Goal: Task Accomplishment & Management: Complete application form

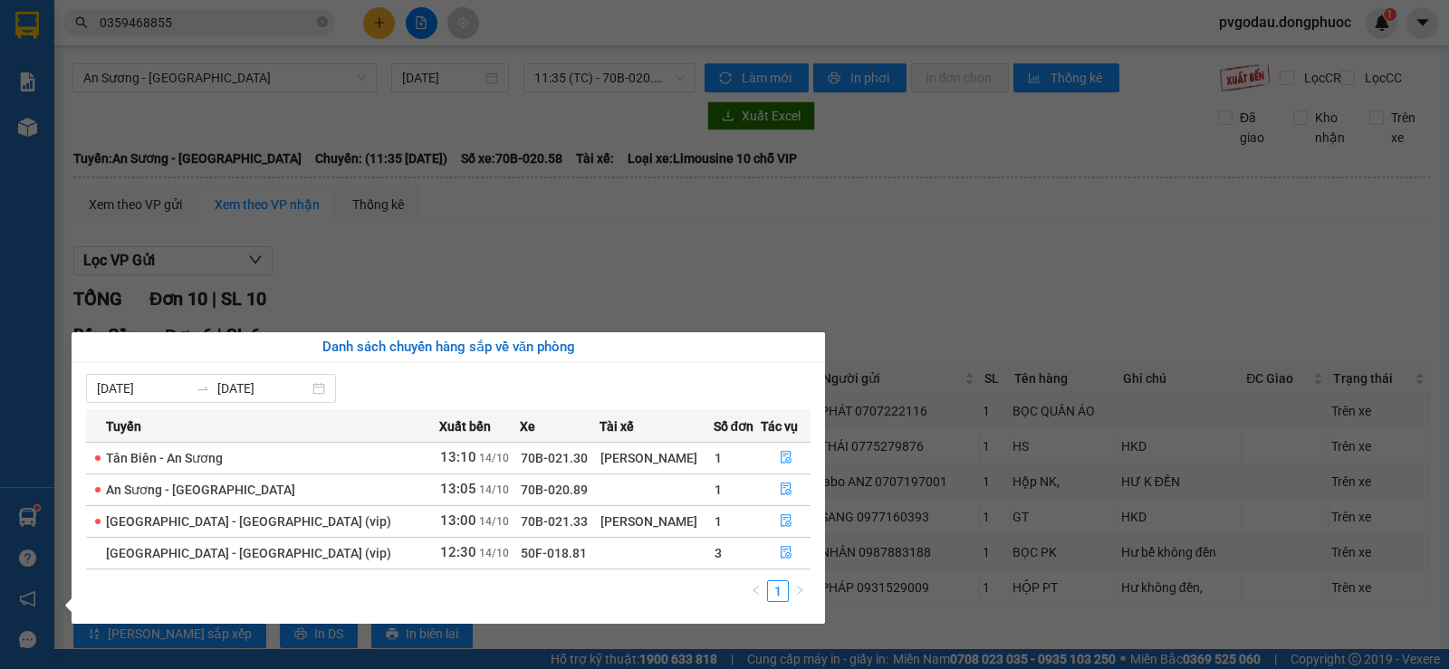
click at [918, 481] on section "Kết quả tìm kiếm ( 19 ) Bộ lọc Mã ĐH Trạng thái Món hàng Tổng cước Chưa cước Nh…" at bounding box center [724, 334] width 1449 height 669
click at [30, 5] on div at bounding box center [27, 29] width 54 height 59
click at [39, 20] on img at bounding box center [27, 25] width 24 height 27
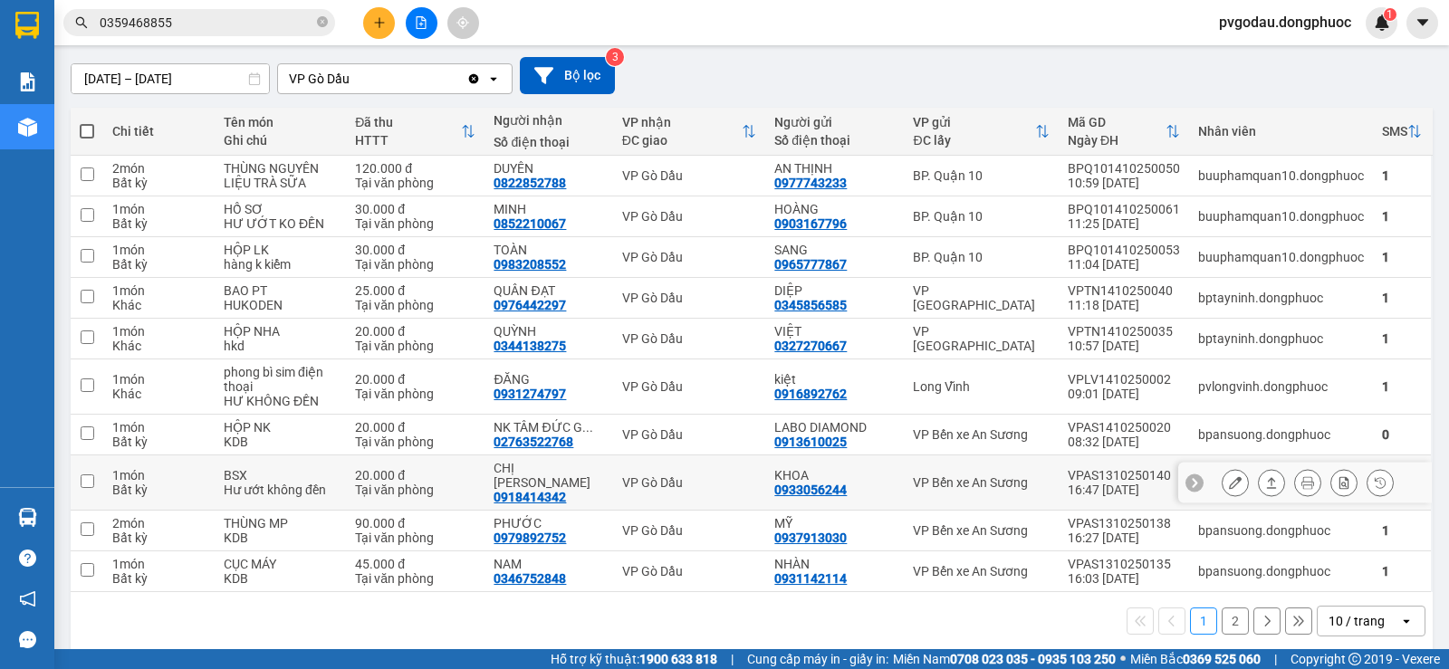
scroll to position [57, 0]
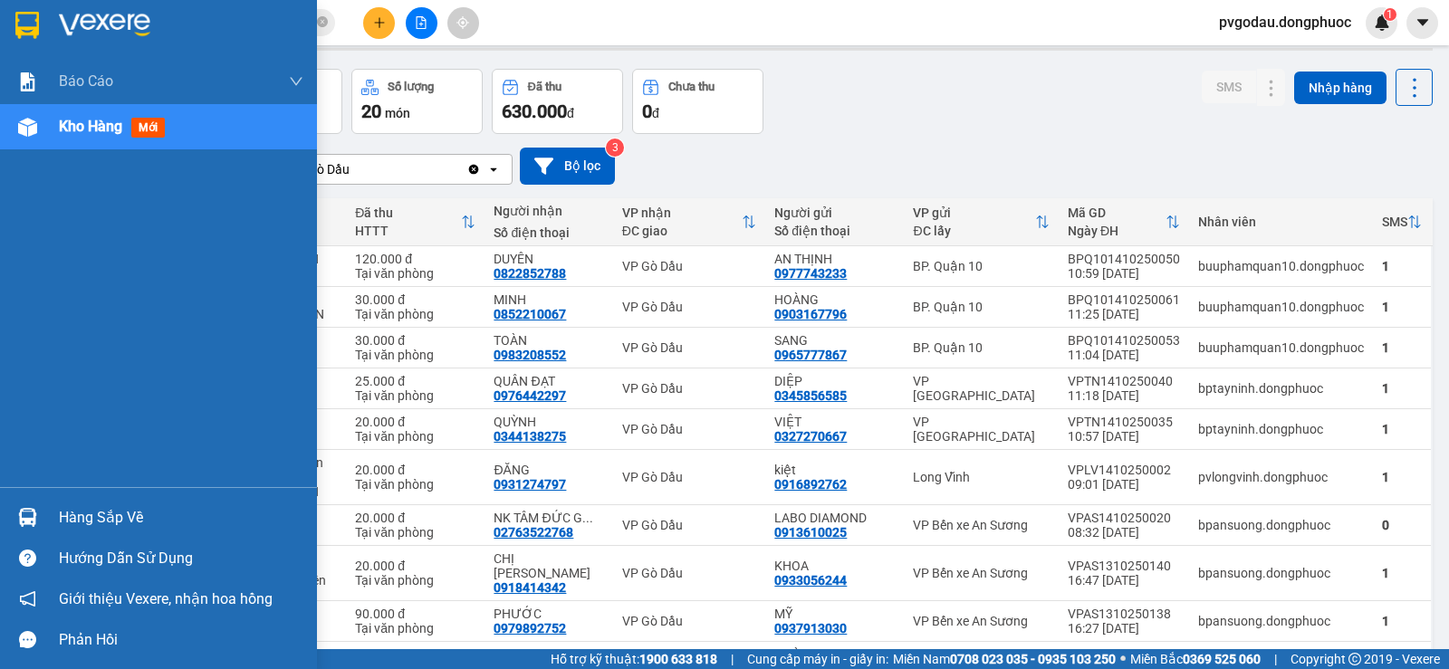
click at [101, 517] on div "Hàng sắp về" at bounding box center [181, 517] width 244 height 27
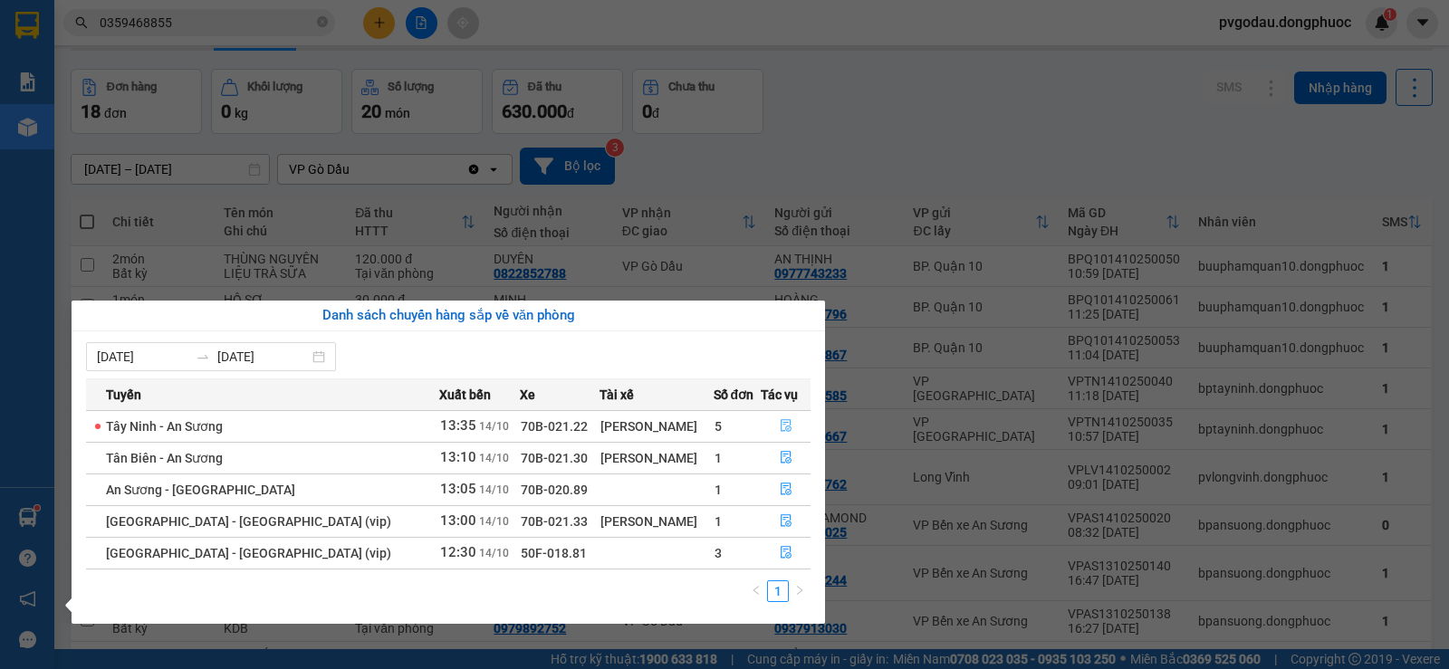
click at [781, 427] on icon "file-done" at bounding box center [786, 426] width 11 height 13
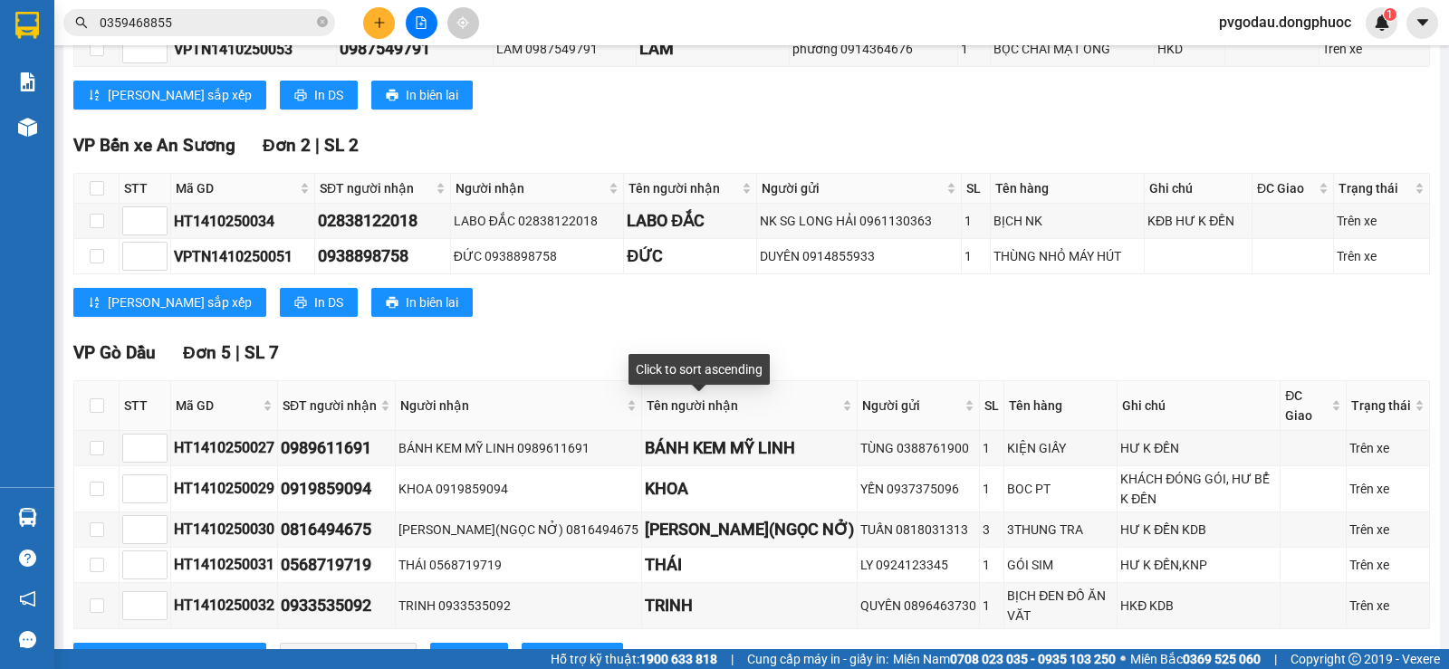
scroll to position [409, 0]
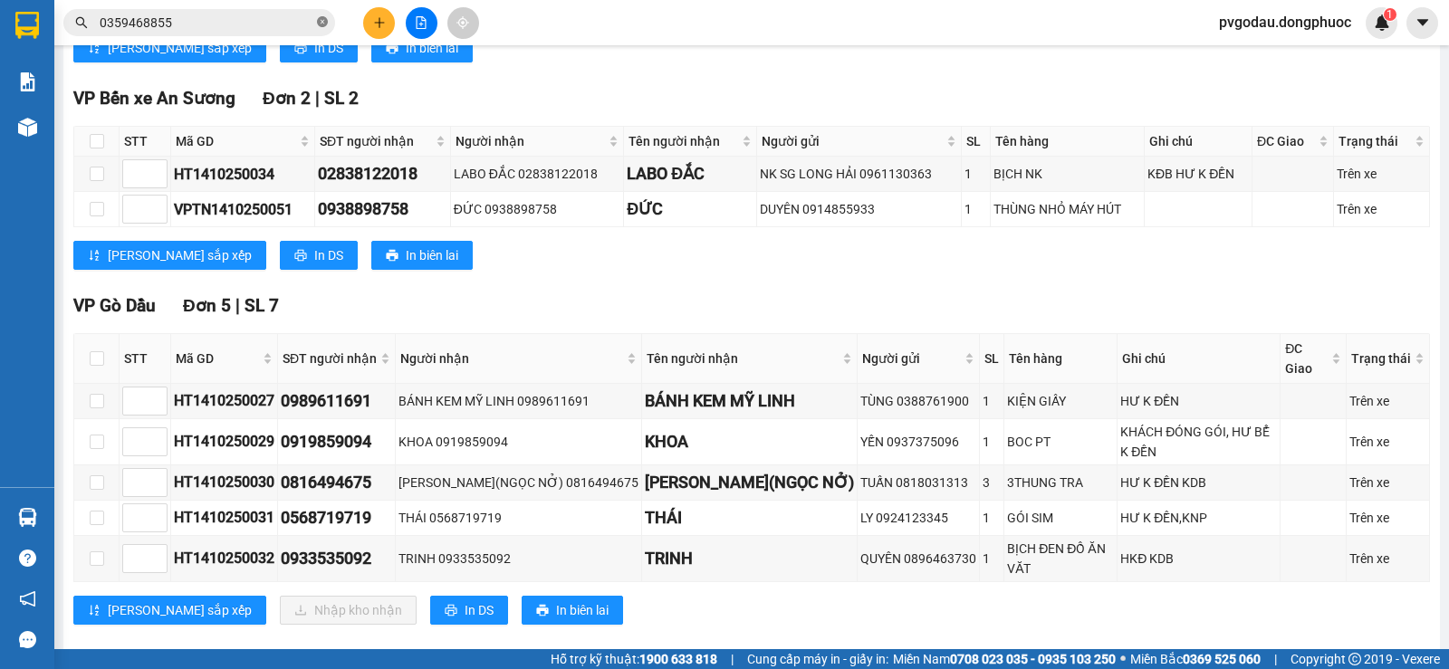
click at [323, 24] on icon "close-circle" at bounding box center [322, 21] width 11 height 11
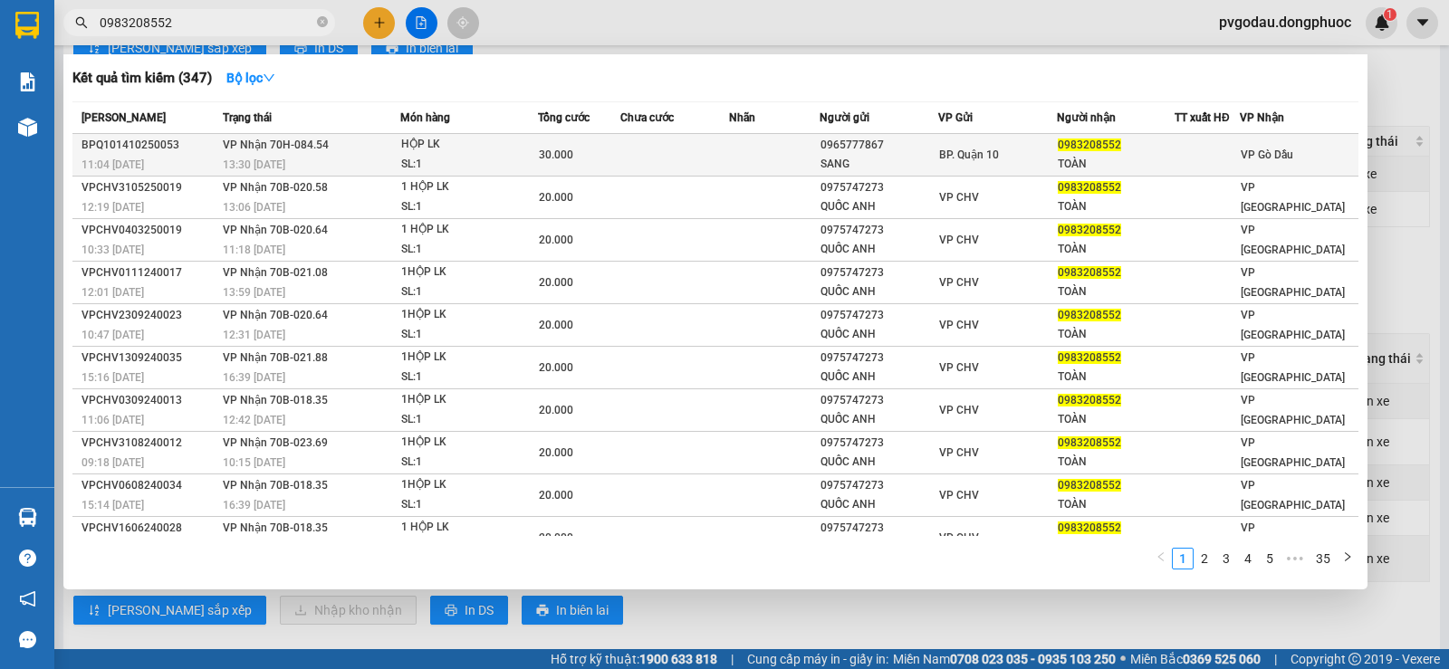
type input "0983208552"
click at [774, 148] on td at bounding box center [774, 155] width 91 height 43
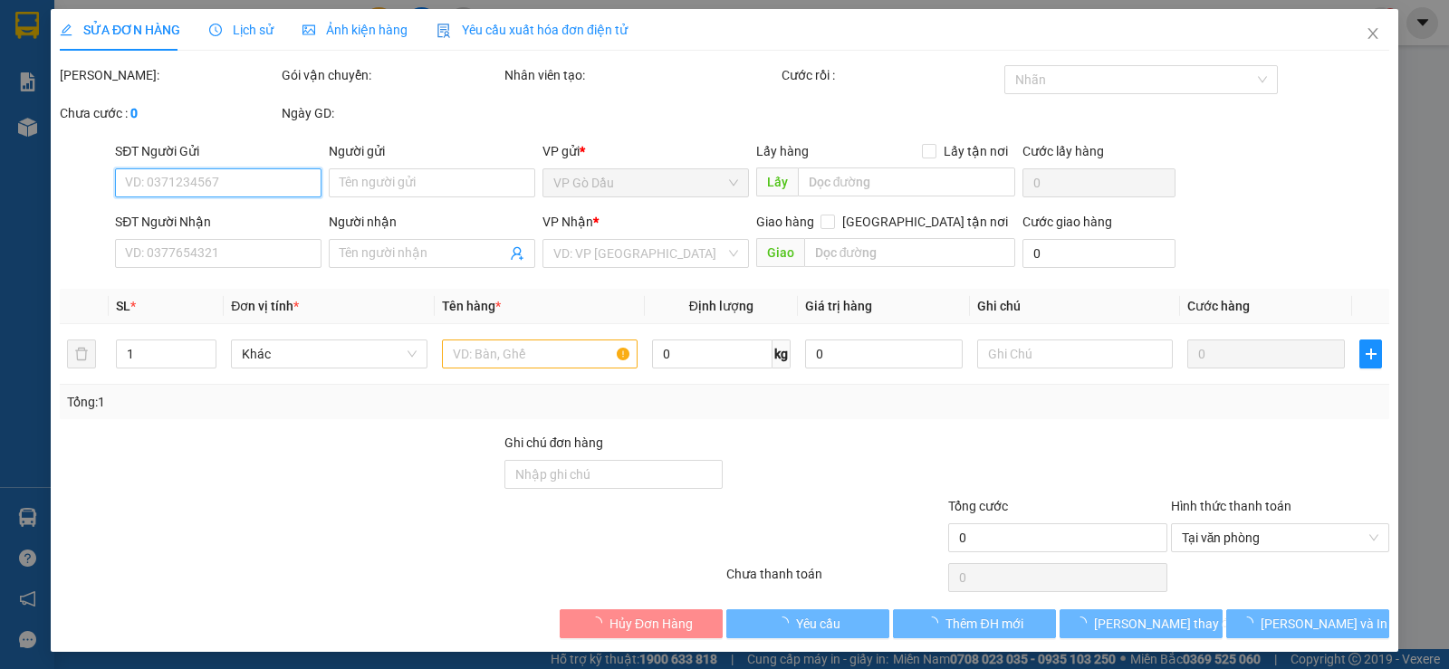
type input "0965777867"
type input "SANG"
type input "0983208552"
type input "TOÀN"
type input "30.000"
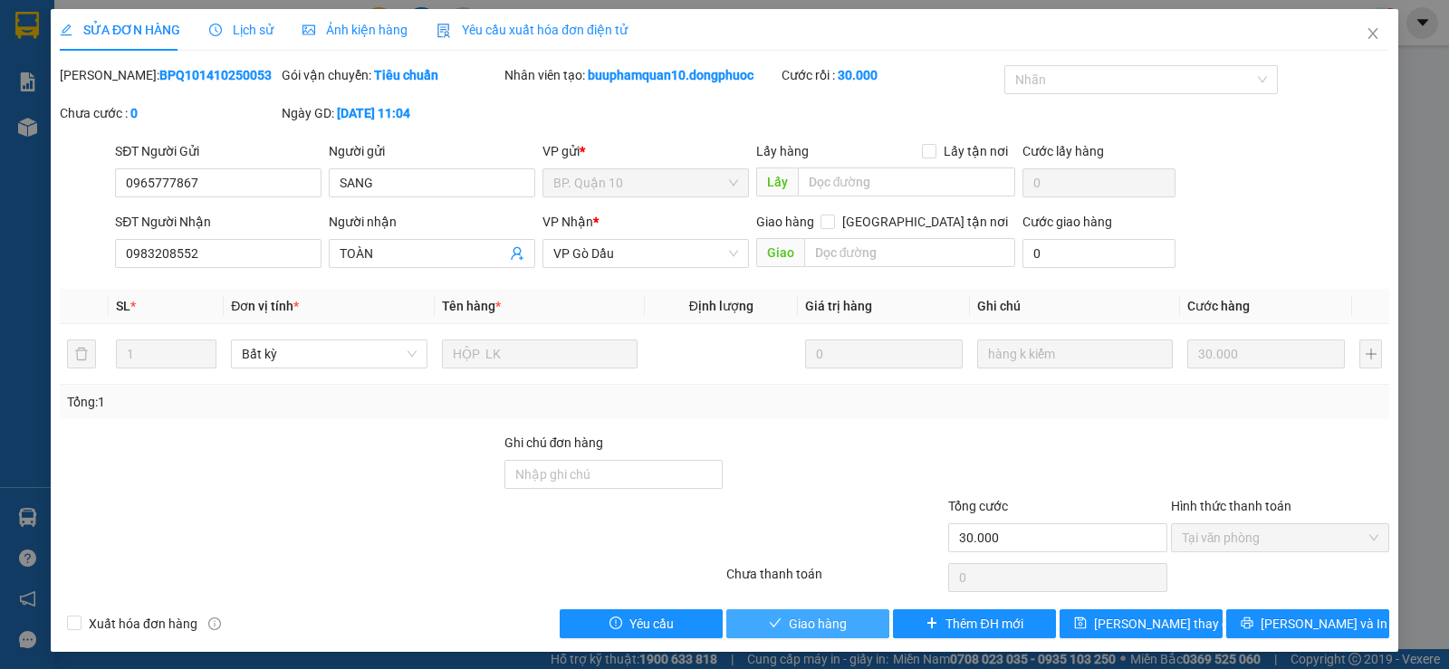
click at [838, 618] on span "Giao hàng" at bounding box center [818, 624] width 58 height 20
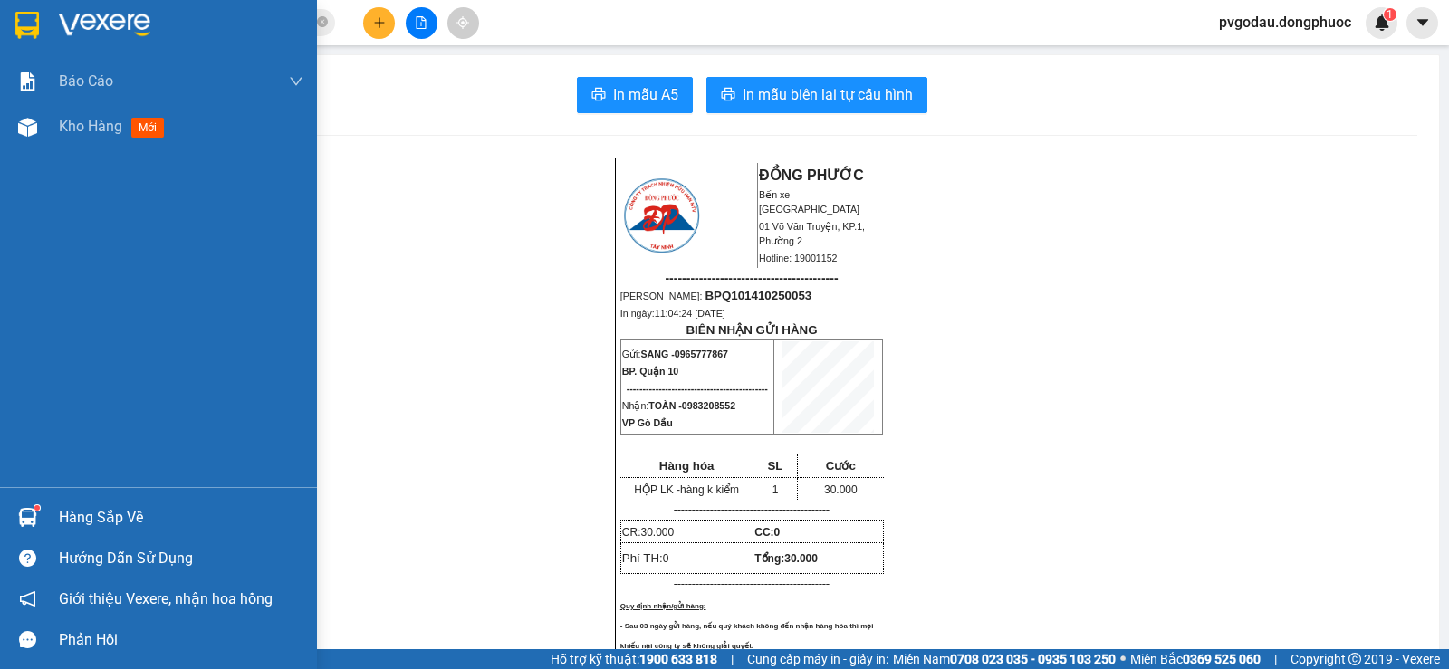
click at [27, 504] on div at bounding box center [28, 518] width 32 height 32
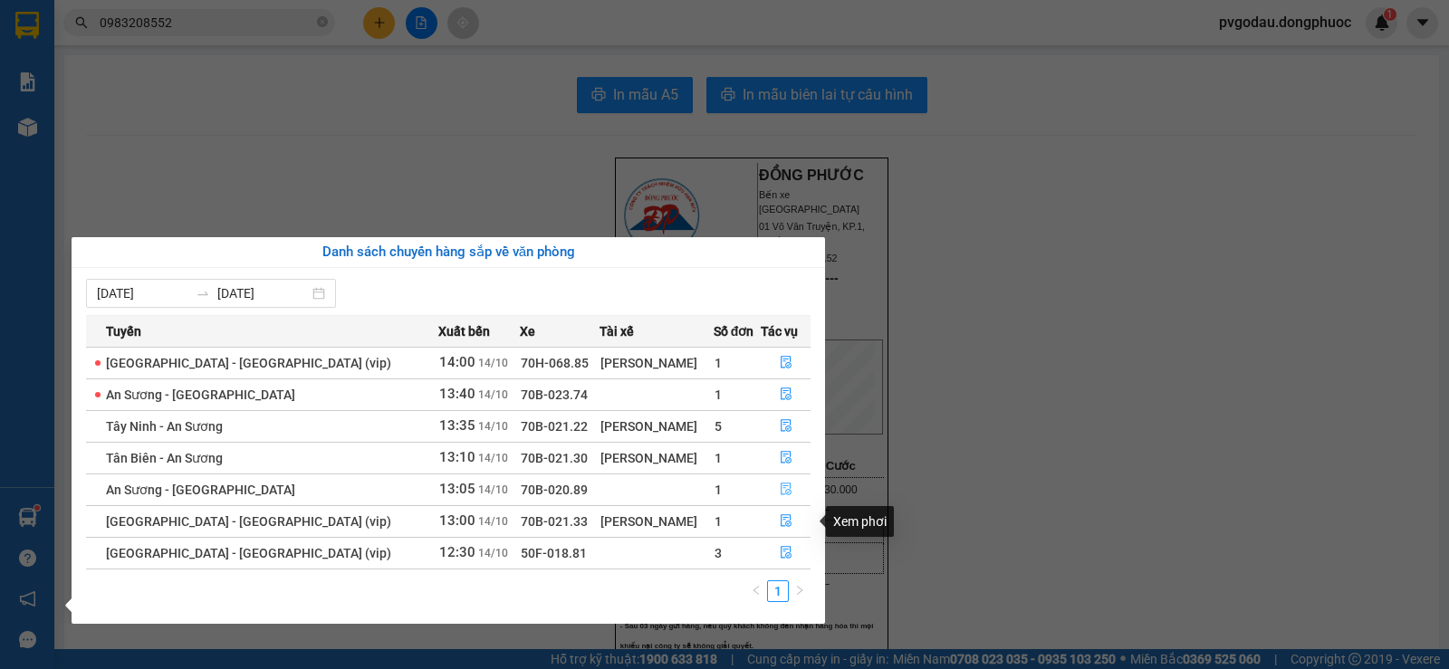
click at [780, 490] on icon "file-done" at bounding box center [786, 489] width 13 height 13
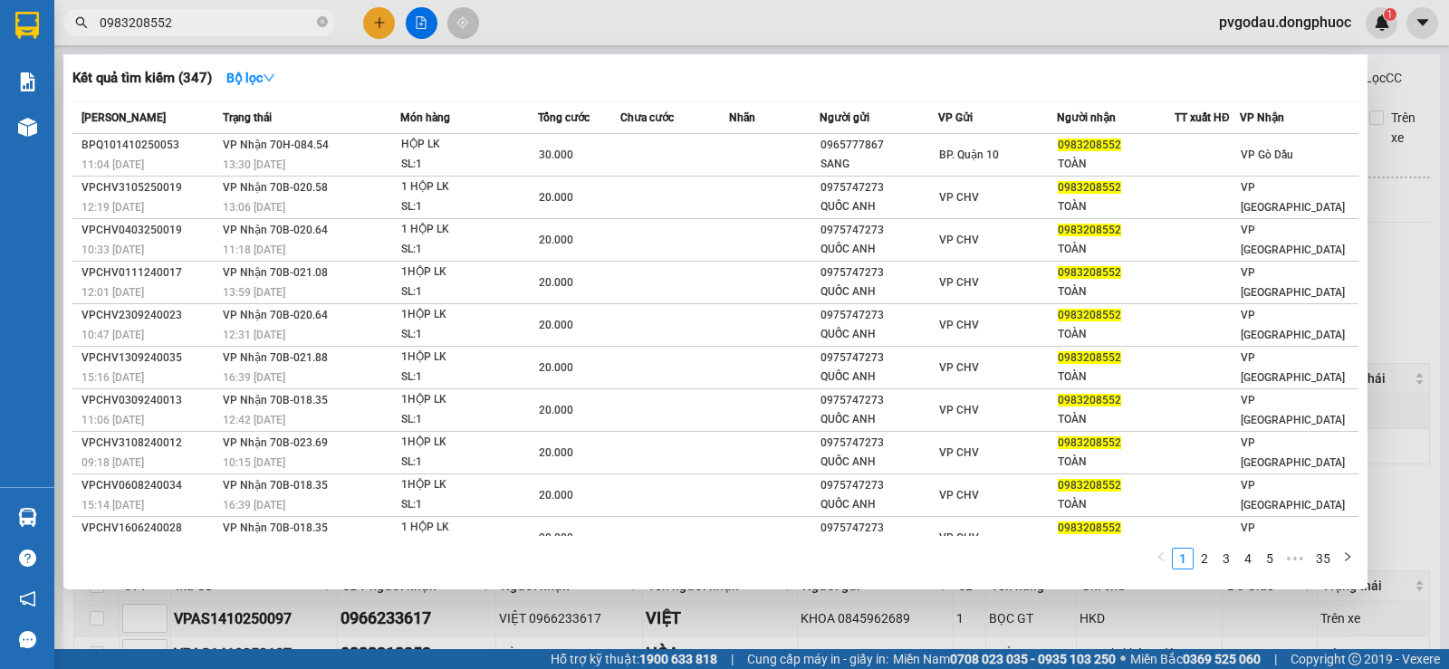
click at [258, 26] on input "0983208552" at bounding box center [207, 23] width 214 height 20
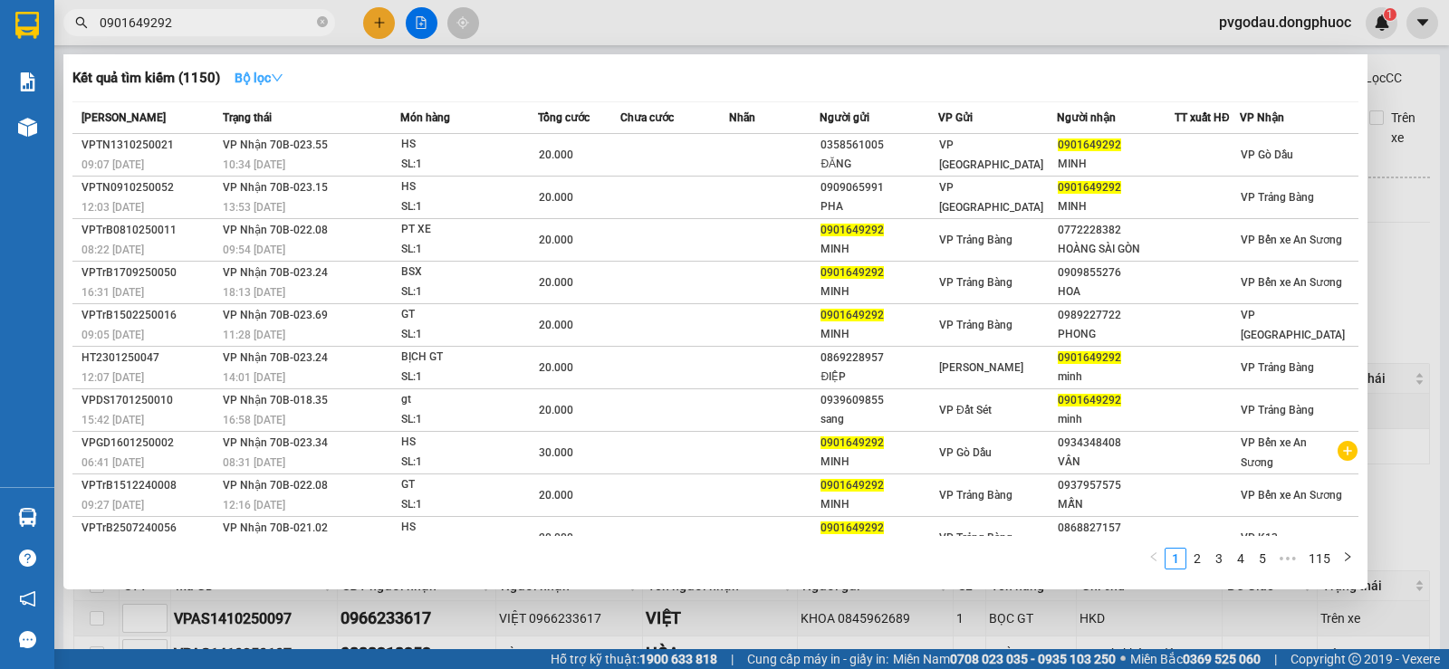
type input "0901649292"
drag, startPoint x: 285, startPoint y: 73, endPoint x: 283, endPoint y: 90, distance: 16.5
click at [283, 72] on icon "down" at bounding box center [277, 78] width 13 height 13
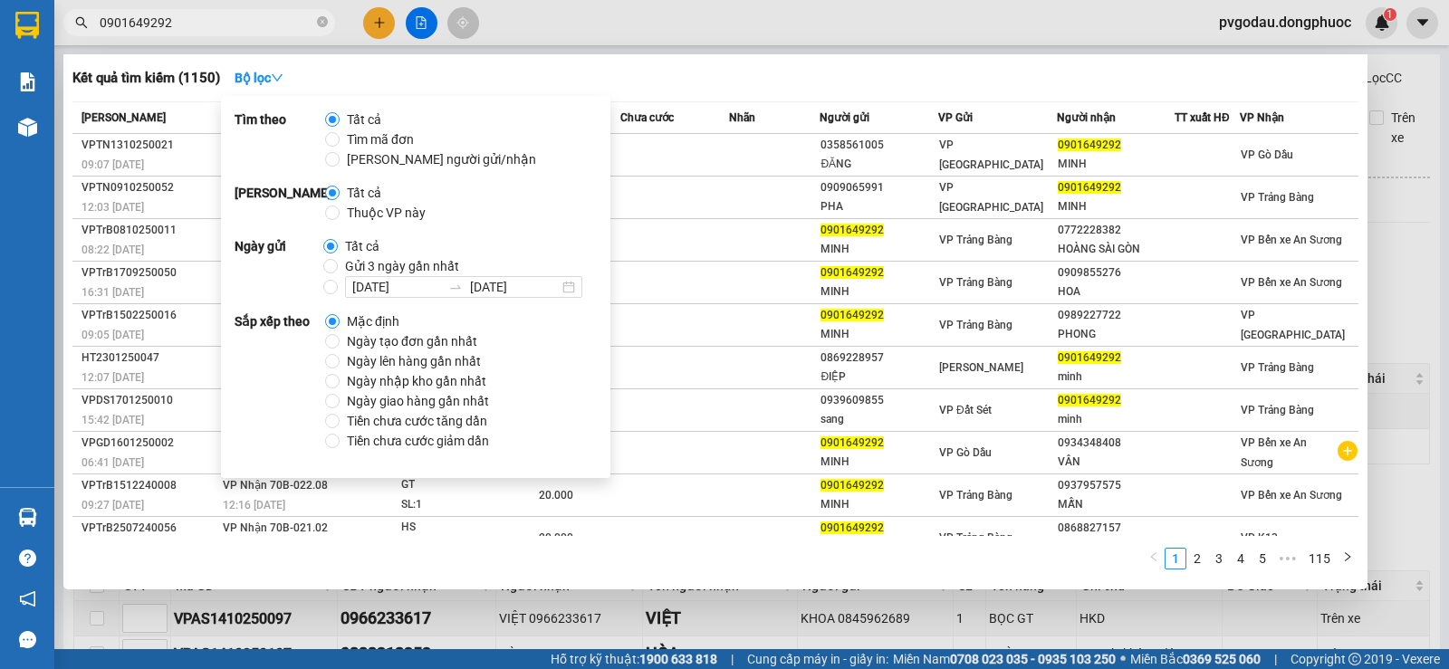
click at [343, 210] on span "Thuộc VP này" at bounding box center [386, 213] width 93 height 20
click at [340, 210] on input "Thuộc VP này" at bounding box center [332, 213] width 14 height 14
radio input "true"
radio input "false"
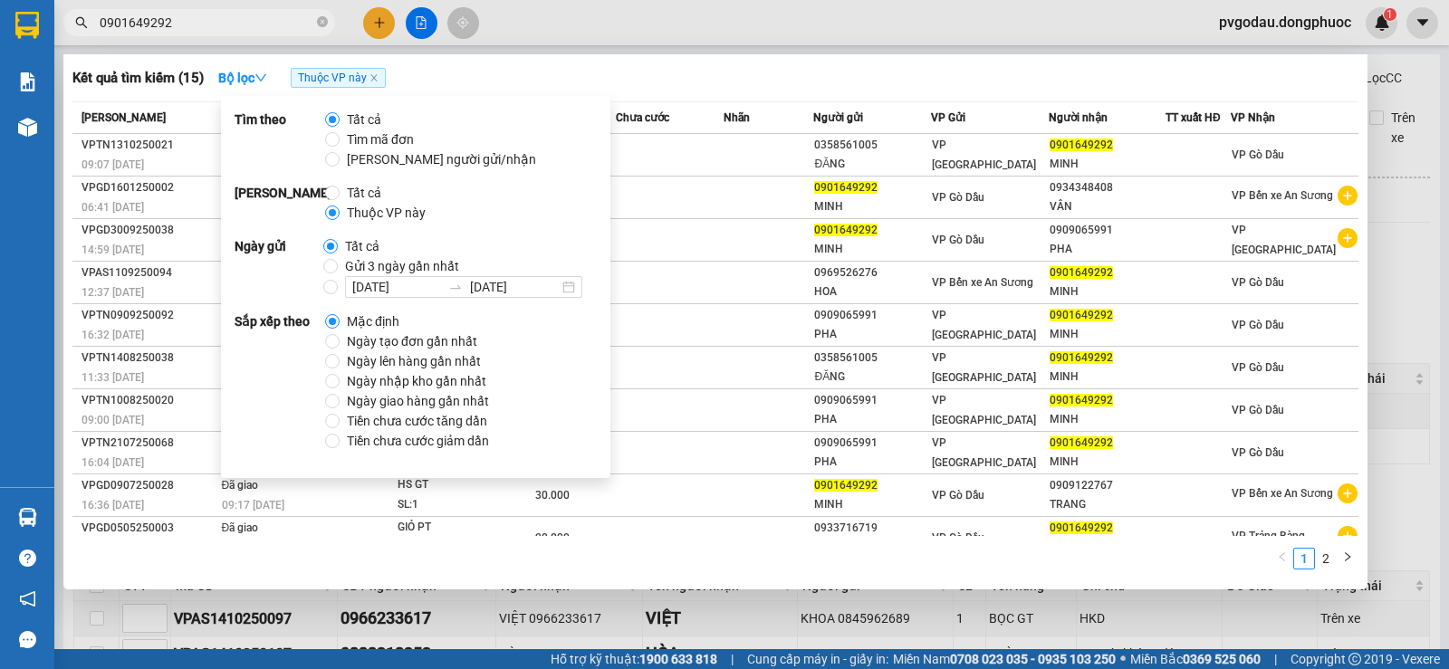
click at [623, 36] on div at bounding box center [724, 334] width 1449 height 669
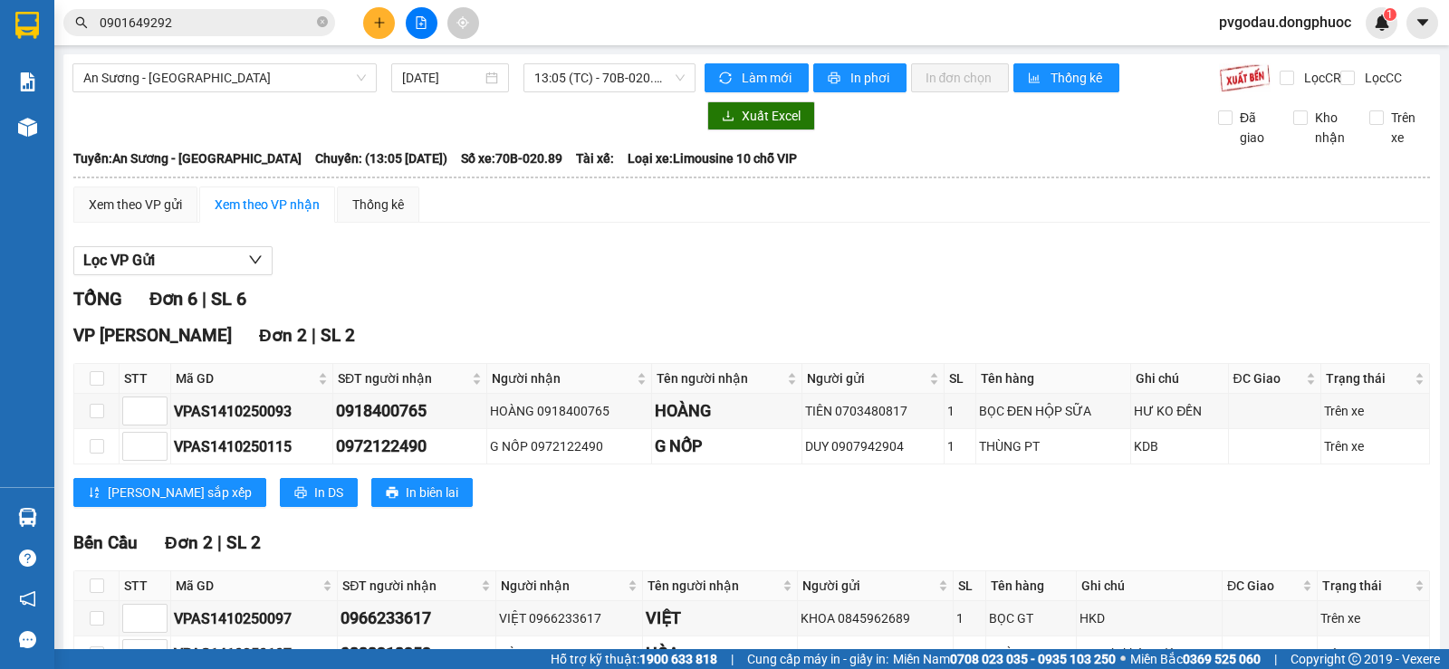
click at [254, 27] on input "0901649292" at bounding box center [207, 23] width 214 height 20
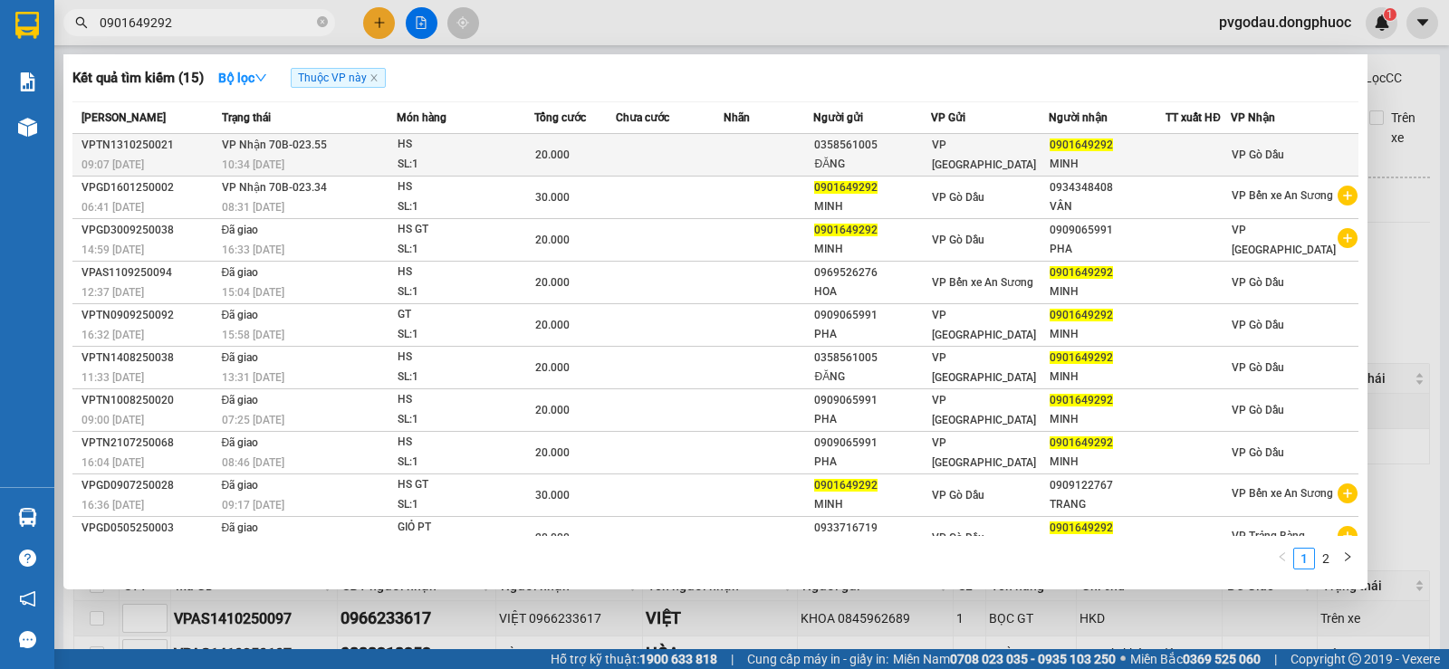
click at [331, 154] on td "VP Nhận 70B-023.55 10:34 [DATE]" at bounding box center [307, 155] width 180 height 43
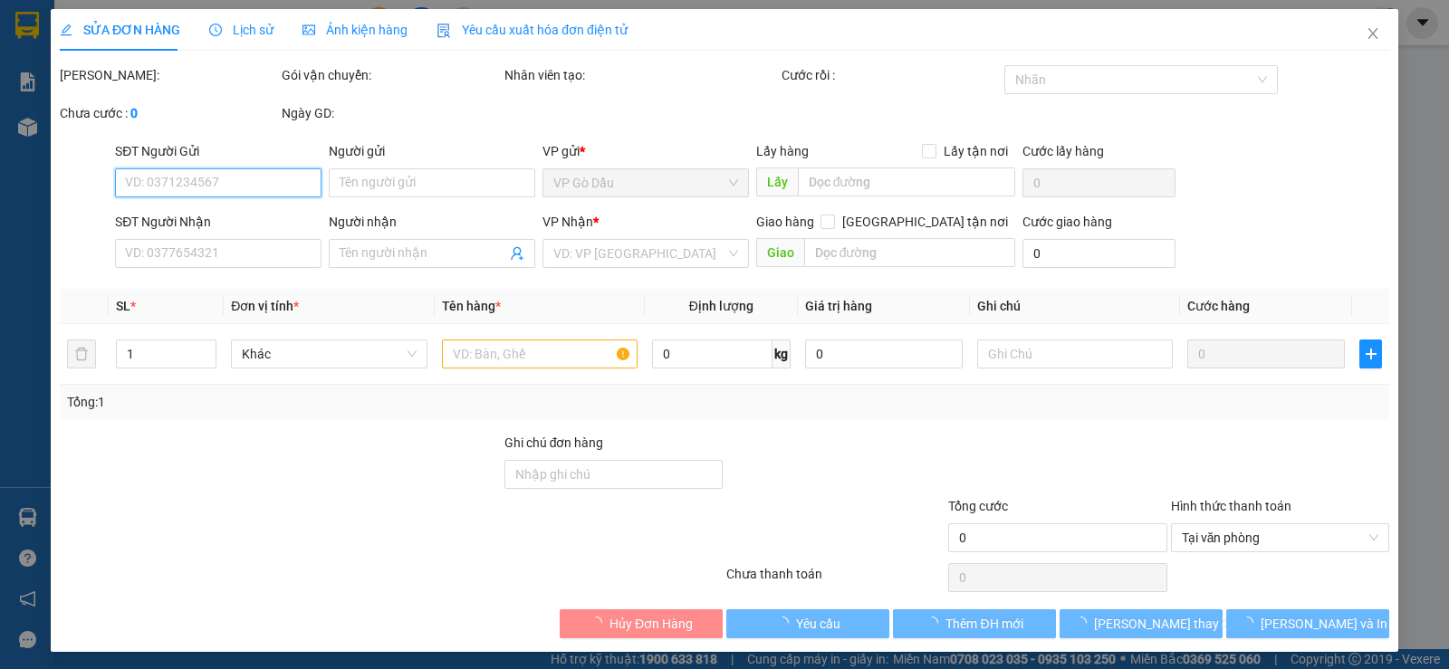
type input "0358561005"
type input "ĐĂNG"
type input "0901649292"
type input "MINH"
type input "20.000"
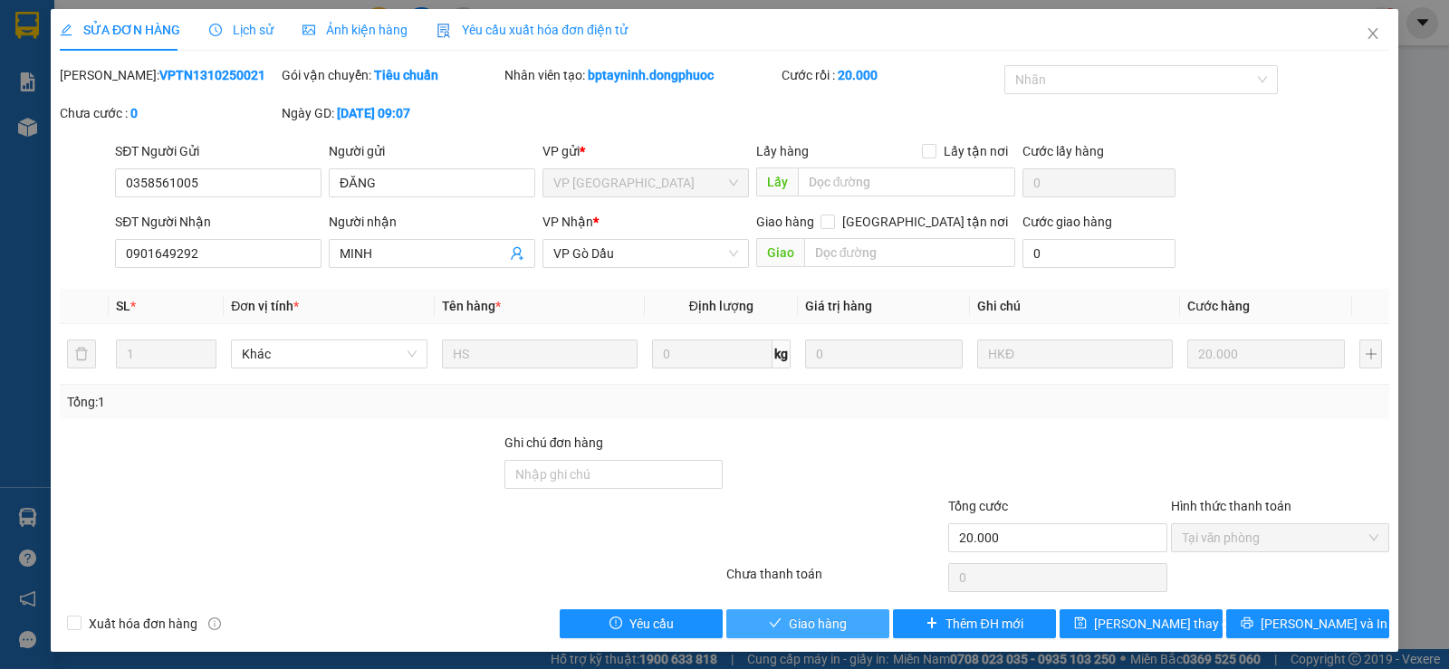
click at [837, 618] on span "Giao hàng" at bounding box center [818, 624] width 58 height 20
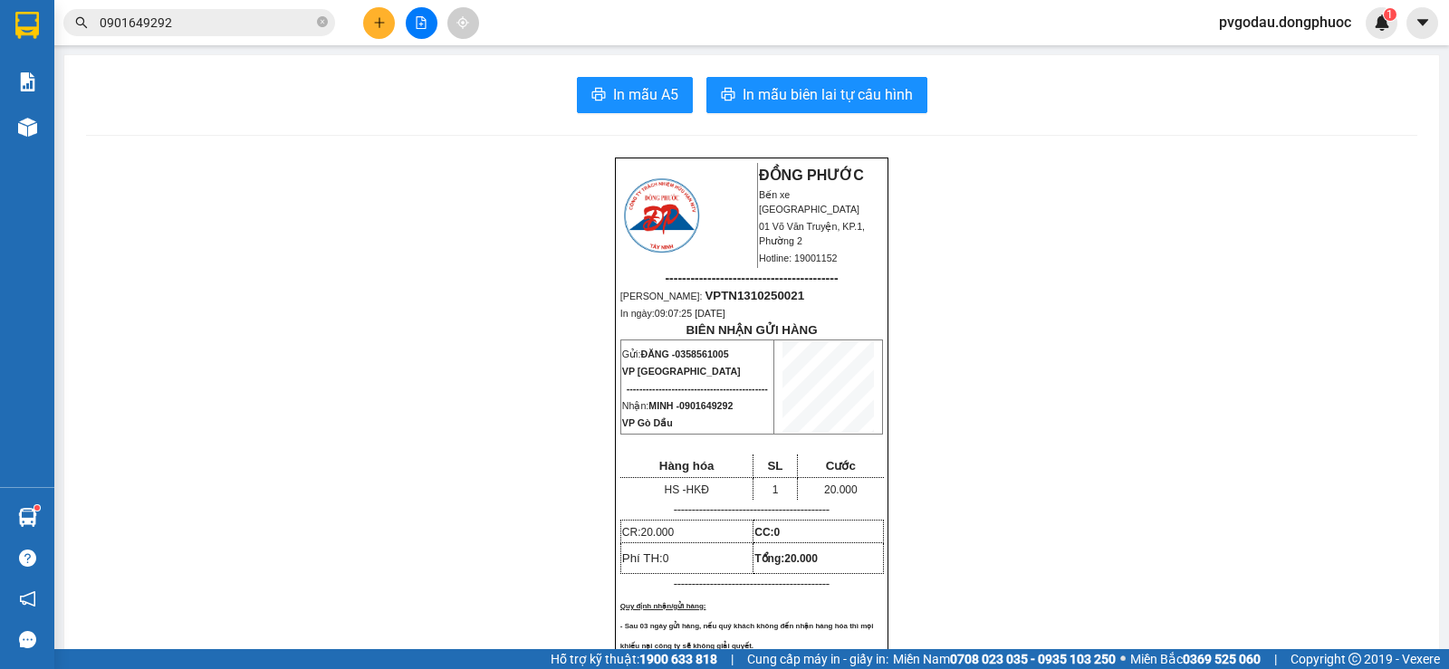
click at [36, 522] on img at bounding box center [27, 517] width 19 height 19
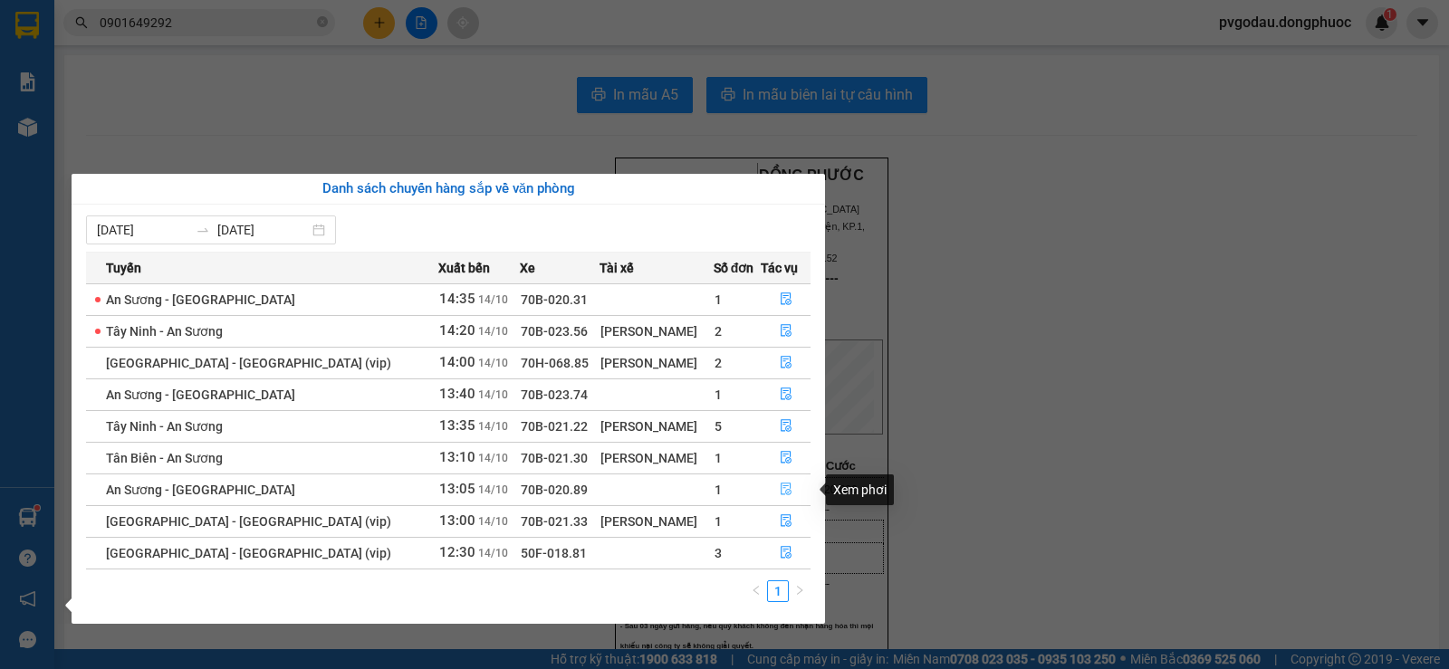
click at [787, 495] on button "button" at bounding box center [785, 489] width 48 height 29
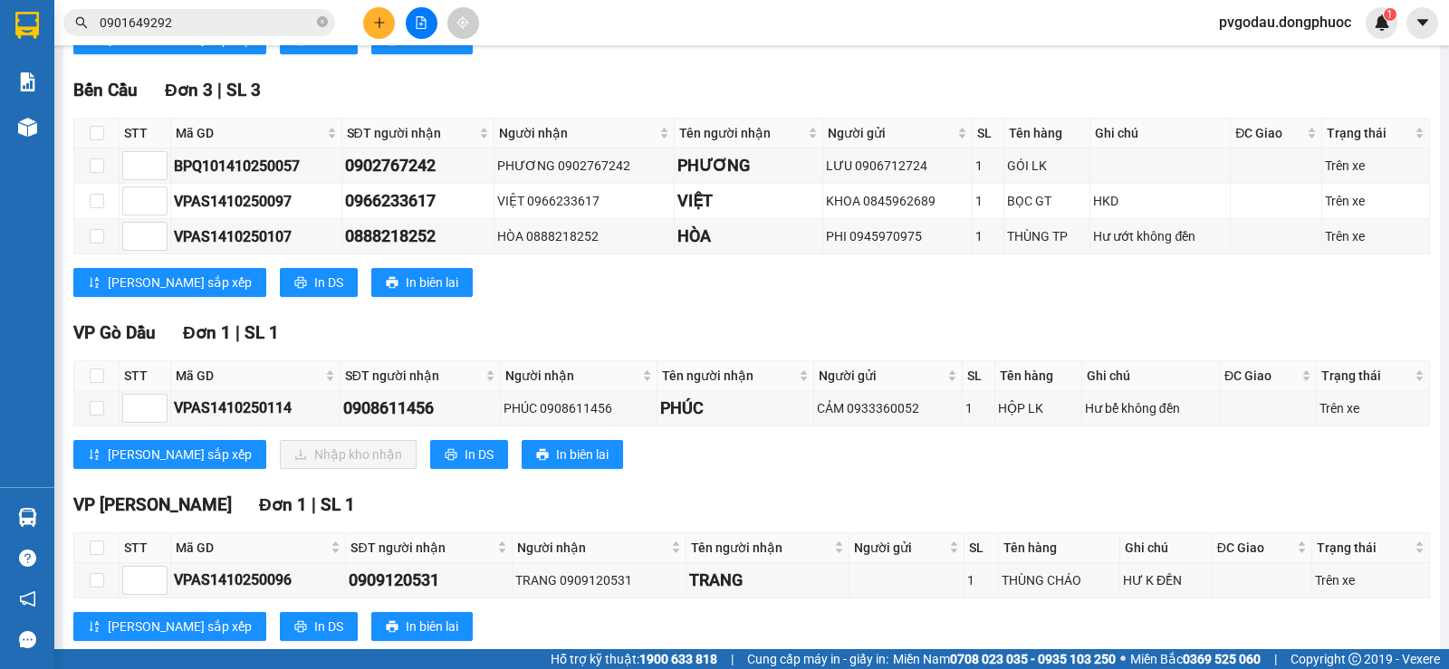
scroll to position [511, 0]
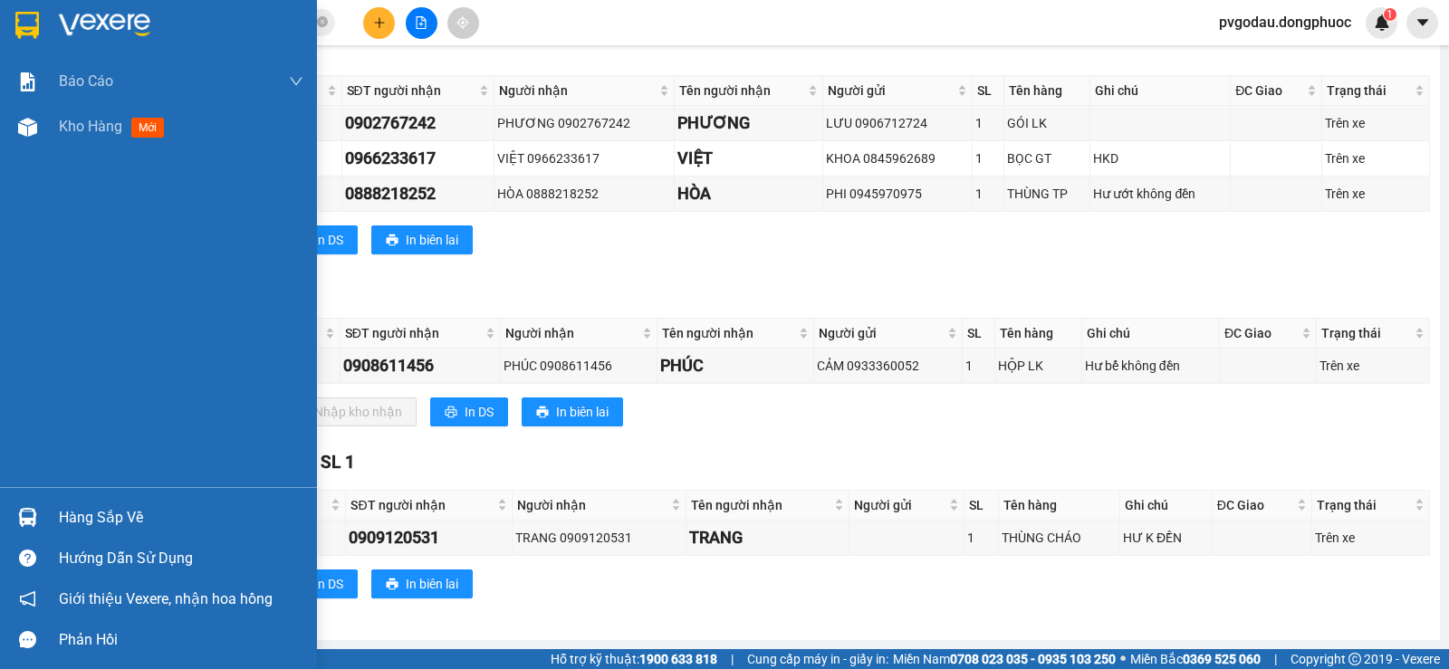
click at [51, 508] on div "Hàng sắp về" at bounding box center [158, 517] width 317 height 41
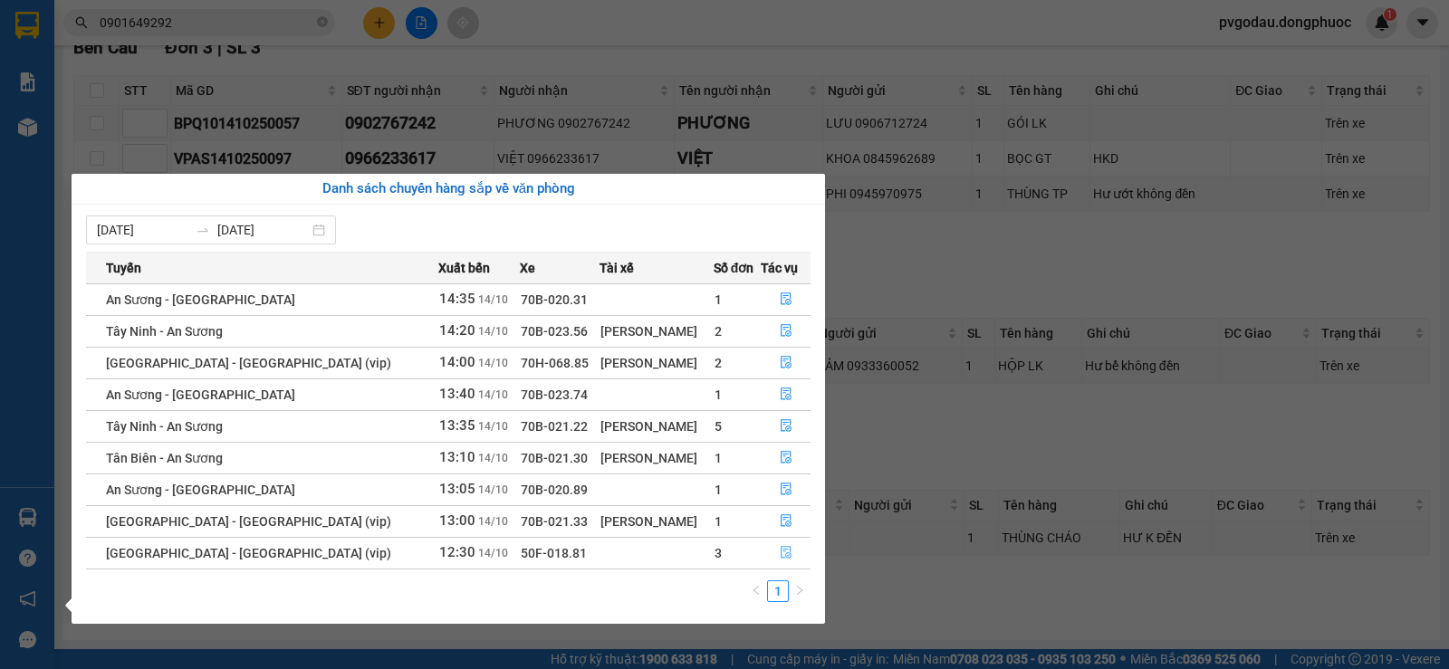
click at [790, 552] on button "button" at bounding box center [785, 553] width 48 height 29
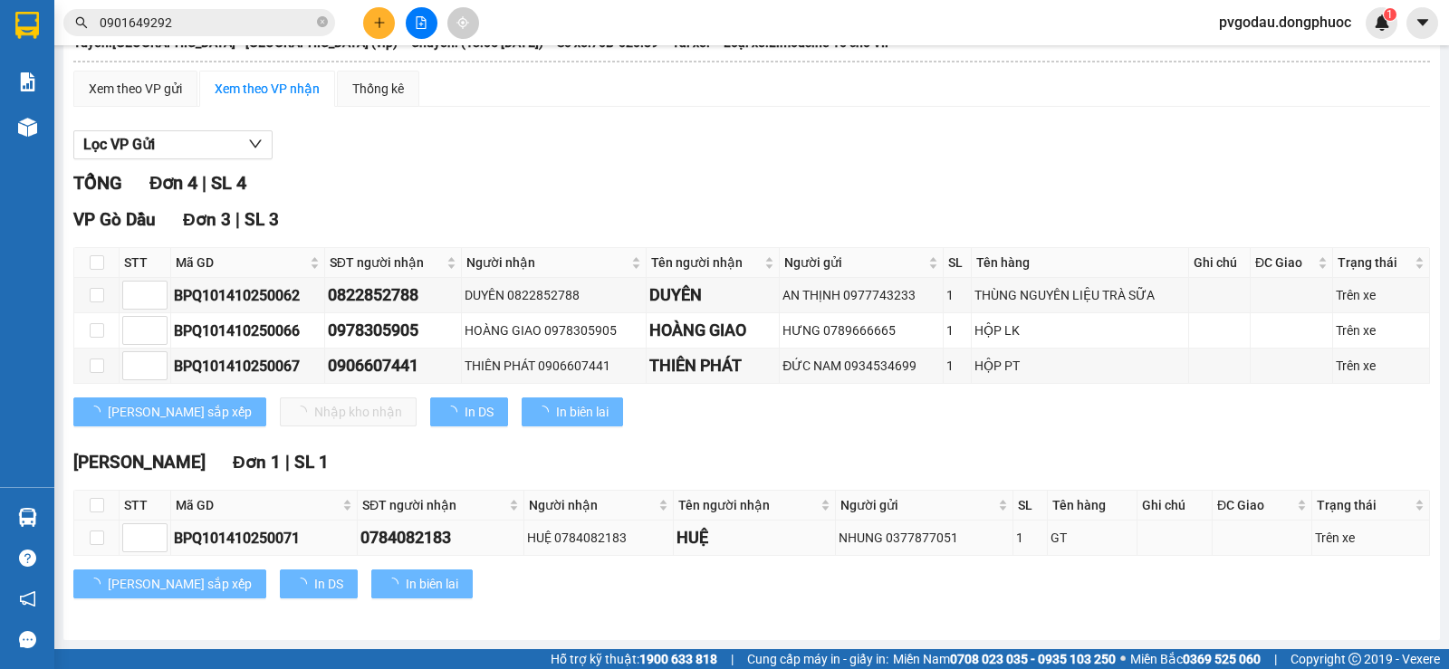
scroll to position [131, 0]
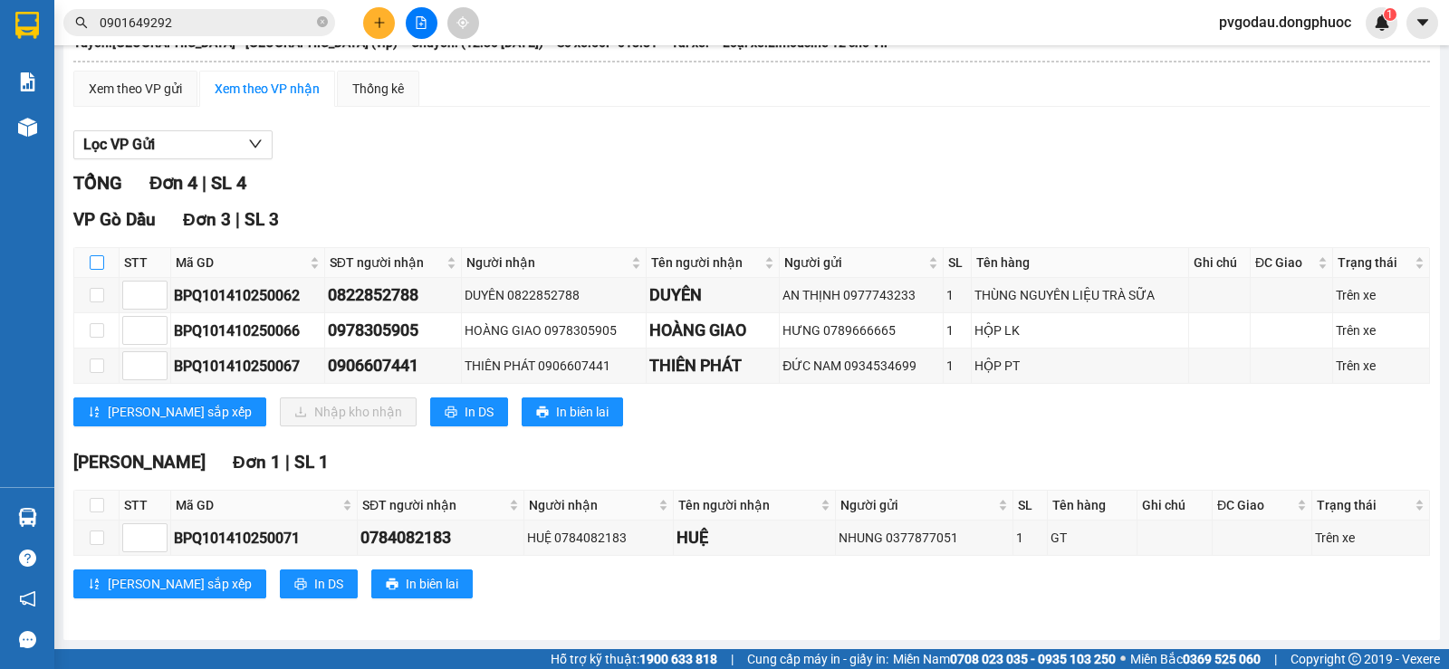
click at [98, 267] on input "checkbox" at bounding box center [97, 262] width 14 height 14
checkbox input "true"
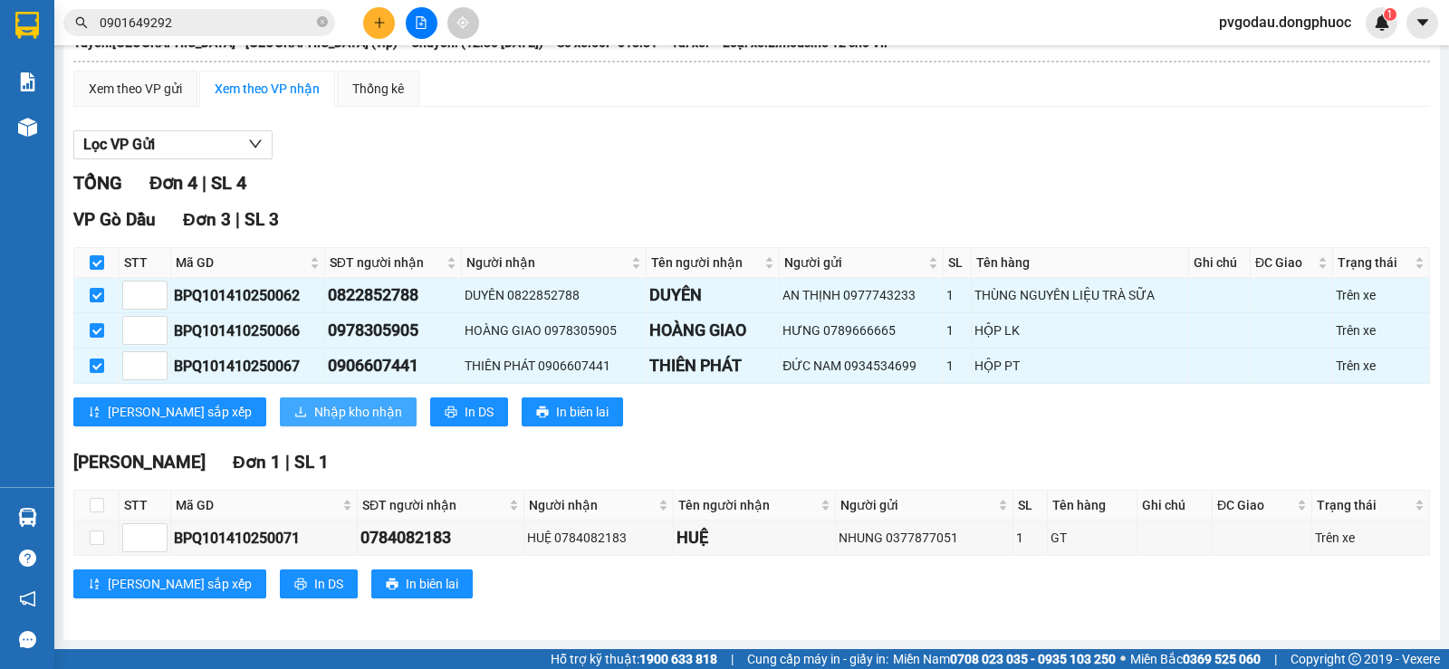
click at [280, 404] on button "Nhập kho nhận" at bounding box center [348, 411] width 137 height 29
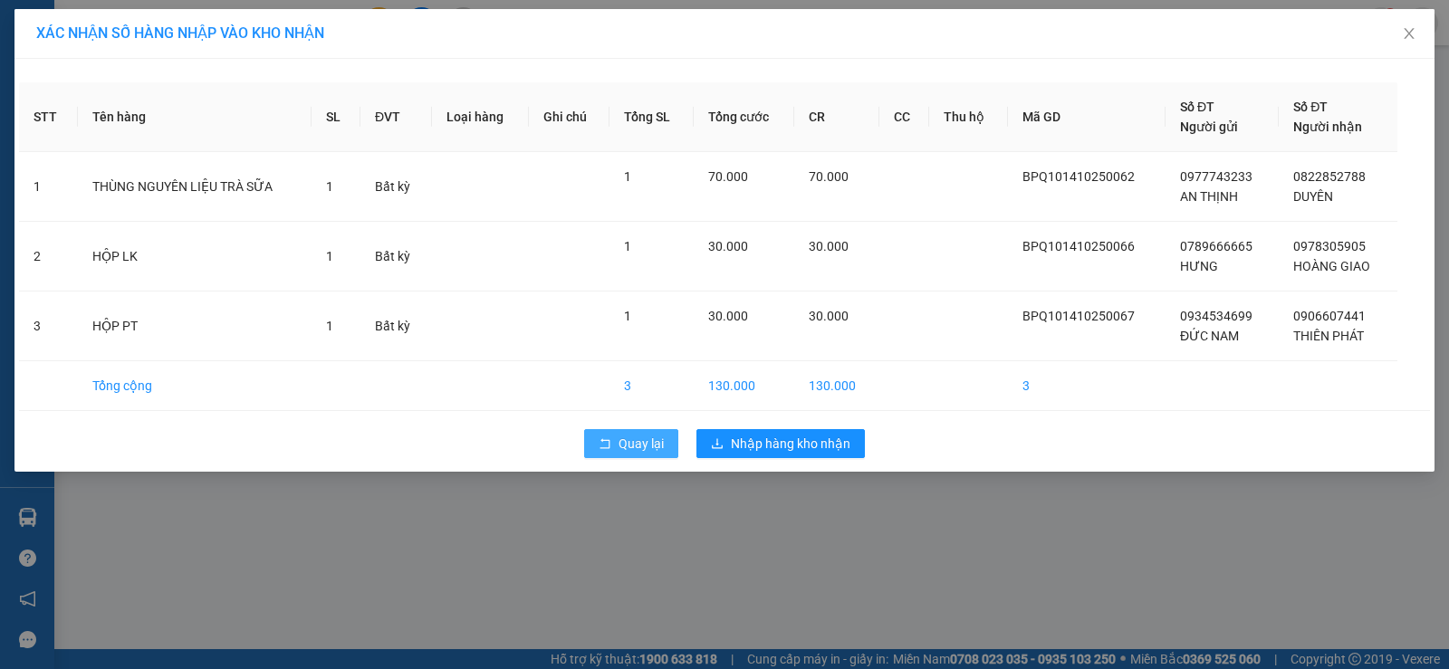
click at [651, 437] on span "Quay lại" at bounding box center [640, 444] width 45 height 20
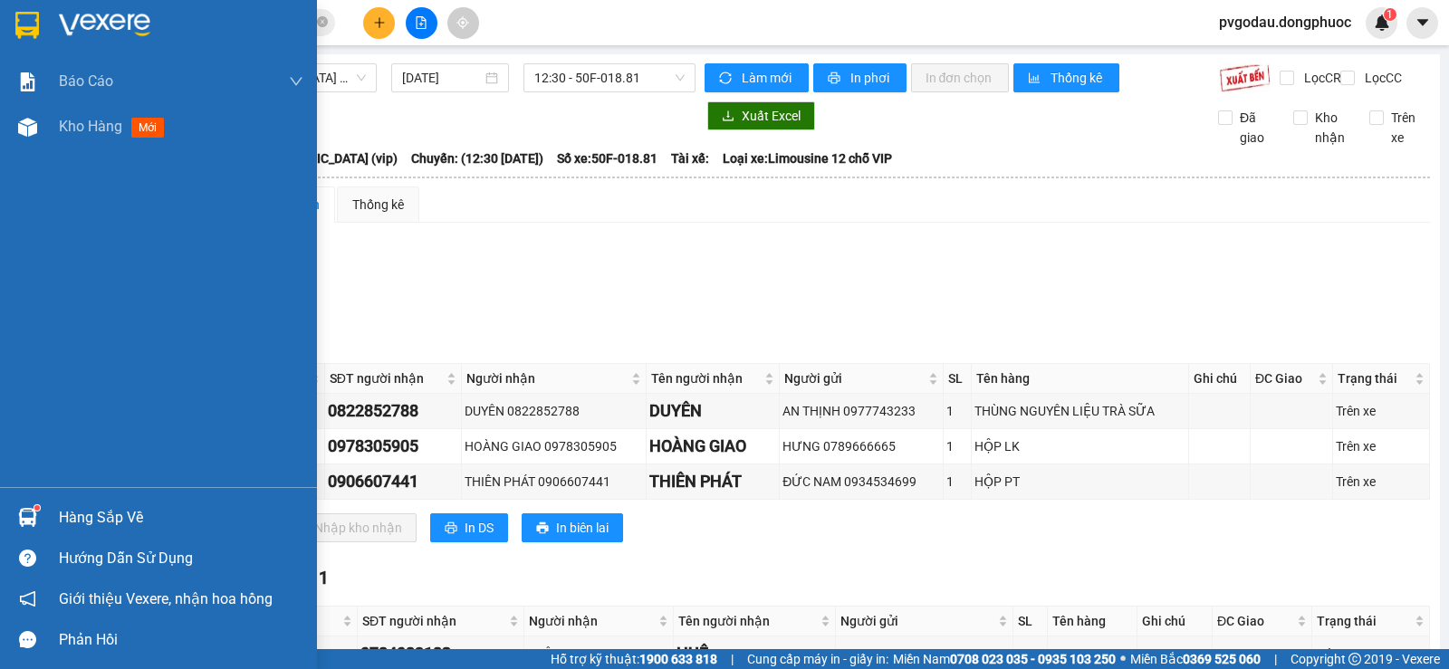
click at [33, 520] on img at bounding box center [27, 517] width 19 height 19
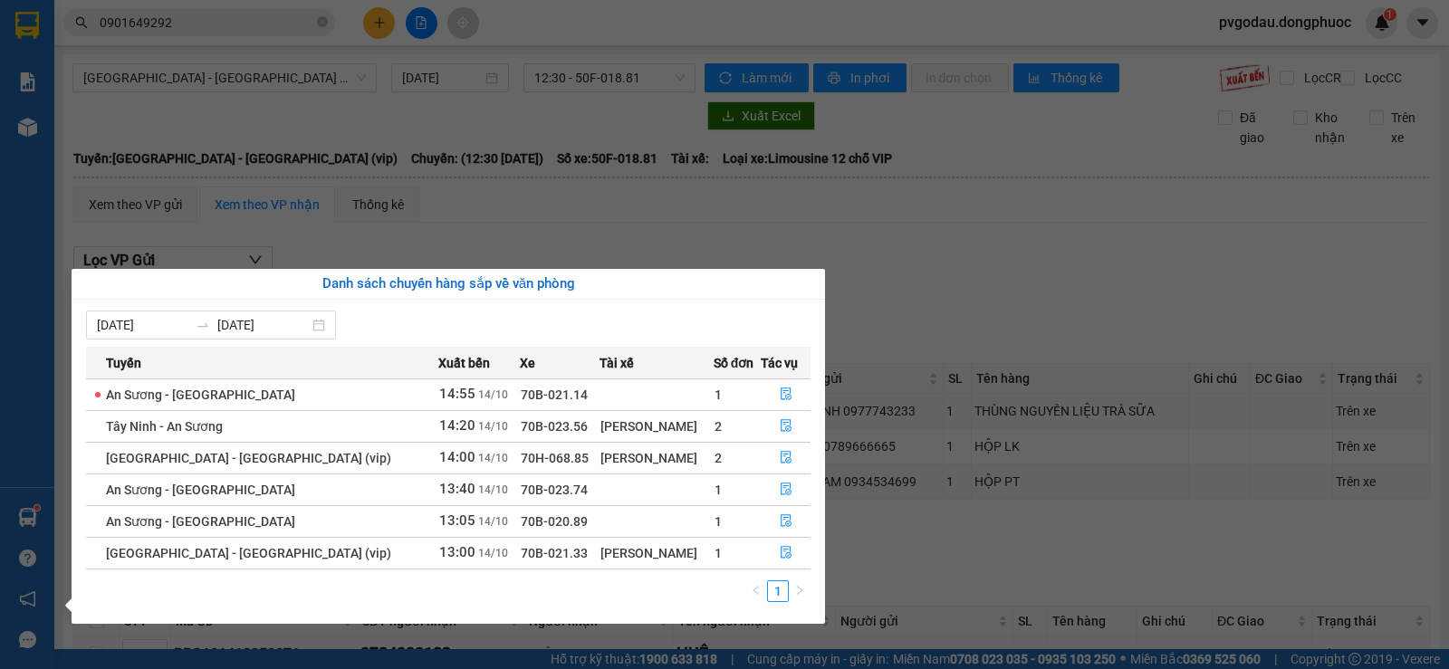
click at [263, 121] on section "Kết quả tìm kiếm ( 15 ) Bộ lọc Thuộc VP này Mã ĐH Trạng thái Món hàng Tổng cước…" at bounding box center [724, 334] width 1449 height 669
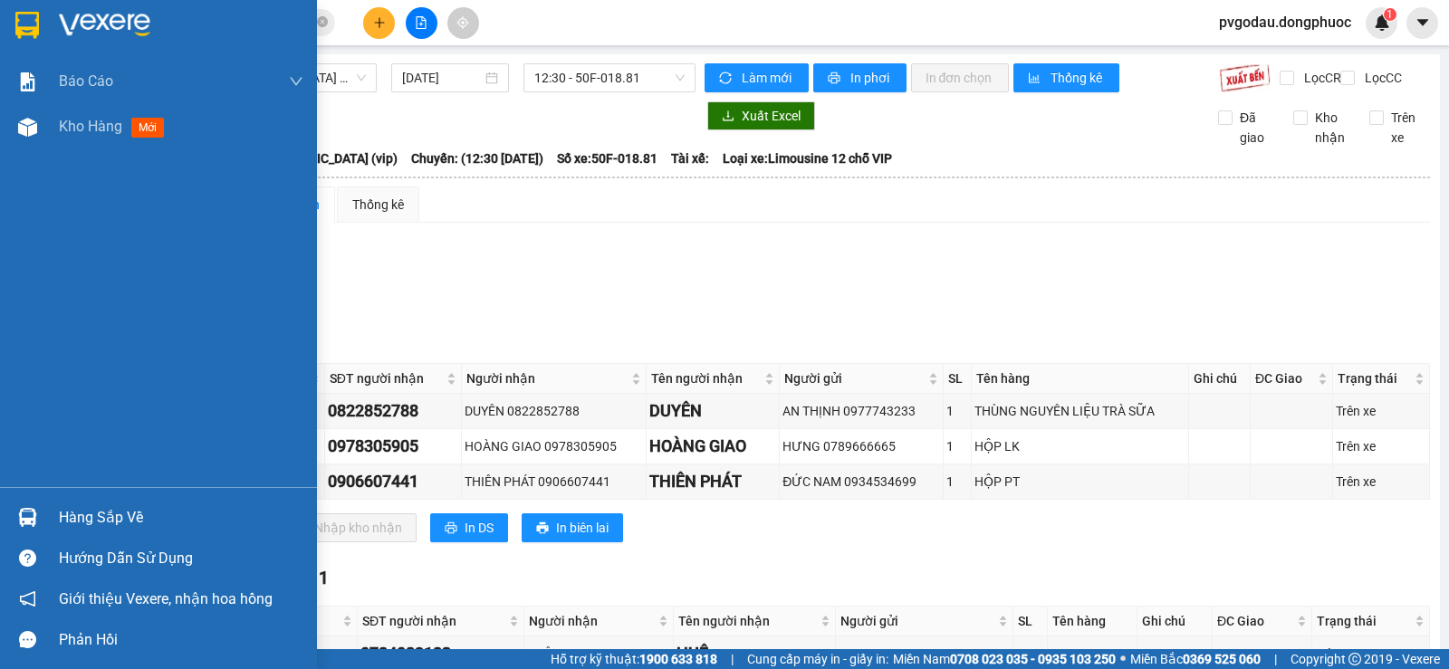
click at [103, 501] on div "Hàng sắp về" at bounding box center [158, 517] width 317 height 41
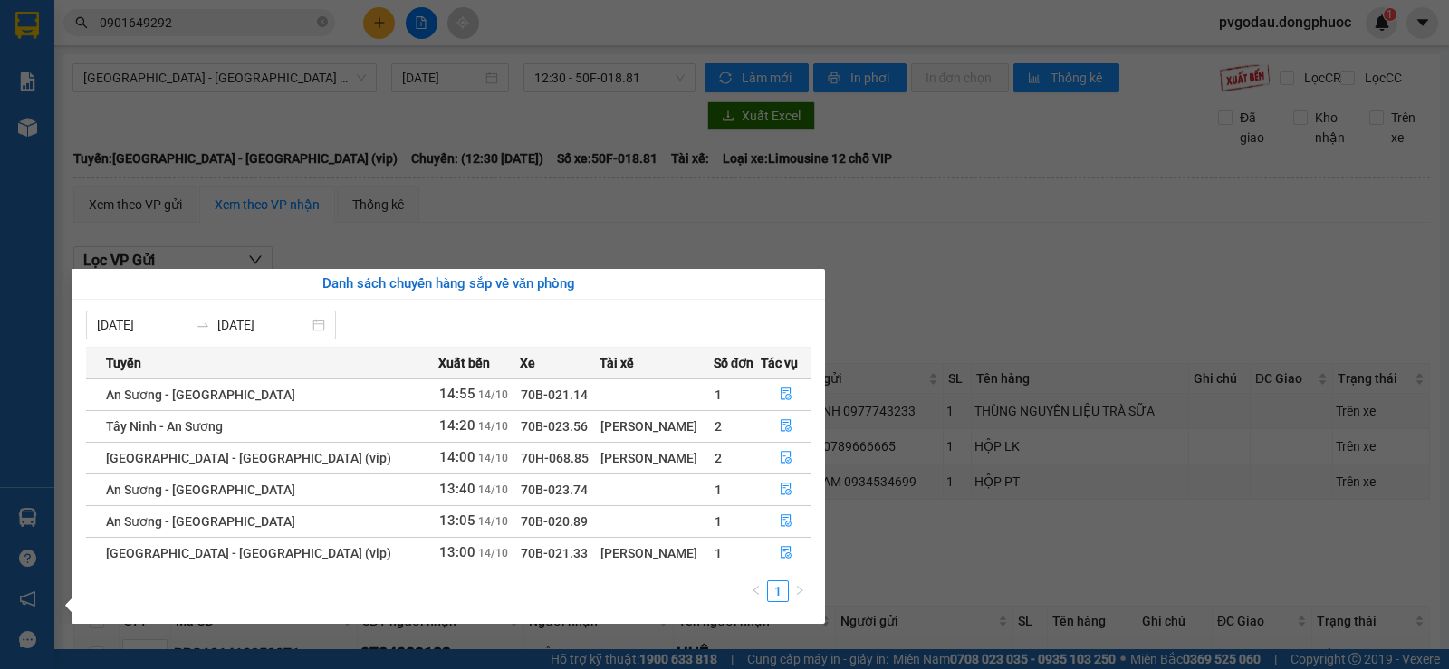
click at [1127, 571] on section "Kết quả tìm kiếm ( 15 ) Bộ lọc Thuộc VP này Mã ĐH Trạng thái Món hàng Tổng cước…" at bounding box center [724, 334] width 1449 height 669
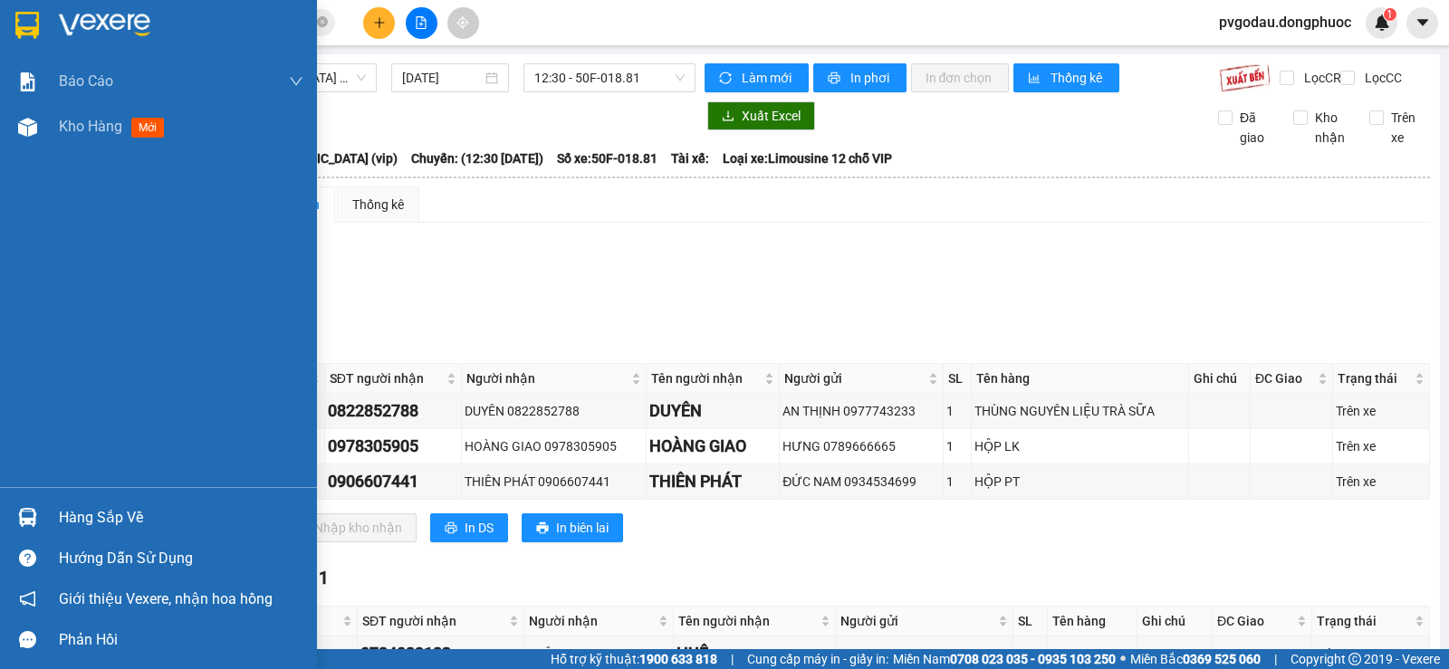
click at [40, 34] on div at bounding box center [28, 25] width 32 height 32
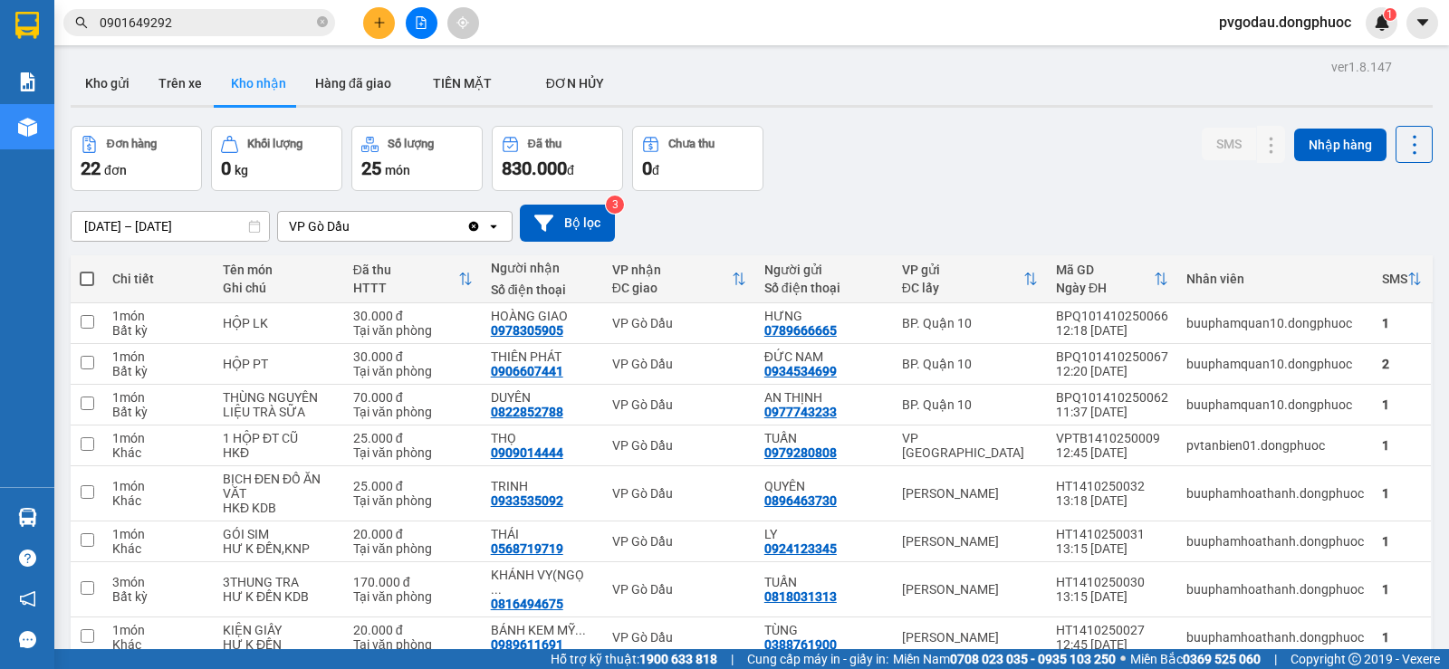
click at [188, 21] on input "0901649292" at bounding box center [207, 23] width 214 height 20
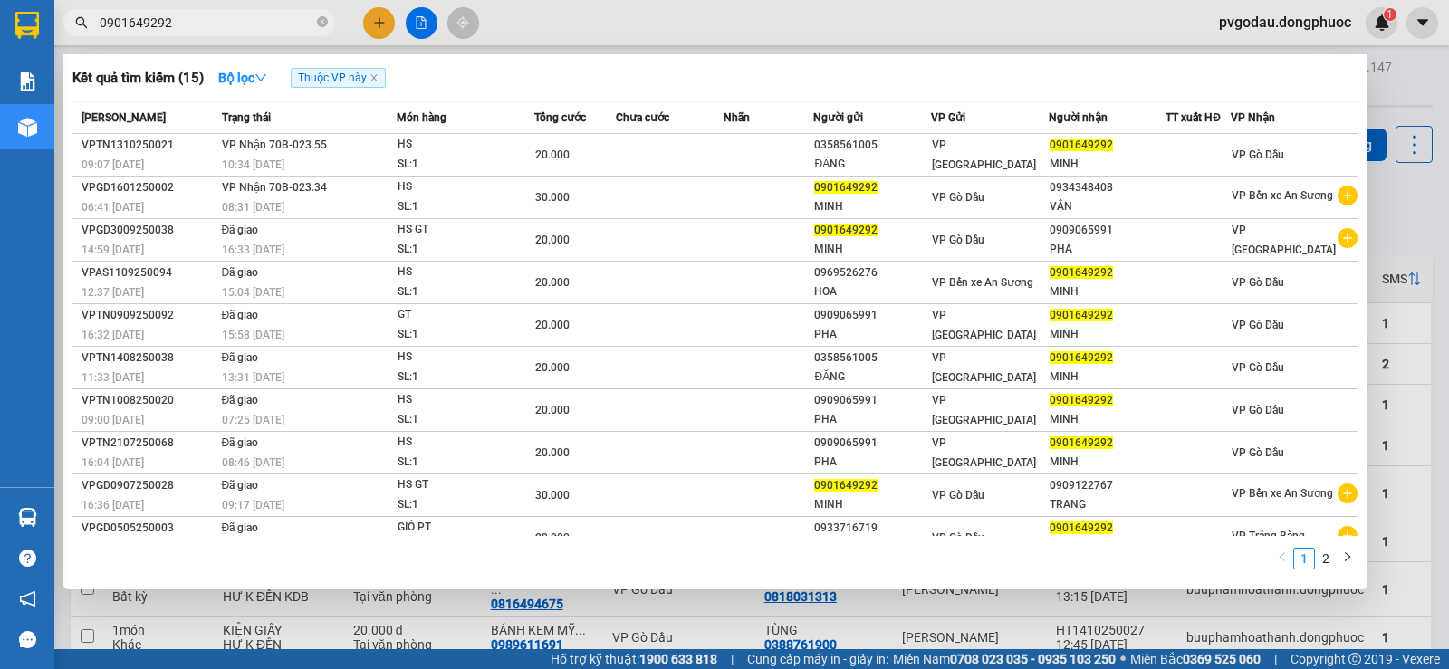
click at [188, 21] on input "0901649292" at bounding box center [207, 23] width 214 height 20
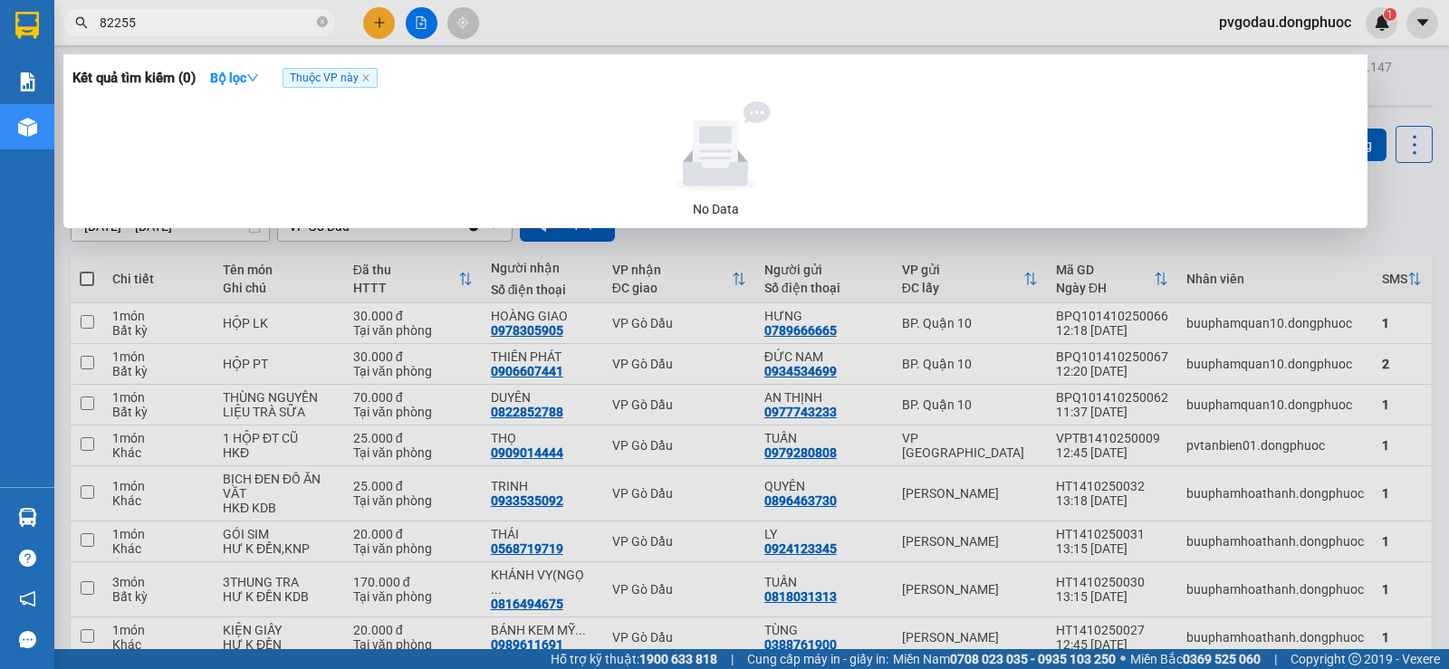
click at [158, 24] on input "82255" at bounding box center [207, 23] width 214 height 20
click at [157, 29] on input "82255" at bounding box center [207, 23] width 214 height 20
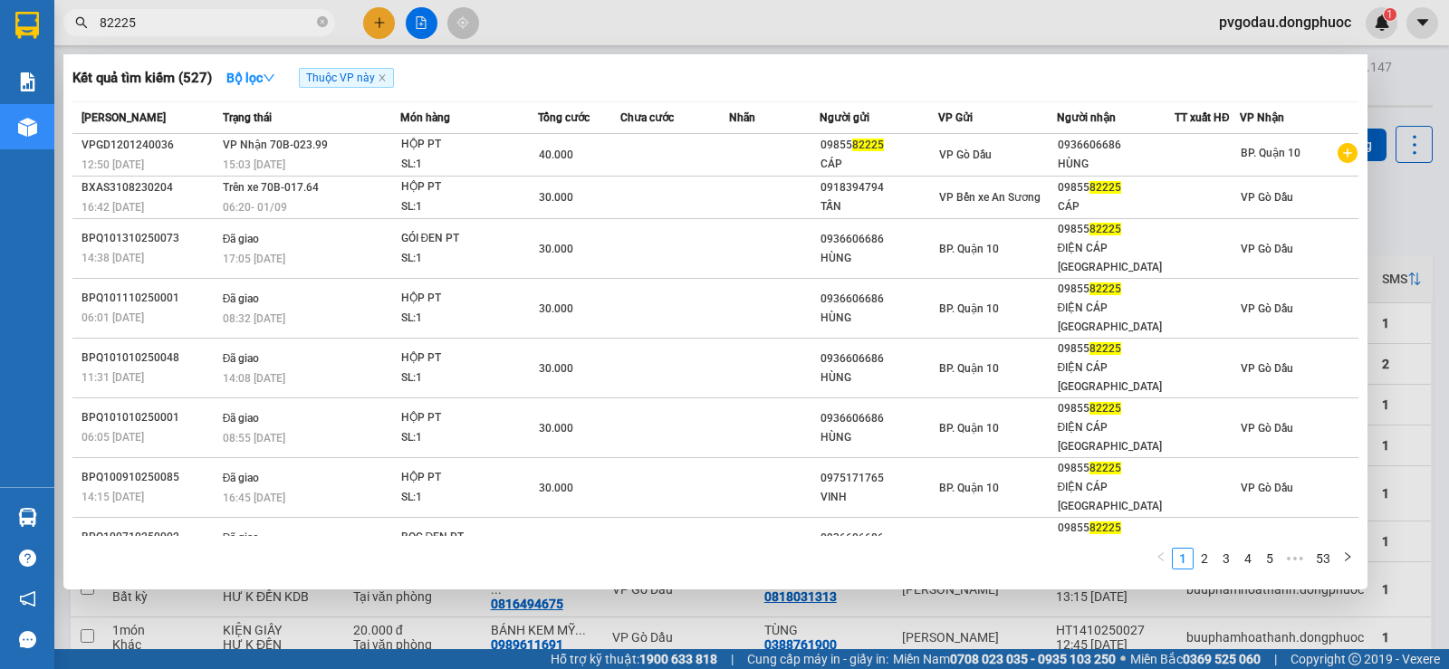
click at [222, 21] on input "82225" at bounding box center [207, 23] width 214 height 20
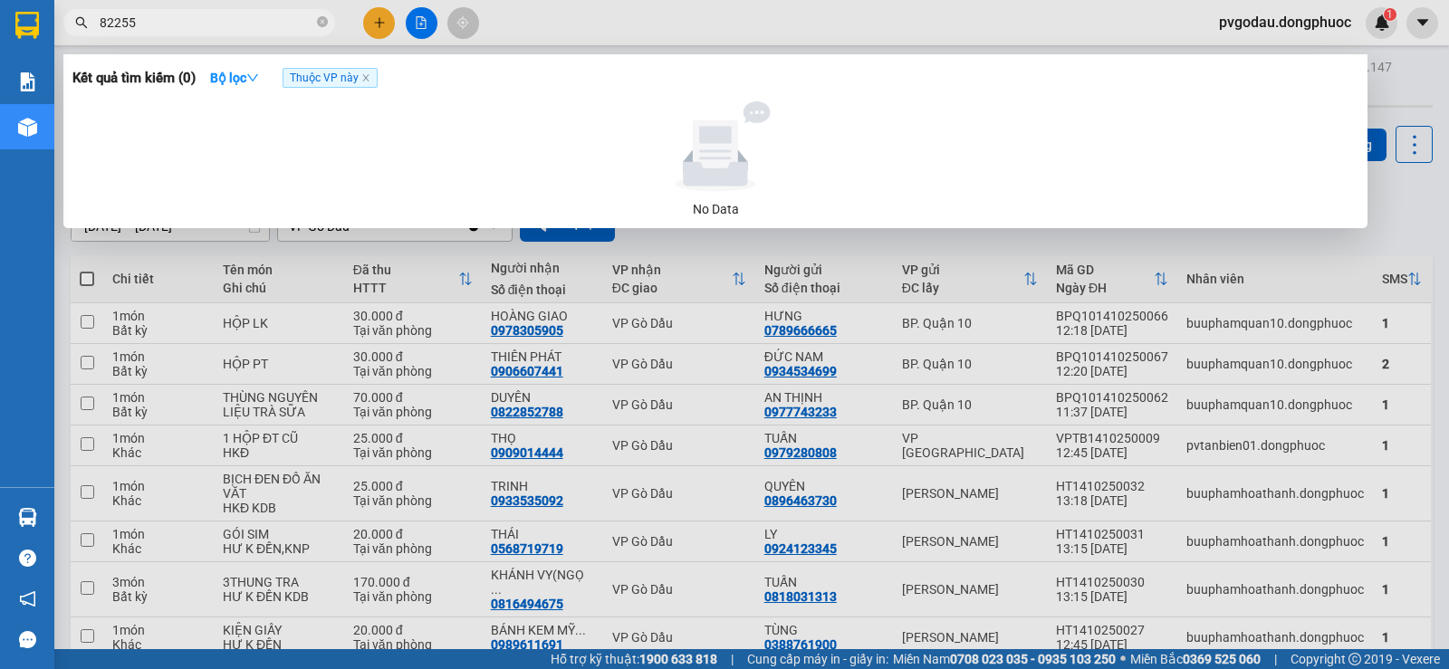
click at [216, 29] on input "82255" at bounding box center [207, 23] width 214 height 20
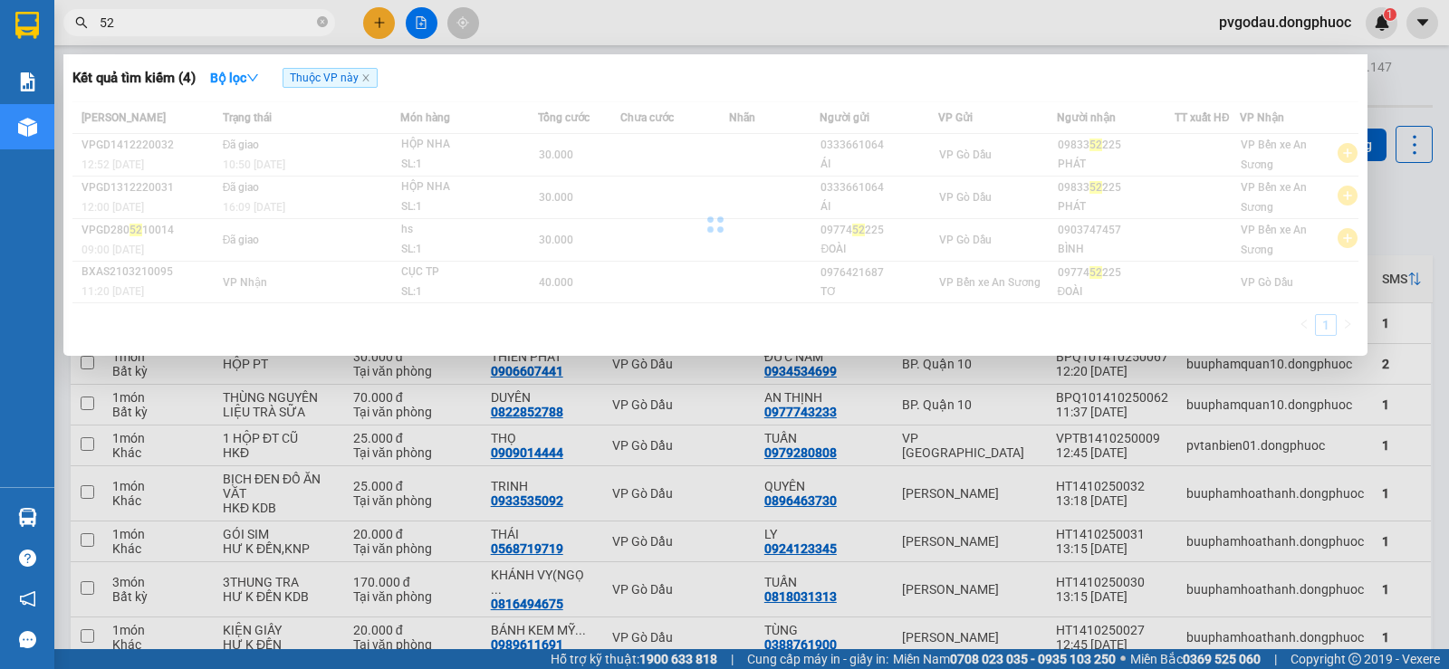
type input "5"
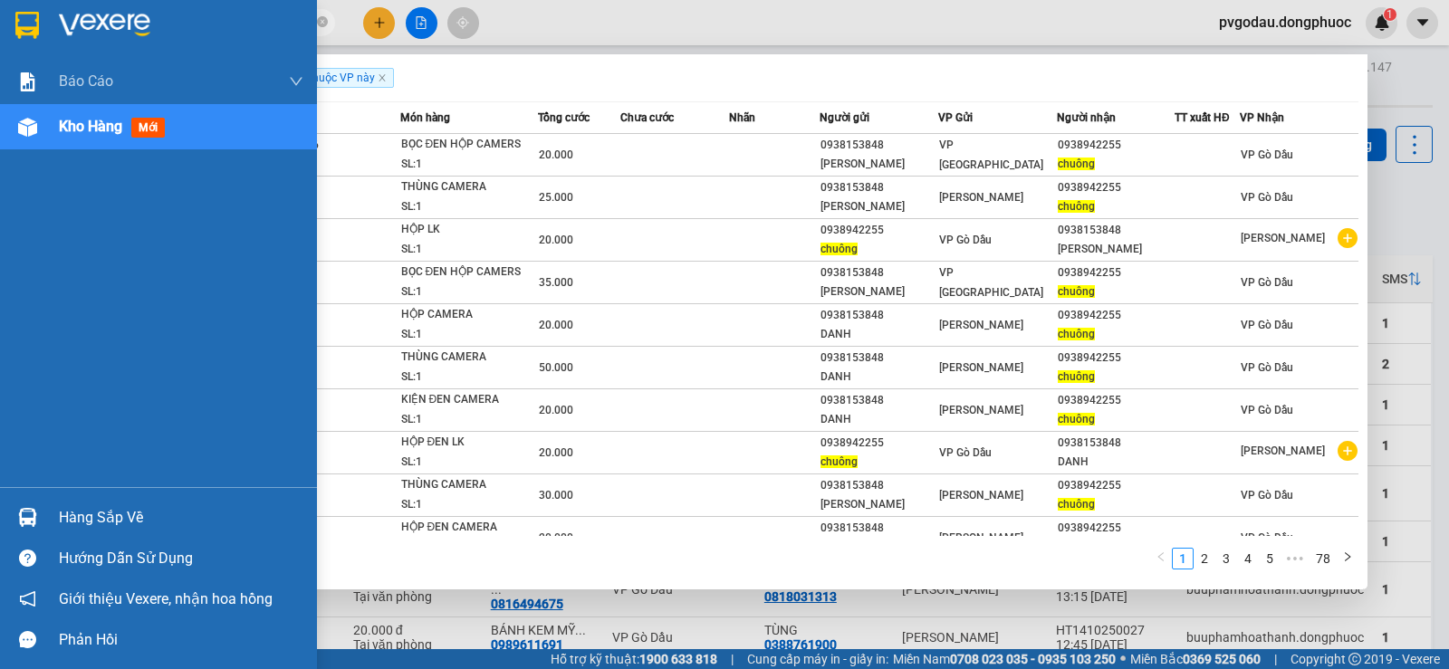
type input "CHUÔNG"
click at [37, 515] on div at bounding box center [28, 518] width 32 height 32
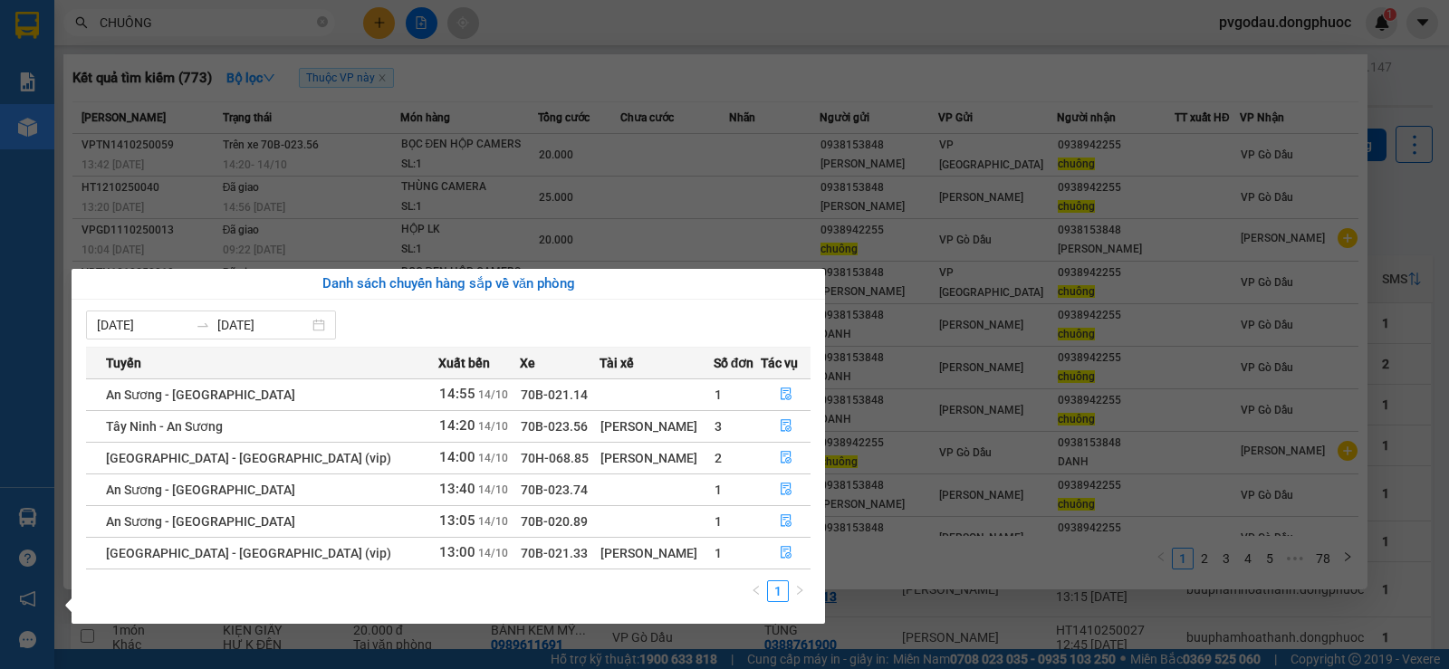
click at [931, 609] on section "Kết quả tìm kiếm ( 773 ) Bộ lọc Thuộc VP này Mã ĐH Trạng thái Món hàng Tổng cướ…" at bounding box center [724, 334] width 1449 height 669
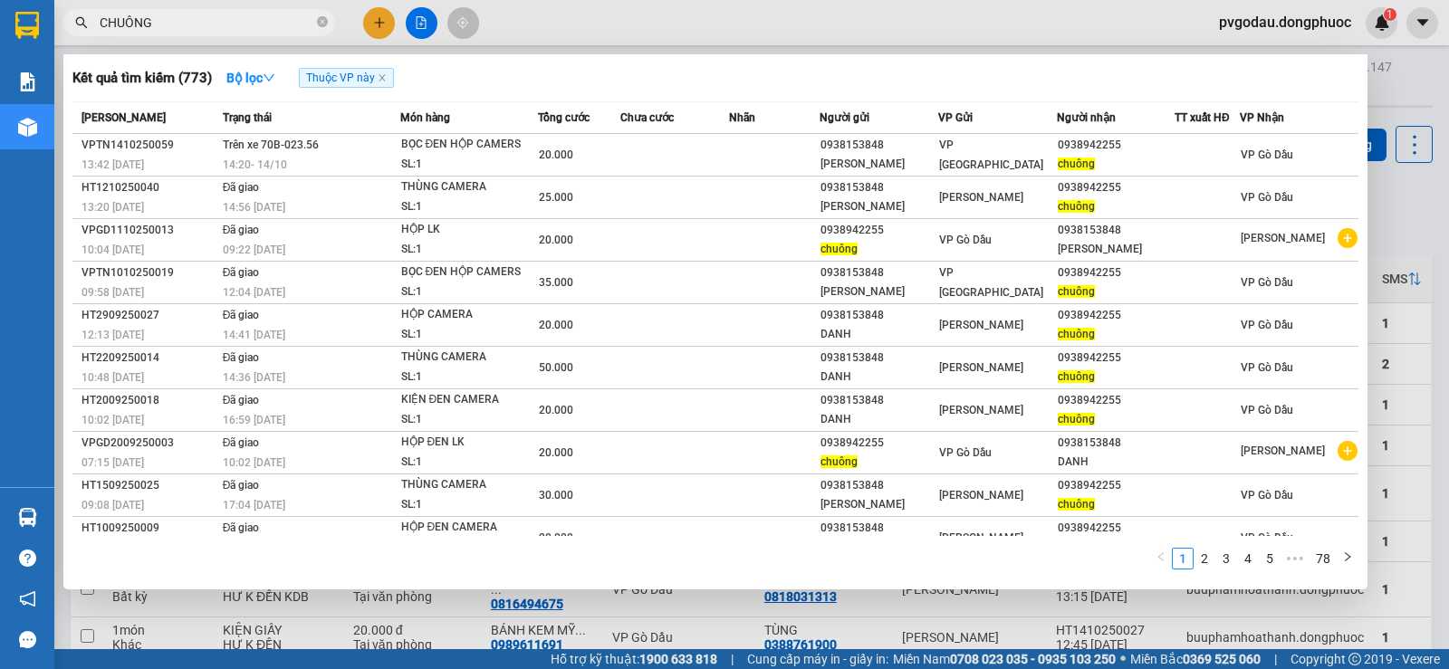
click at [947, 601] on div at bounding box center [724, 334] width 1449 height 669
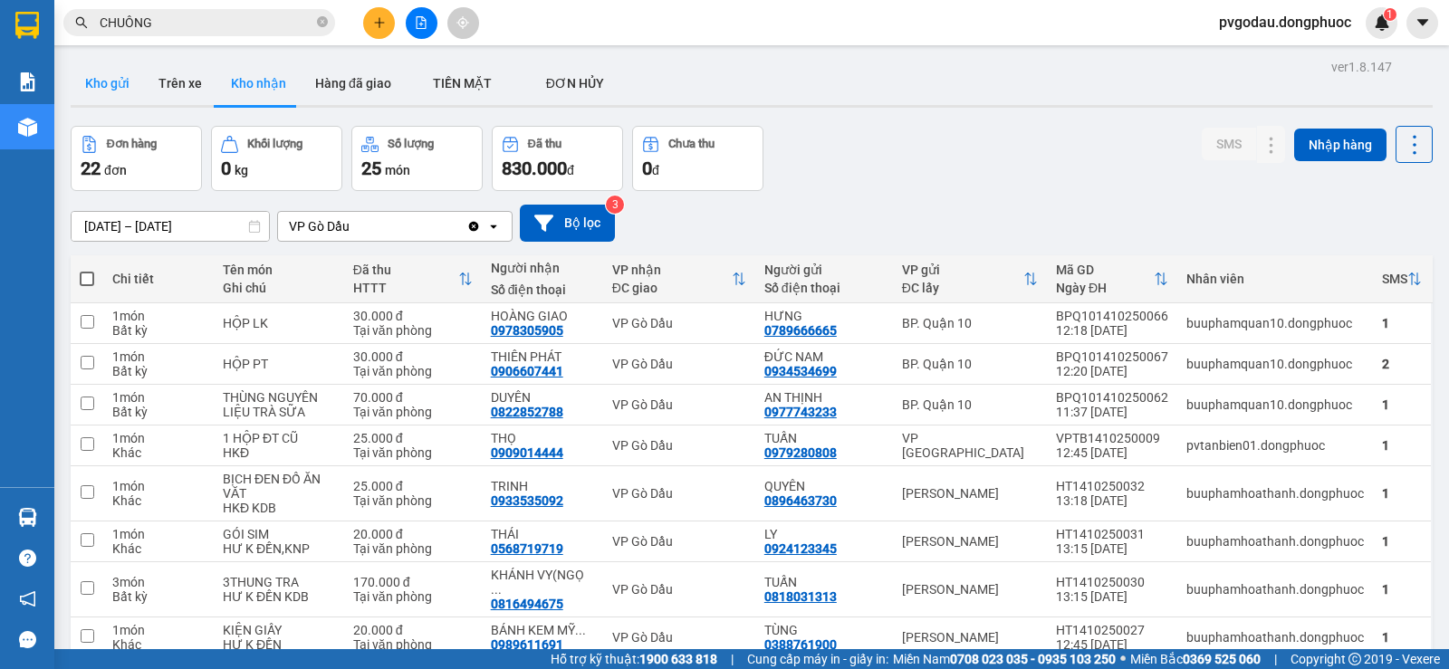
click at [109, 93] on button "Kho gửi" at bounding box center [107, 83] width 73 height 43
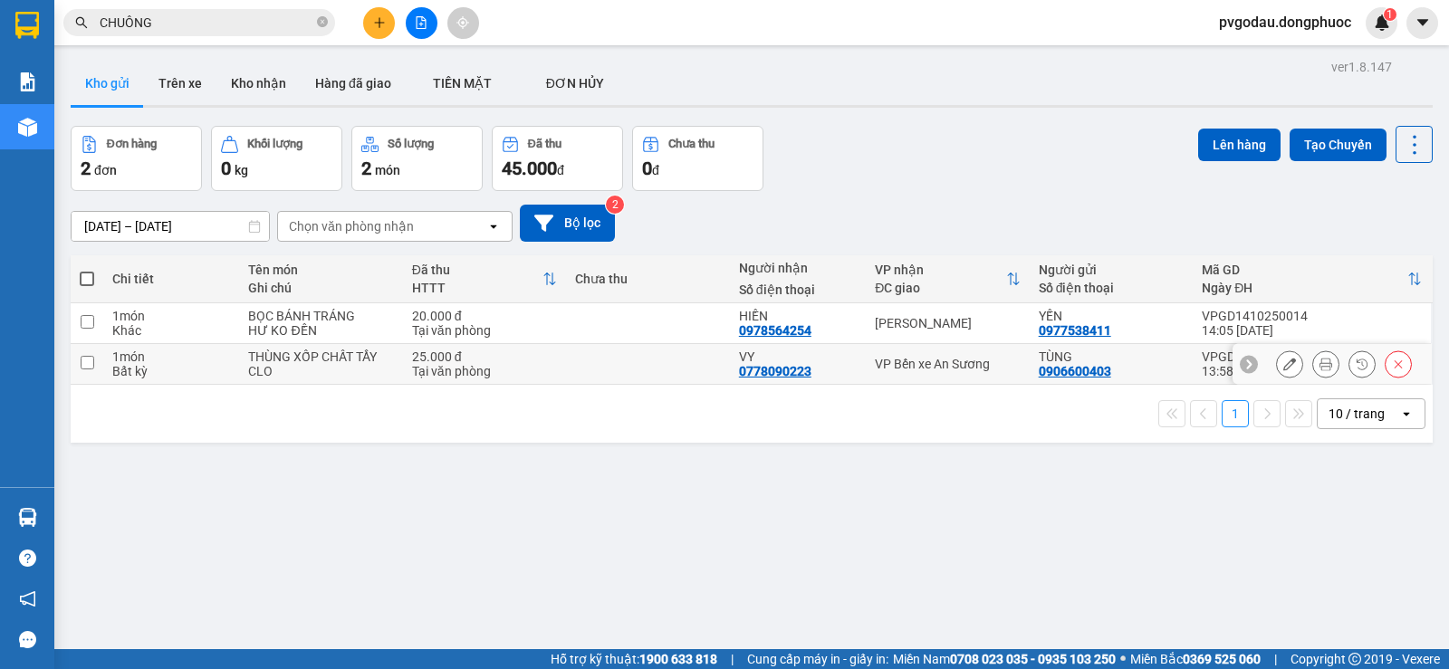
click at [302, 371] on div "THÙNG XỐP CHẤT TẨY CLO" at bounding box center [320, 364] width 145 height 29
checkbox input "true"
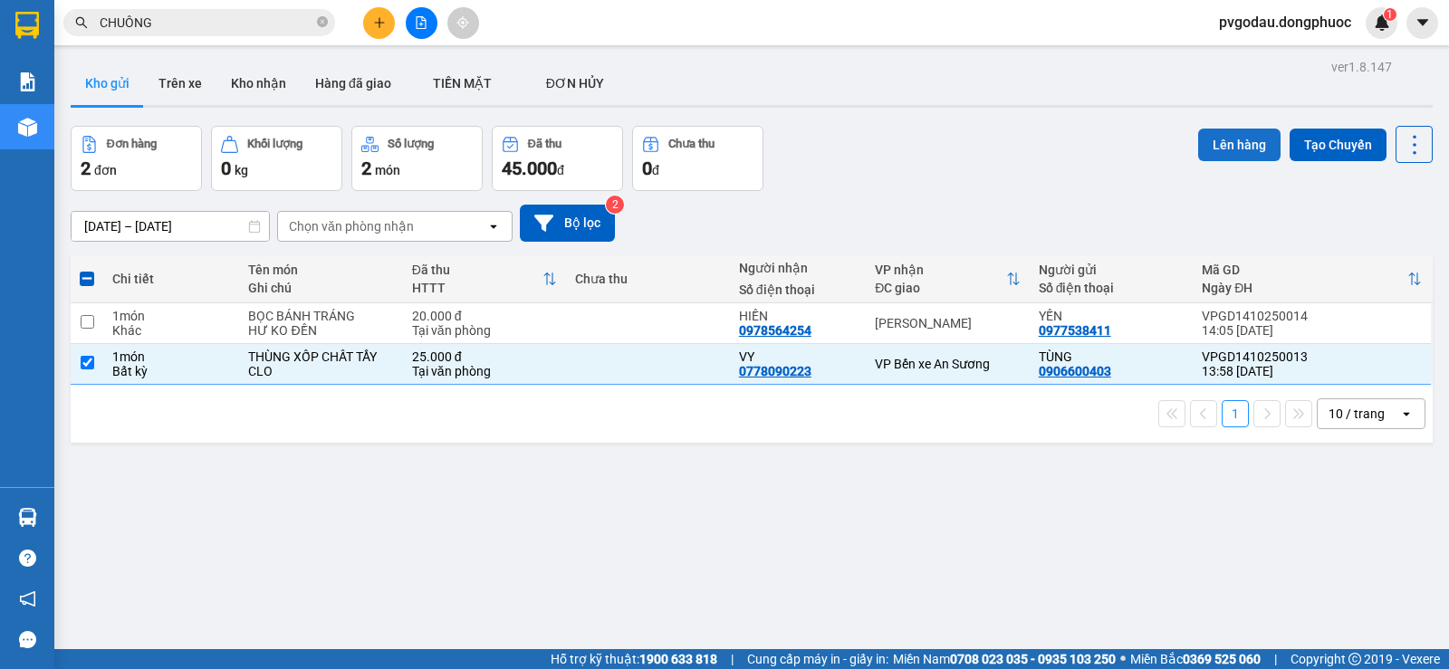
click at [1221, 132] on button "Lên hàng" at bounding box center [1239, 145] width 82 height 33
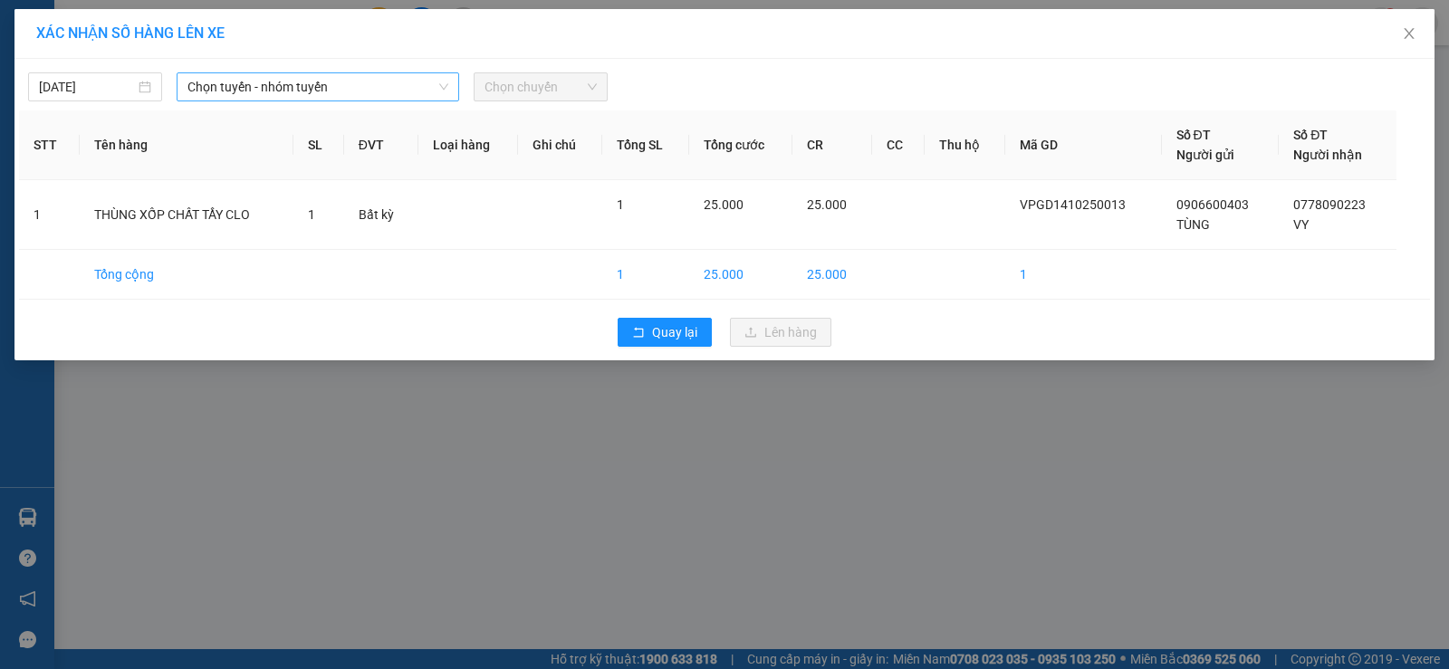
click at [237, 94] on span "Chọn tuyến - nhóm tuyến" at bounding box center [317, 86] width 261 height 27
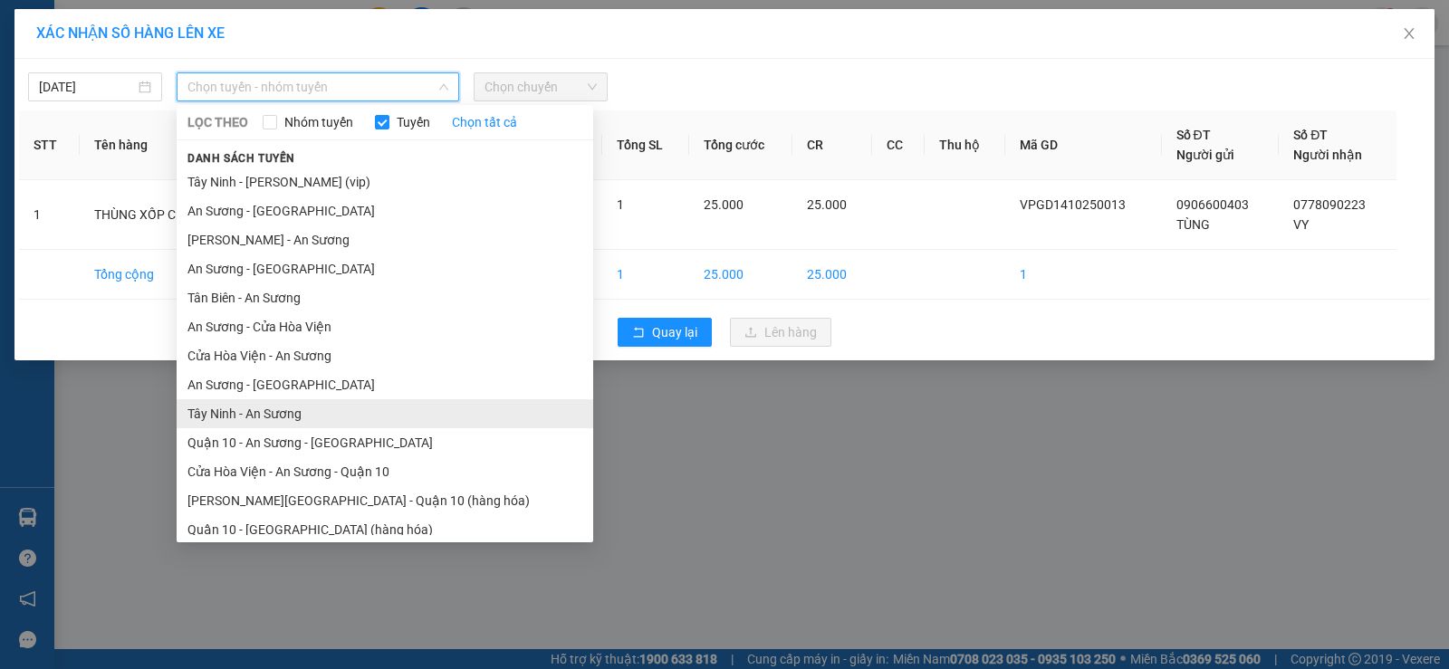
click at [292, 418] on li "Tây Ninh - An Sương" at bounding box center [385, 413] width 417 height 29
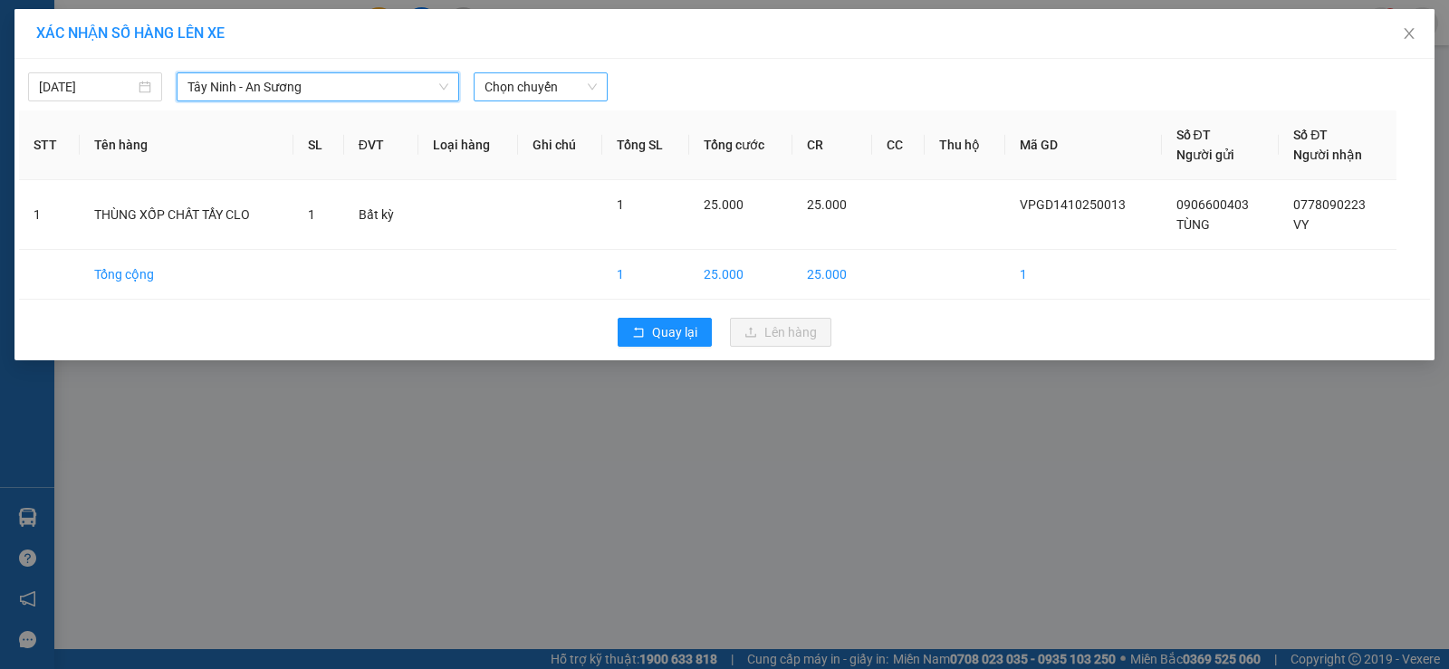
click at [529, 98] on span "Chọn chuyến" at bounding box center [540, 86] width 112 height 27
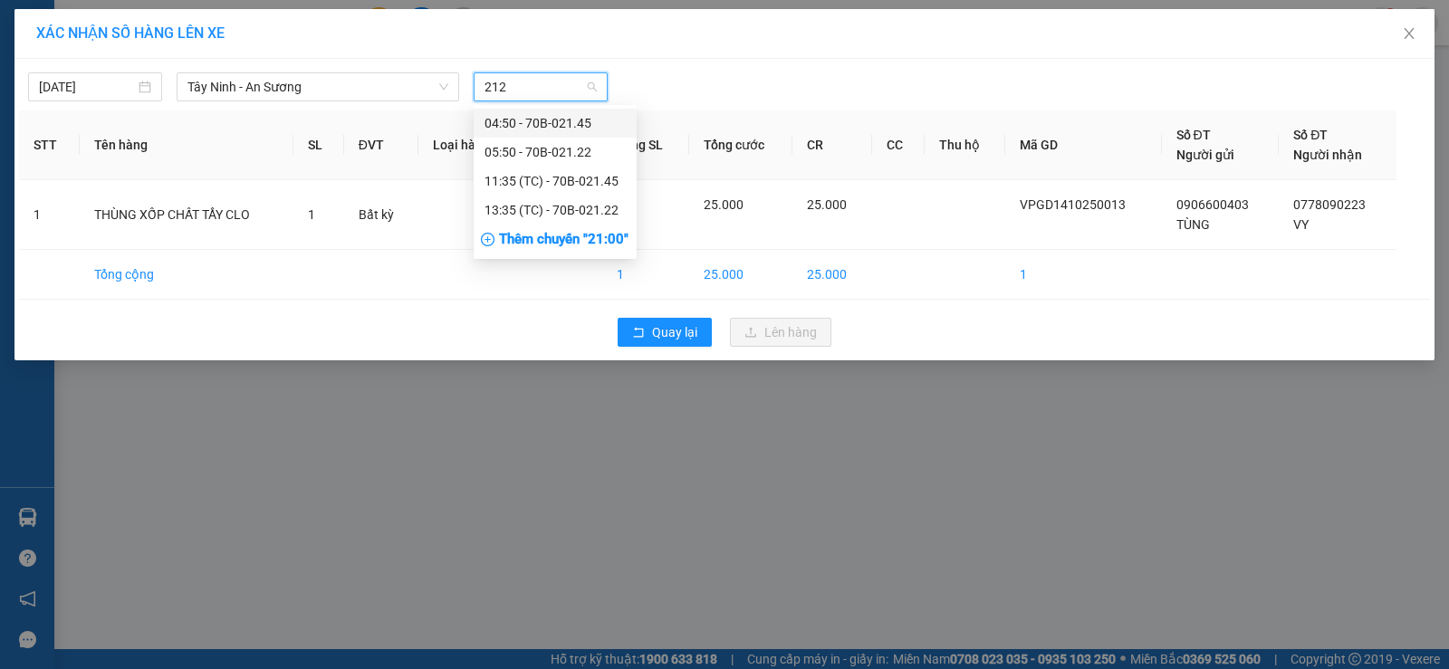
type input "2122"
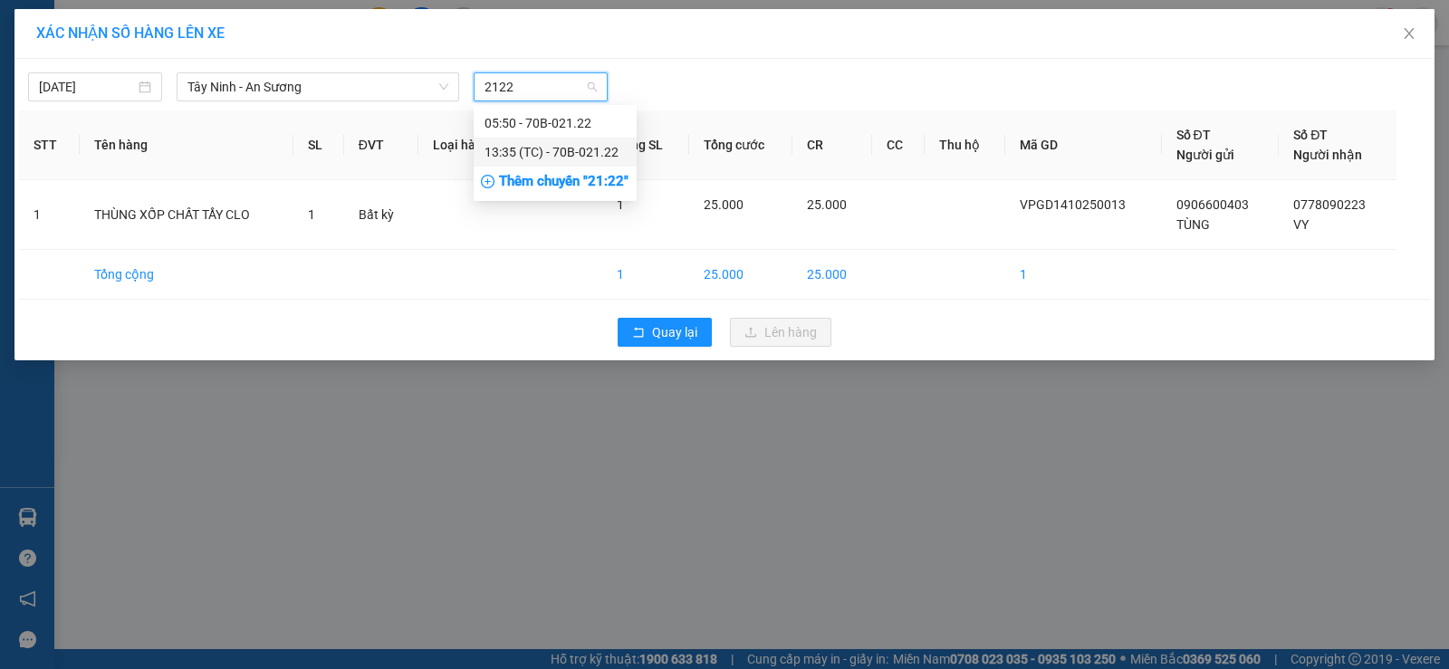
click at [501, 145] on div "13:35 (TC) - 70B-021.22" at bounding box center [554, 152] width 141 height 20
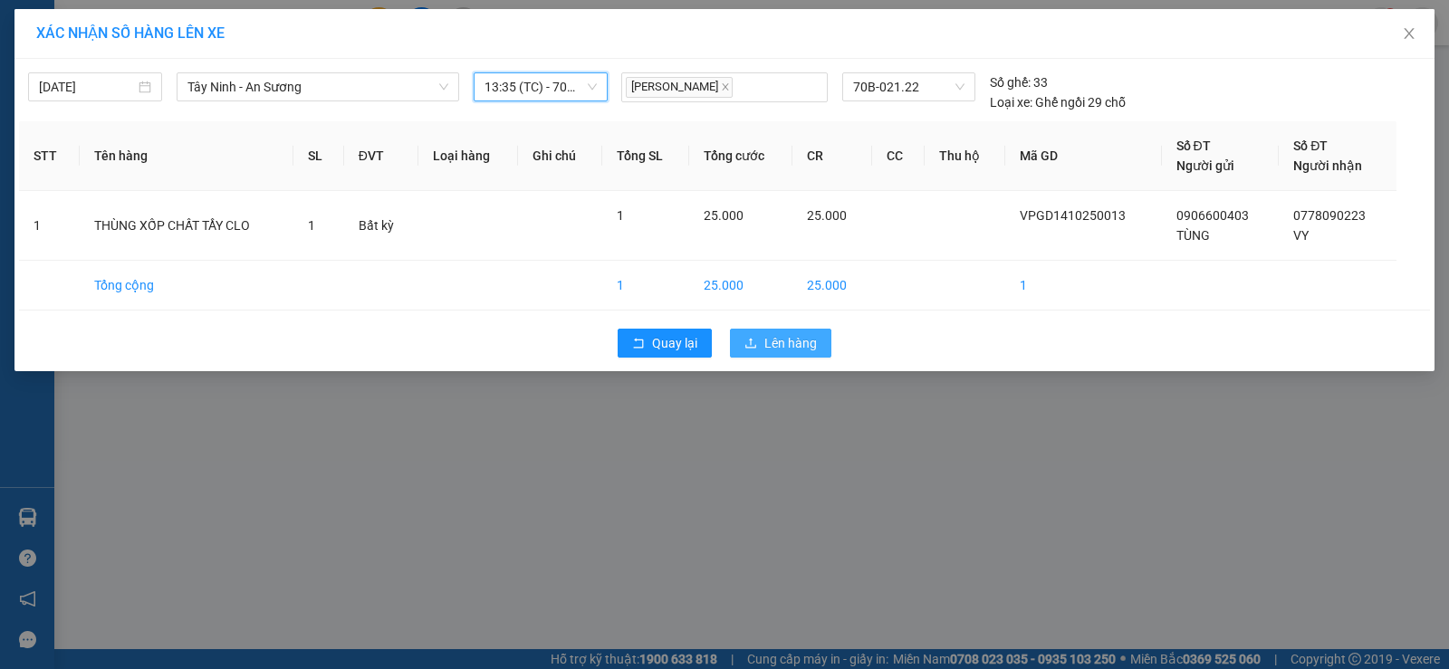
click at [807, 350] on span "Lên hàng" at bounding box center [790, 343] width 53 height 20
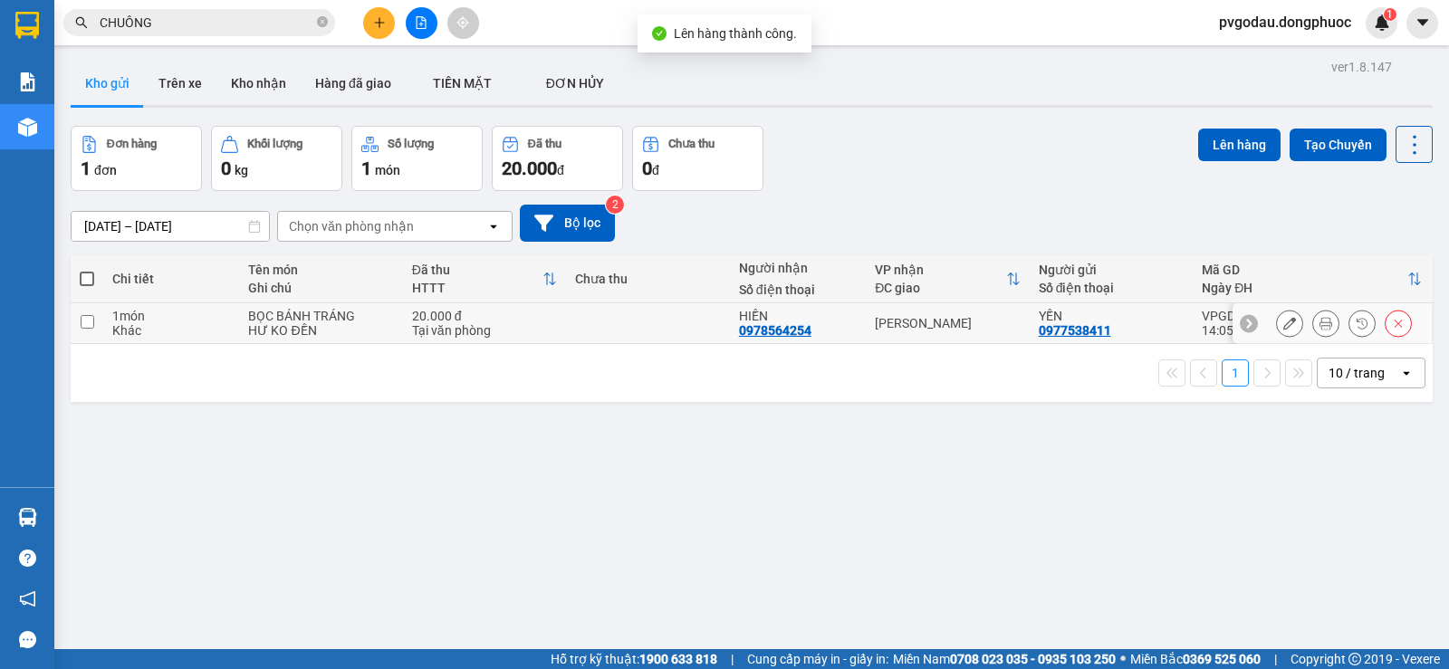
click at [895, 324] on div "[PERSON_NAME]" at bounding box center [947, 323] width 145 height 14
checkbox input "true"
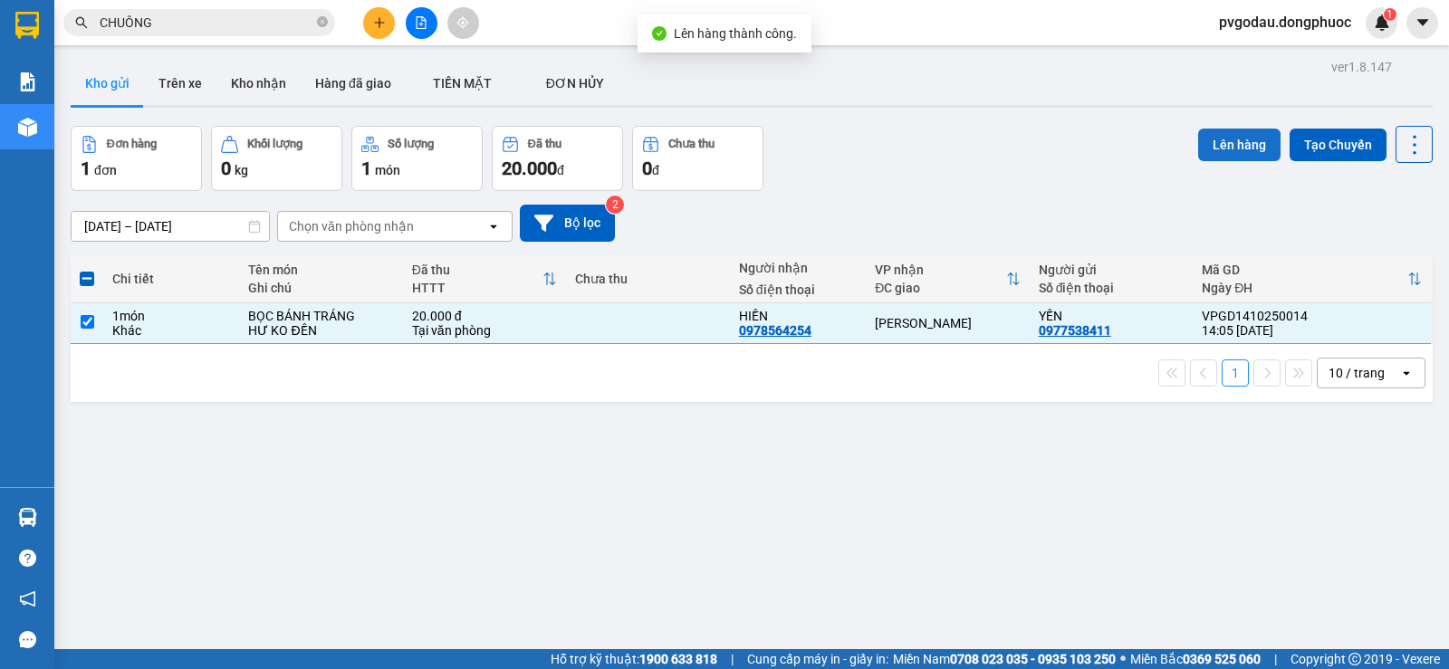
click at [1240, 134] on button "Lên hàng" at bounding box center [1239, 145] width 82 height 33
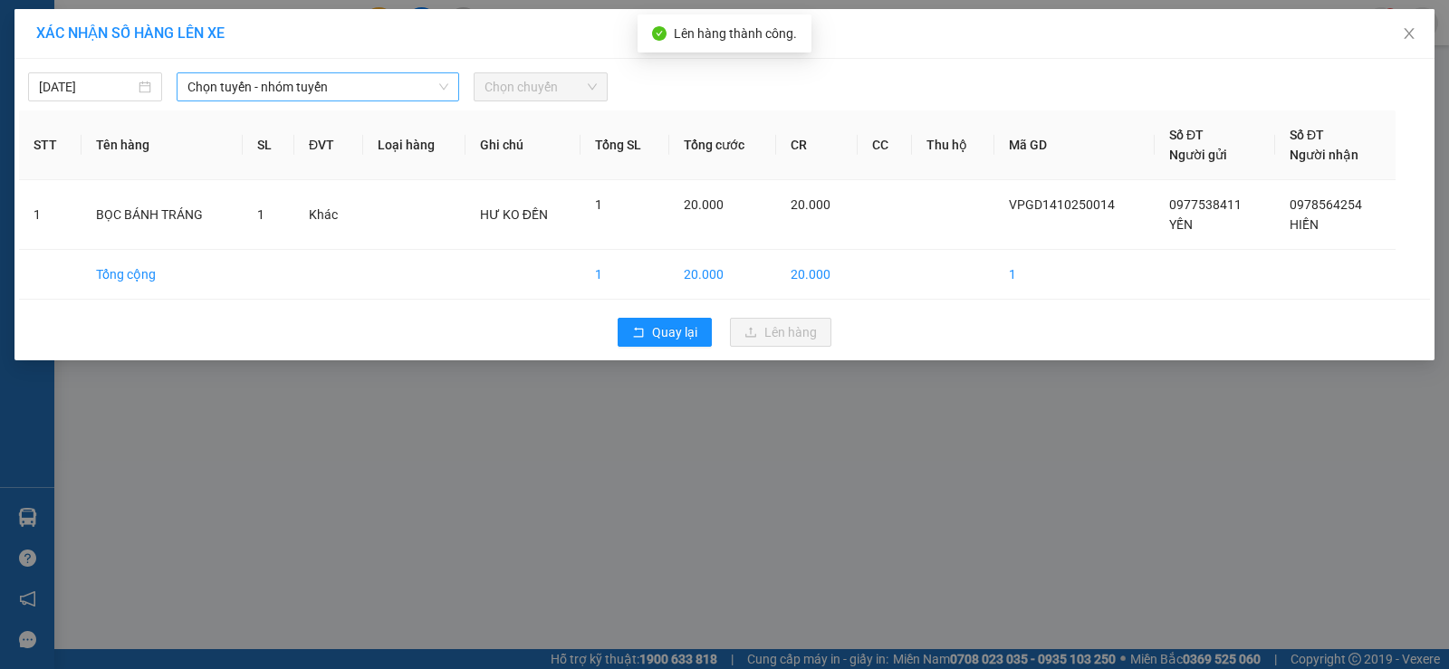
click at [317, 96] on span "Chọn tuyến - nhóm tuyến" at bounding box center [317, 86] width 261 height 27
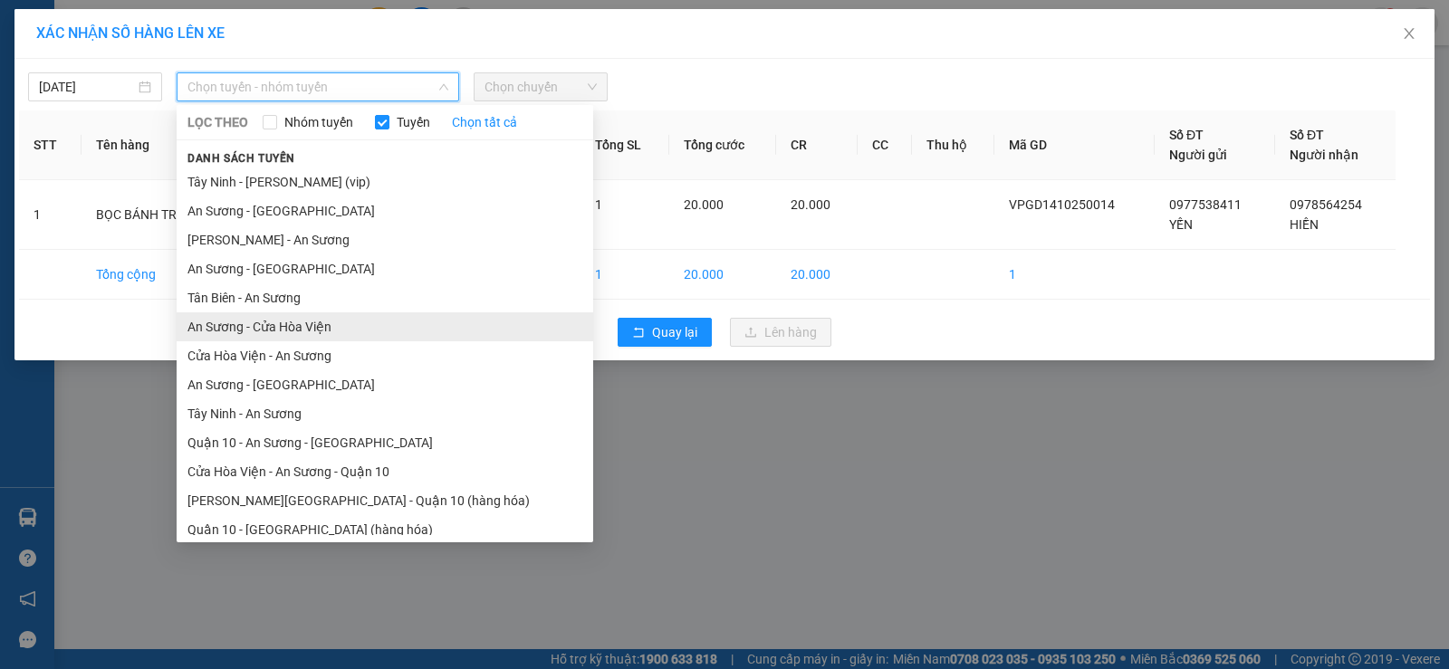
scroll to position [38, 0]
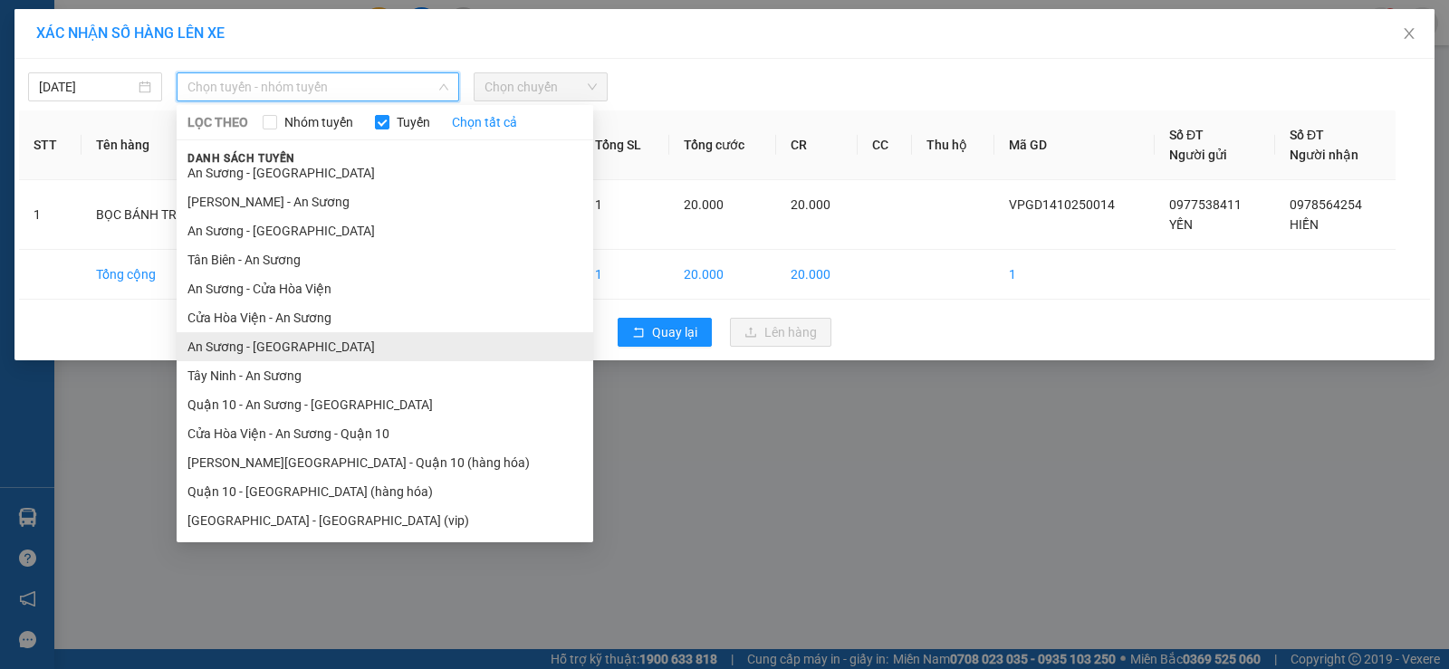
click at [280, 349] on li "An Sương - [GEOGRAPHIC_DATA]" at bounding box center [385, 346] width 417 height 29
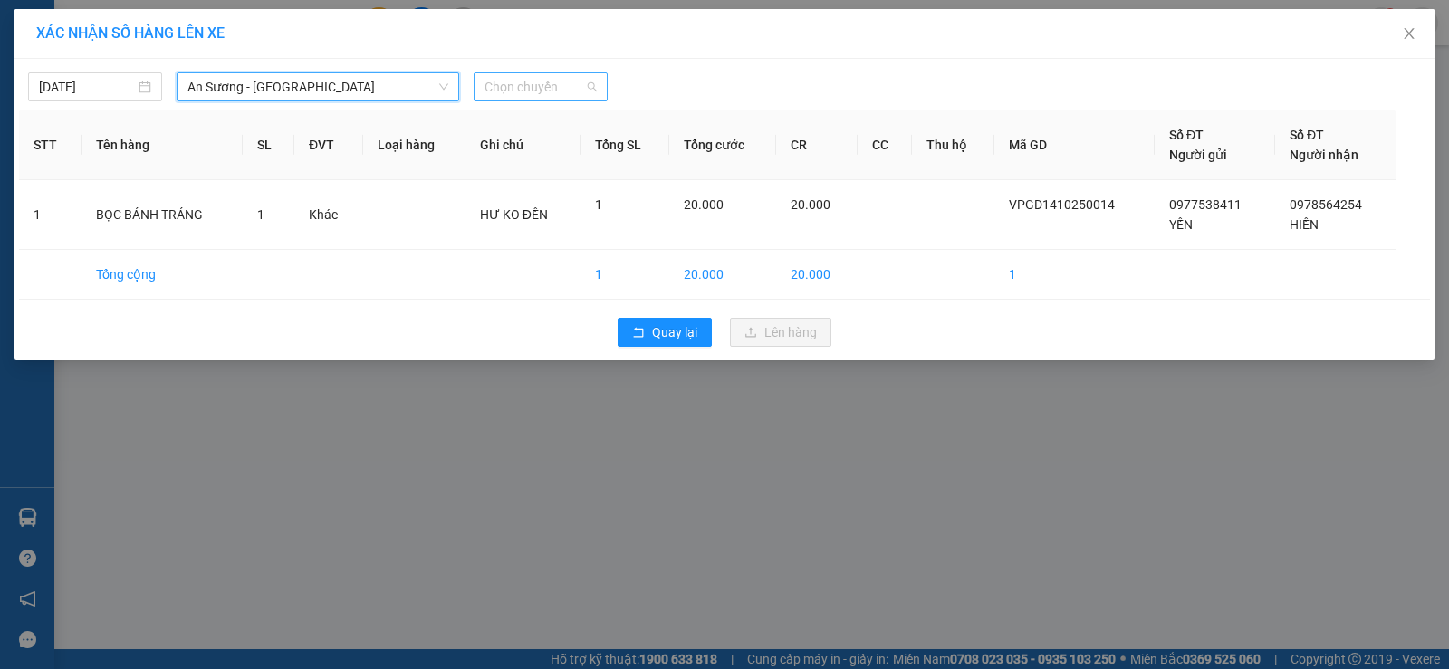
click at [525, 94] on span "Chọn chuyến" at bounding box center [540, 86] width 112 height 27
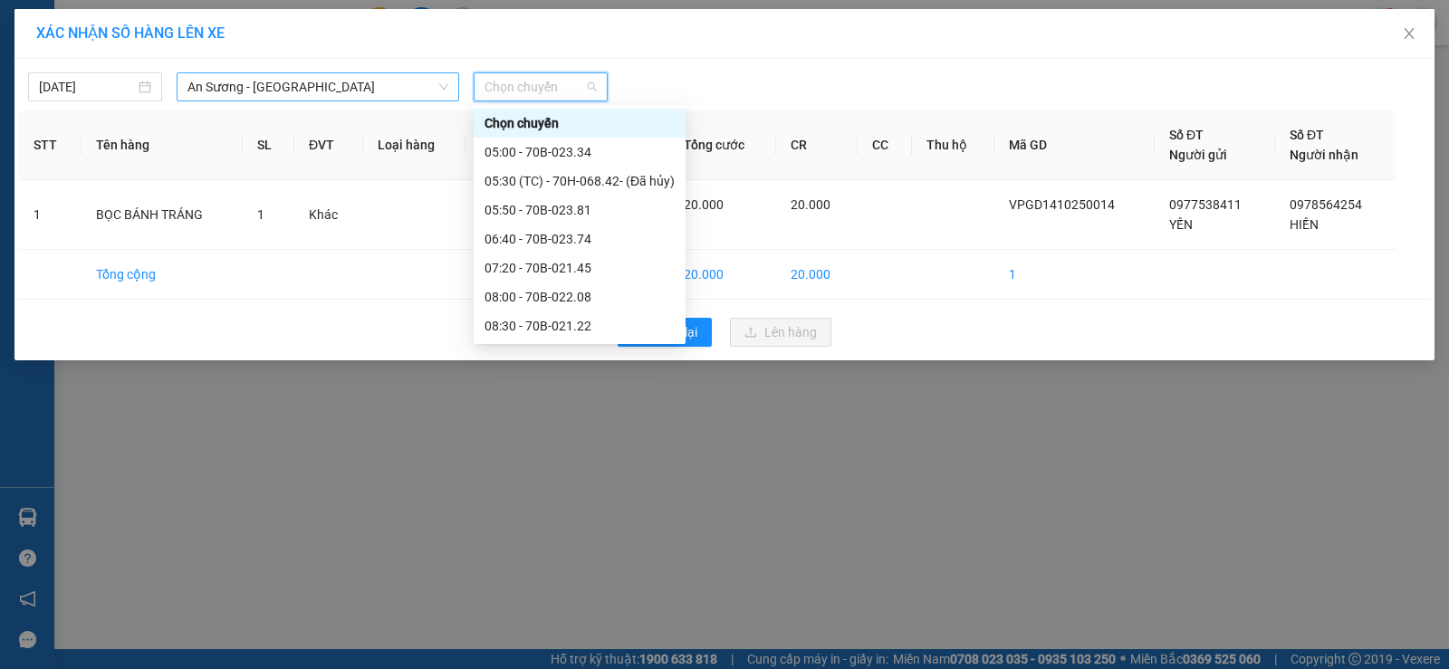
click at [290, 94] on span "An Sương - [GEOGRAPHIC_DATA]" at bounding box center [317, 86] width 261 height 27
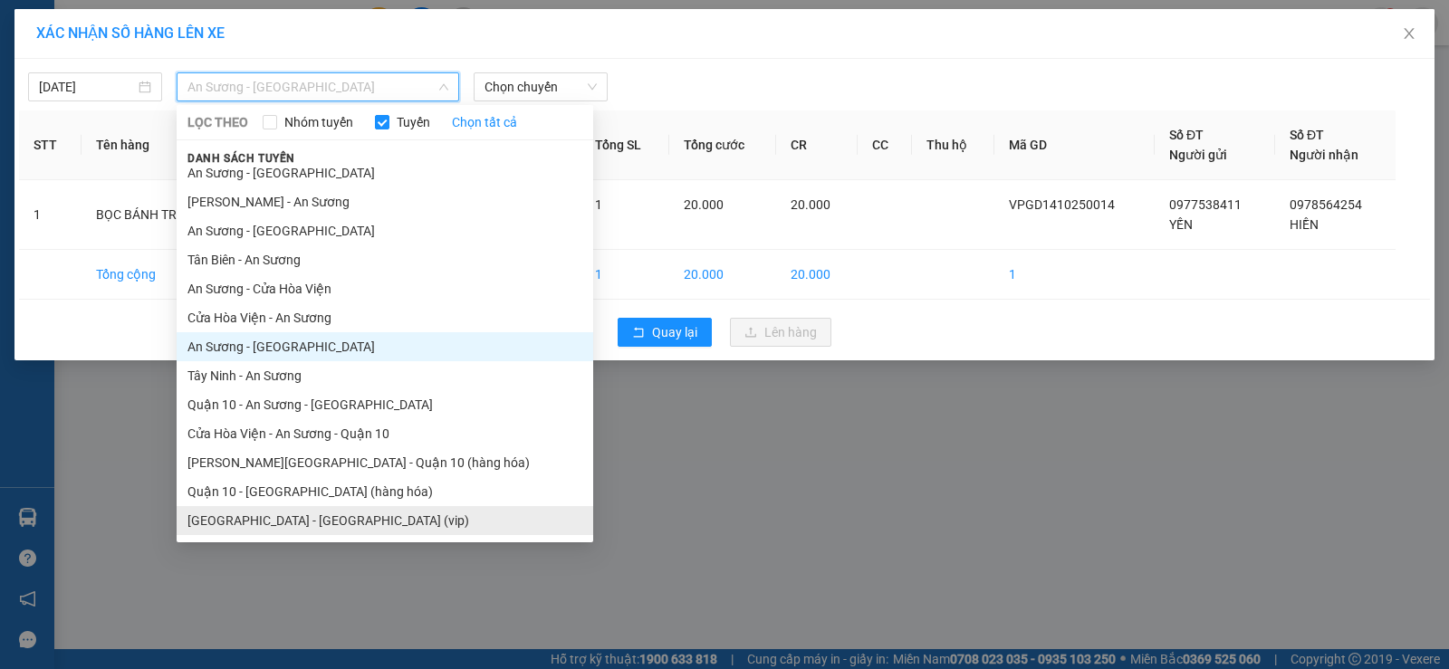
click at [351, 522] on li "[GEOGRAPHIC_DATA] - [GEOGRAPHIC_DATA] (vip)" at bounding box center [385, 520] width 417 height 29
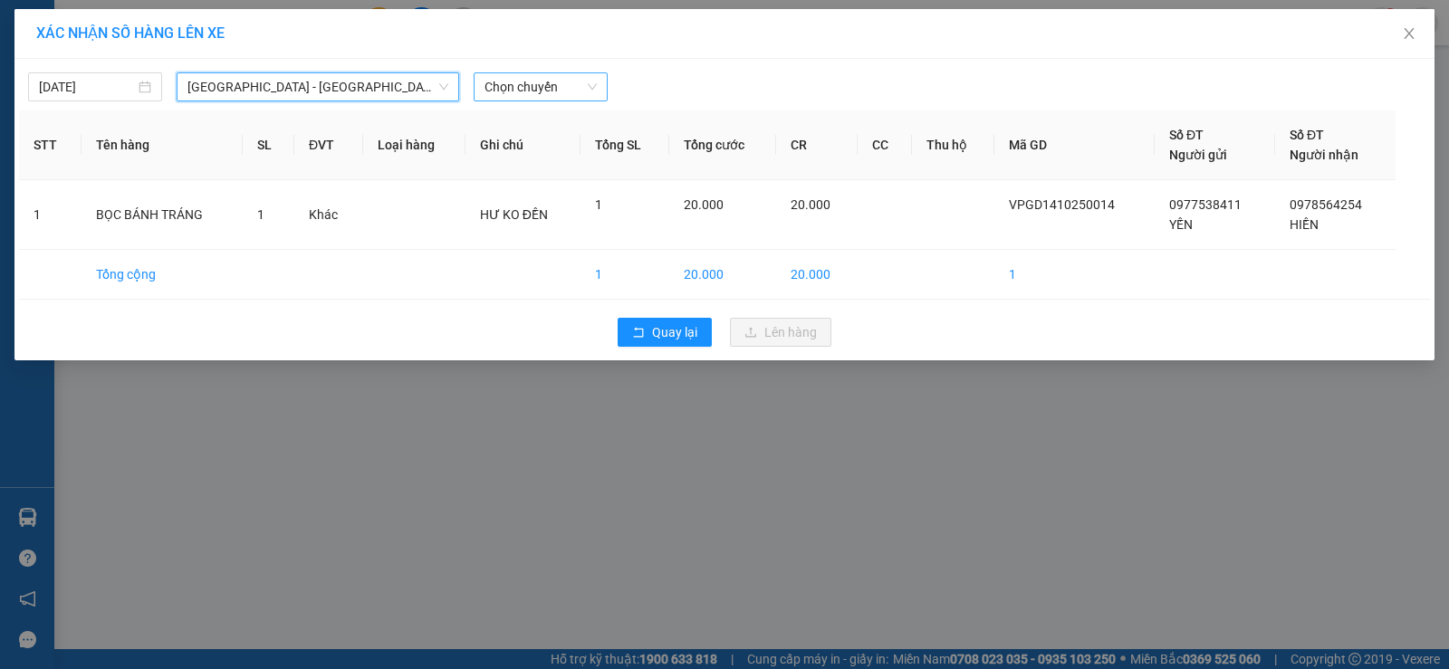
click at [508, 85] on span "Chọn chuyến" at bounding box center [540, 86] width 112 height 27
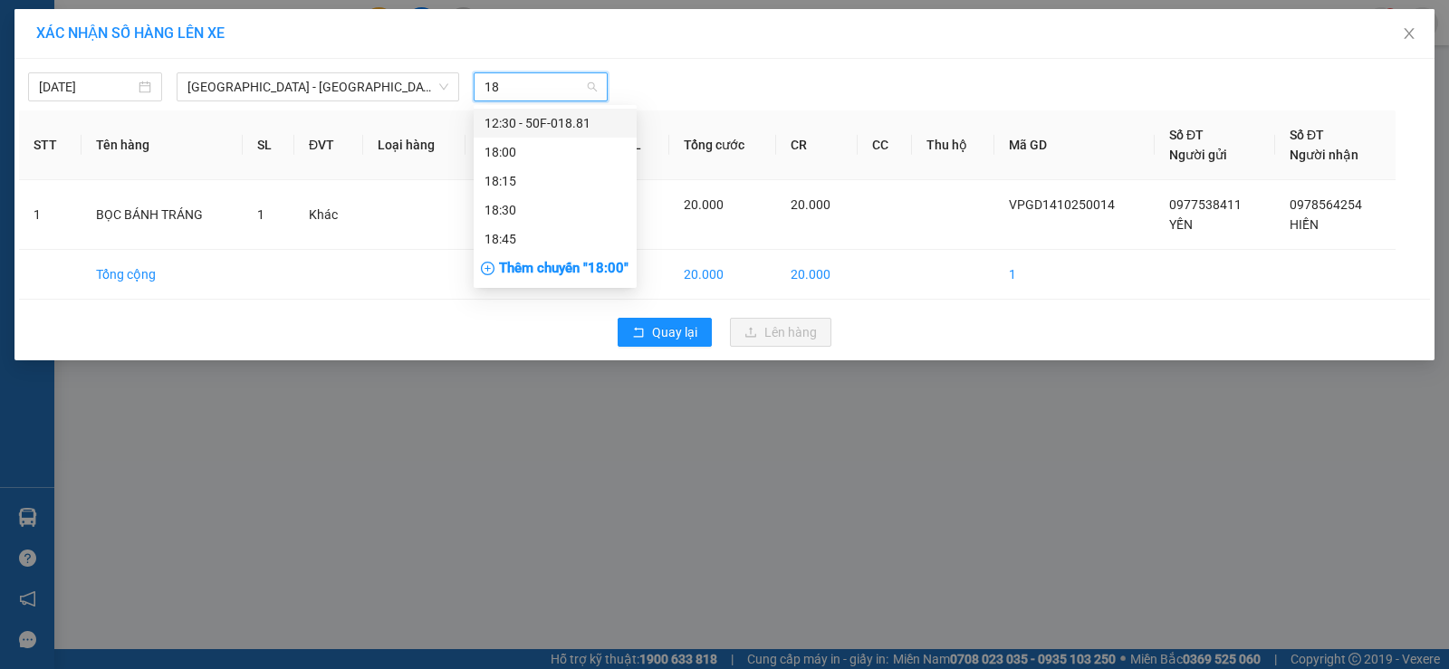
type input "188"
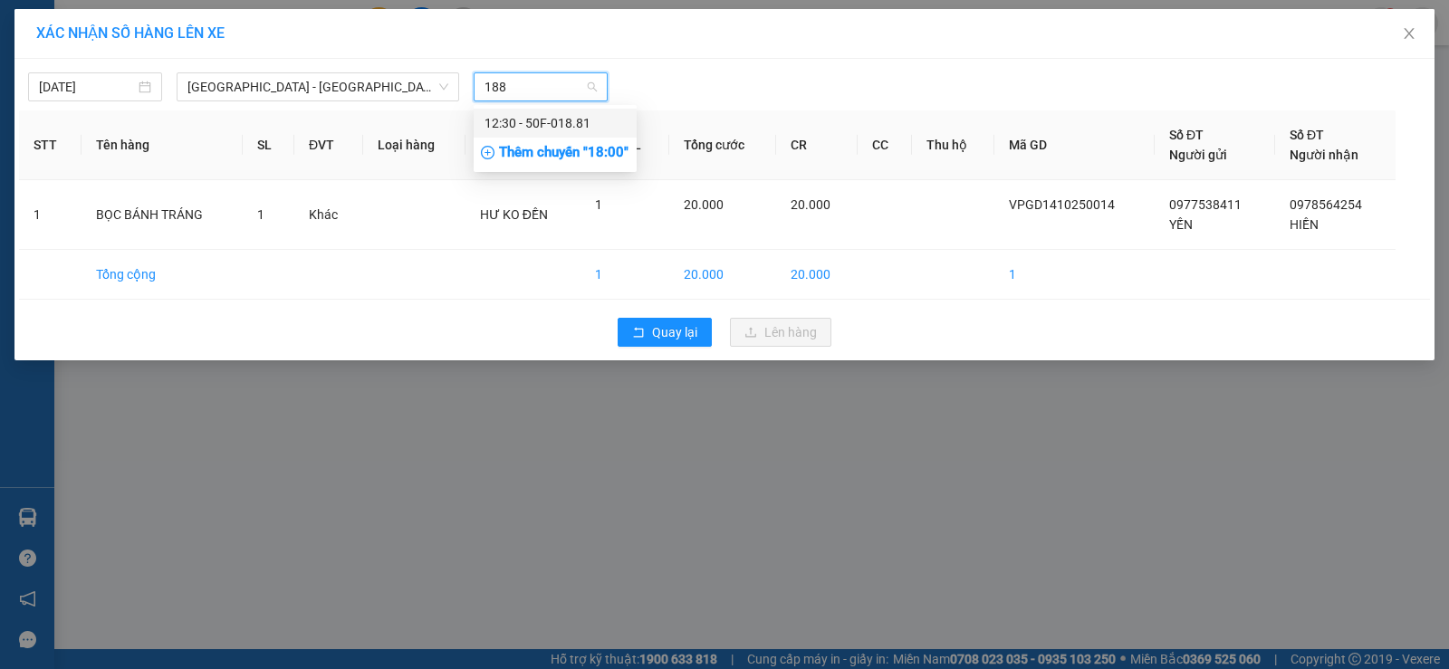
click at [561, 120] on div "12:30 - 50F-018.81" at bounding box center [554, 123] width 141 height 20
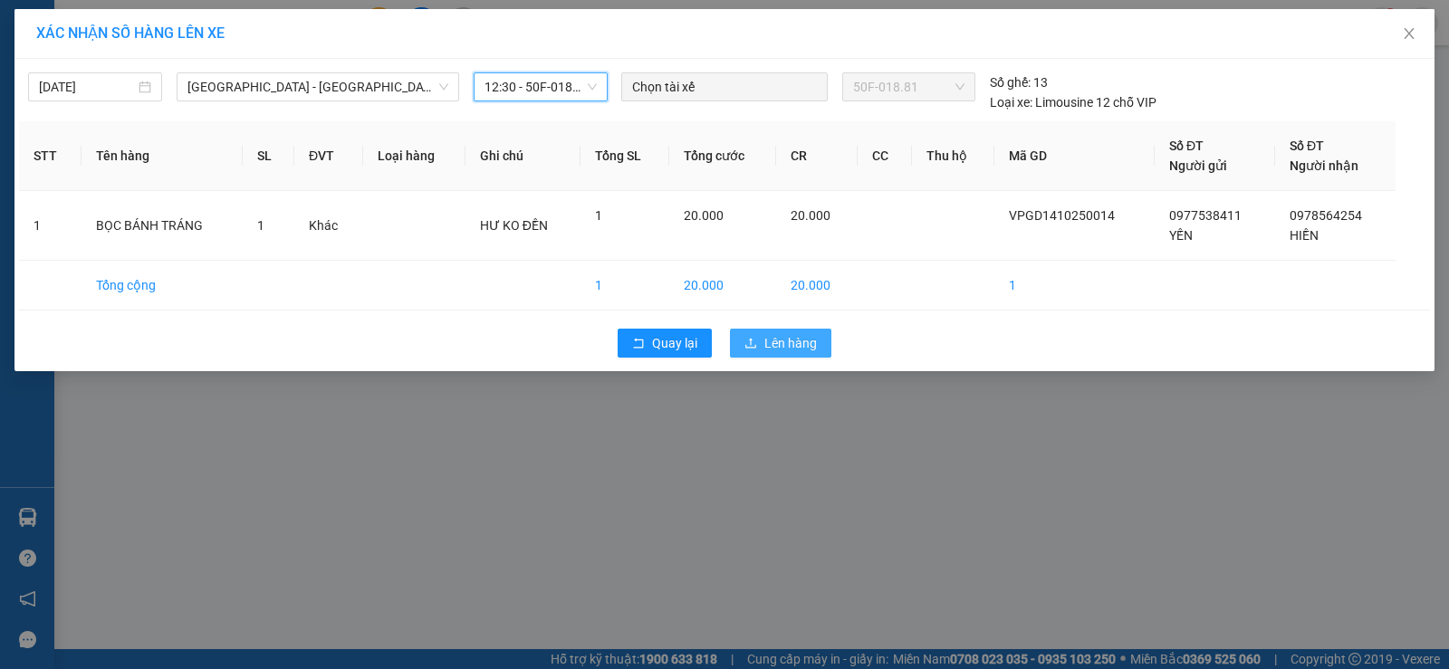
click at [797, 337] on span "Lên hàng" at bounding box center [790, 343] width 53 height 20
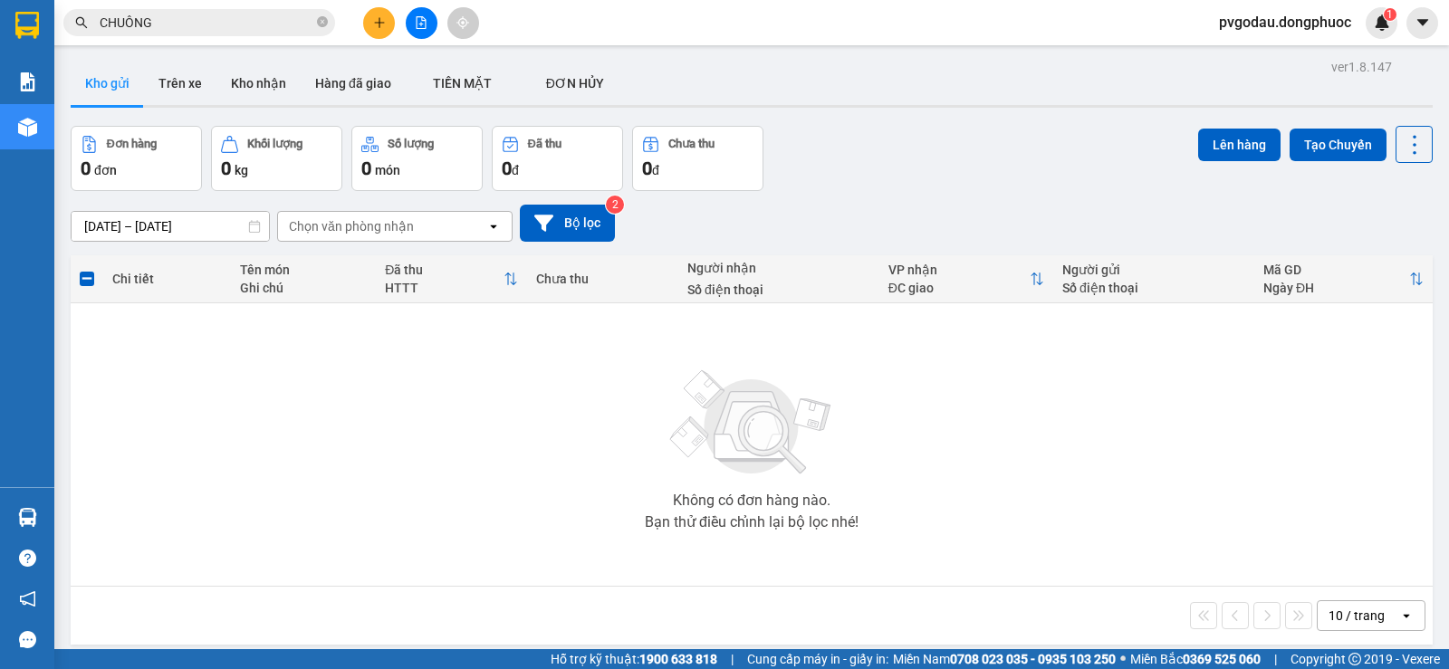
click at [161, 19] on input "CHUÔNG" at bounding box center [207, 23] width 214 height 20
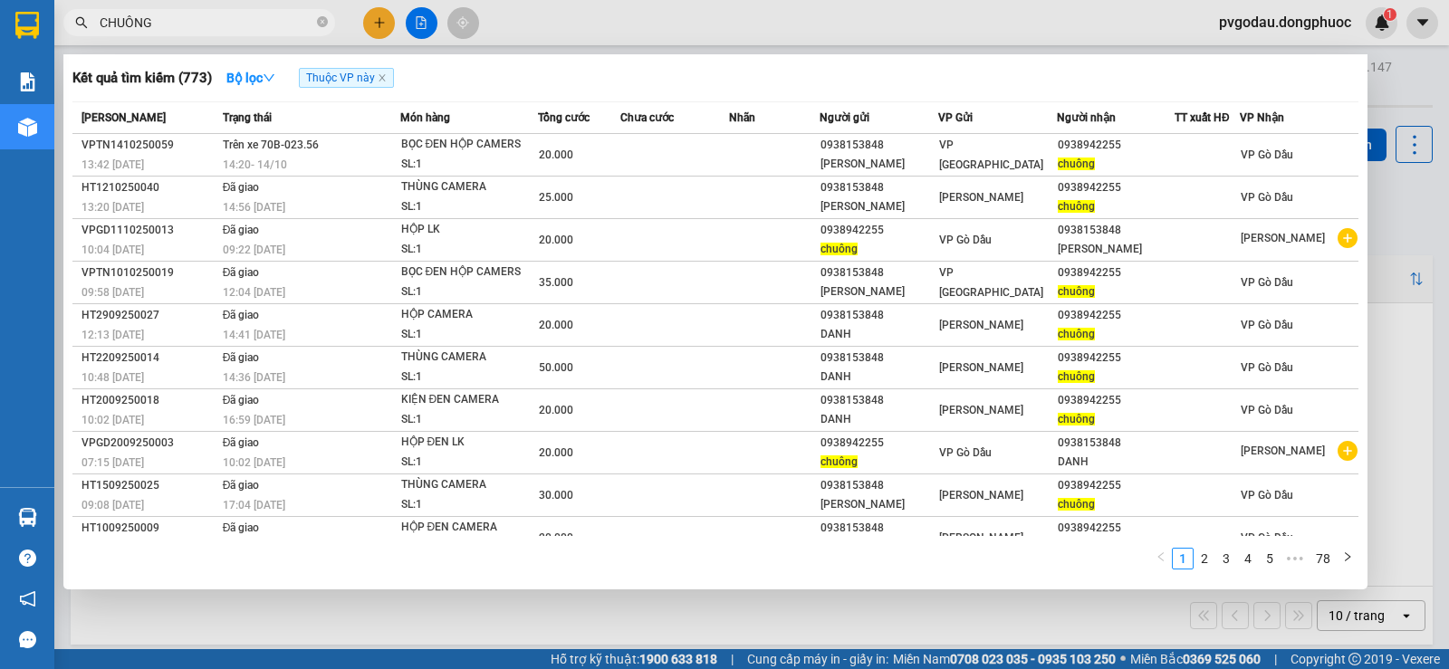
click at [161, 19] on input "CHUÔNG" at bounding box center [207, 23] width 214 height 20
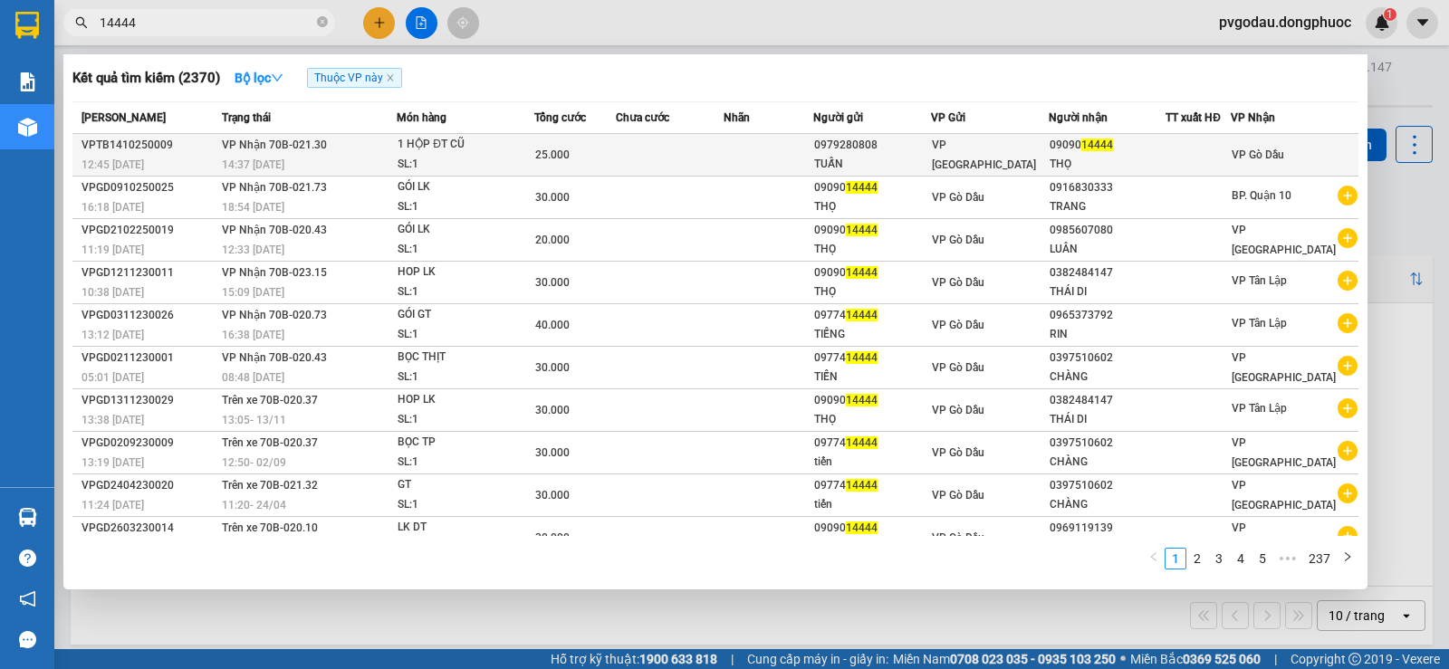
type input "14444"
click at [509, 150] on div "1 HỘP ĐT CŨ" at bounding box center [465, 145] width 136 height 20
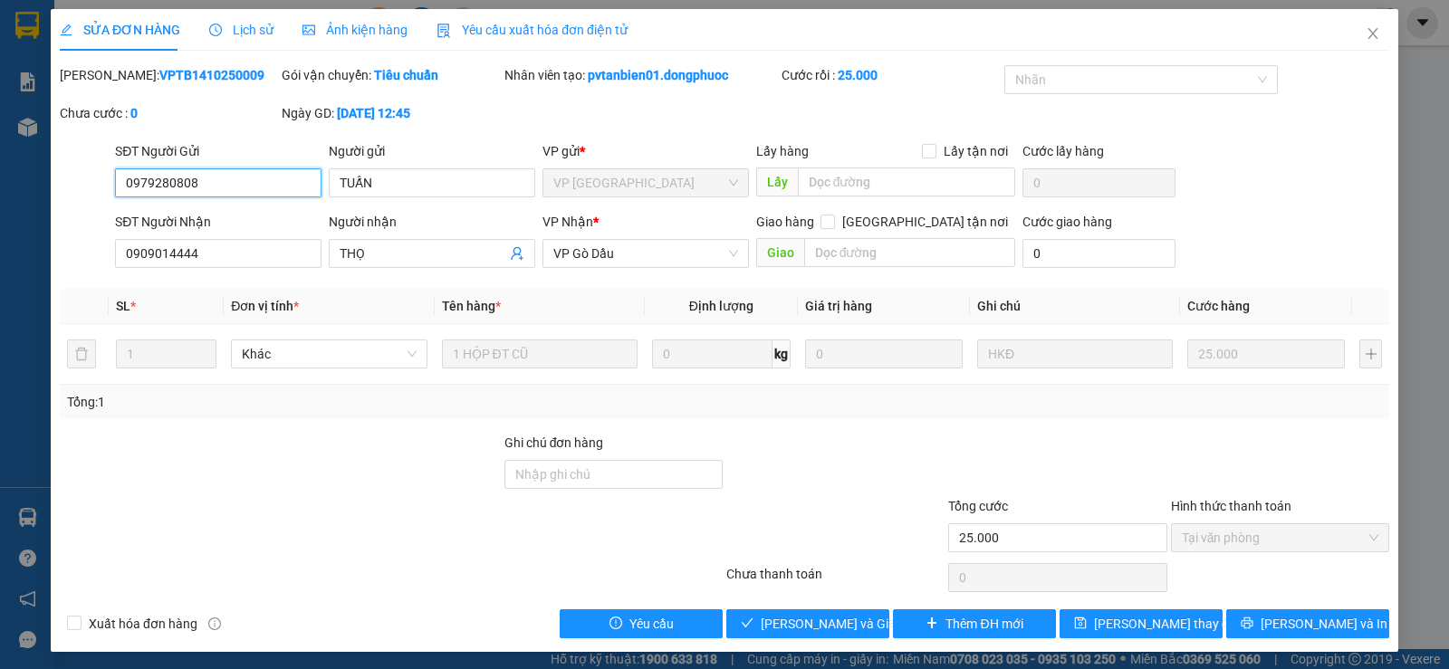
type input "0979280808"
type input "TUẤN"
type input "0909014444"
type input "THỌ"
type input "25.000"
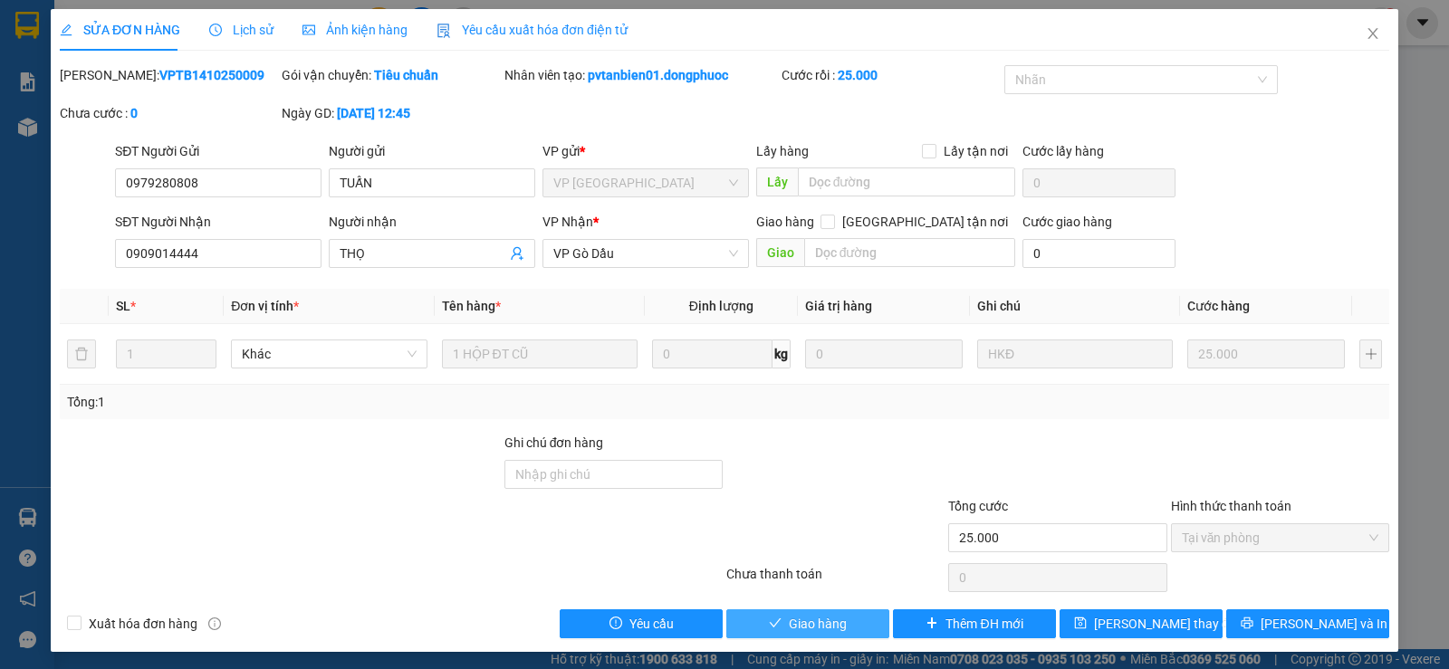
click at [793, 616] on span "Giao hàng" at bounding box center [818, 624] width 58 height 20
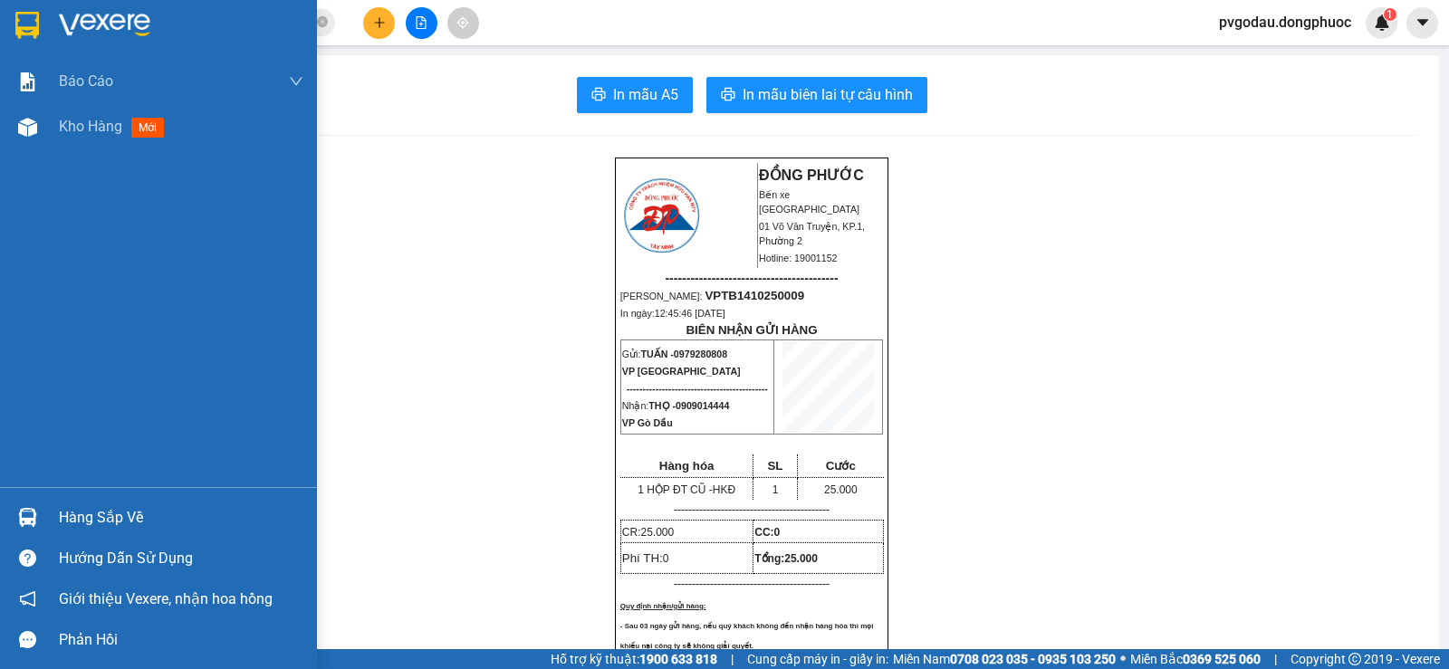
click at [99, 20] on img at bounding box center [104, 25] width 91 height 27
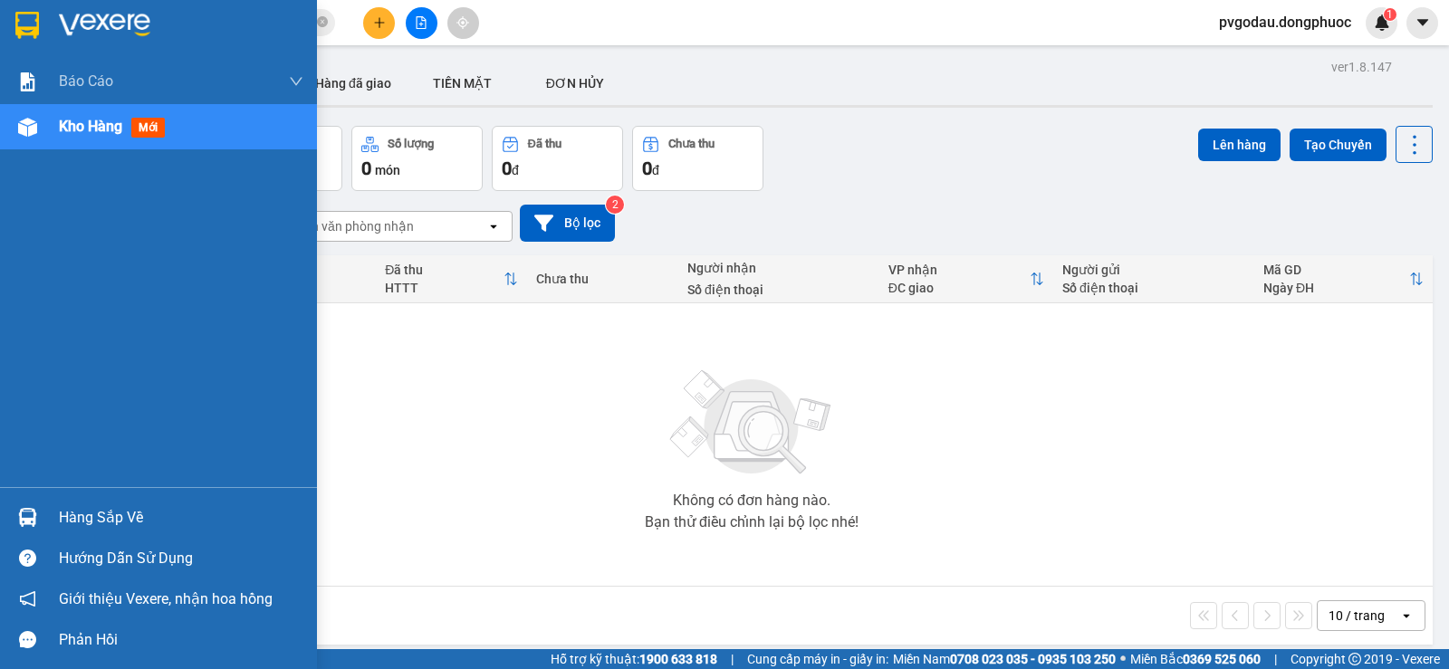
click at [72, 507] on div "Hàng sắp về" at bounding box center [181, 517] width 244 height 27
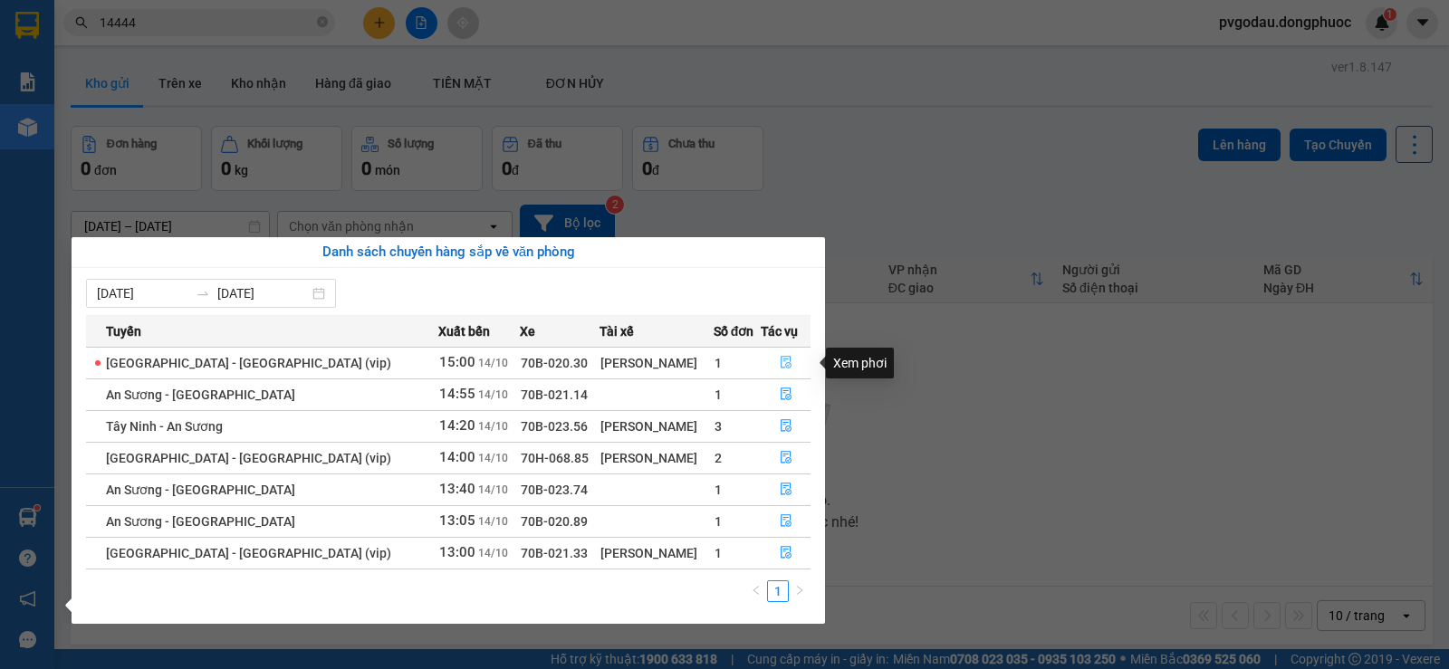
click at [780, 363] on icon "file-done" at bounding box center [786, 362] width 13 height 13
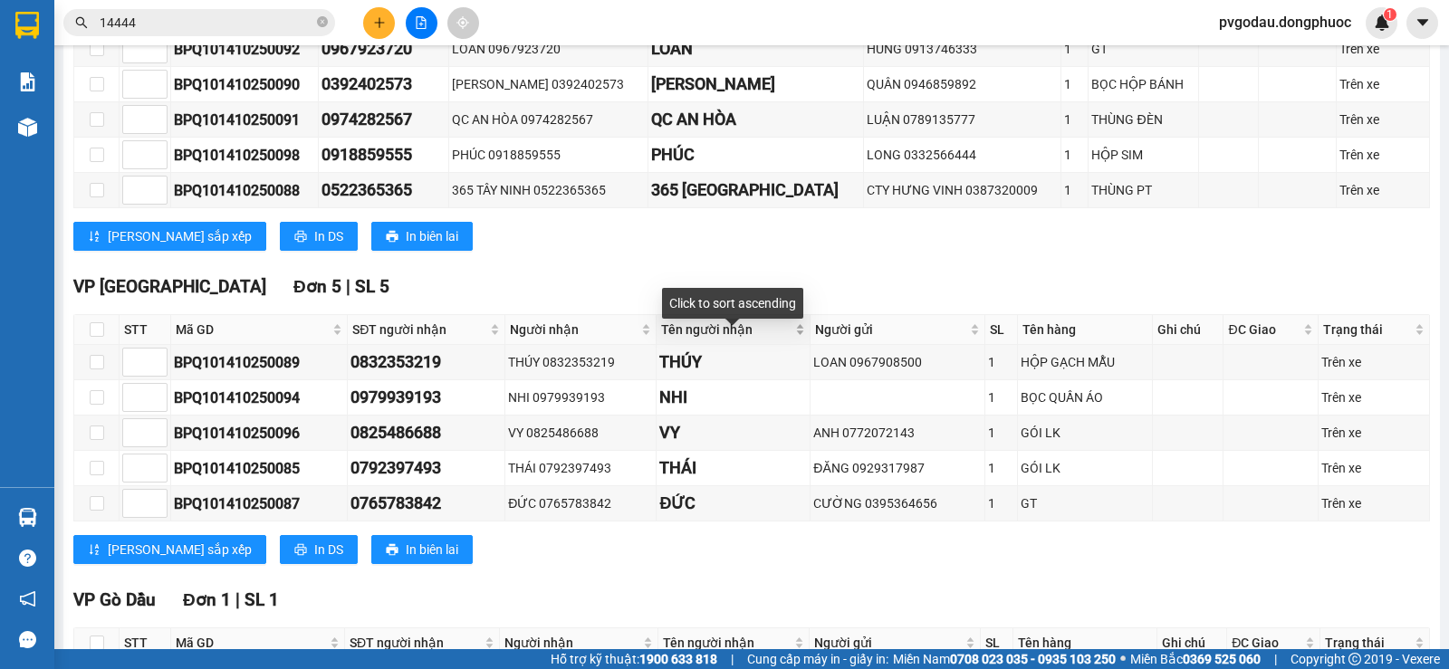
scroll to position [515, 0]
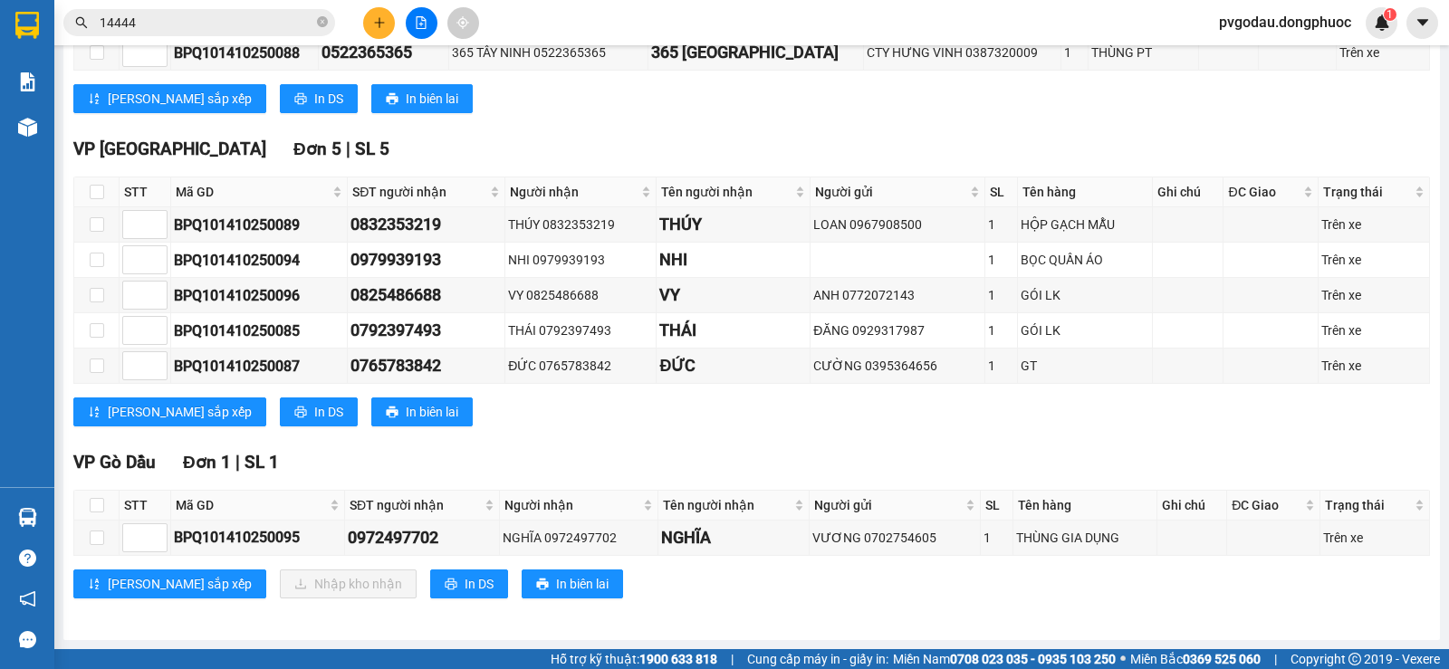
click at [106, 509] on th at bounding box center [96, 506] width 45 height 30
click at [95, 503] on input "checkbox" at bounding box center [97, 505] width 14 height 14
checkbox input "true"
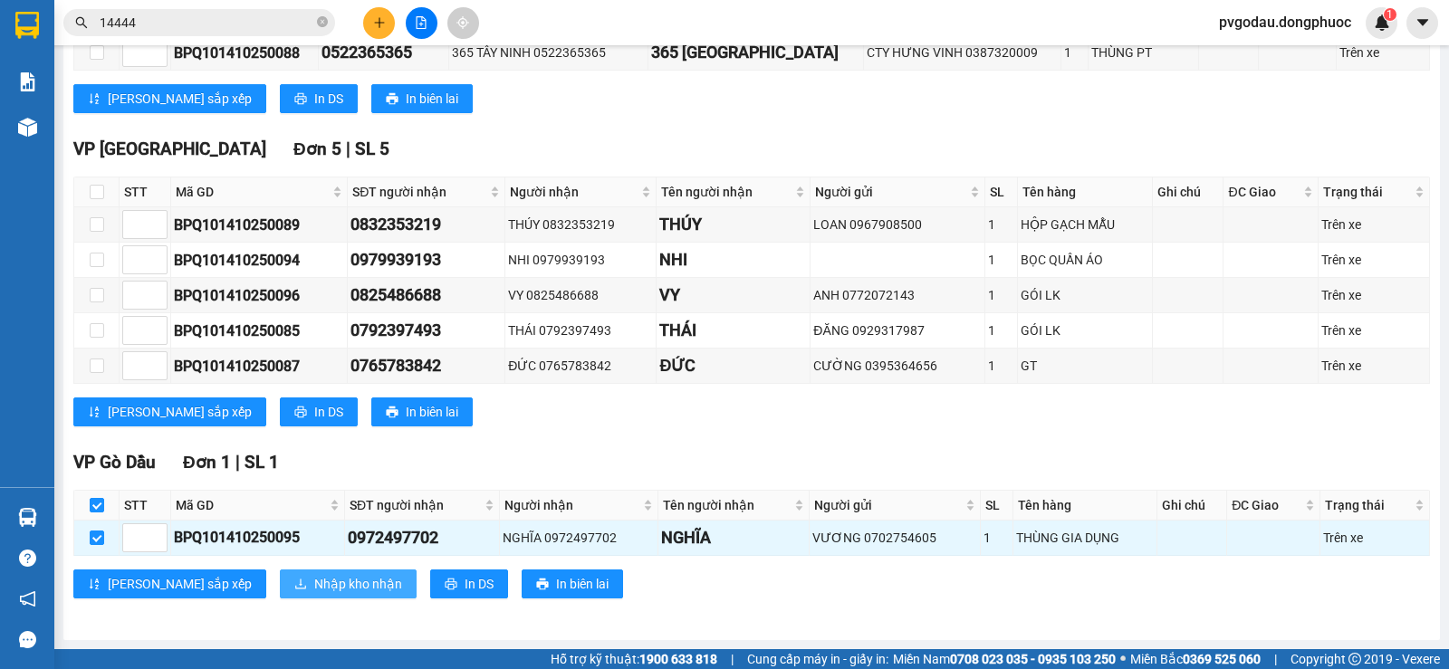
click at [280, 575] on button "Nhập kho nhận" at bounding box center [348, 584] width 137 height 29
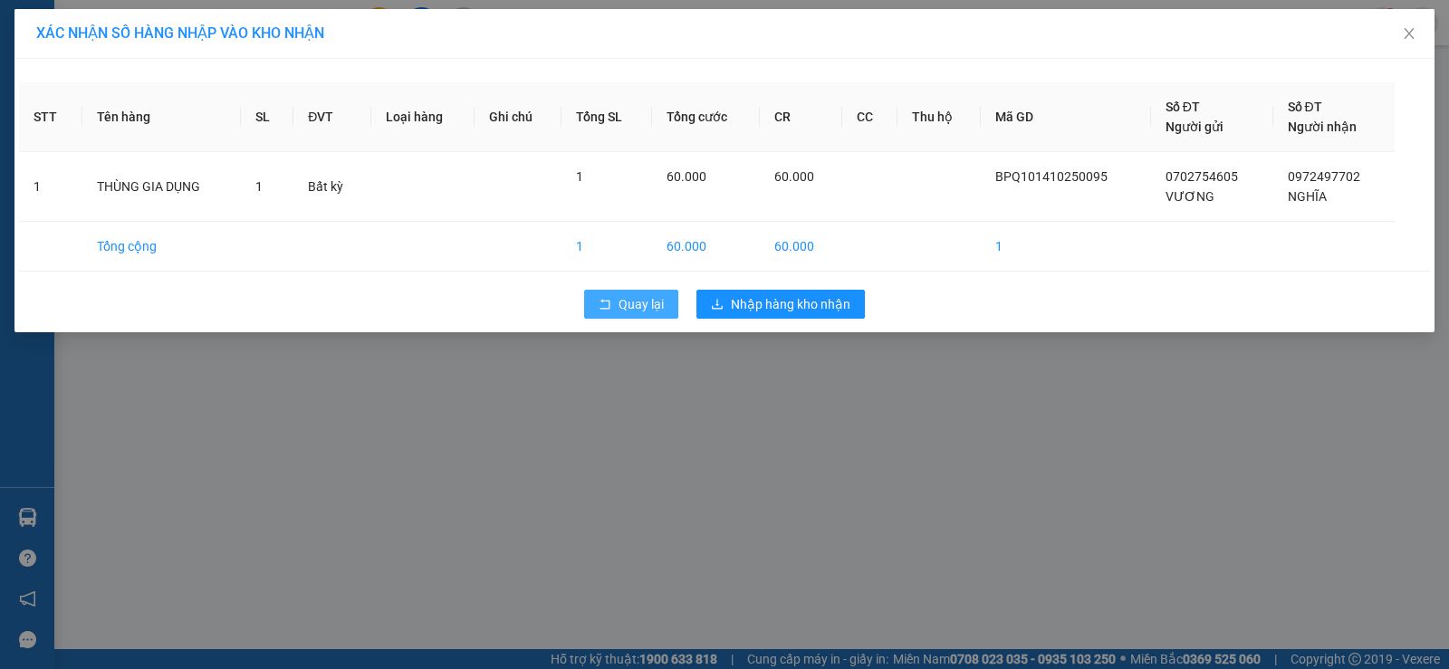
click at [602, 311] on span "rollback" at bounding box center [605, 305] width 13 height 14
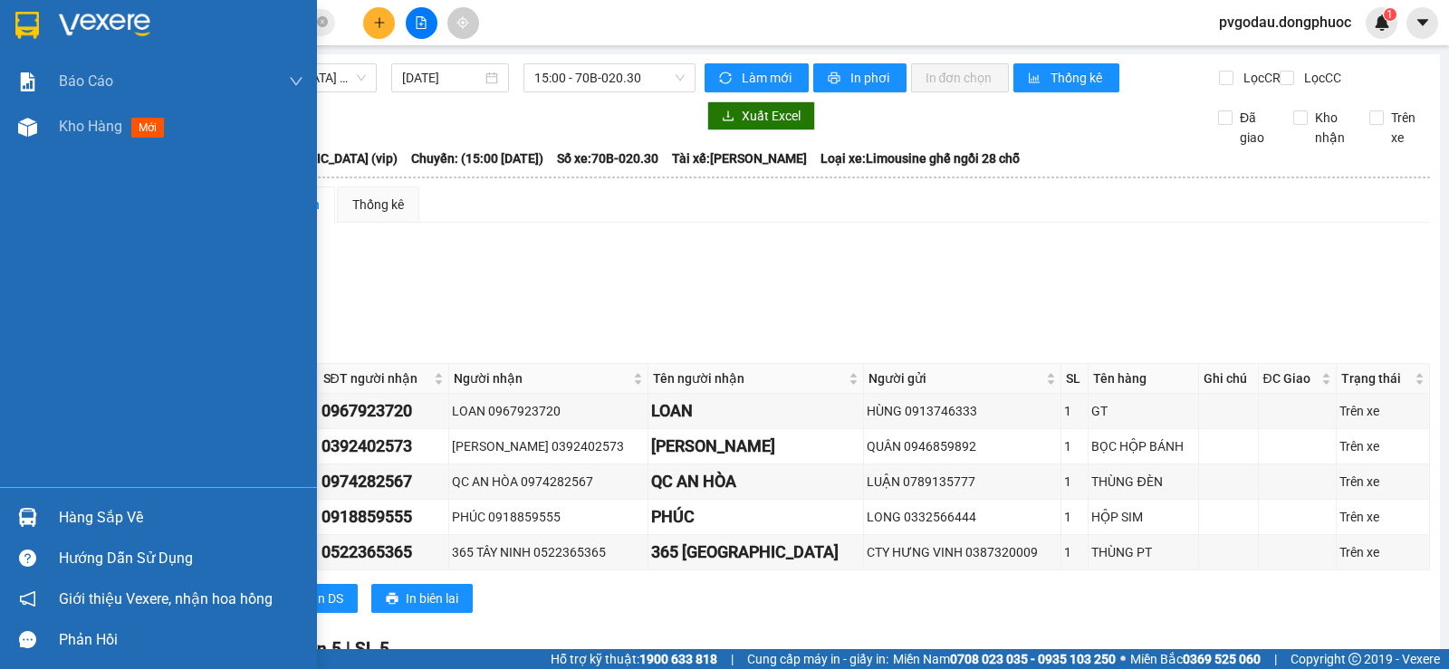
click at [46, 515] on div "Hàng sắp về" at bounding box center [158, 517] width 317 height 41
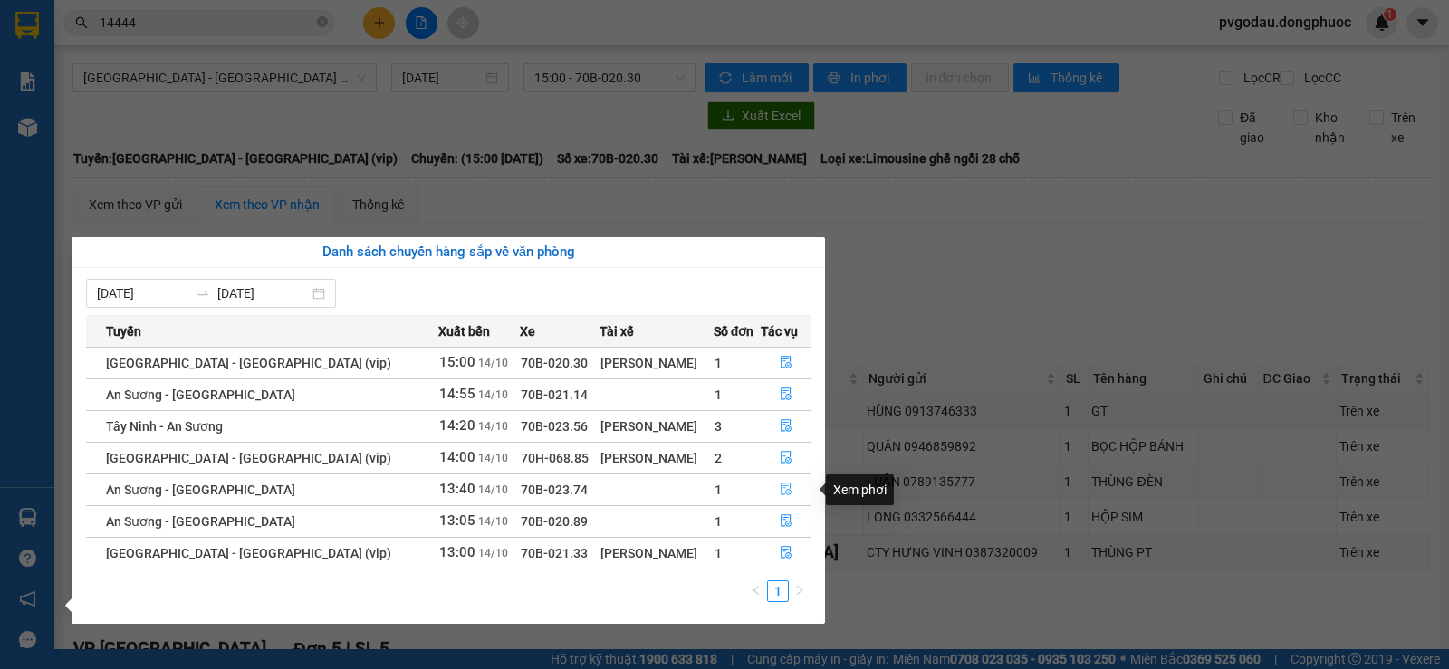
drag, startPoint x: 771, startPoint y: 487, endPoint x: 760, endPoint y: 484, distance: 11.2
click at [771, 486] on button "button" at bounding box center [785, 489] width 48 height 29
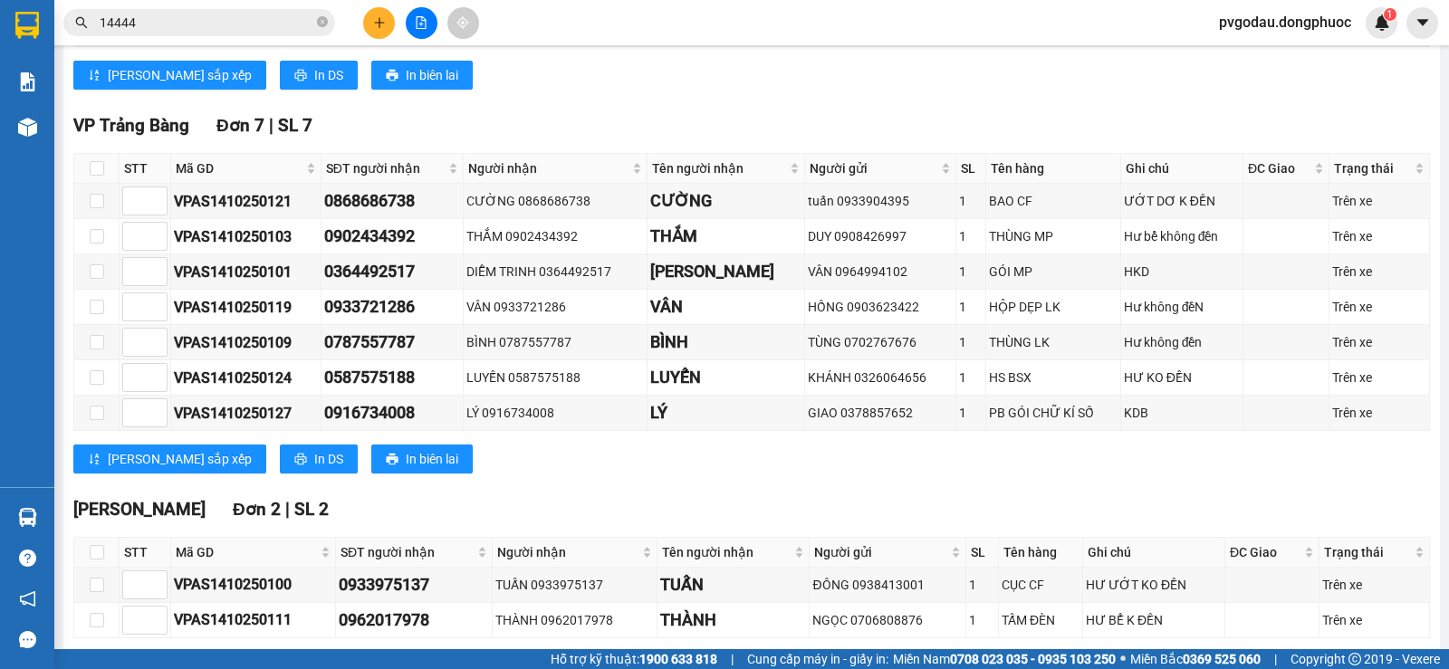
scroll to position [723, 0]
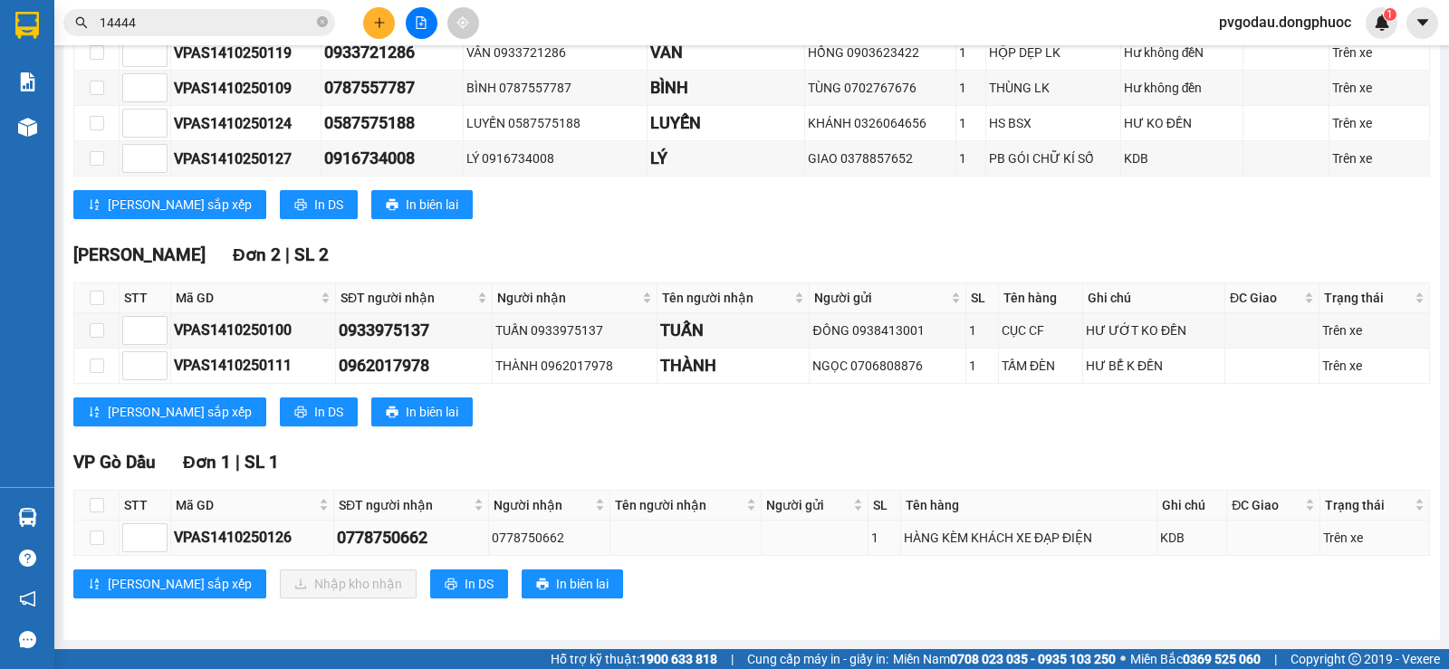
drag, startPoint x: 641, startPoint y: 549, endPoint x: 739, endPoint y: 538, distance: 98.4
click at [752, 541] on td at bounding box center [685, 538] width 151 height 35
click at [642, 537] on td at bounding box center [685, 538] width 151 height 35
click at [644, 536] on td at bounding box center [685, 538] width 151 height 35
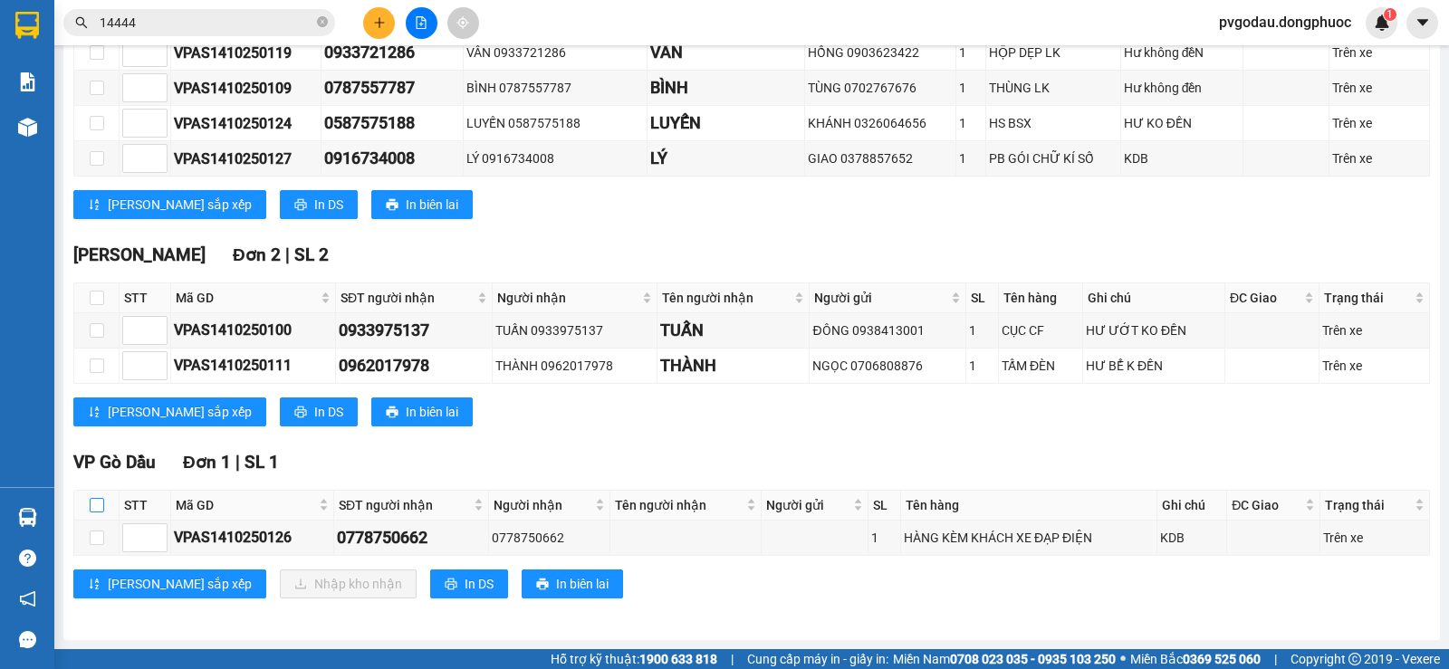
click at [101, 507] on input "checkbox" at bounding box center [97, 505] width 14 height 14
checkbox input "true"
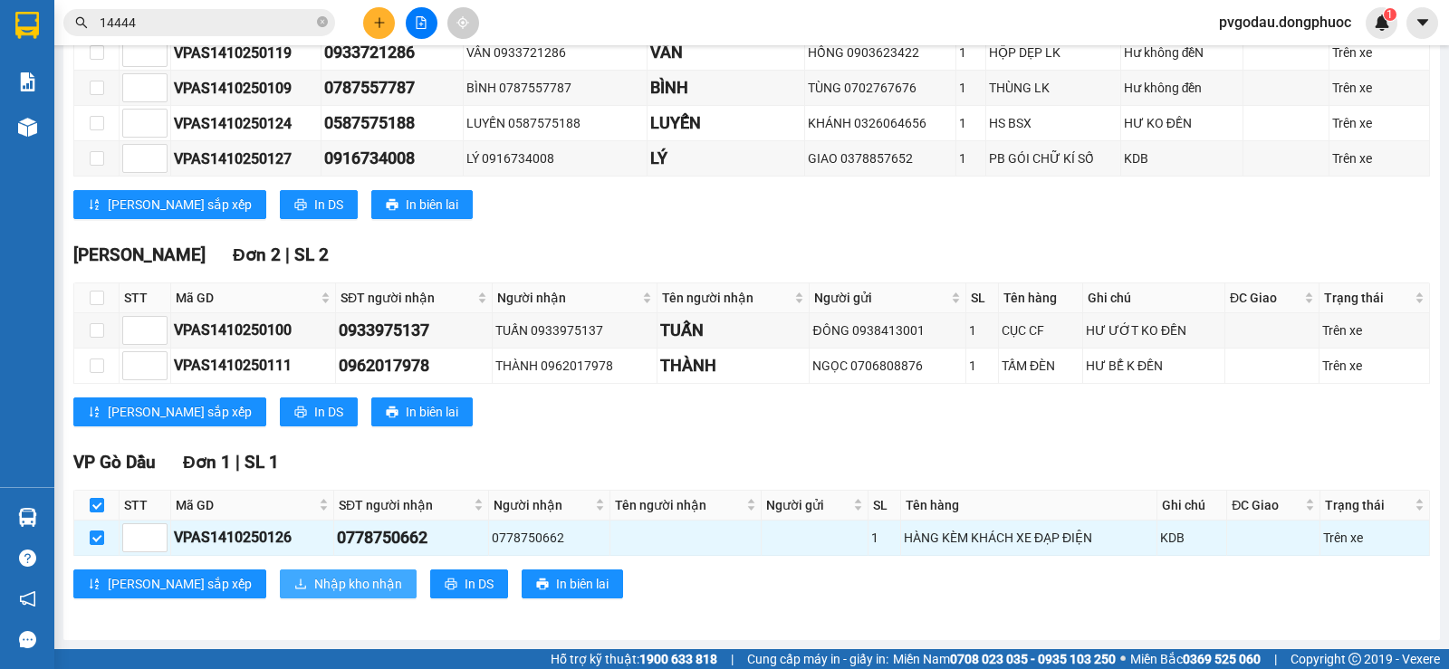
click at [314, 579] on span "Nhập kho nhận" at bounding box center [358, 584] width 88 height 20
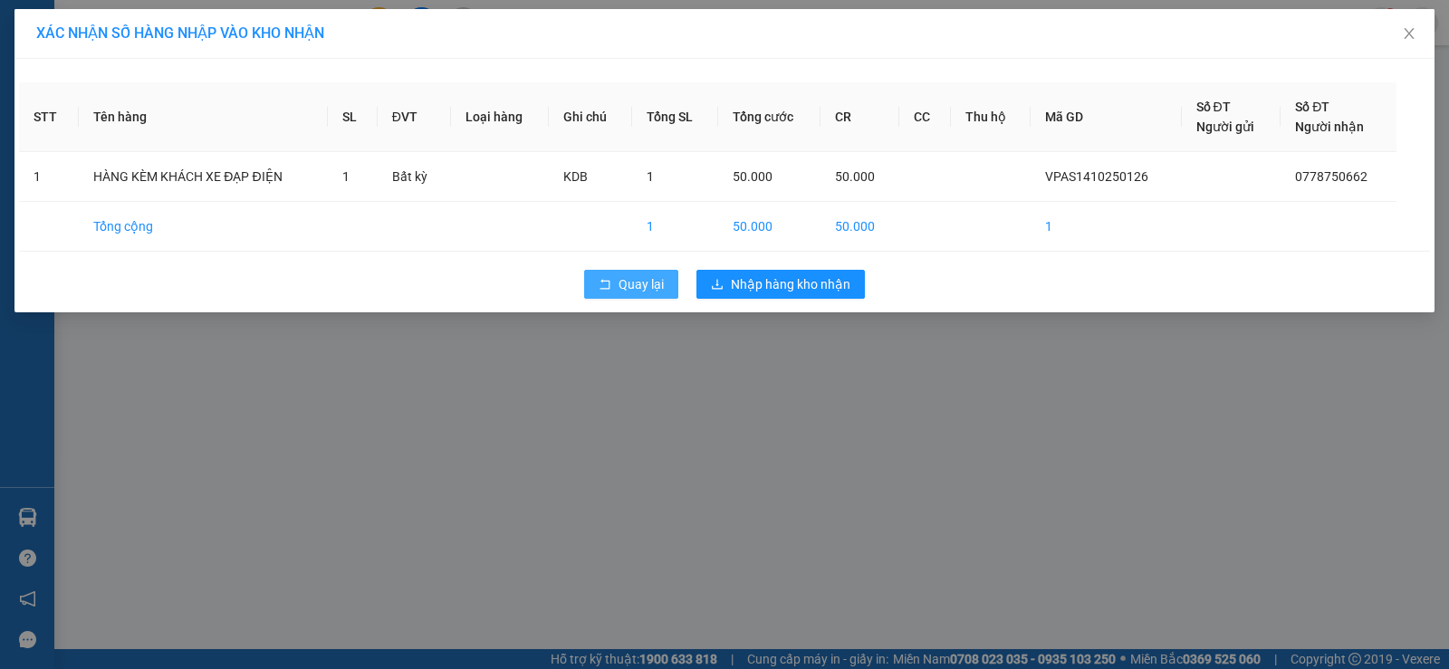
click at [627, 294] on button "Quay lại" at bounding box center [631, 284] width 94 height 29
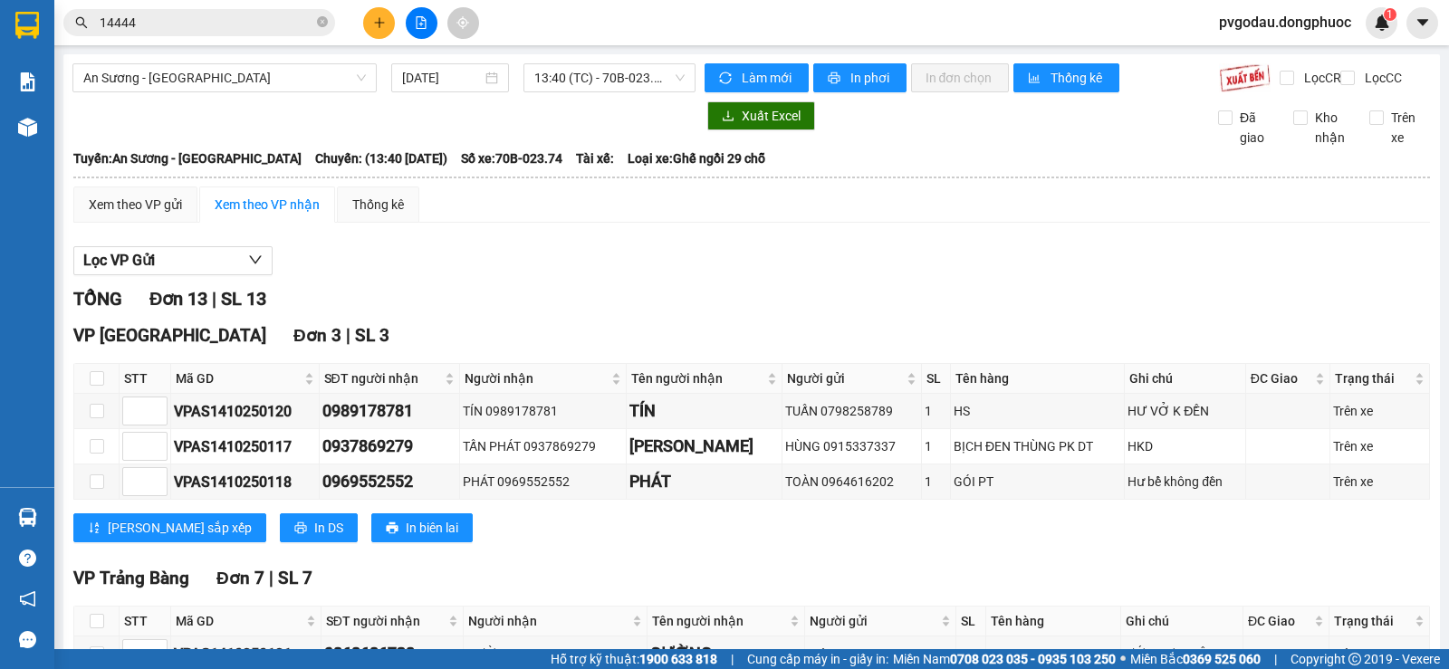
scroll to position [362, 0]
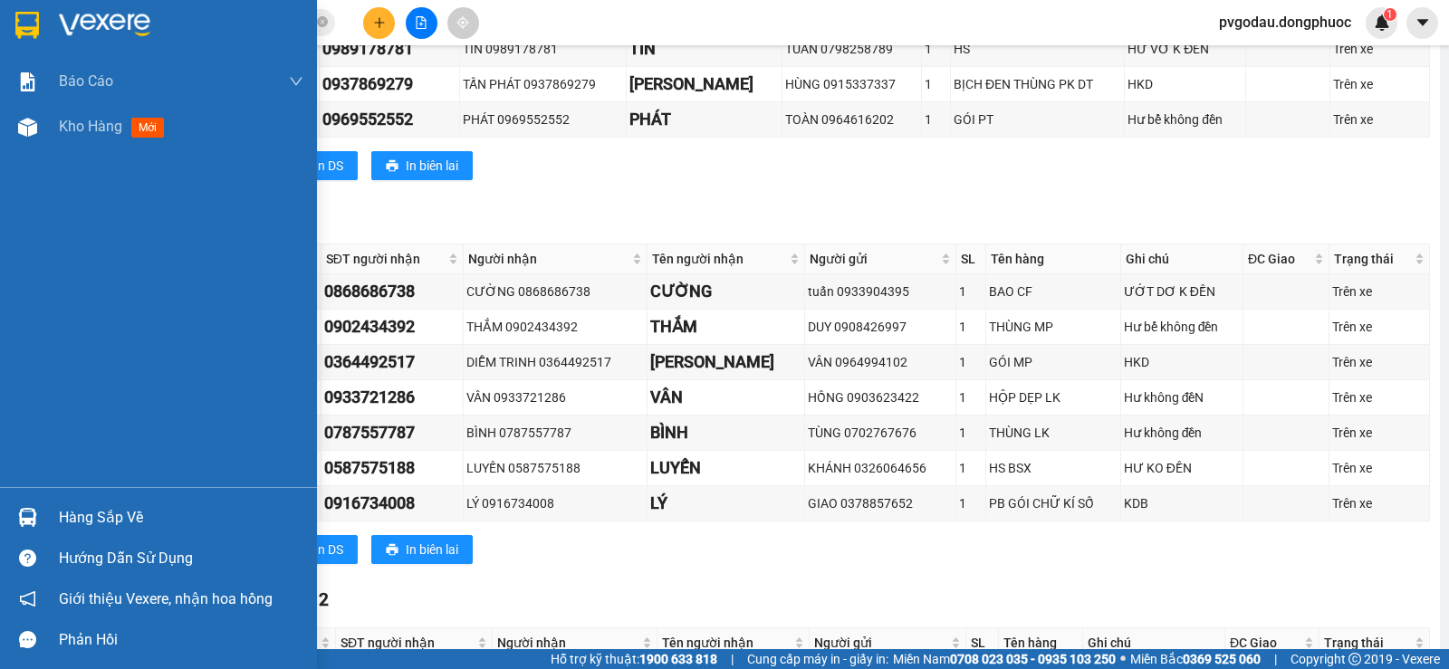
click at [35, 508] on img at bounding box center [27, 517] width 19 height 19
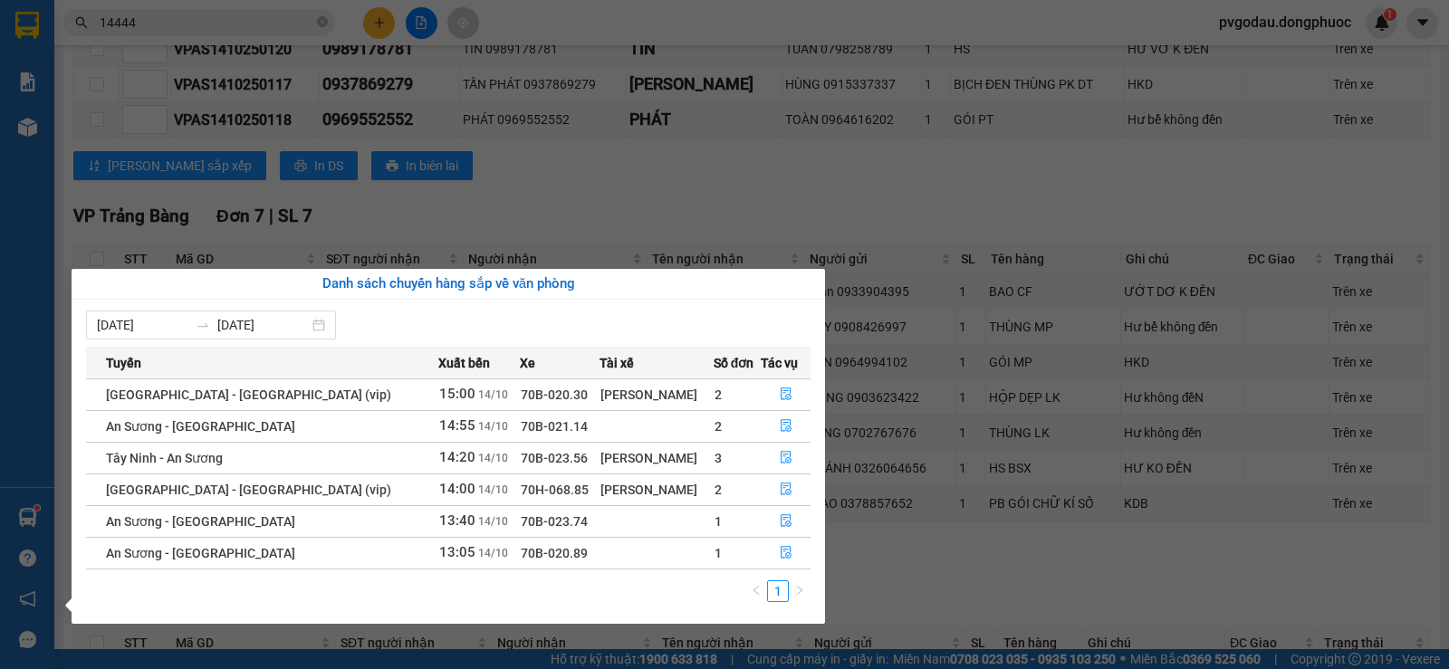
click at [284, 38] on section "Kết quả tìm kiếm ( 2370 ) Bộ lọc Thuộc VP này Mã ĐH Trạng thái Món hàng Tổng cư…" at bounding box center [724, 334] width 1449 height 669
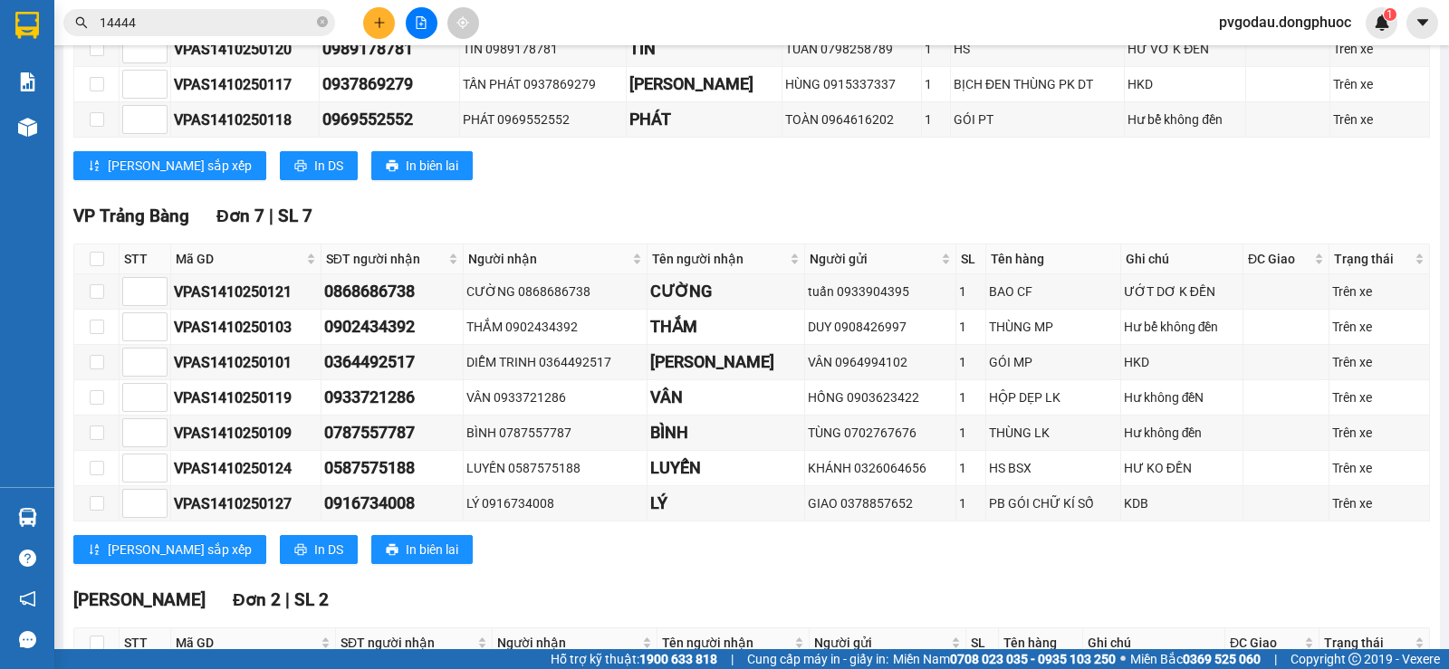
click at [287, 22] on input "14444" at bounding box center [207, 23] width 214 height 20
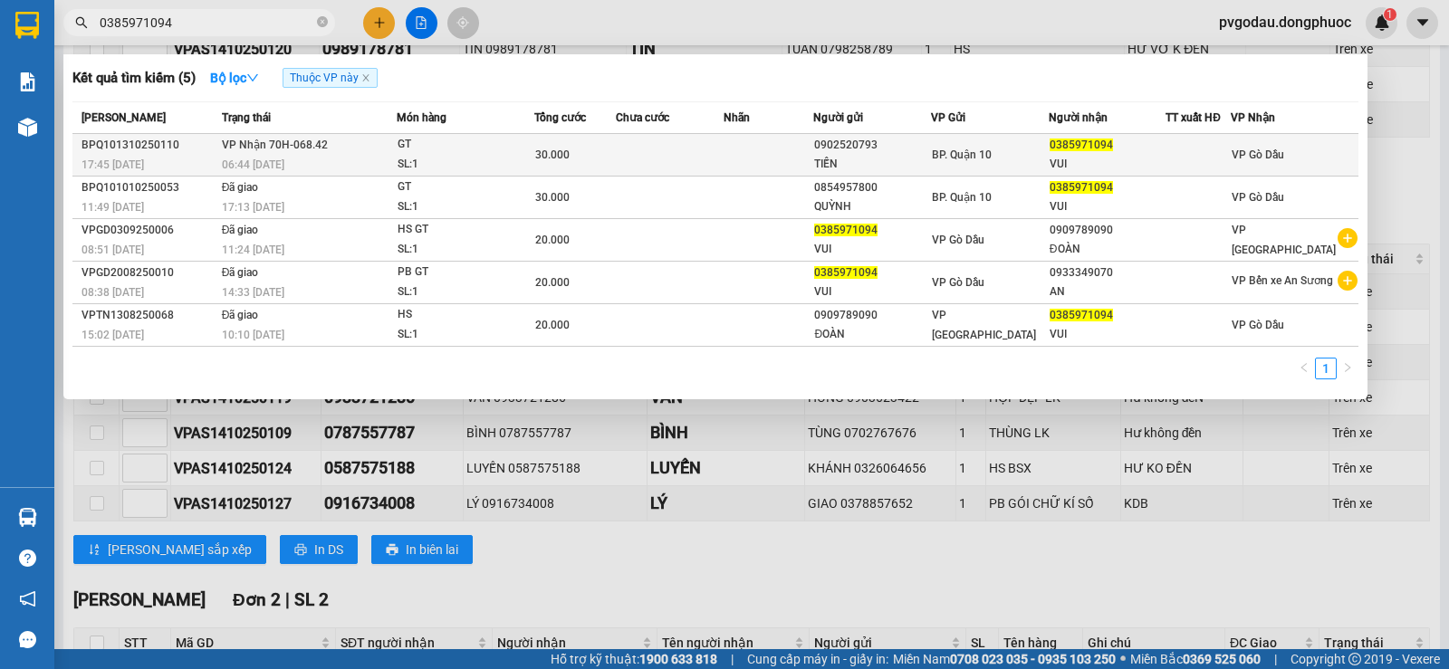
type input "0385971094"
click at [352, 144] on td "VP Nhận 70H-068.42 06:44 [DATE]" at bounding box center [307, 155] width 180 height 43
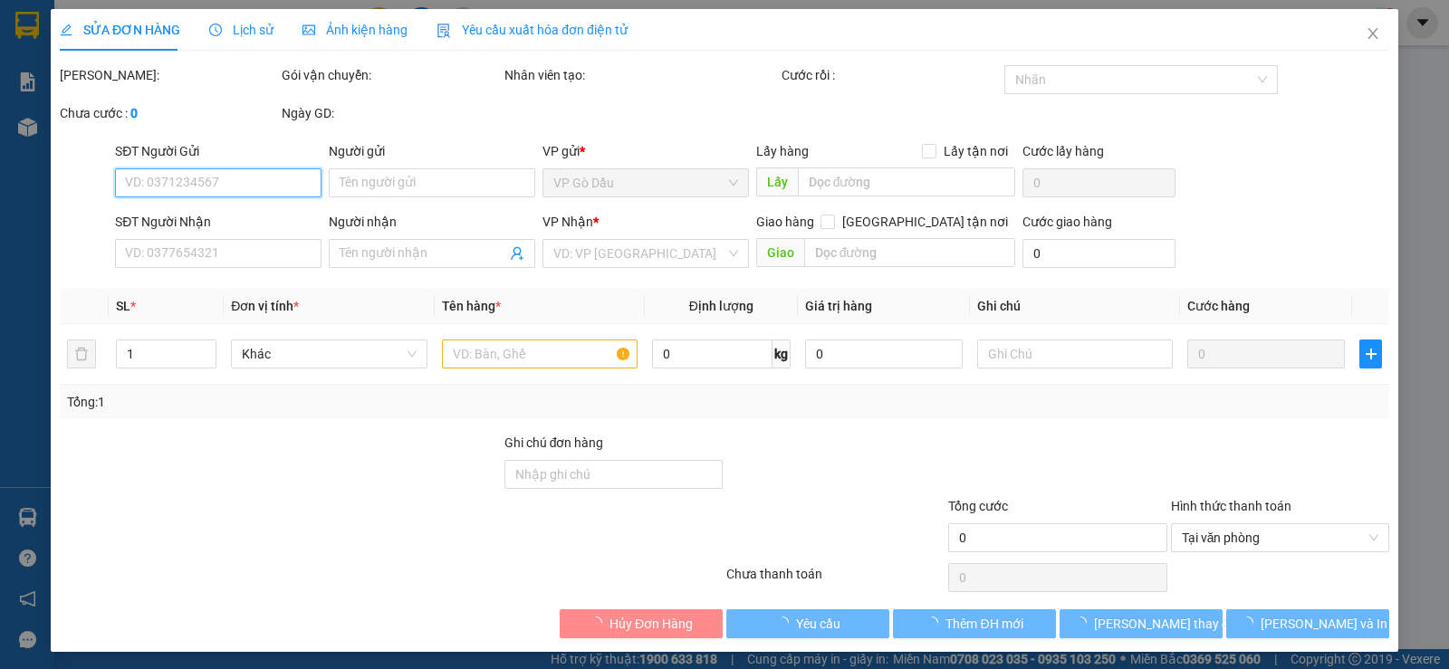
type input "0902520793"
type input "TIẾN"
type input "0385971094"
type input "VUI"
type input "30.000"
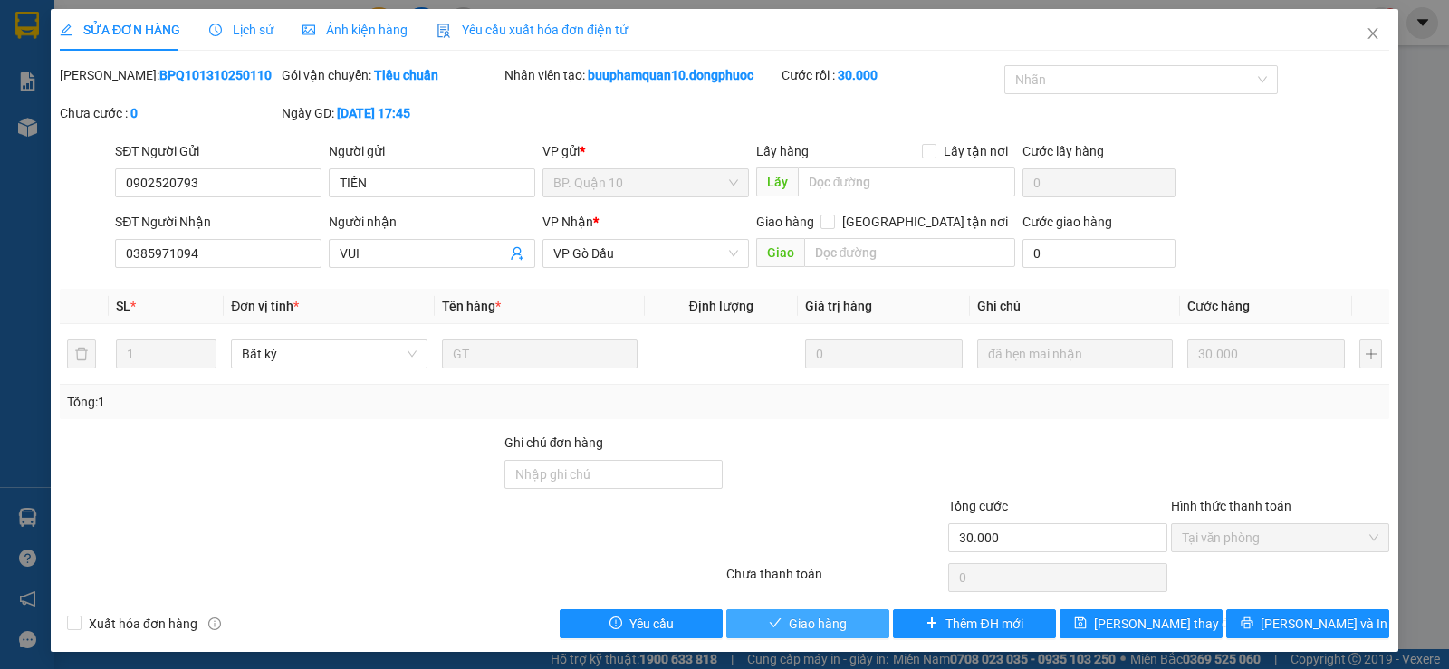
click at [760, 611] on button "Giao hàng" at bounding box center [807, 623] width 163 height 29
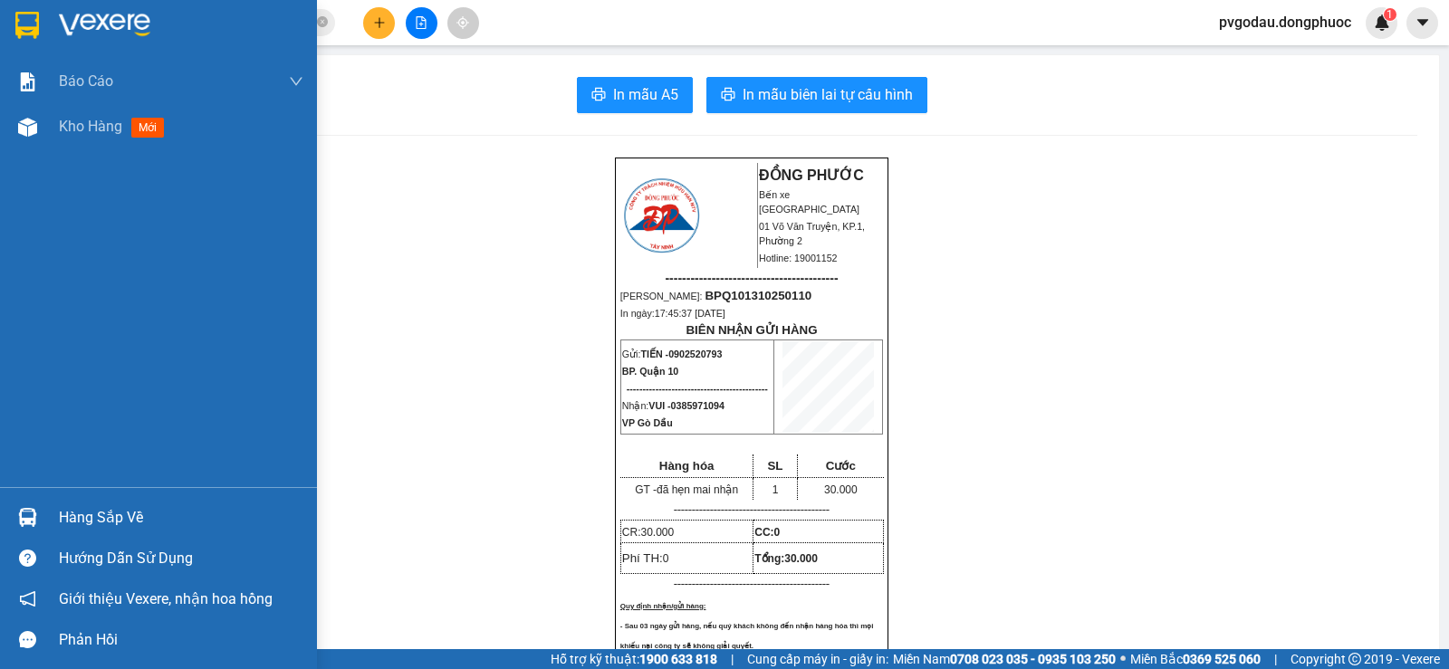
click at [110, 22] on img at bounding box center [104, 25] width 91 height 27
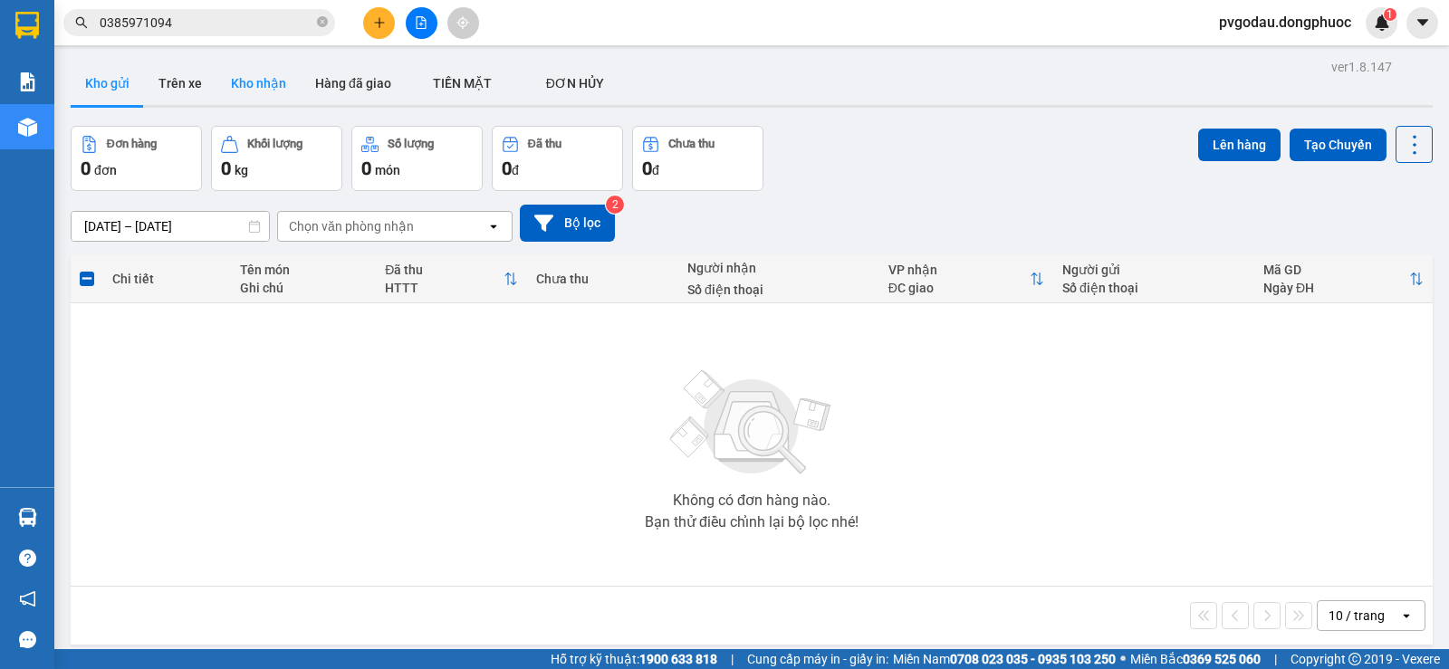
click at [248, 87] on button "Kho nhận" at bounding box center [258, 83] width 84 height 43
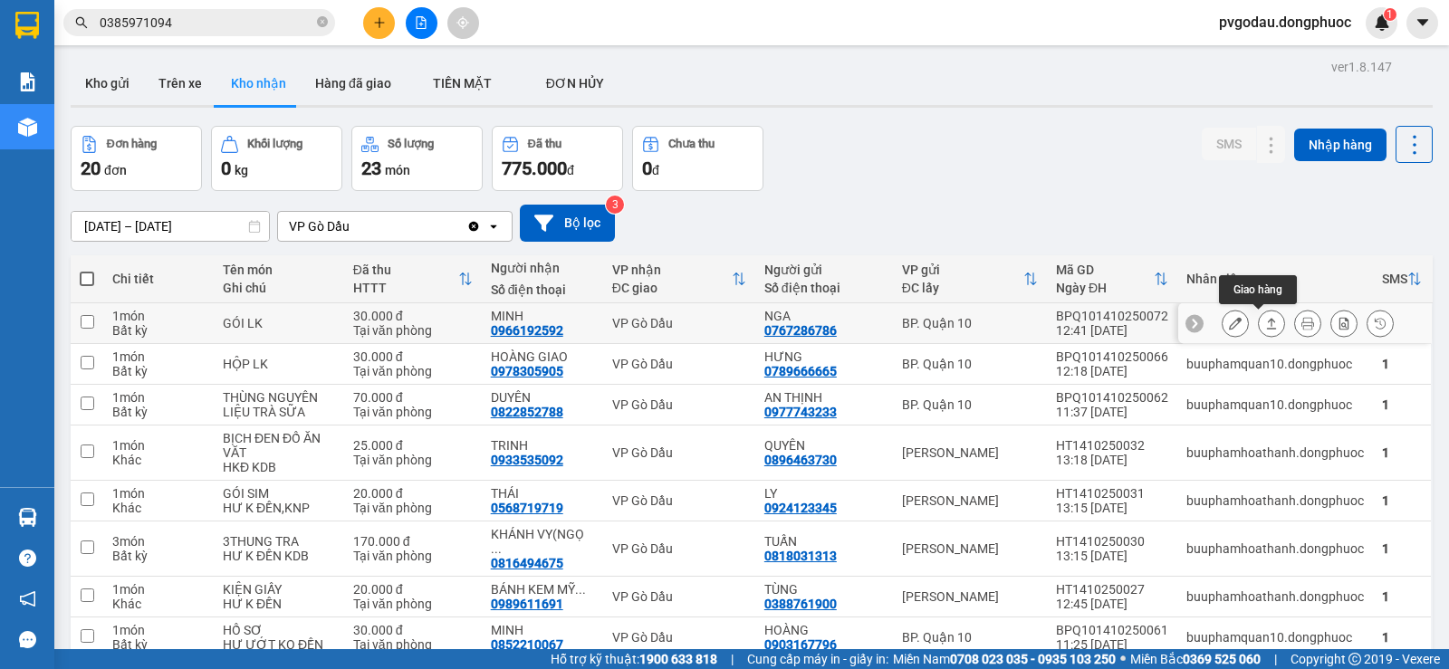
click at [1265, 320] on icon at bounding box center [1271, 323] width 13 height 13
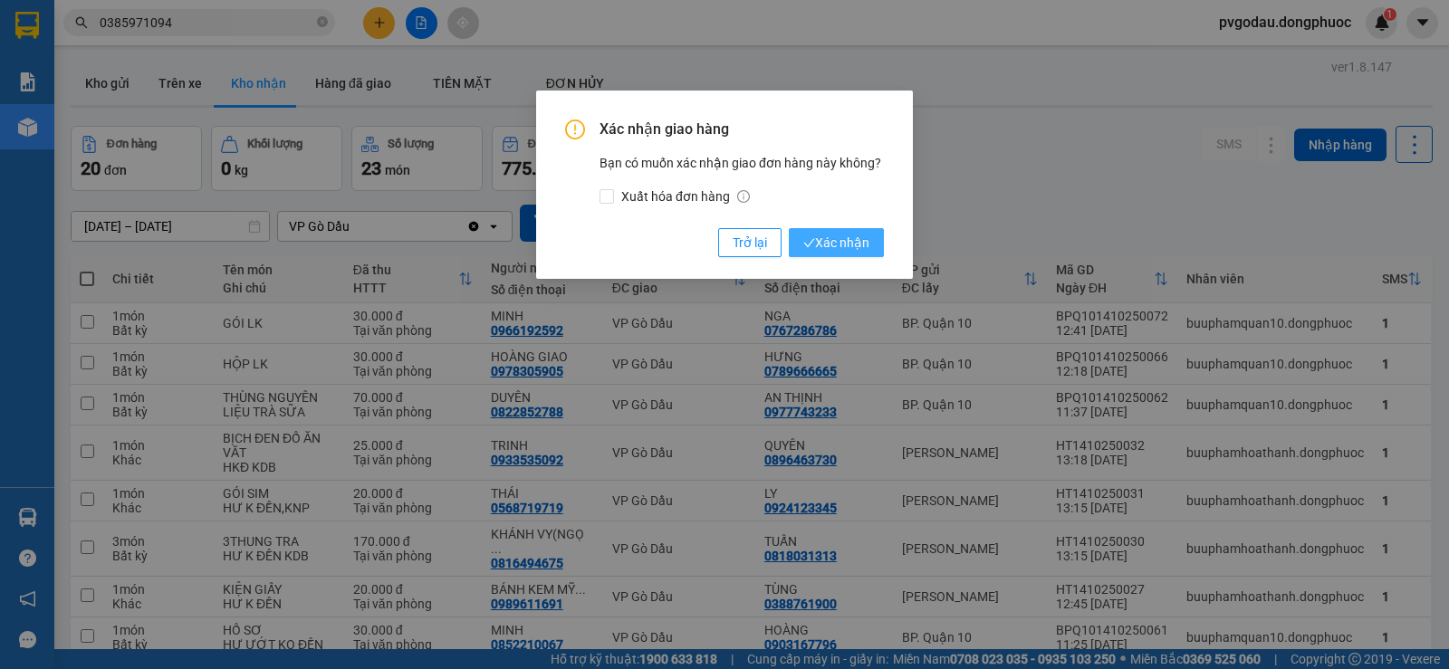
click at [838, 241] on span "Xác nhận" at bounding box center [836, 243] width 66 height 20
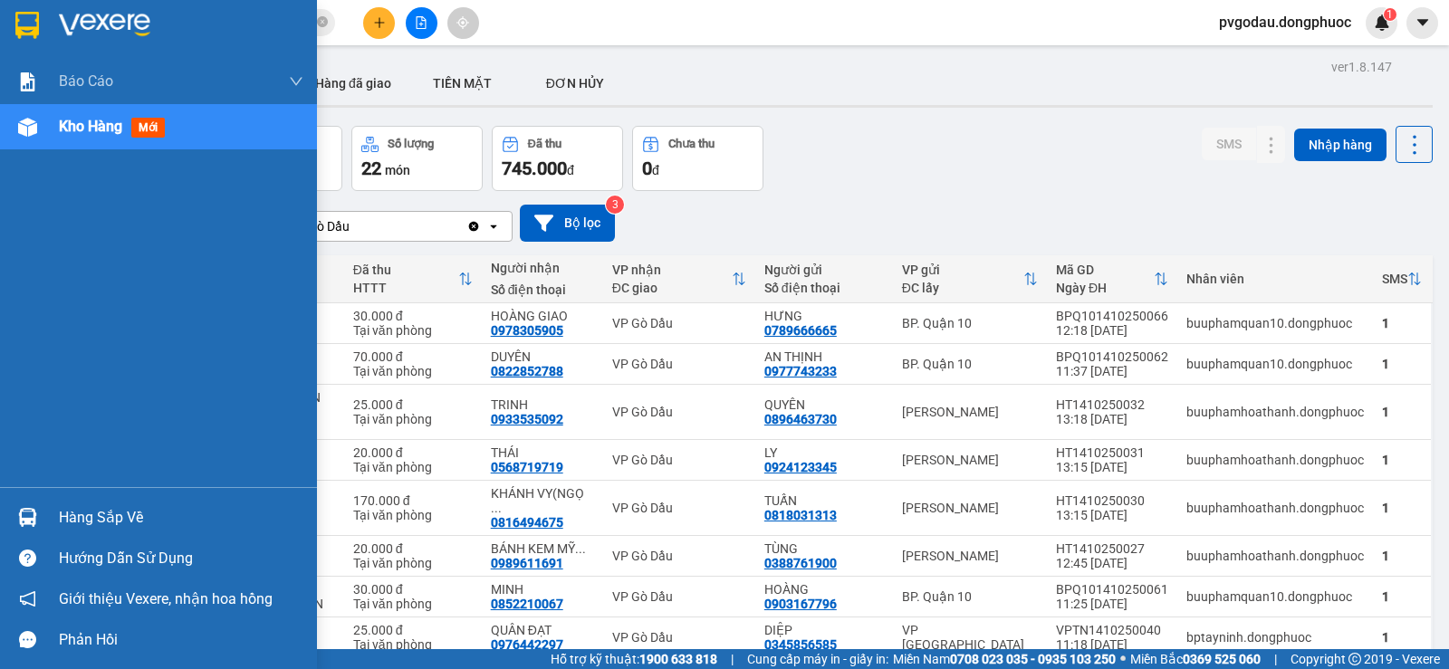
click at [47, 509] on div "Hàng sắp về" at bounding box center [158, 517] width 317 height 41
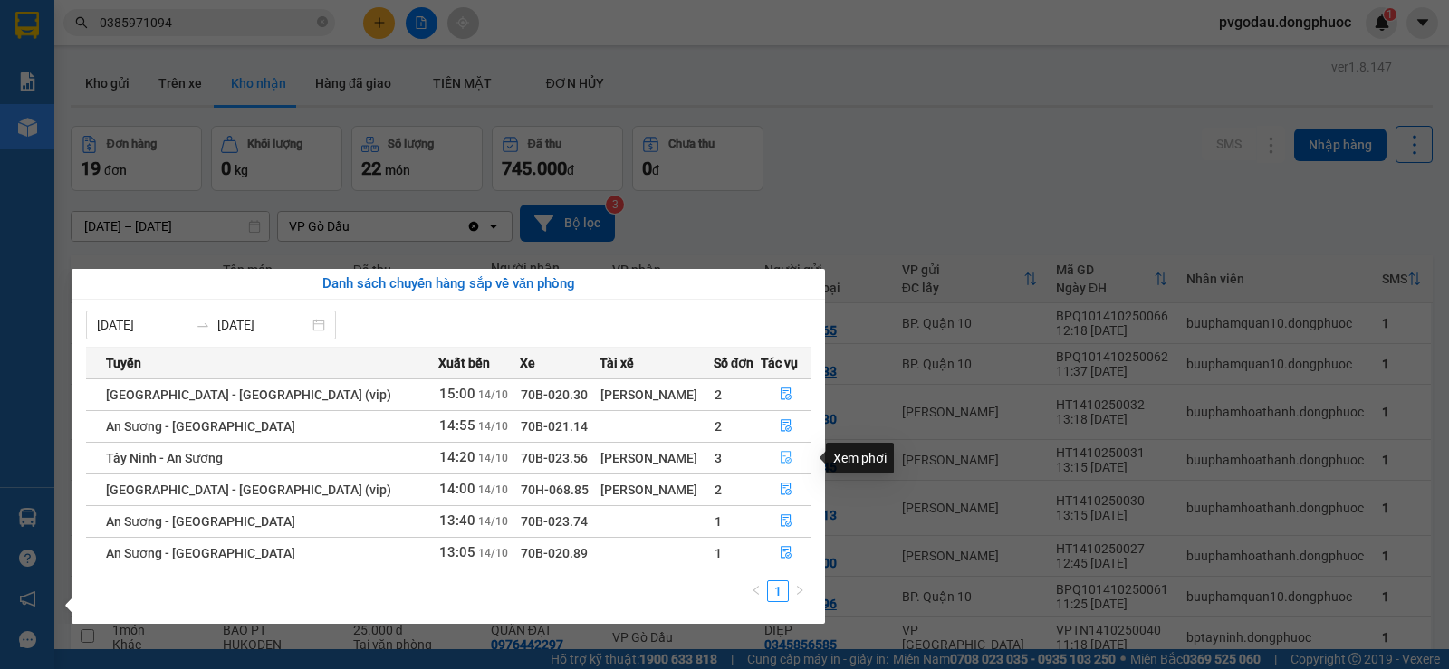
click at [786, 456] on icon "file-done" at bounding box center [786, 457] width 13 height 13
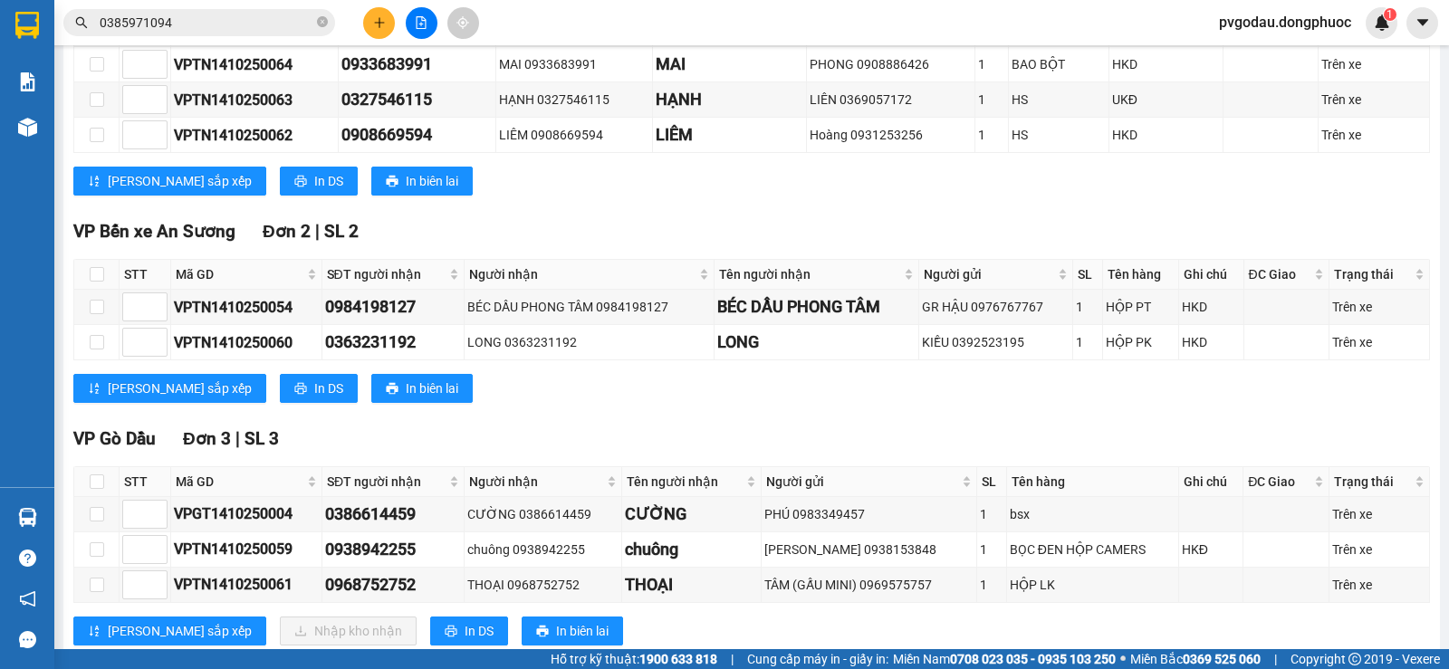
scroll to position [515, 0]
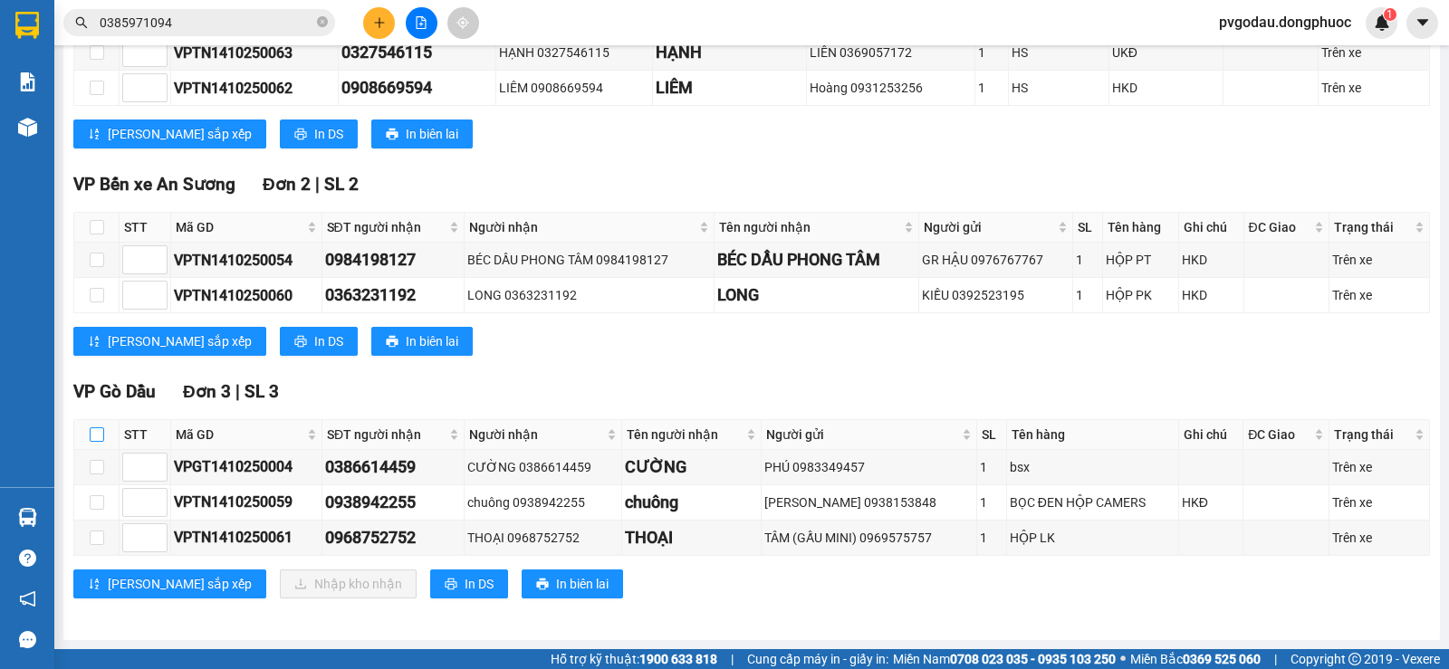
click at [91, 426] on label at bounding box center [97, 435] width 14 height 20
click at [91, 427] on input "checkbox" at bounding box center [97, 434] width 14 height 14
checkbox input "true"
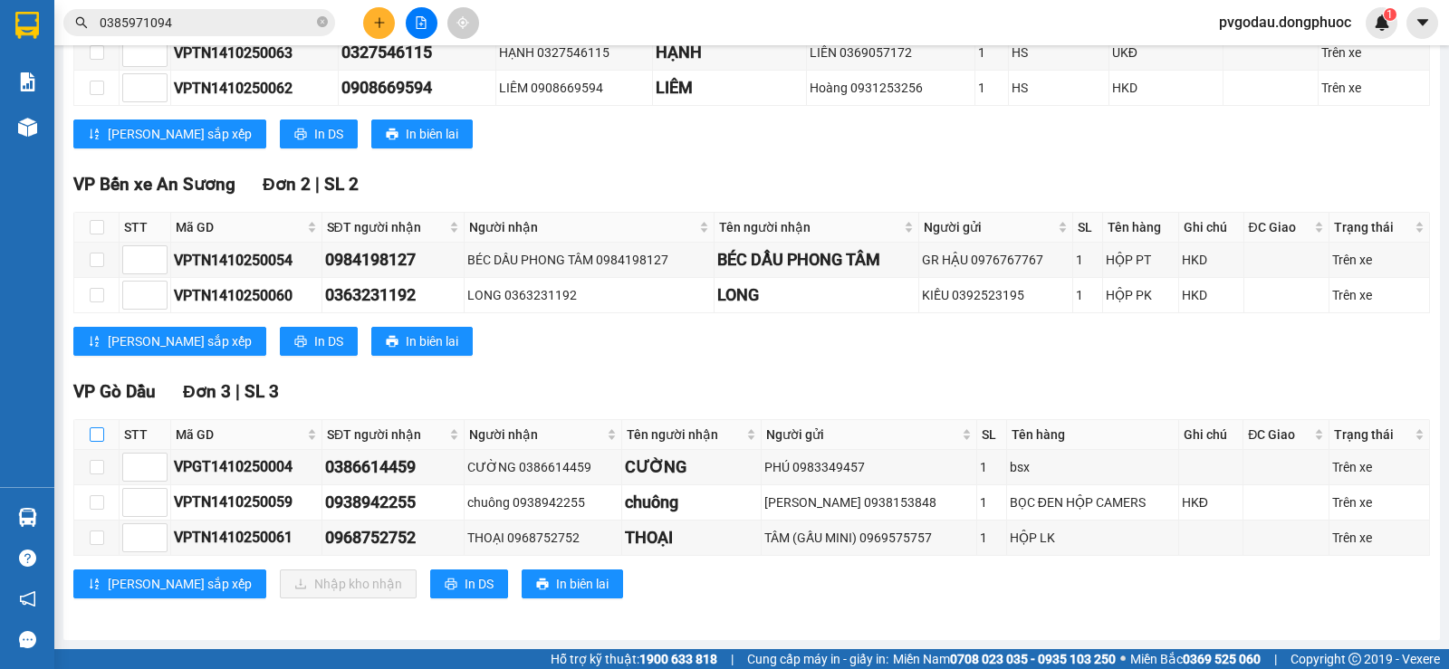
checkbox input "true"
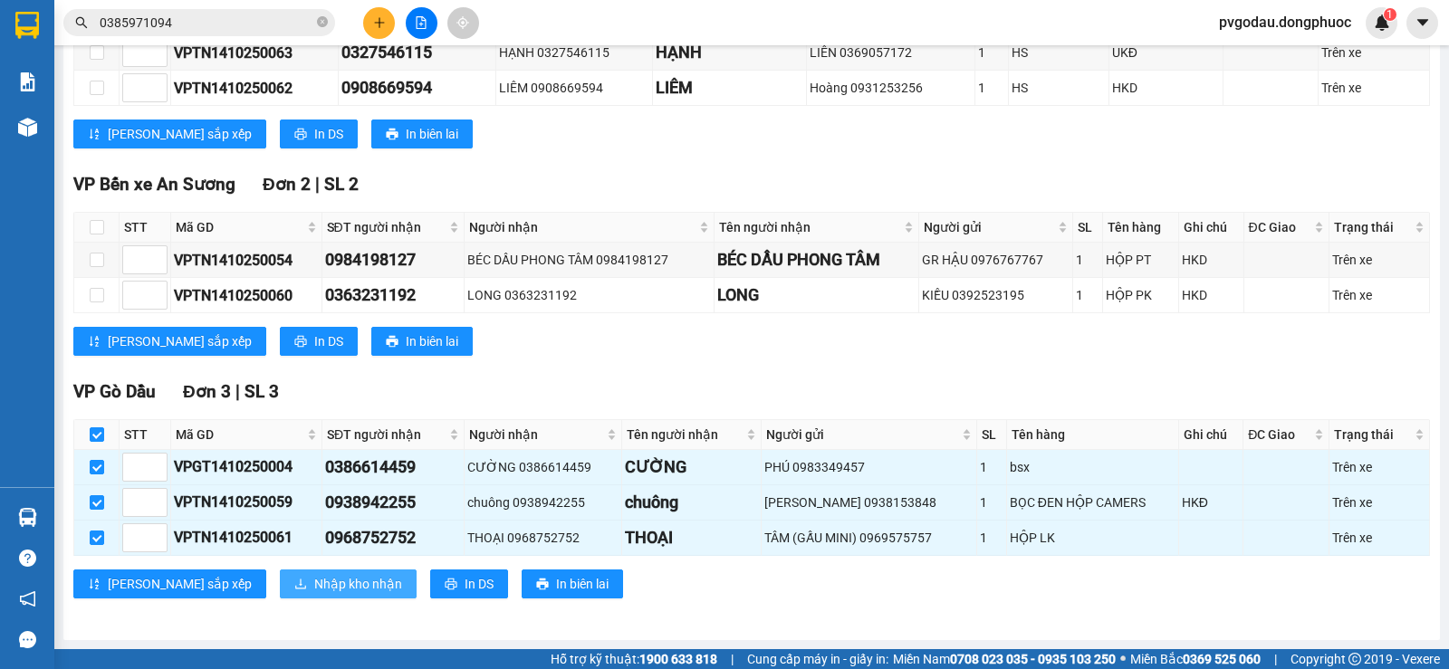
click at [314, 581] on span "Nhập kho nhận" at bounding box center [358, 584] width 88 height 20
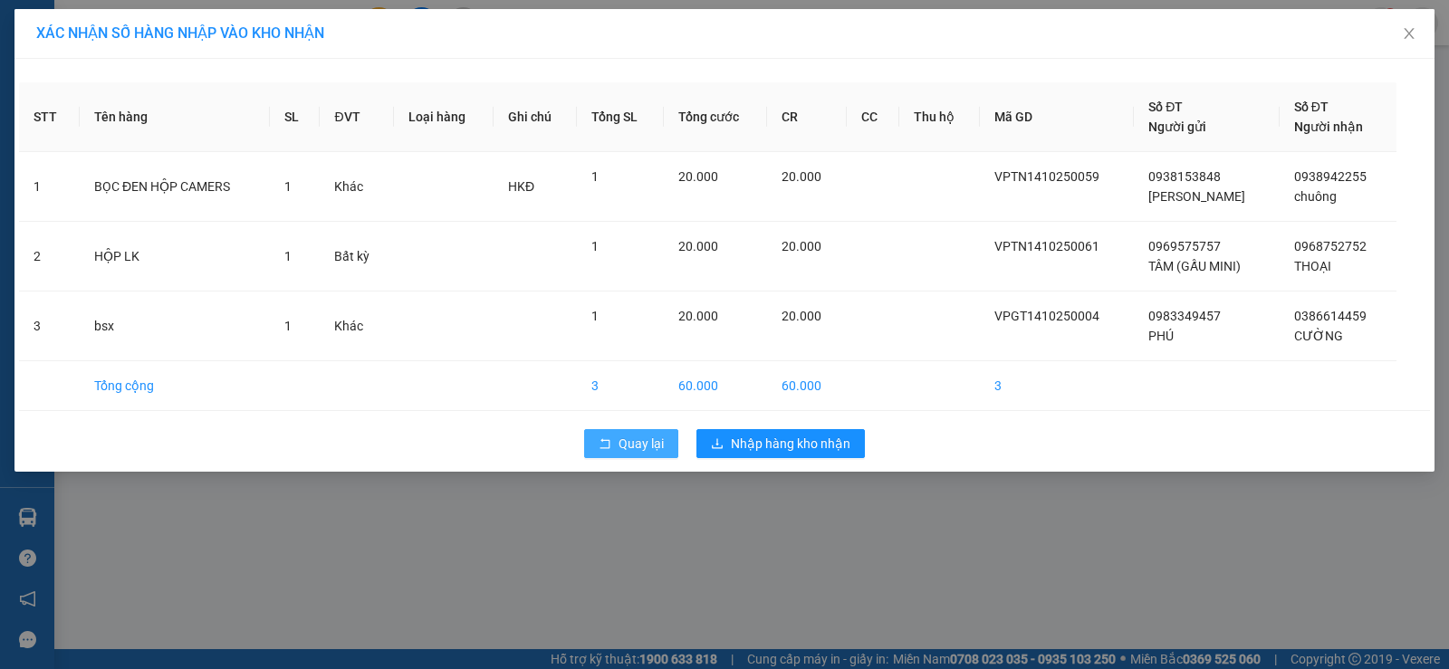
click at [629, 441] on span "Quay lại" at bounding box center [640, 444] width 45 height 20
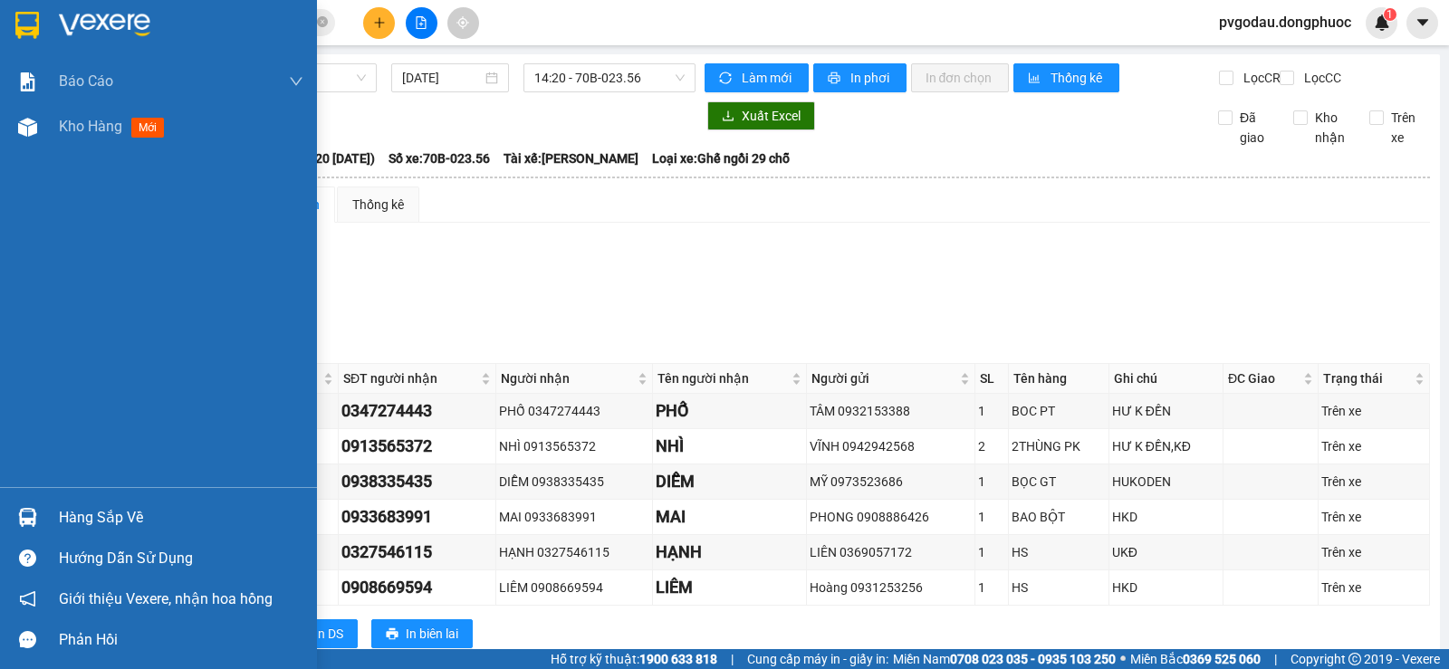
drag, startPoint x: 97, startPoint y: 522, endPoint x: 93, endPoint y: 544, distance: 22.0
click at [98, 522] on div "Hàng sắp về" at bounding box center [181, 517] width 244 height 27
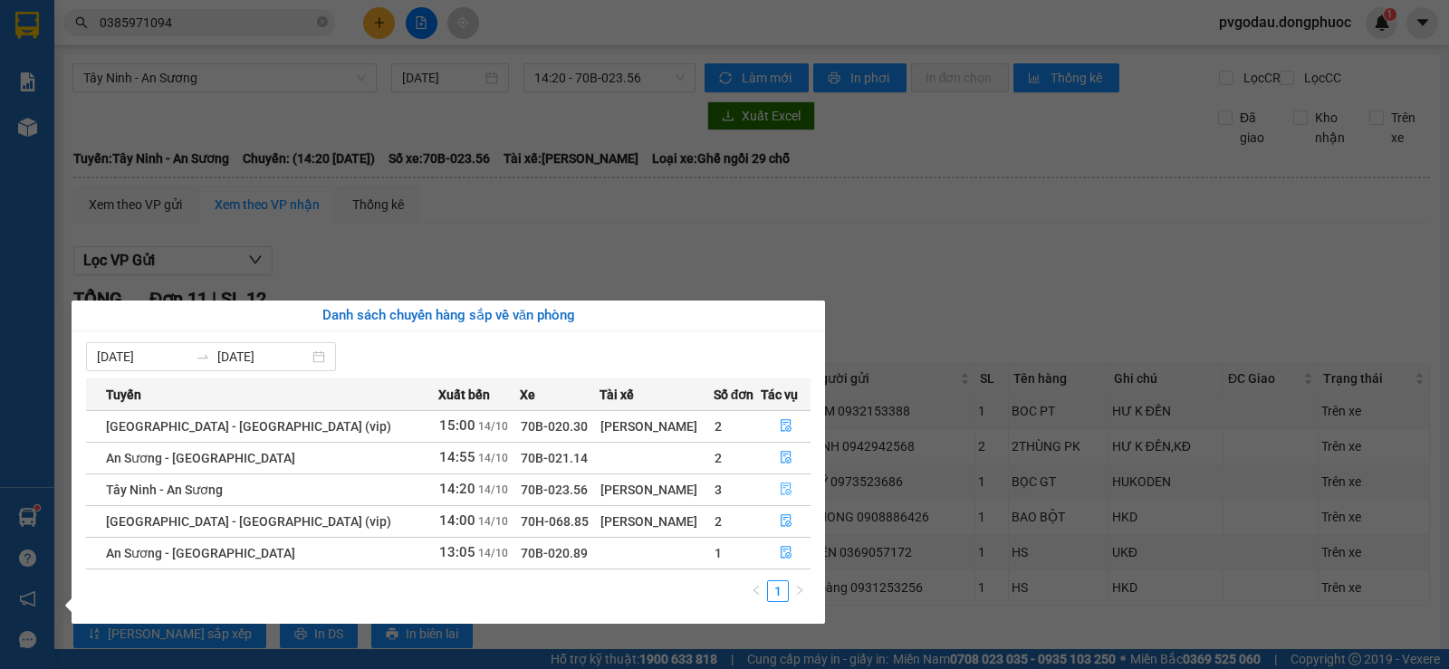
click at [791, 490] on button "button" at bounding box center [785, 489] width 48 height 29
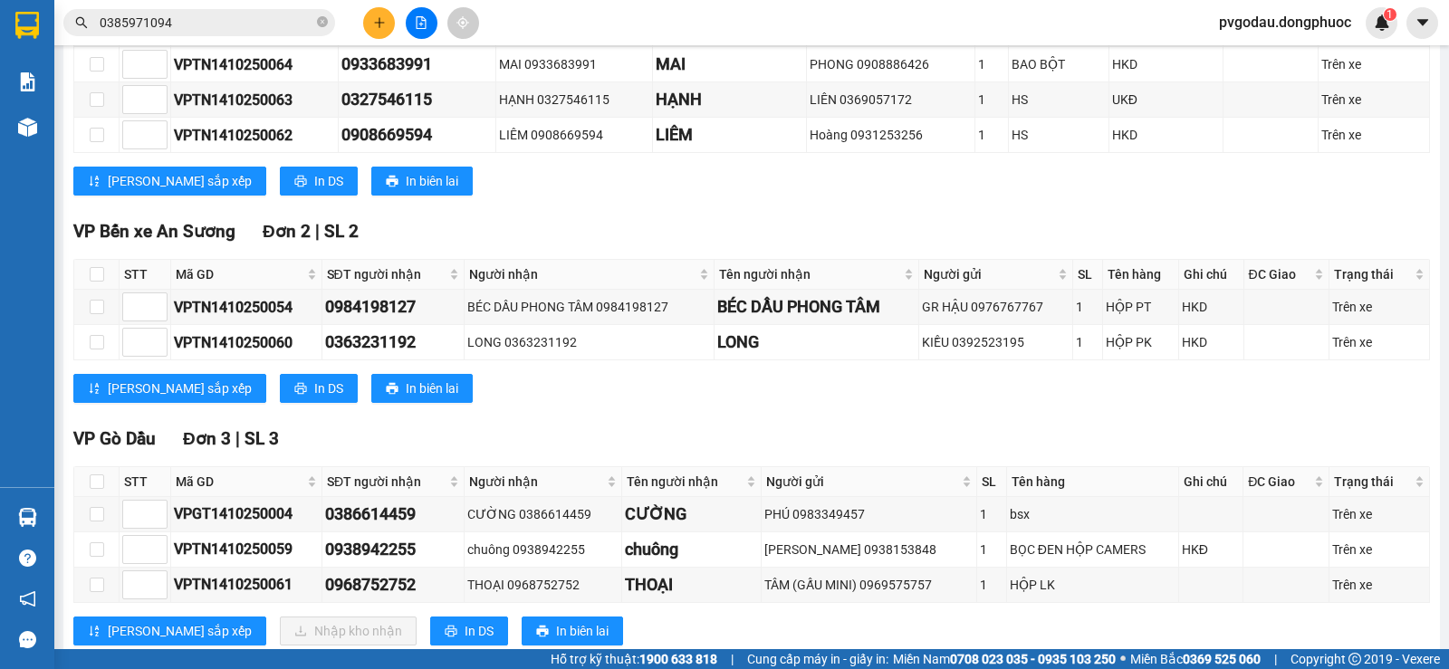
scroll to position [515, 0]
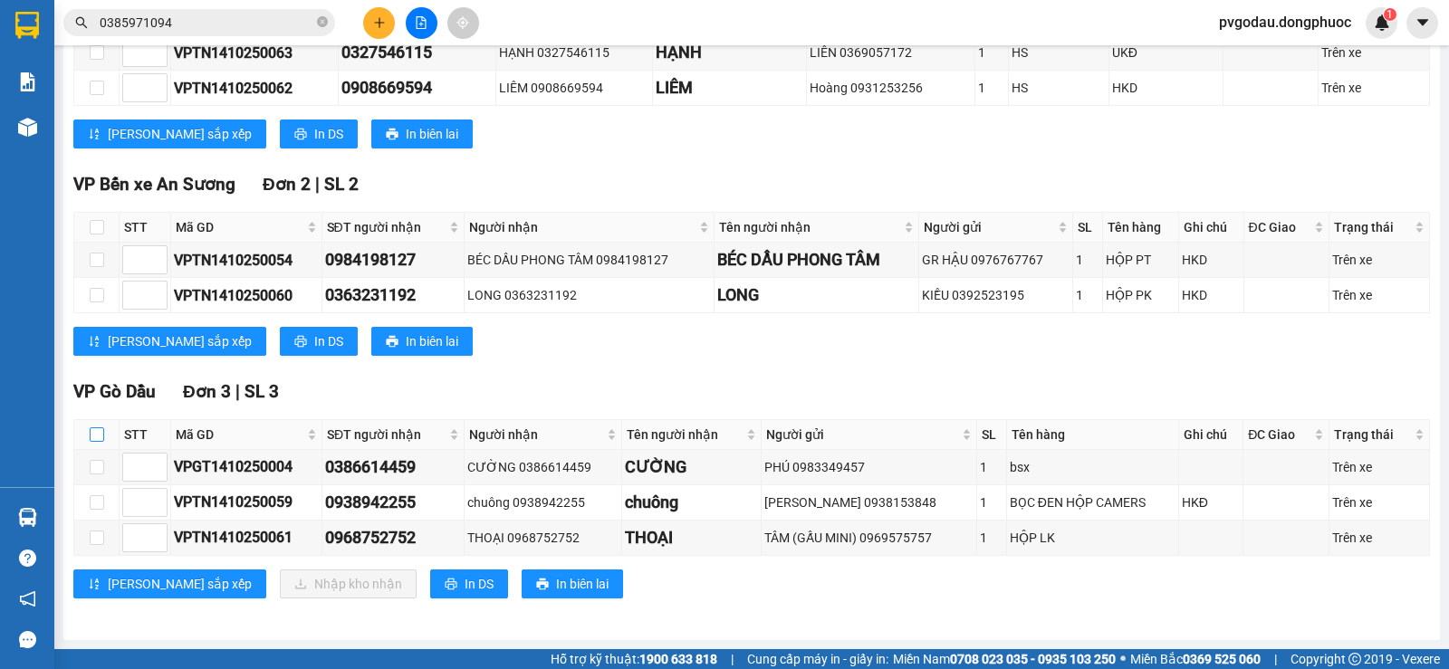
click at [101, 429] on input "checkbox" at bounding box center [97, 434] width 14 height 14
checkbox input "true"
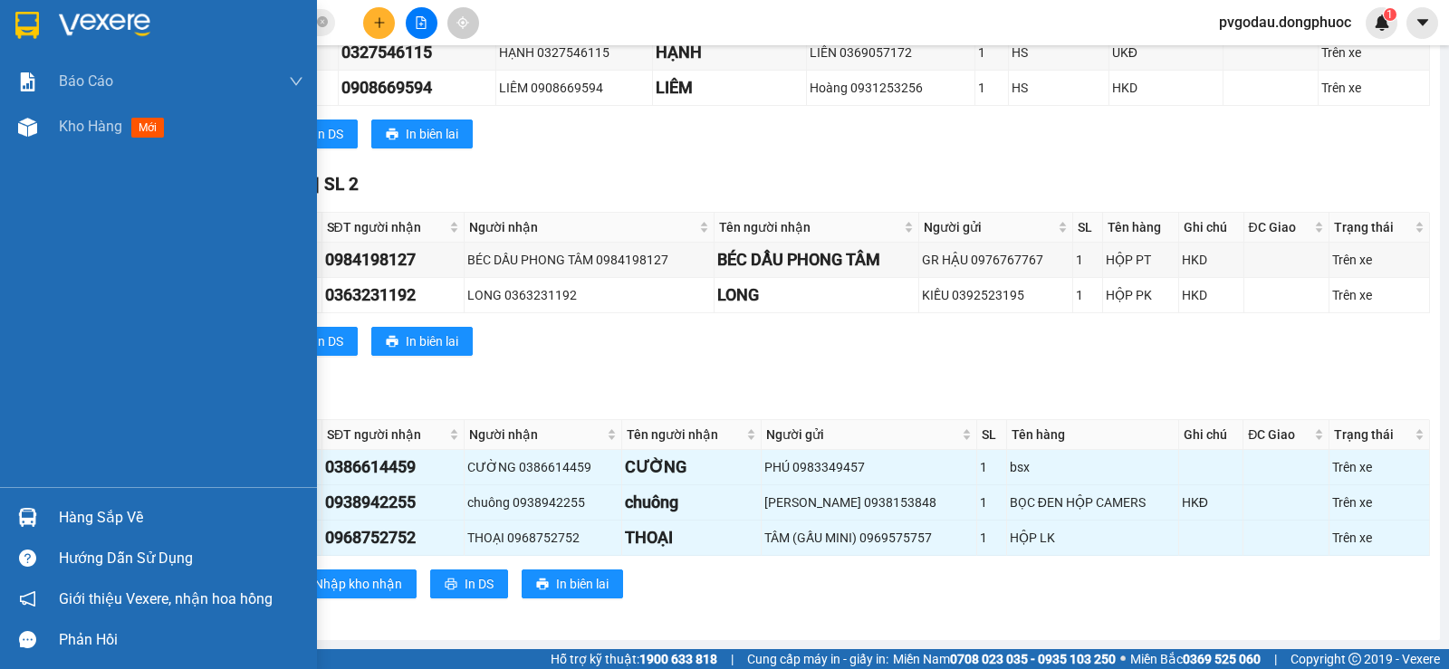
click at [119, 26] on img at bounding box center [104, 25] width 91 height 27
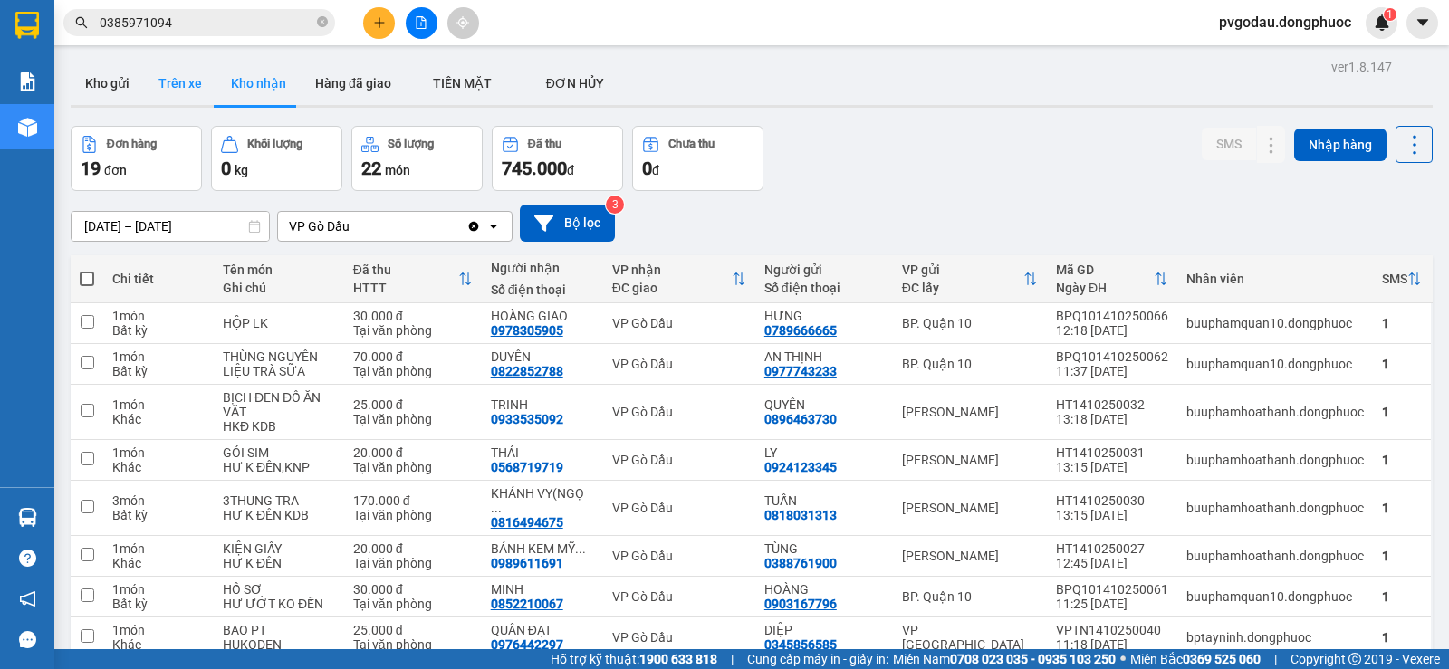
drag, startPoint x: 118, startPoint y: 88, endPoint x: 150, endPoint y: 87, distance: 32.6
click at [117, 87] on button "Kho gửi" at bounding box center [107, 83] width 73 height 43
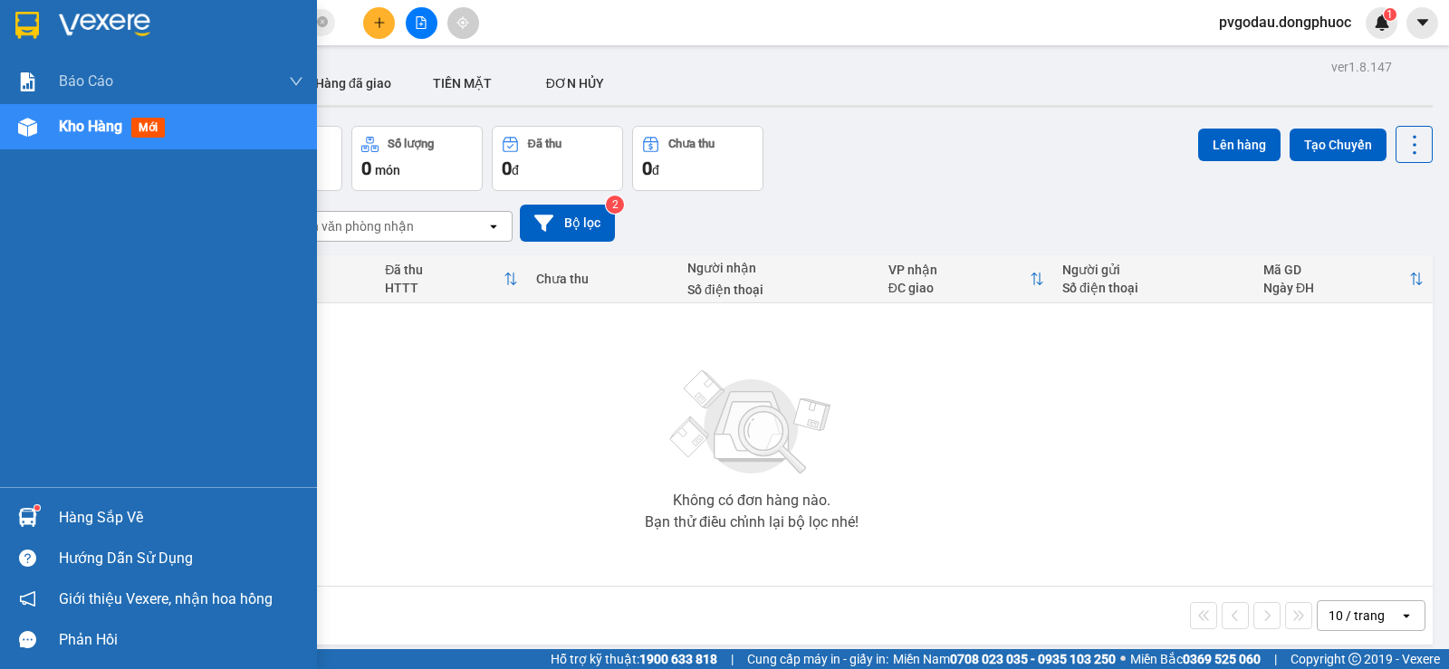
click at [51, 516] on div "Hàng sắp về" at bounding box center [158, 517] width 317 height 41
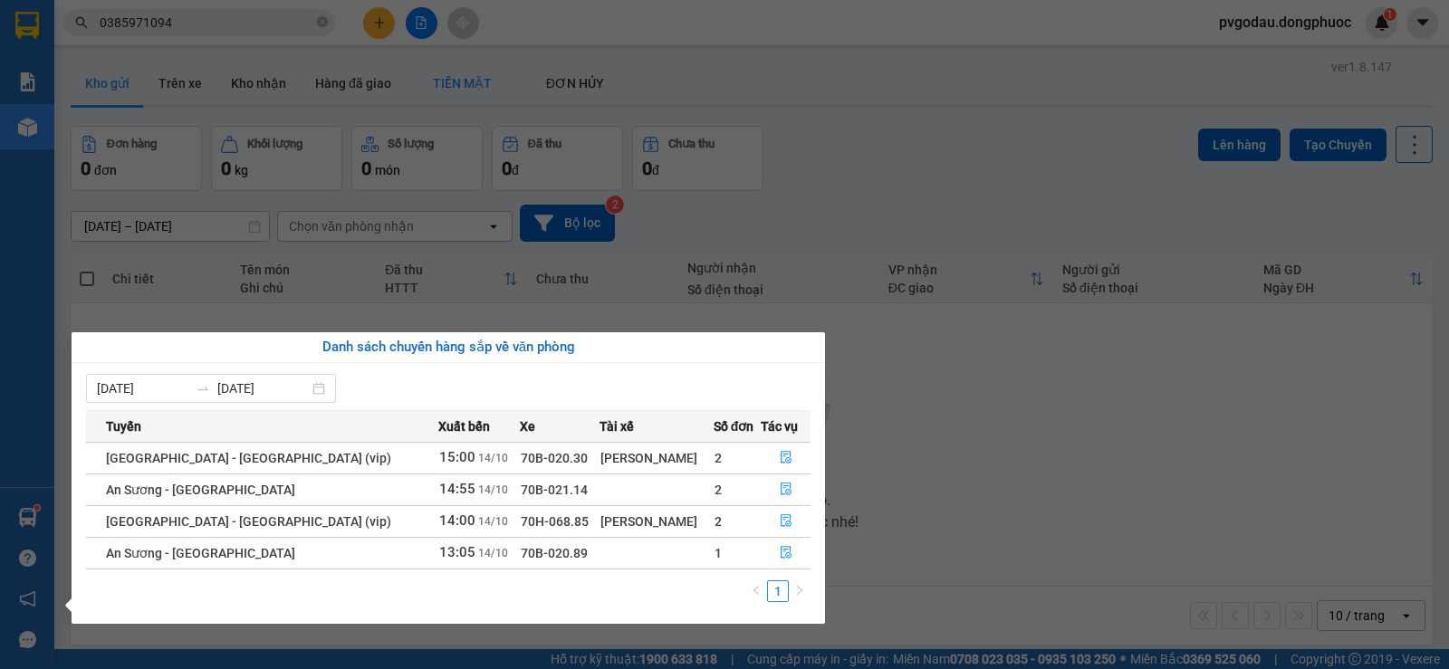
click at [423, 93] on section "Kết quả tìm kiếm ( 5 ) Bộ lọc Thuộc VP này [PERSON_NAME] thái Món hàng Tổng cướ…" at bounding box center [724, 334] width 1449 height 669
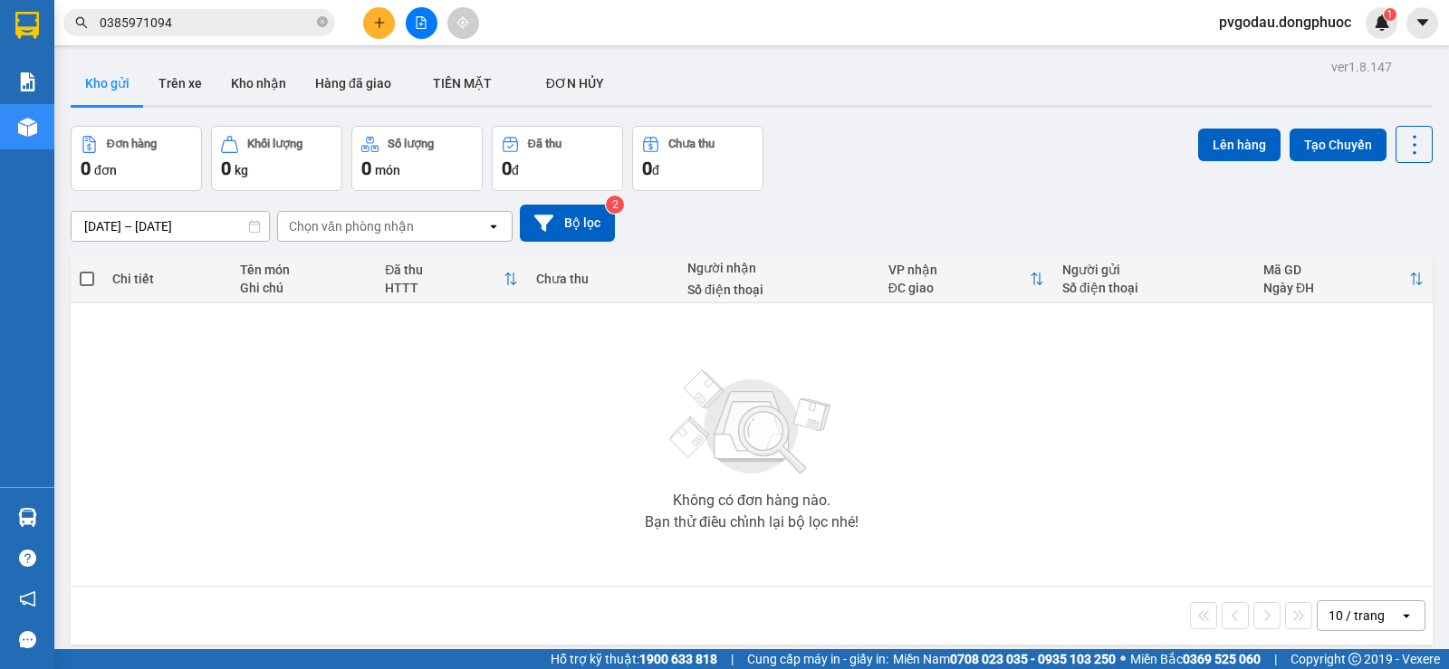
click at [376, 31] on button at bounding box center [379, 23] width 32 height 32
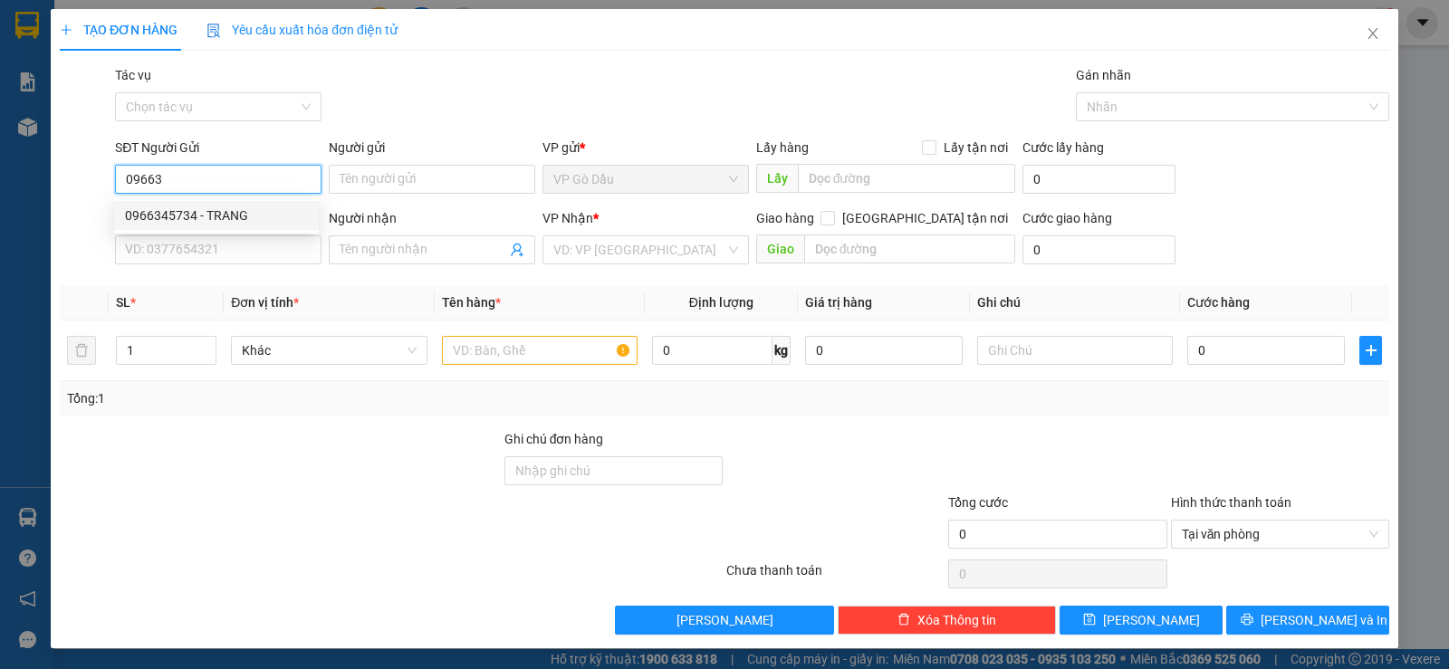
click at [240, 214] on div "0966345734 - TRANG" at bounding box center [216, 216] width 183 height 20
type input "0966345734"
type input "TRANG"
type input "0903914750"
type input "KIỆN"
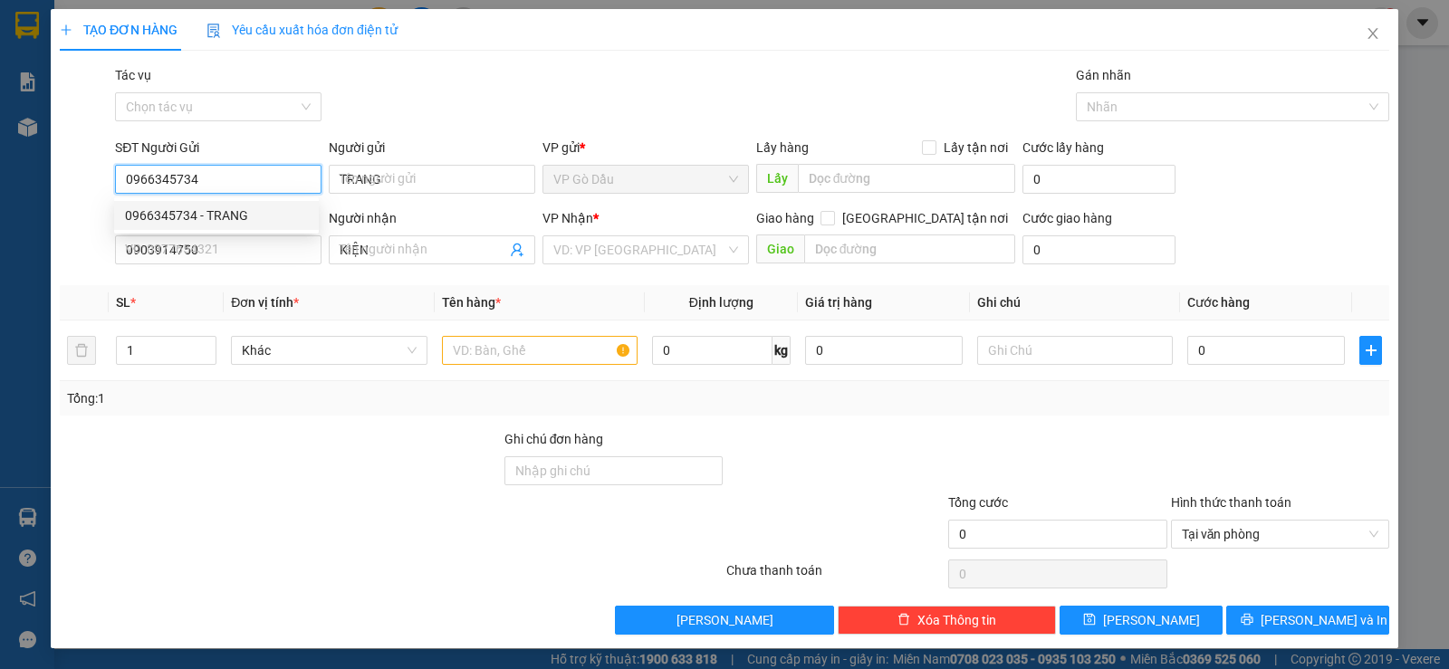
type input "30.000"
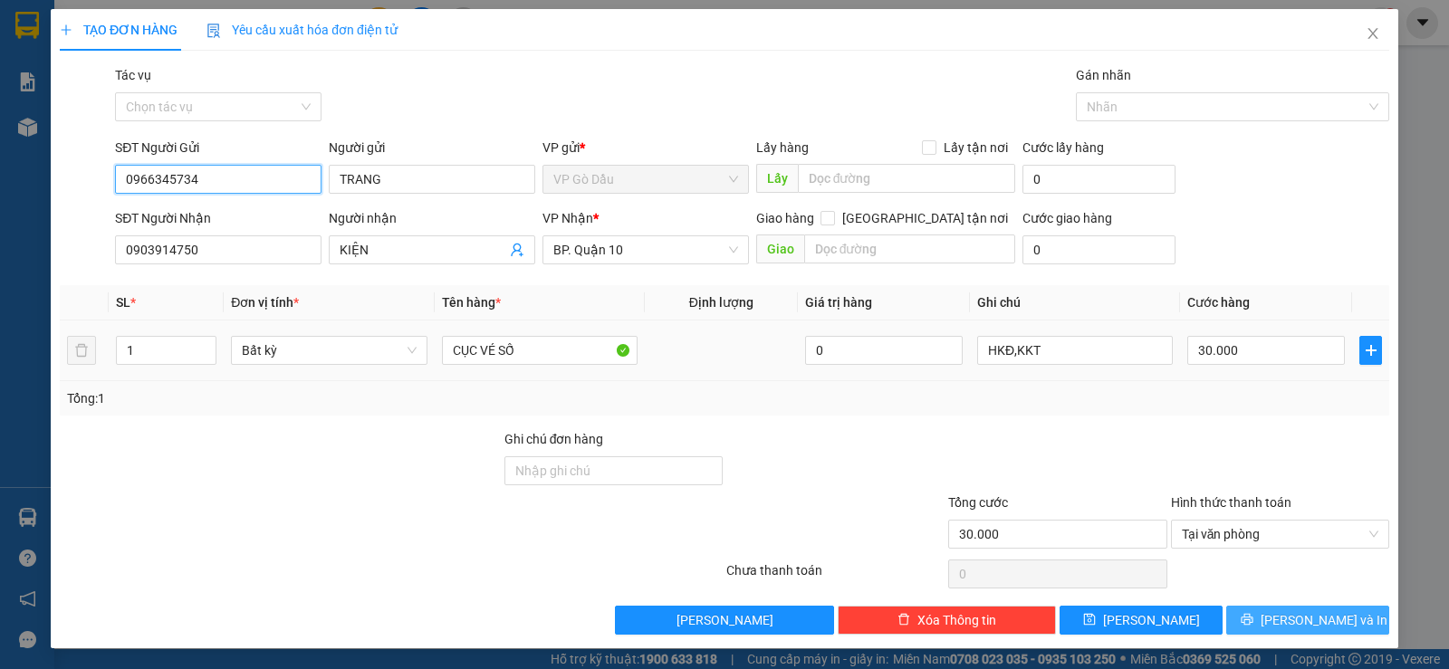
type input "0966345734"
click at [1299, 615] on span "[PERSON_NAME] và In" at bounding box center [1323, 620] width 127 height 20
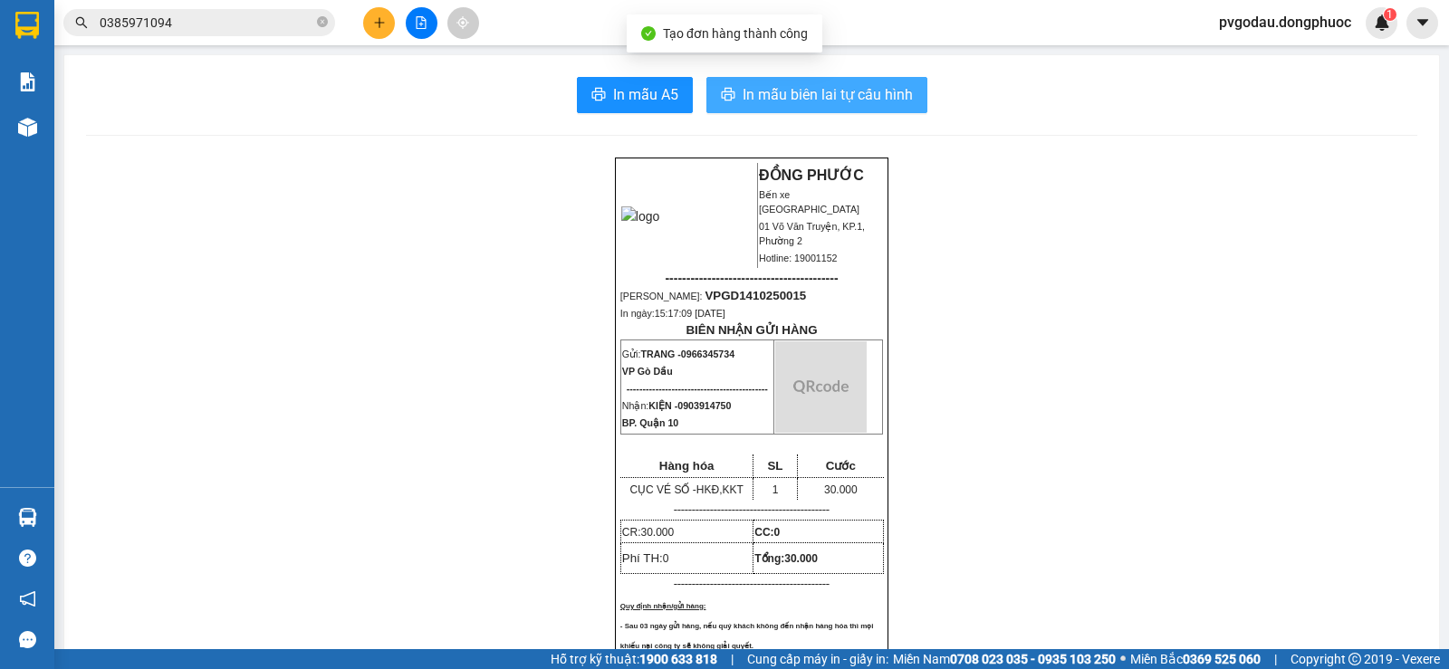
click at [809, 102] on span "In mẫu biên lai tự cấu hình" at bounding box center [827, 94] width 170 height 23
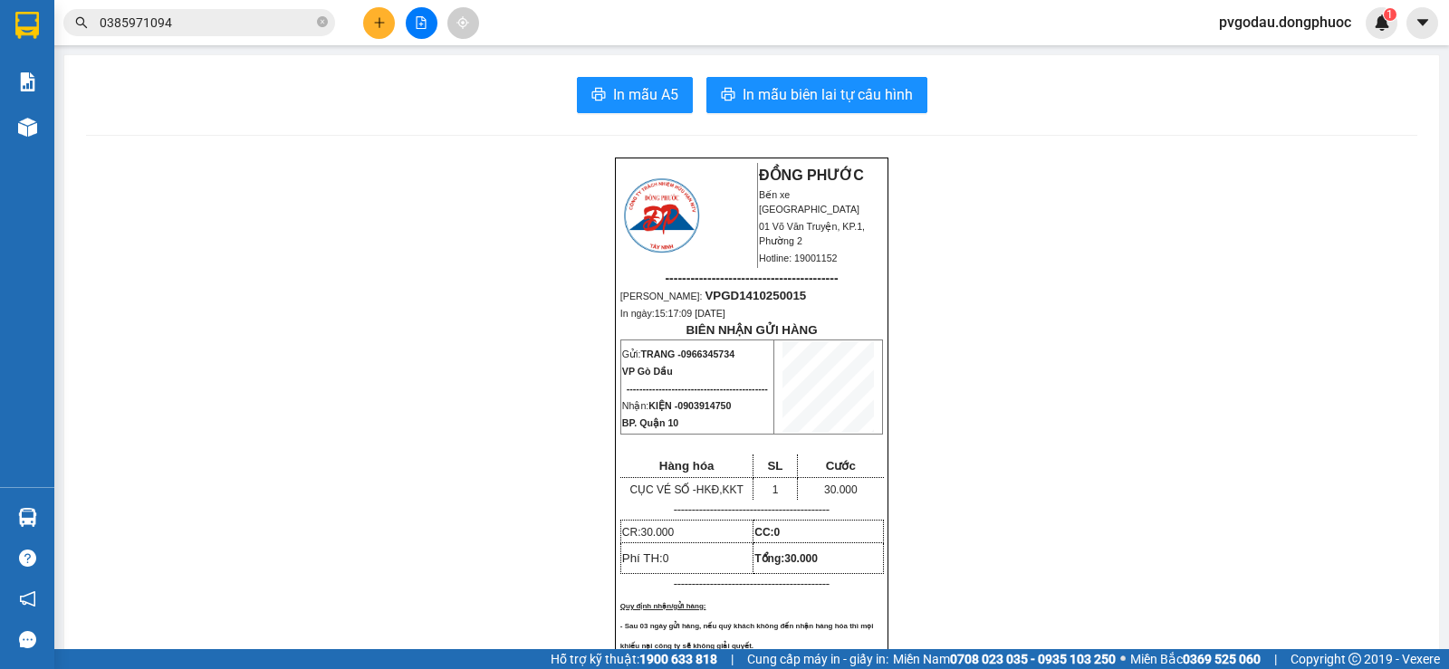
click at [244, 27] on input "0385971094" at bounding box center [207, 23] width 214 height 20
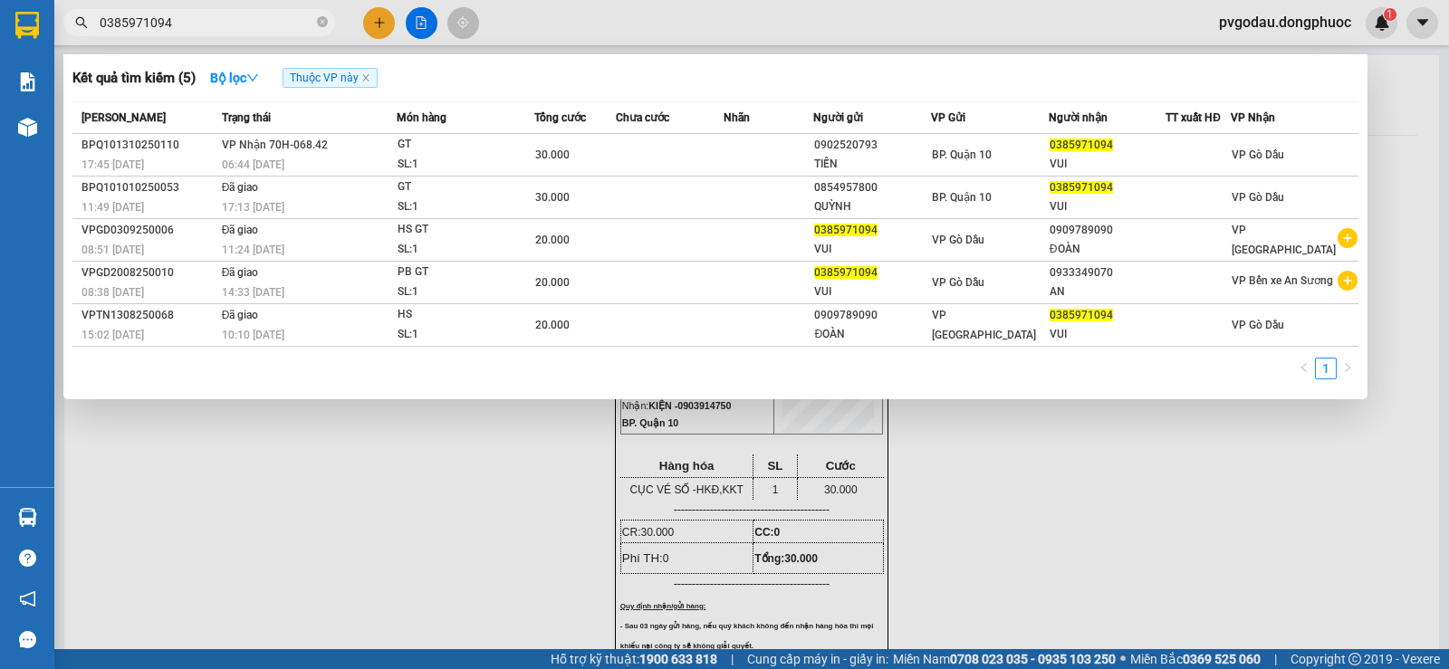
click at [244, 27] on input "0385971094" at bounding box center [207, 23] width 214 height 20
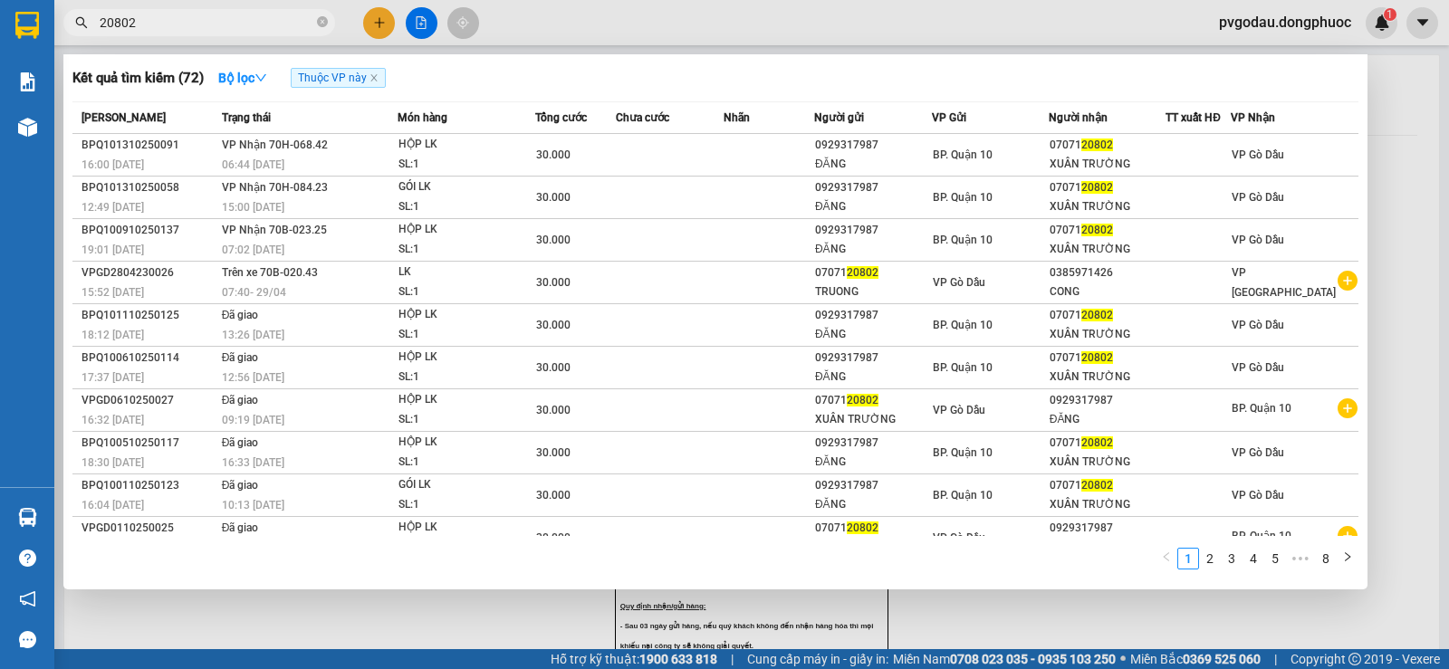
type input "20802"
click at [371, 22] on div at bounding box center [724, 334] width 1449 height 669
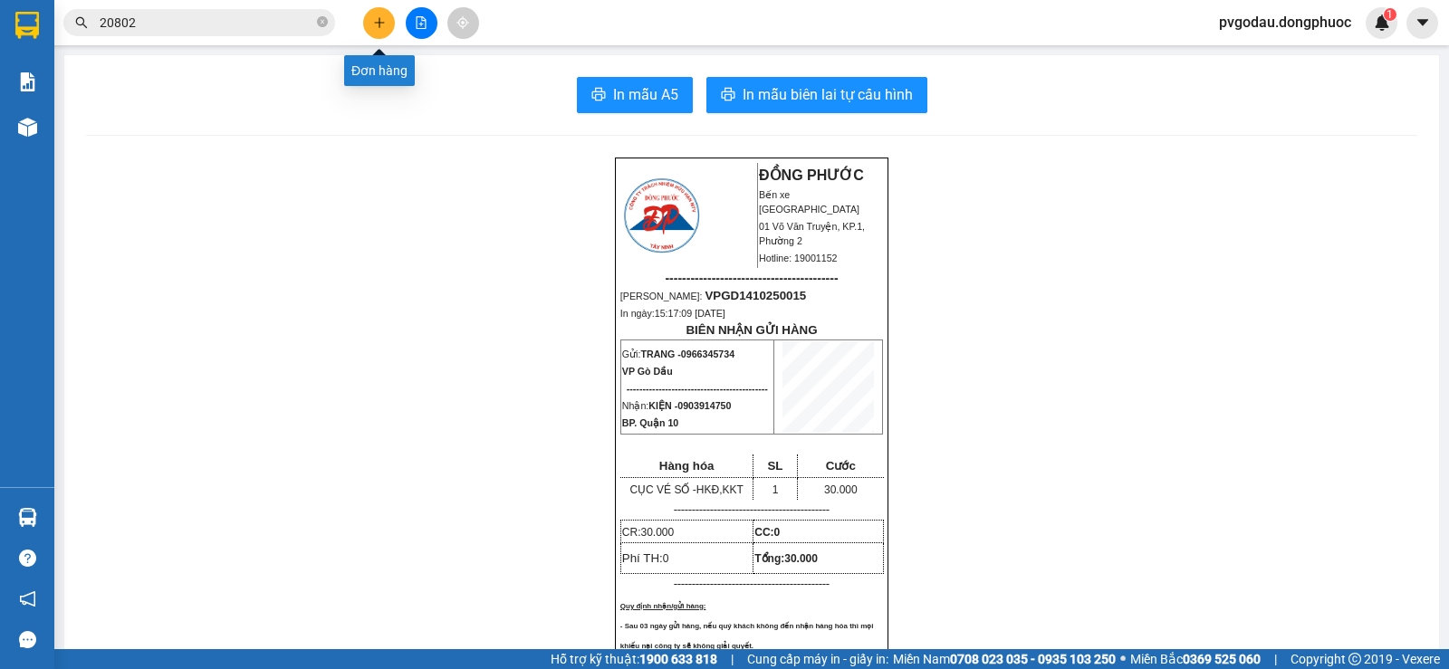
click at [380, 23] on icon "plus" at bounding box center [379, 22] width 10 height 1
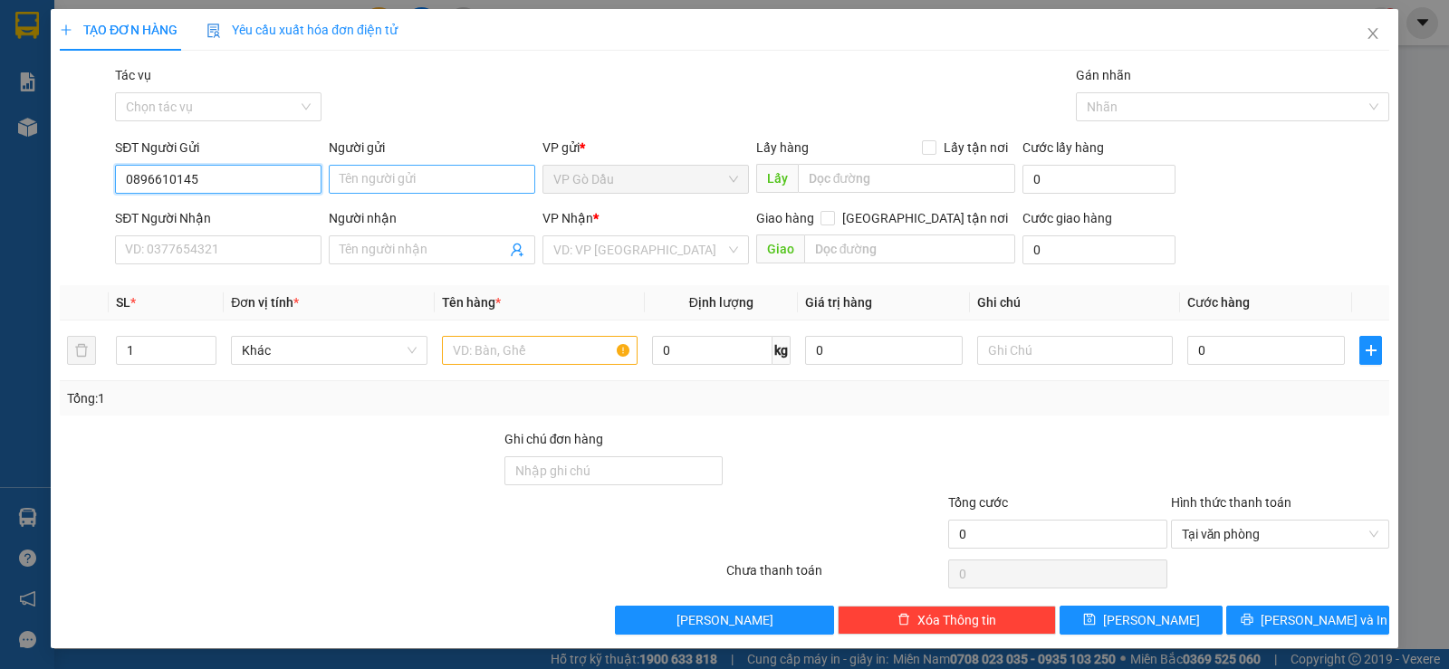
type input "0896610145"
click at [397, 185] on input "Người gửi" at bounding box center [432, 179] width 206 height 29
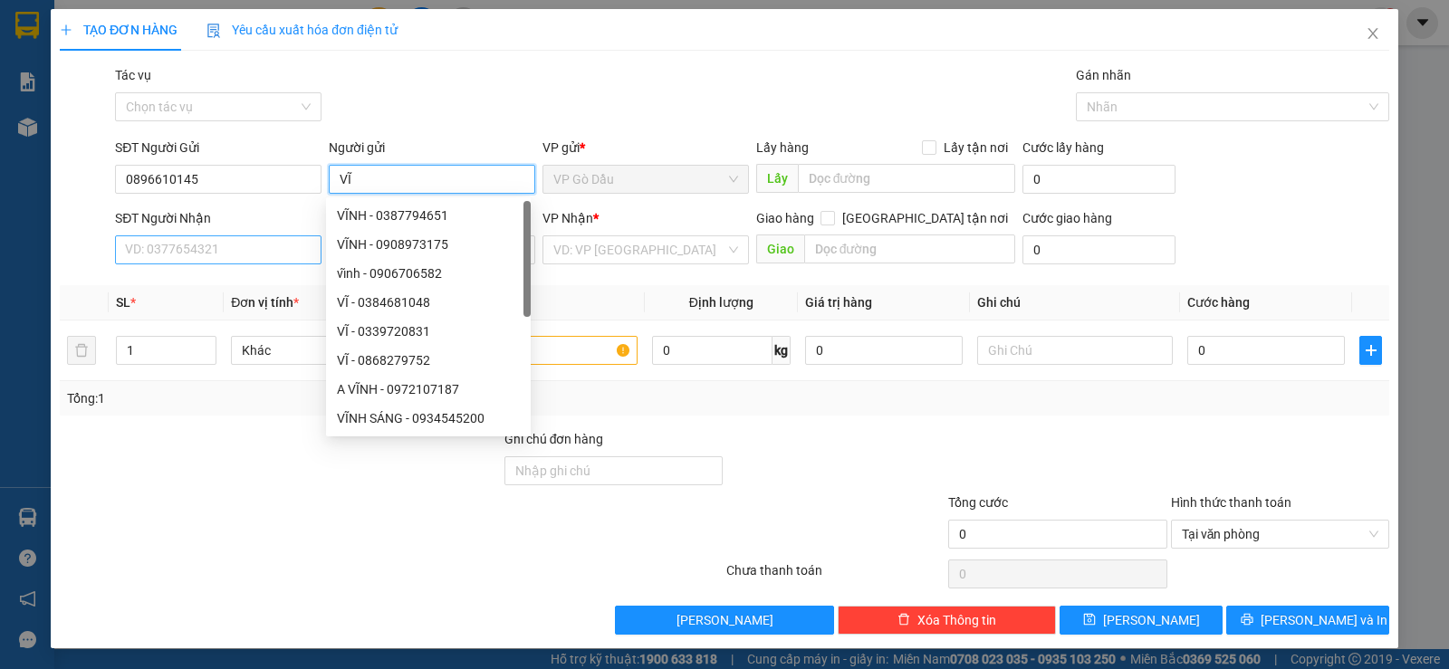
type input "VĨ"
click at [172, 244] on input "SĐT Người Nhận" at bounding box center [218, 249] width 206 height 29
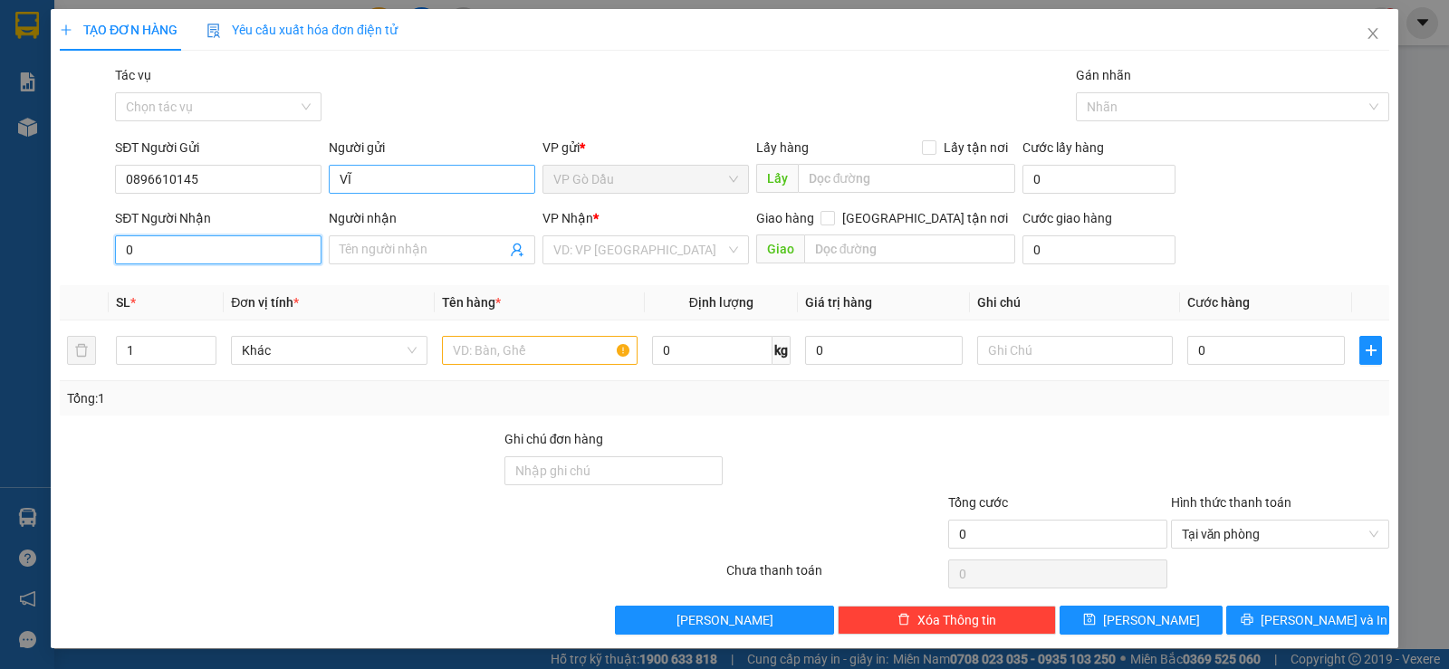
type input "0"
click at [360, 183] on input "VĨ" at bounding box center [432, 179] width 206 height 29
click at [360, 181] on input "VĨ" at bounding box center [432, 179] width 206 height 29
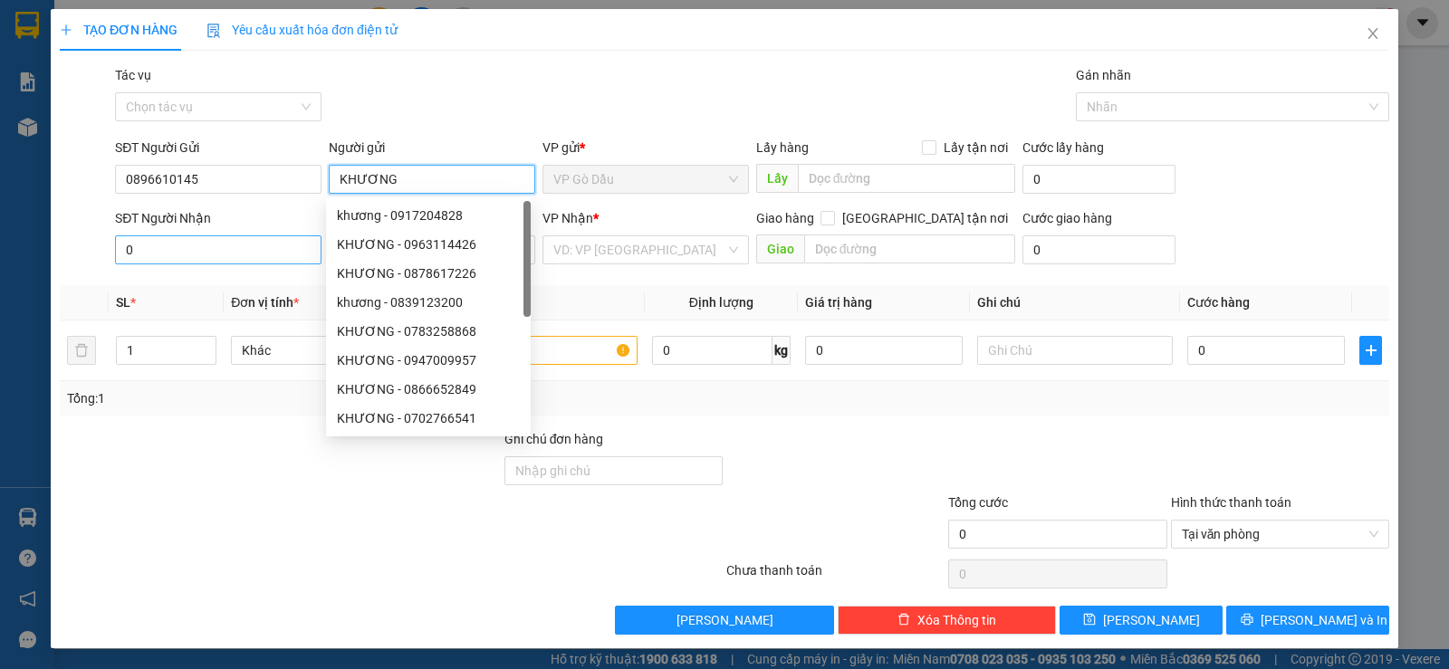
type input "KHƯƠNG"
click at [252, 243] on input "0" at bounding box center [218, 249] width 206 height 29
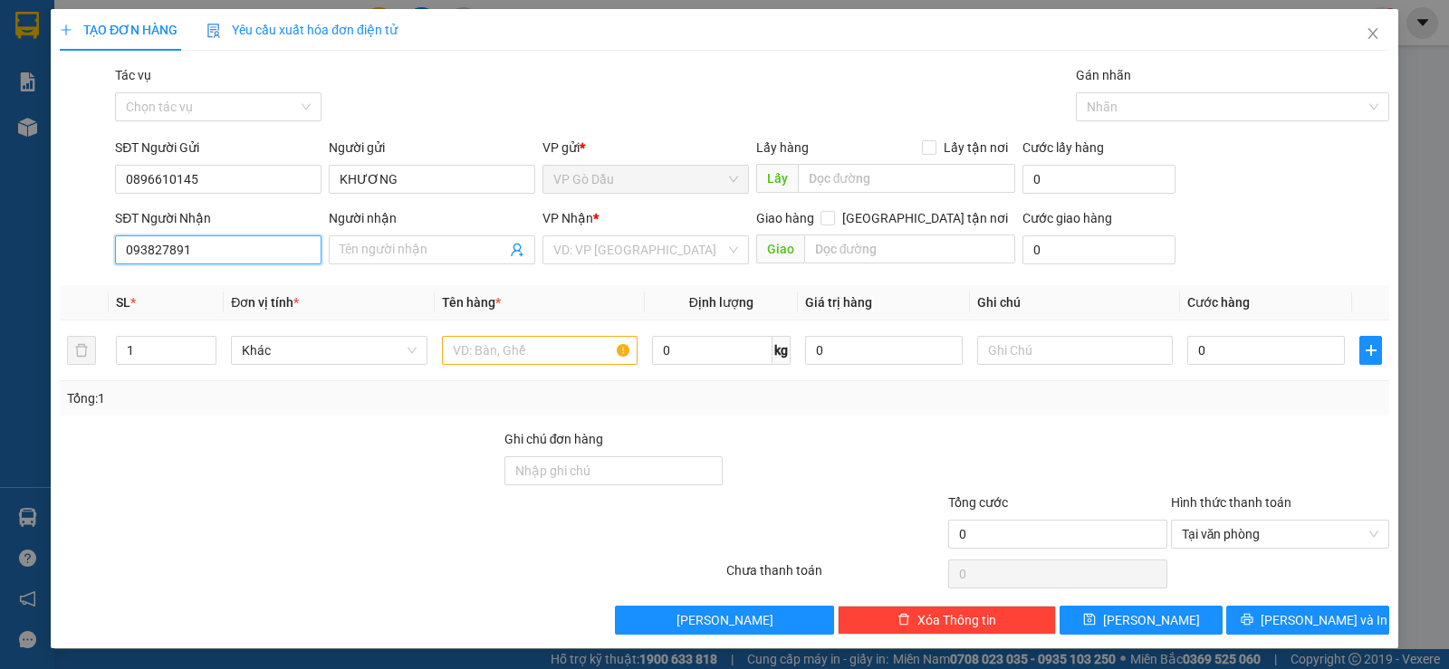
type input "0938278910"
click at [465, 273] on div "Transit Pickup Surcharge Ids Transit Deliver Surcharge Ids Transit Deliver Surc…" at bounding box center [724, 350] width 1329 height 570
click at [386, 255] on input "Người nhận" at bounding box center [423, 250] width 167 height 20
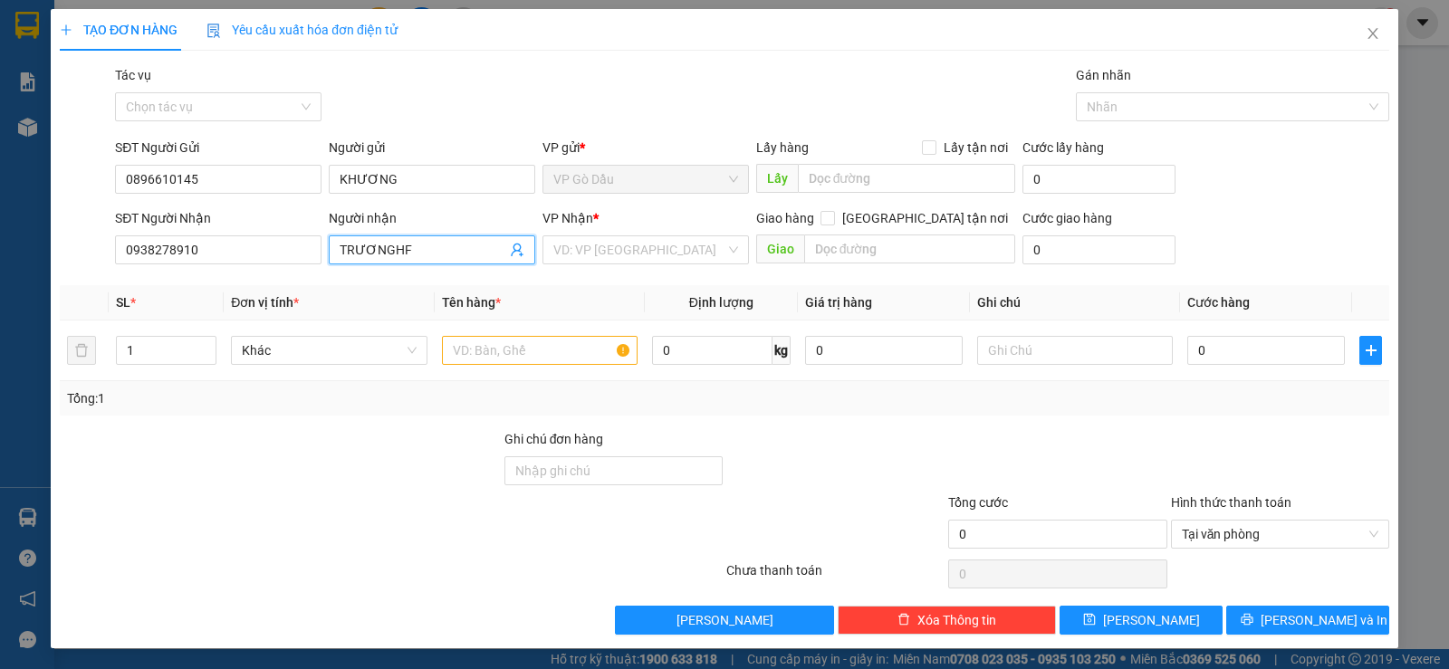
drag, startPoint x: 380, startPoint y: 251, endPoint x: 417, endPoint y: 248, distance: 36.3
click at [417, 248] on input "TRƯƠNGHF" at bounding box center [423, 250] width 167 height 20
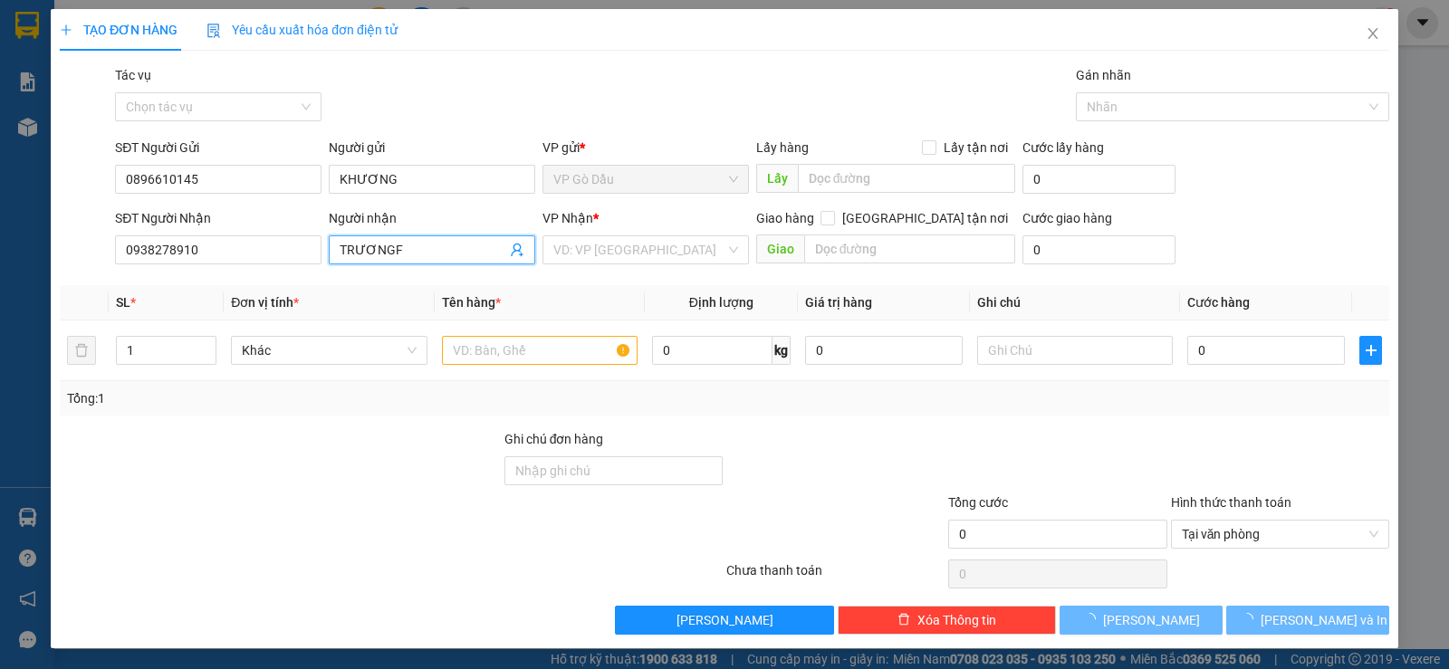
click at [418, 248] on input "TRƯƠNGF" at bounding box center [423, 250] width 167 height 20
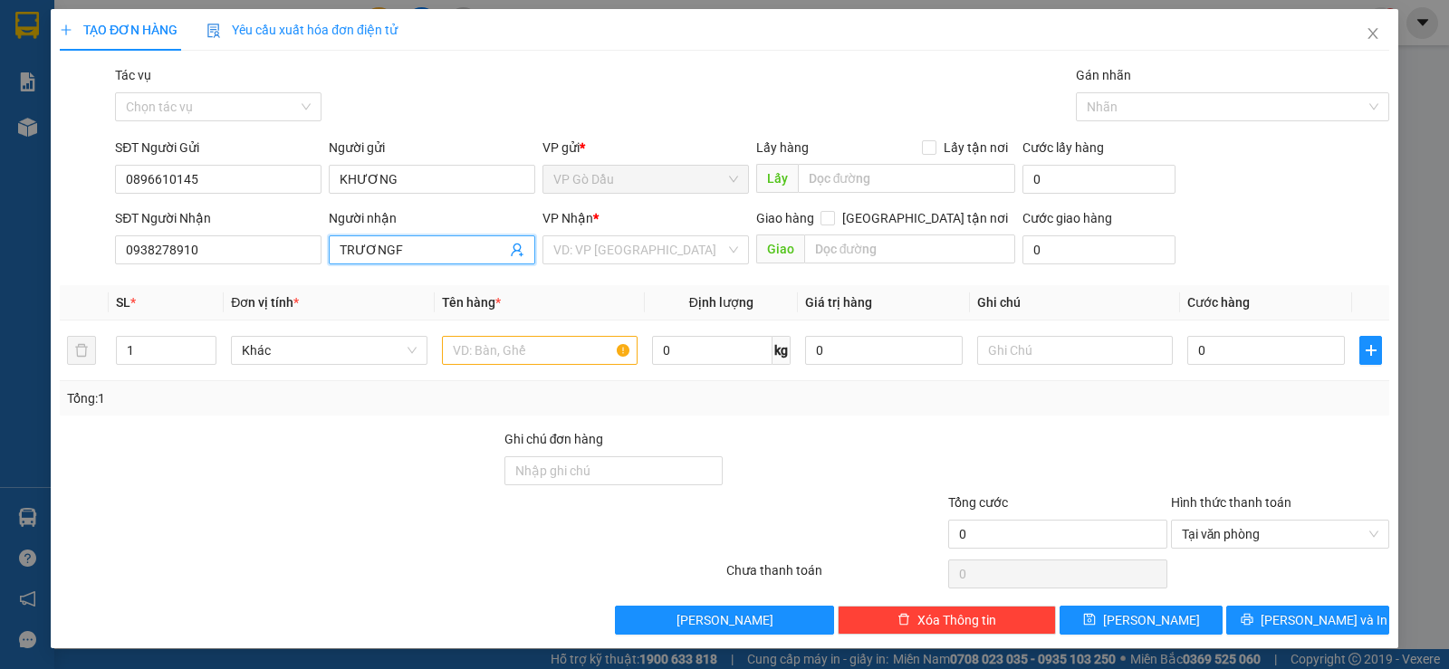
click at [418, 248] on input "TRƯƠNGF" at bounding box center [423, 250] width 167 height 20
type input "TRƯỜNG"
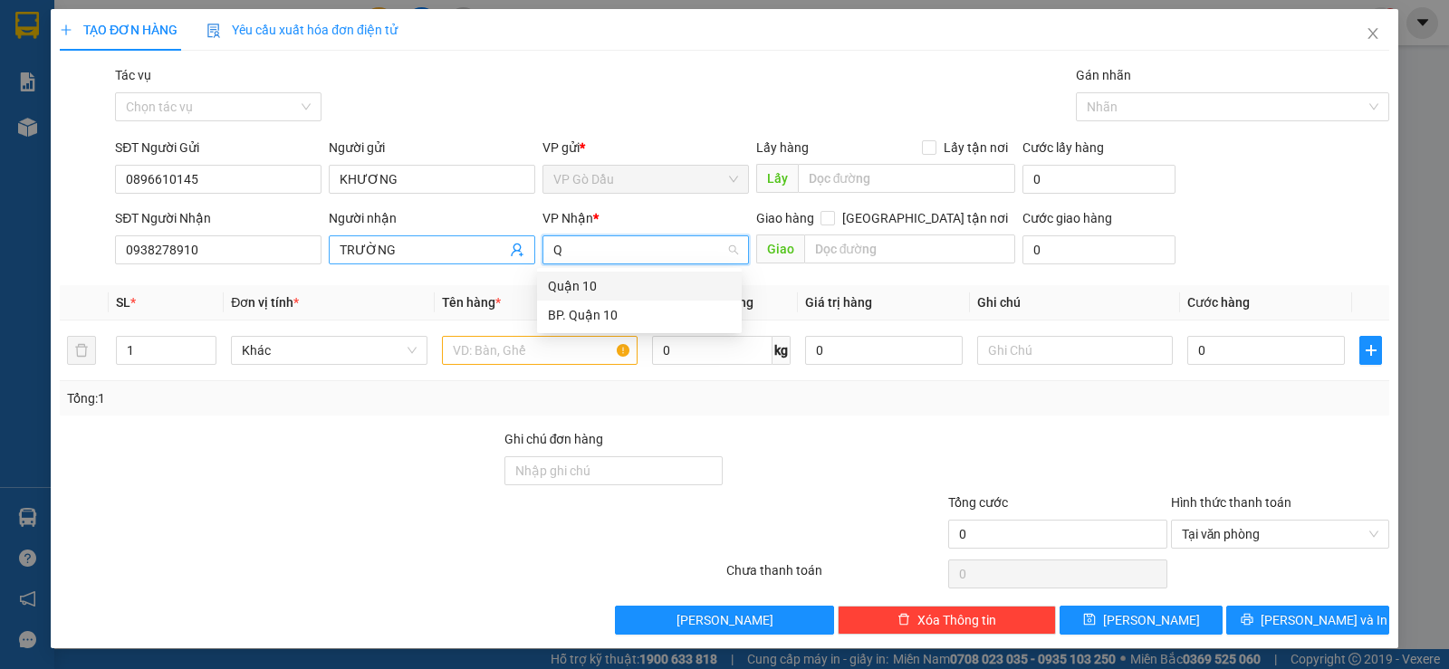
type input "Q"
click at [629, 313] on div "BP. Quận 10" at bounding box center [639, 315] width 183 height 20
click at [513, 343] on input "text" at bounding box center [540, 350] width 196 height 29
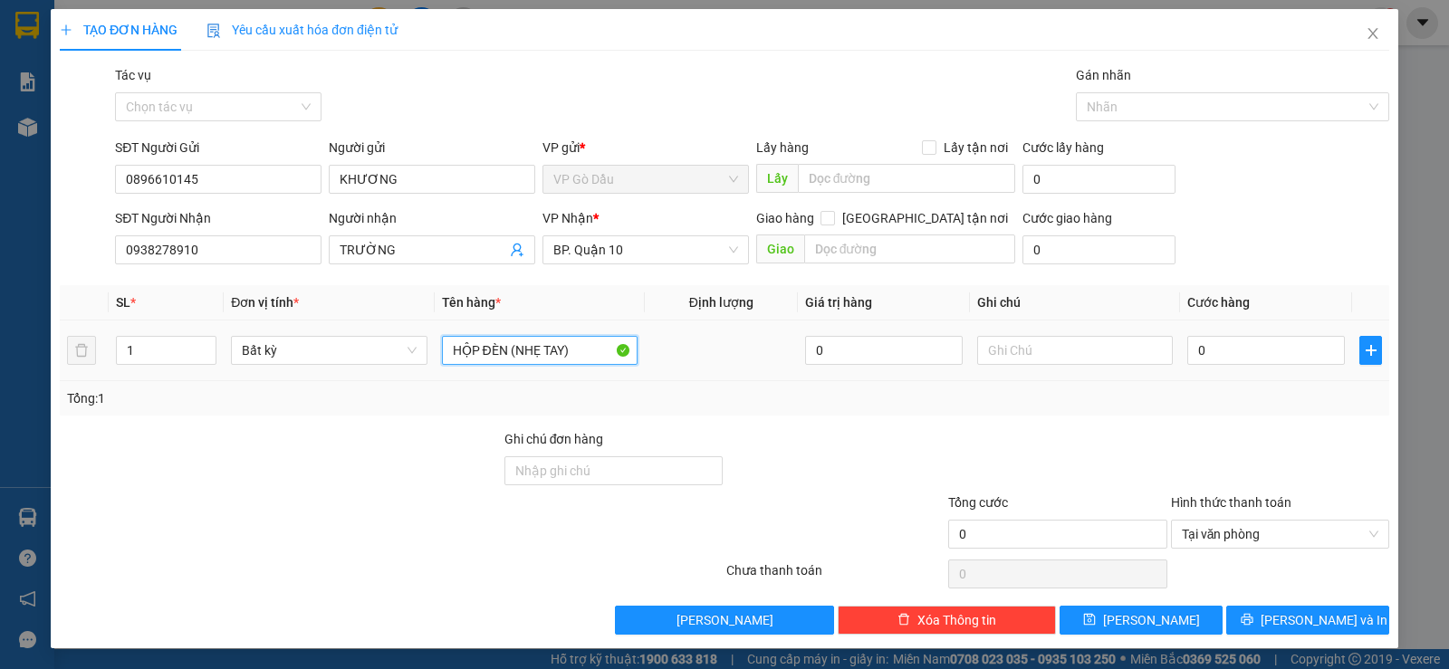
type input "HỘP ĐÈN (NHẸ TAY)"
type input "HƯ BỂ KO ĐỀN"
type input "3"
type input "30"
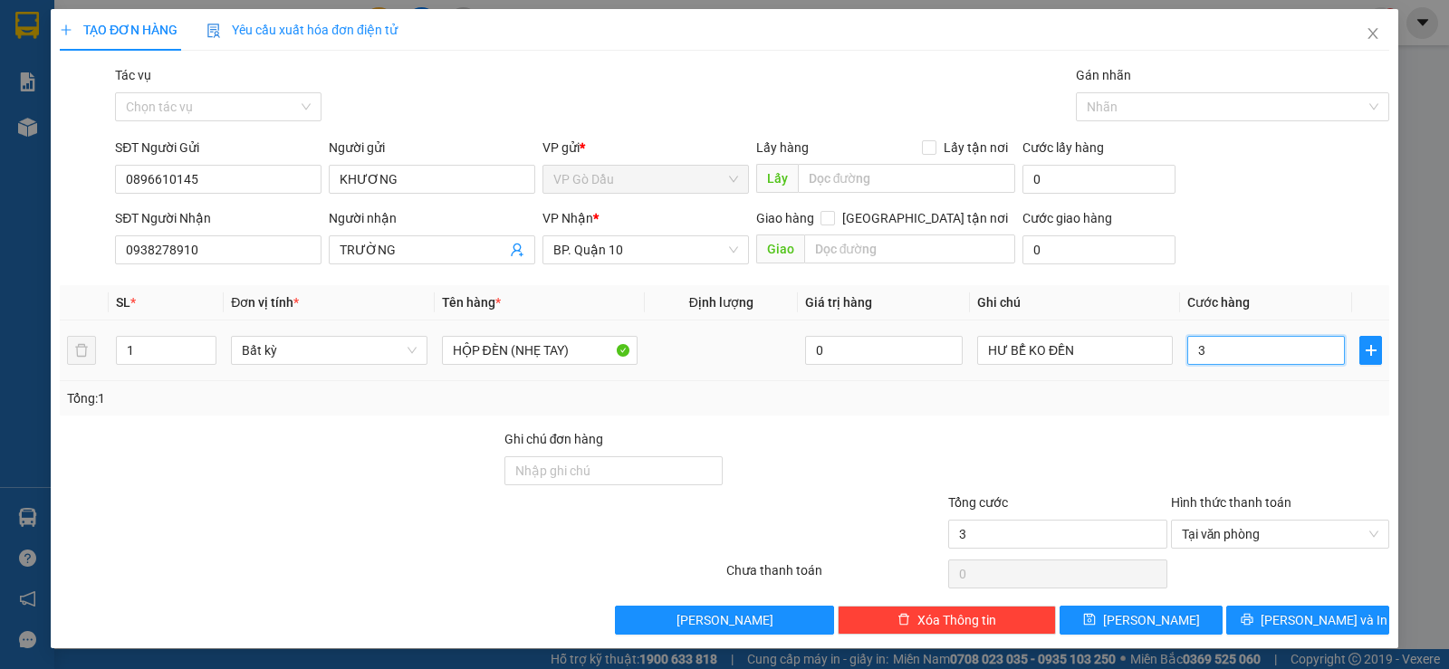
type input "30"
type input "30.000"
click at [1060, 382] on div "Tổng: 1" at bounding box center [724, 398] width 1329 height 34
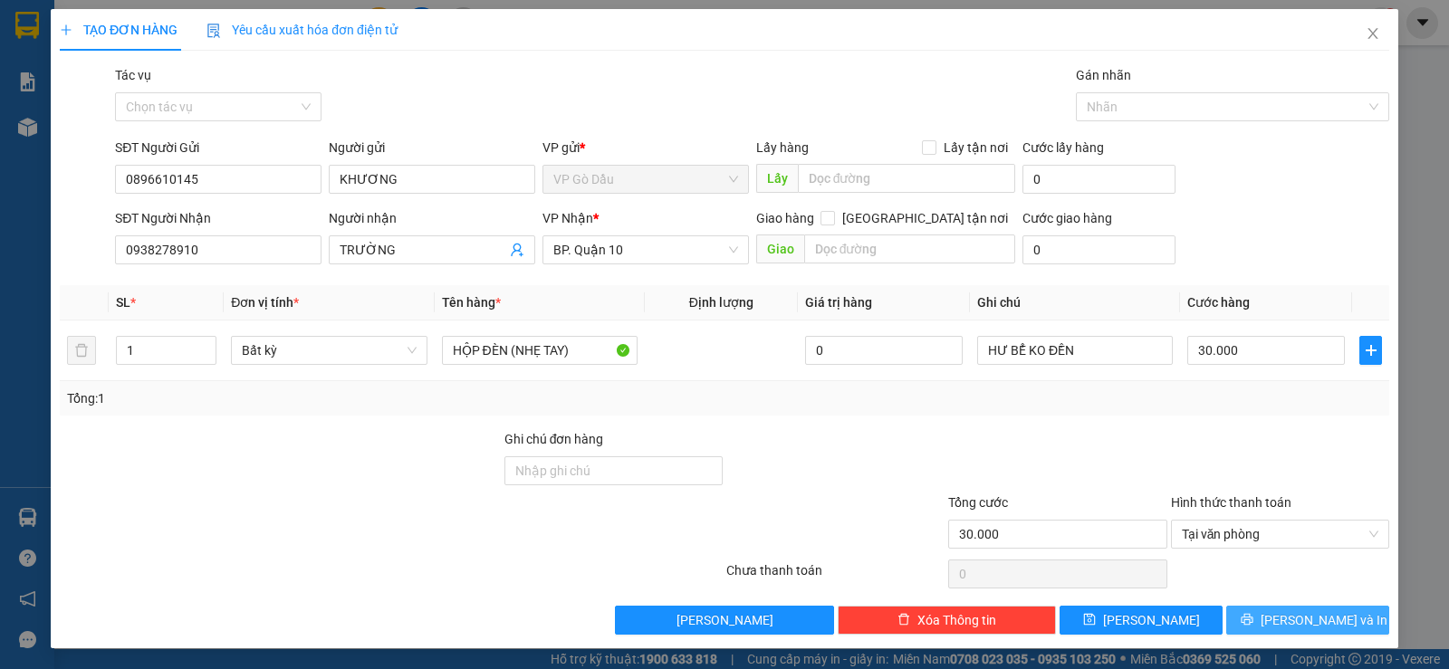
click at [1300, 614] on span "[PERSON_NAME] và In" at bounding box center [1323, 620] width 127 height 20
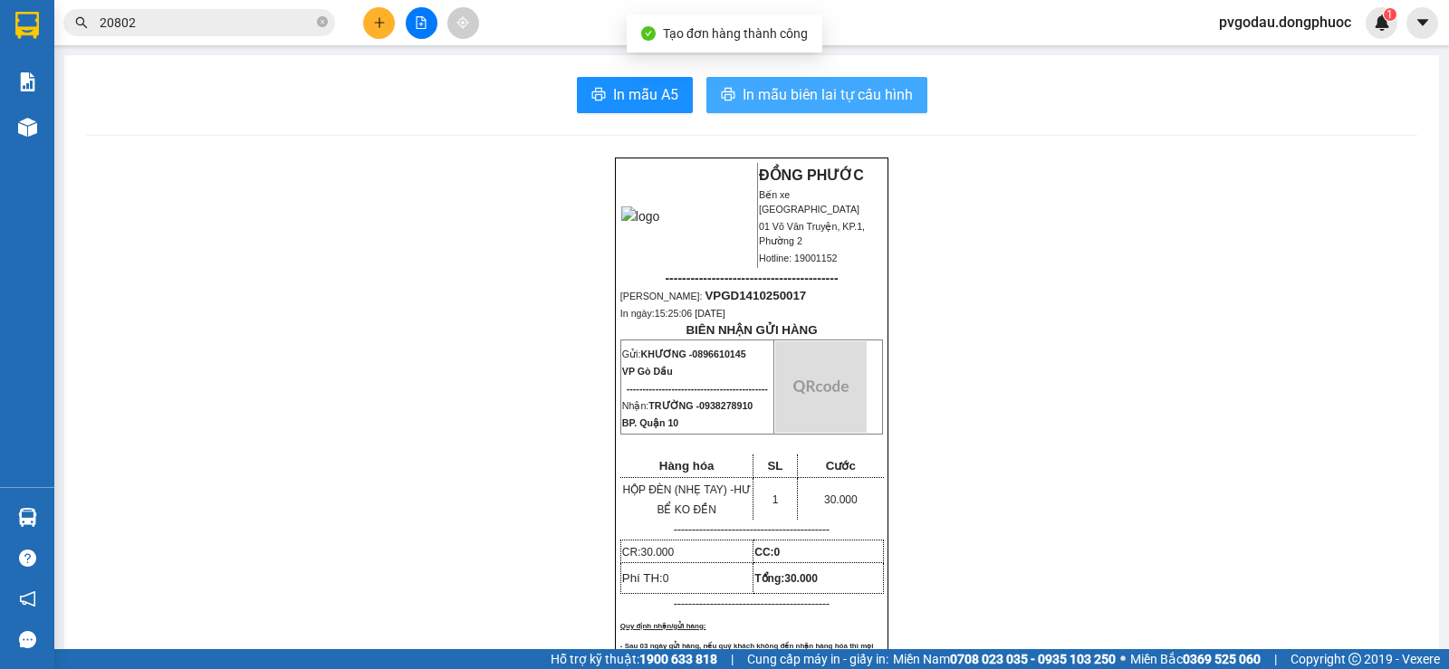
click at [777, 95] on span "In mẫu biên lai tự cấu hình" at bounding box center [827, 94] width 170 height 23
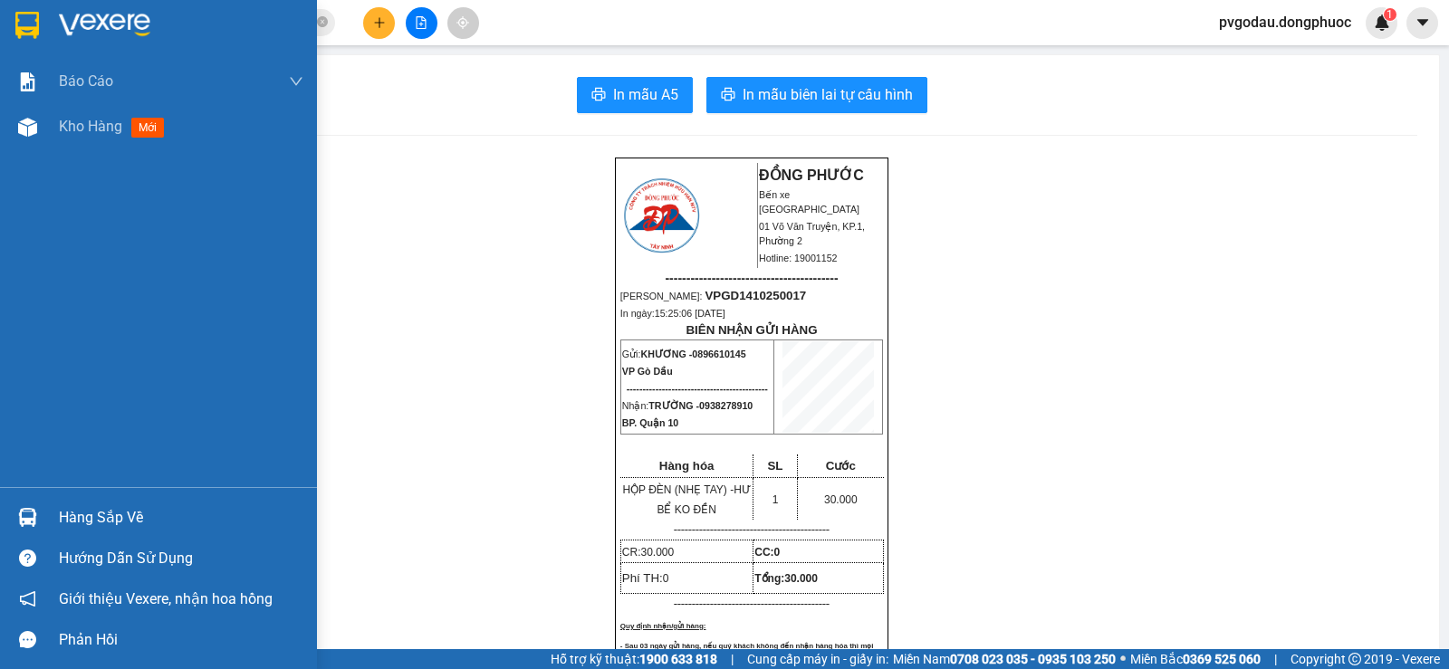
click at [93, 512] on div "Hàng sắp về" at bounding box center [181, 517] width 244 height 27
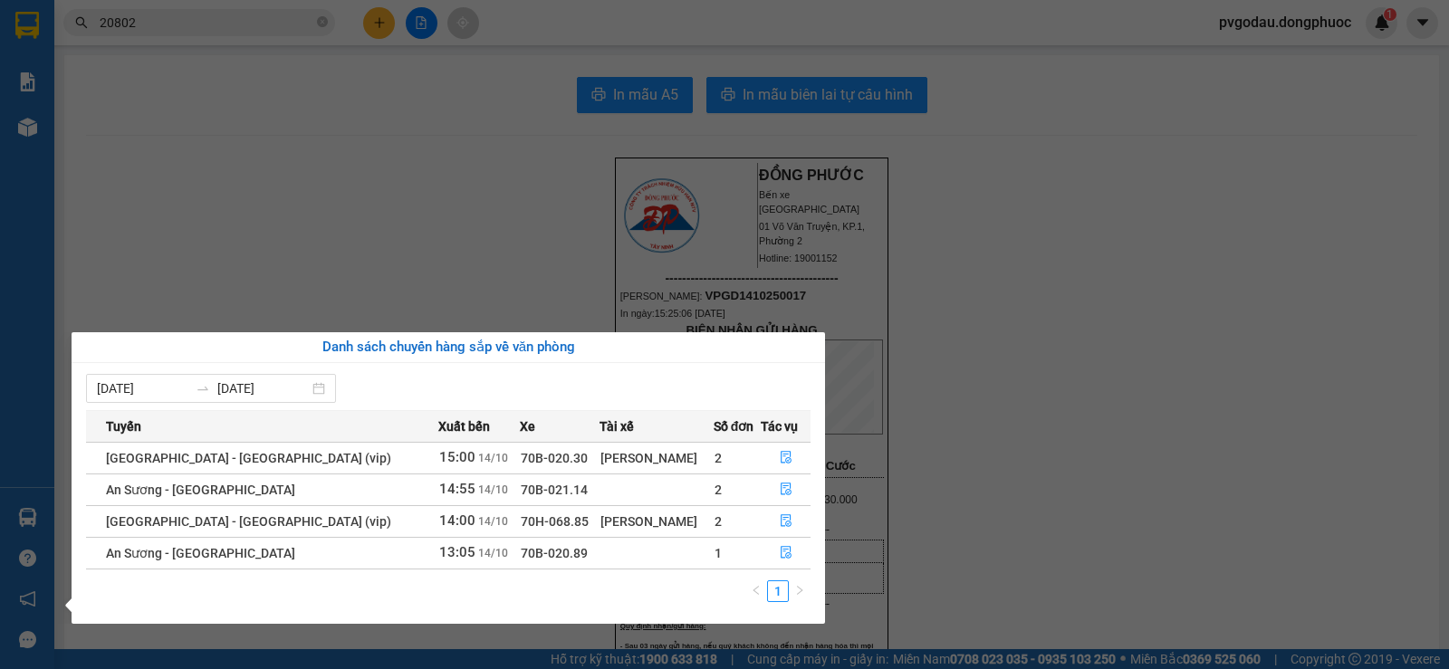
click at [41, 509] on div "Báo cáo Mẫu 1: Báo cáo dòng tiền theo nhân viên Mẫu 1: Báo cáo dòng tiền theo n…" at bounding box center [27, 334] width 54 height 669
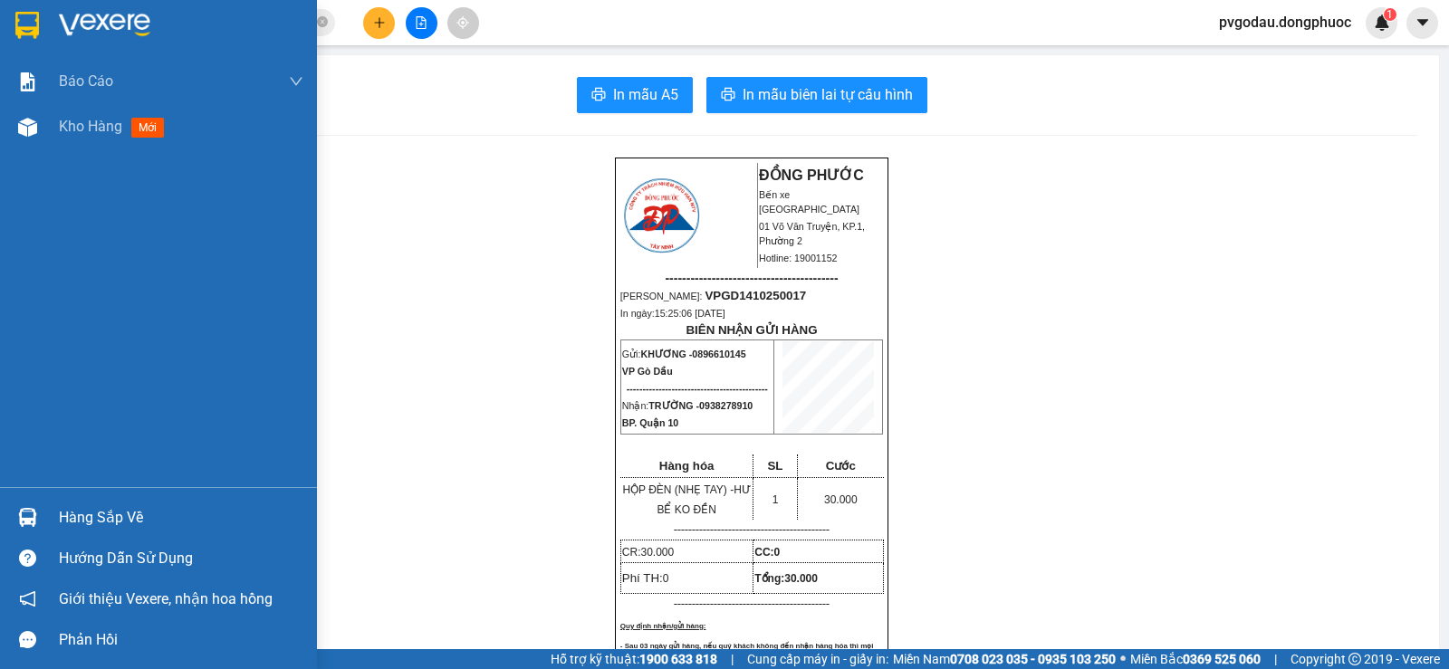
click at [27, 511] on img at bounding box center [27, 517] width 19 height 19
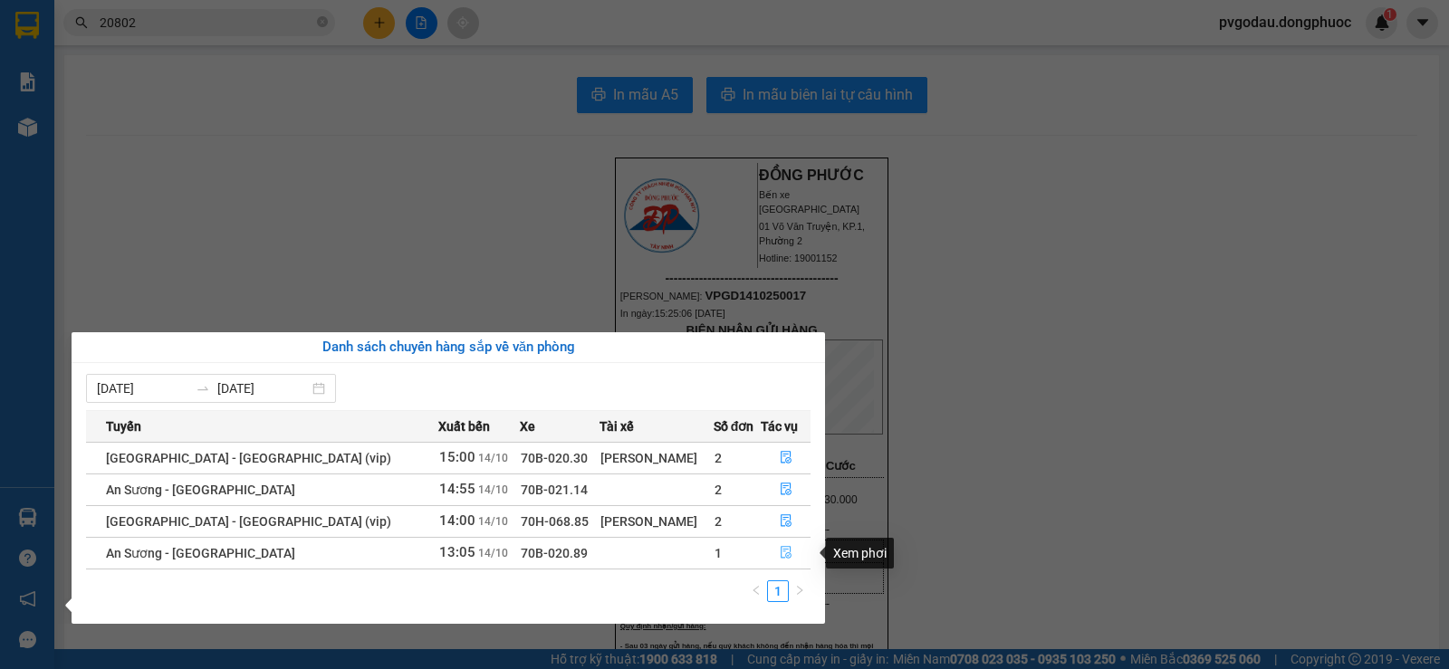
click at [788, 561] on button "button" at bounding box center [785, 553] width 48 height 29
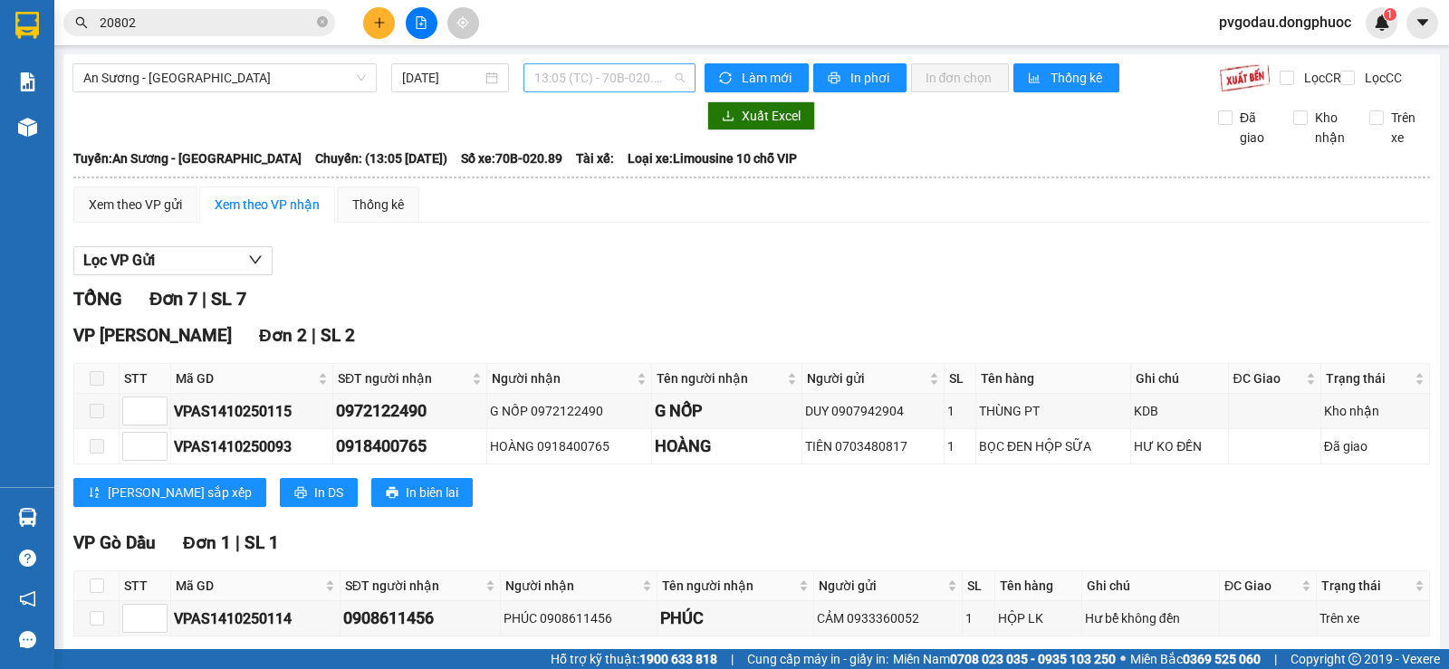
click at [569, 77] on span "13:05 (TC) - 70B-020.89" at bounding box center [608, 77] width 149 height 27
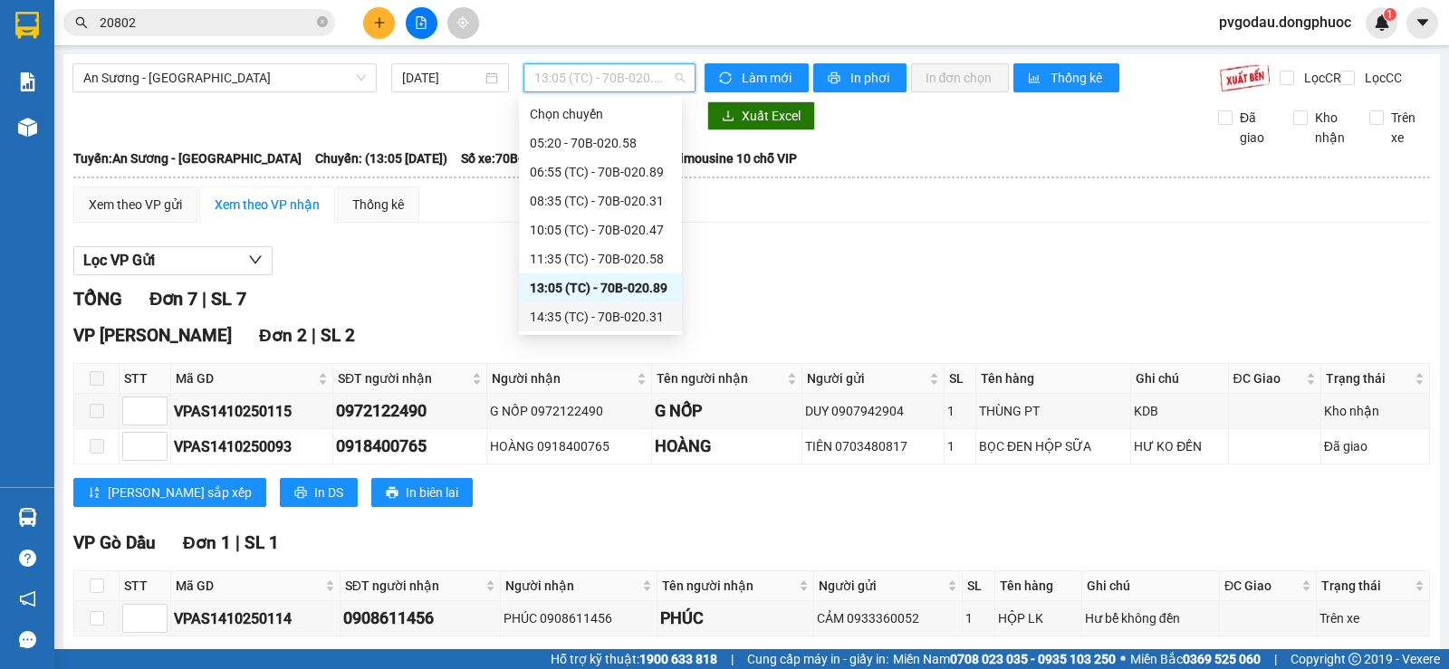
click at [644, 319] on div "14:35 (TC) - 70B-020.31" at bounding box center [600, 317] width 141 height 20
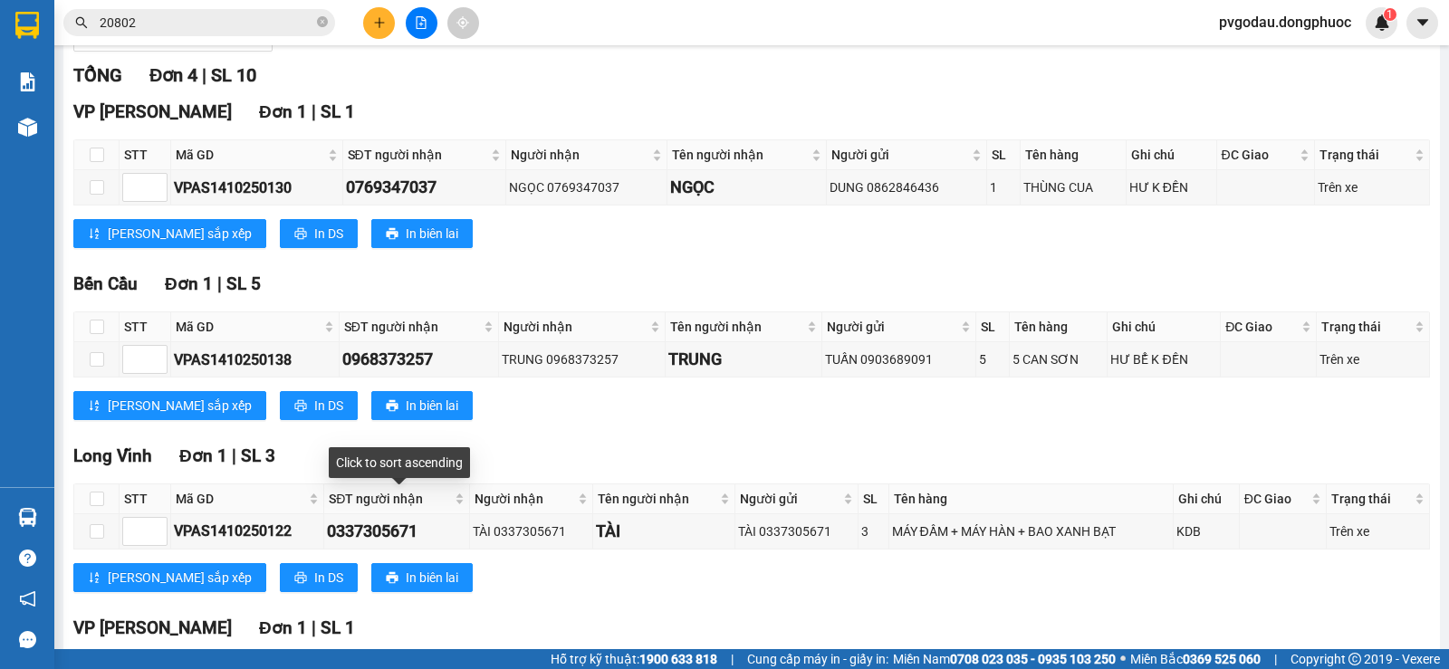
scroll to position [133, 0]
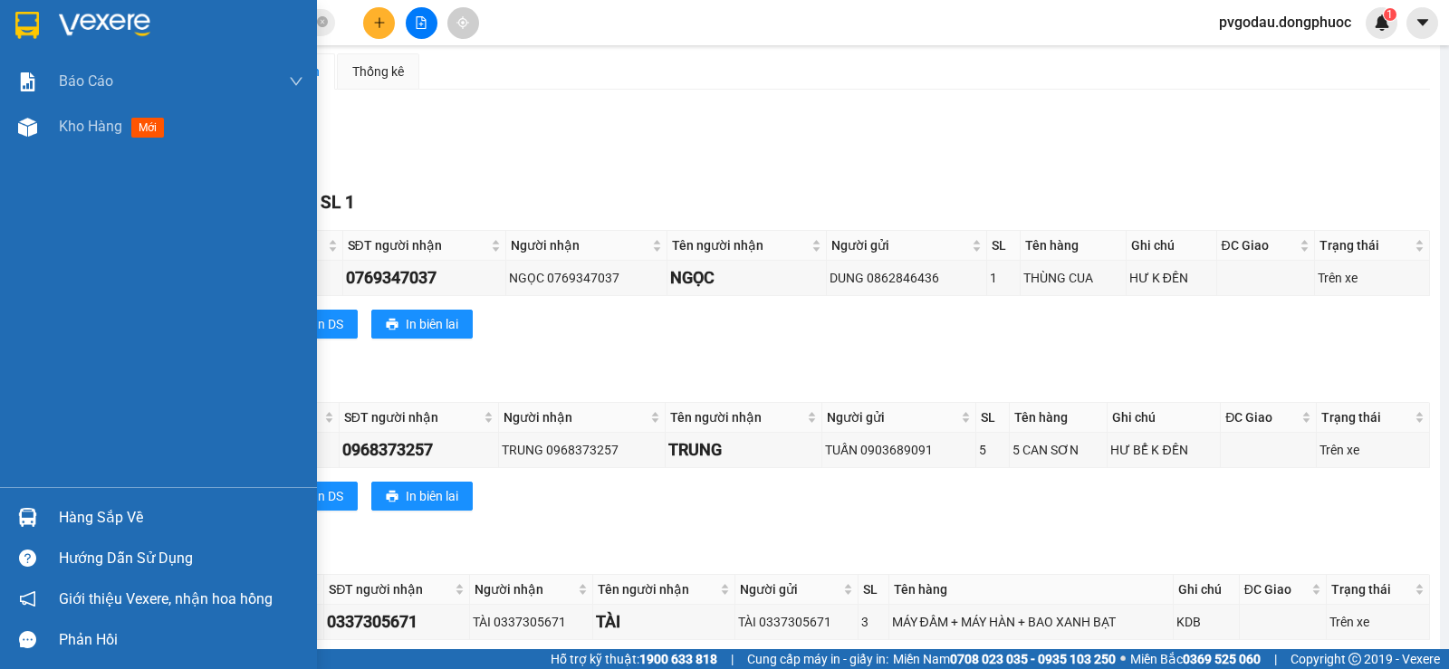
click at [60, 502] on div "Hàng sắp về" at bounding box center [158, 517] width 317 height 41
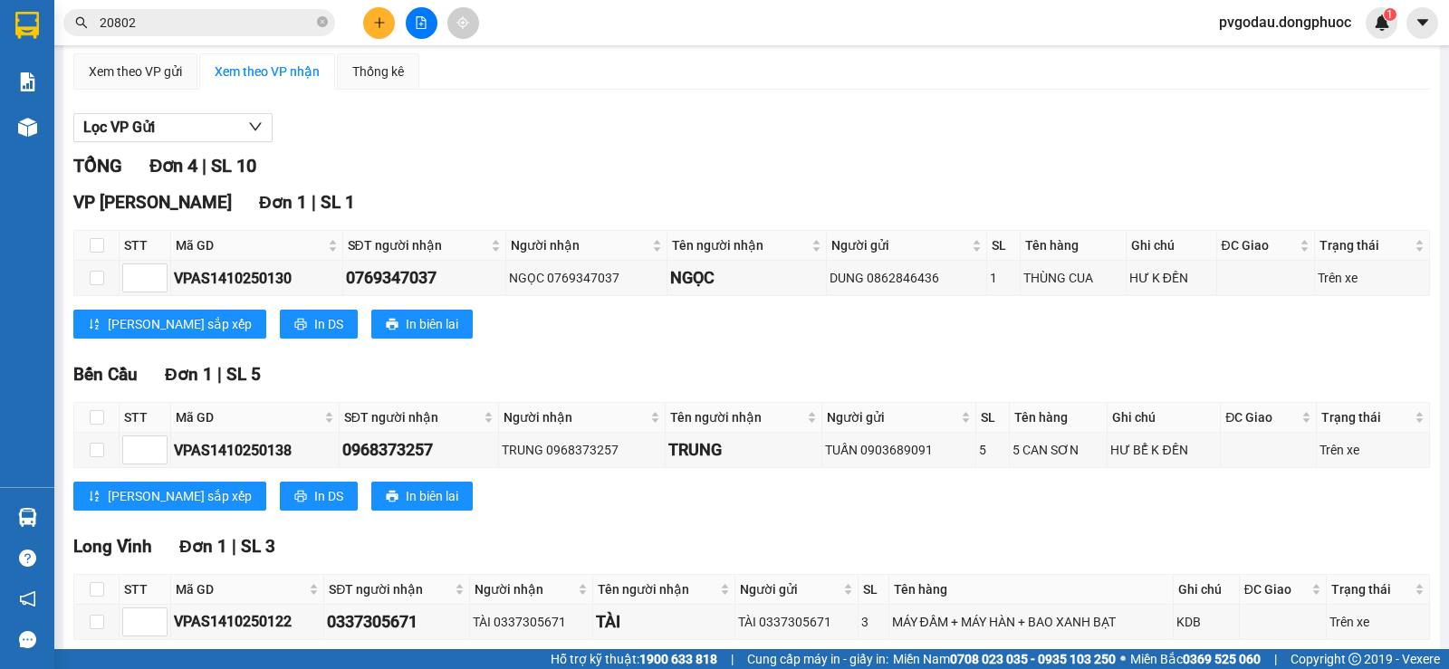
click at [995, 579] on section "Kết quả tìm kiếm ( 72 ) Bộ lọc Thuộc VP này Mã ĐH Trạng thái Món hàng Tổng cước…" at bounding box center [724, 334] width 1449 height 669
click at [325, 29] on span at bounding box center [322, 22] width 11 height 17
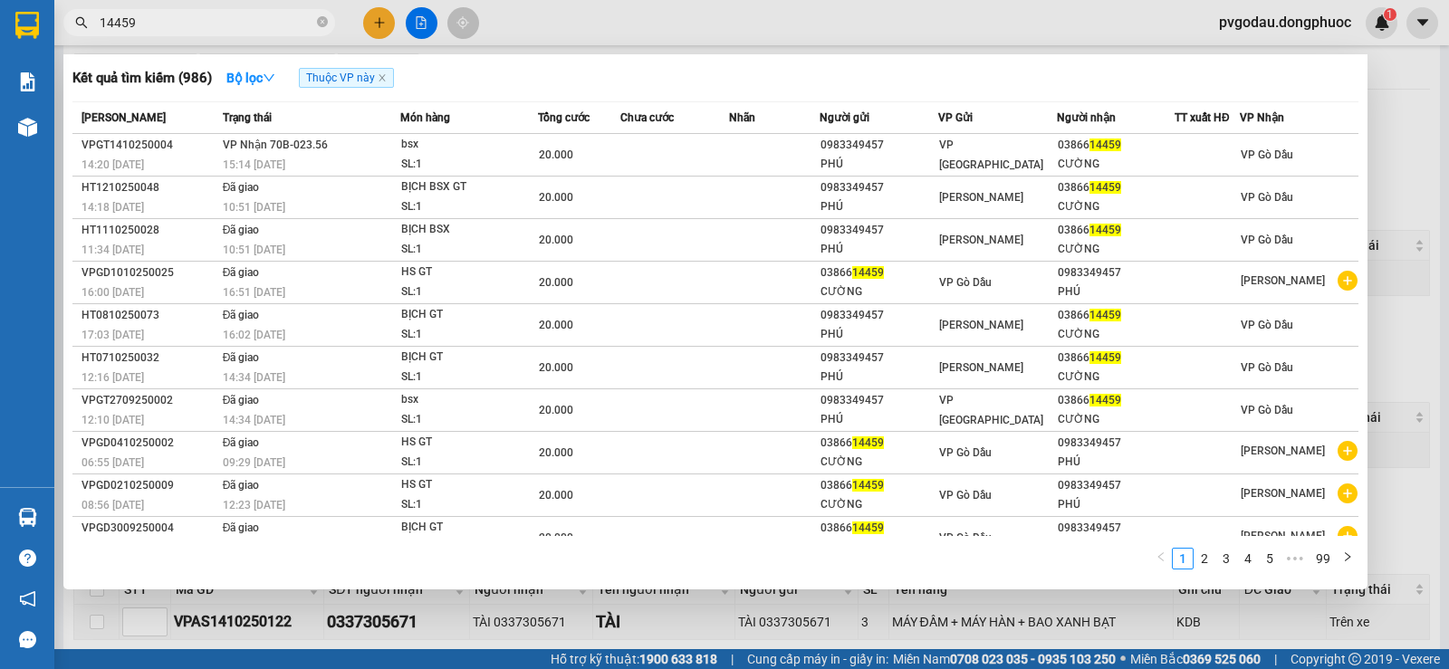
type input "14459"
click at [332, 148] on td "VP Nhận 70B-023.56 15:14 [DATE]" at bounding box center [309, 155] width 182 height 43
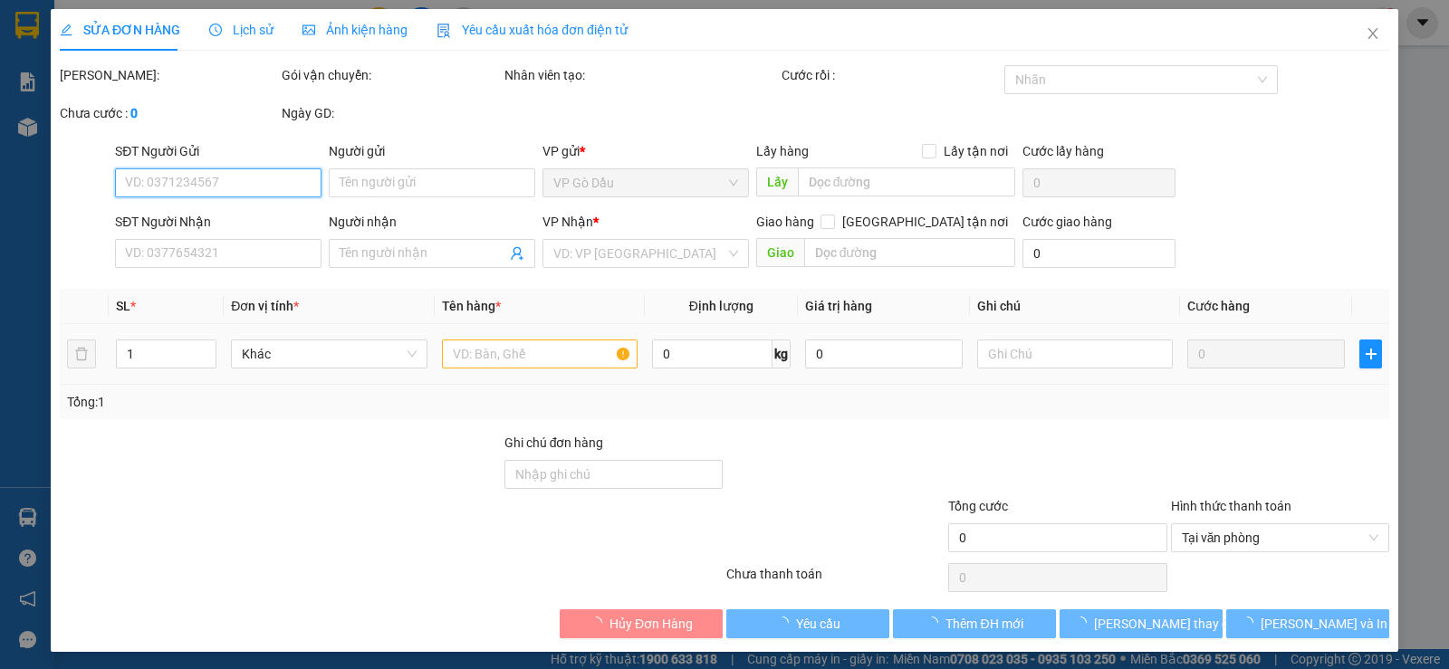
type input "0983349457"
type input "PHÚ"
type input "0386614459"
type input "CƯỜNG"
type input "20.000"
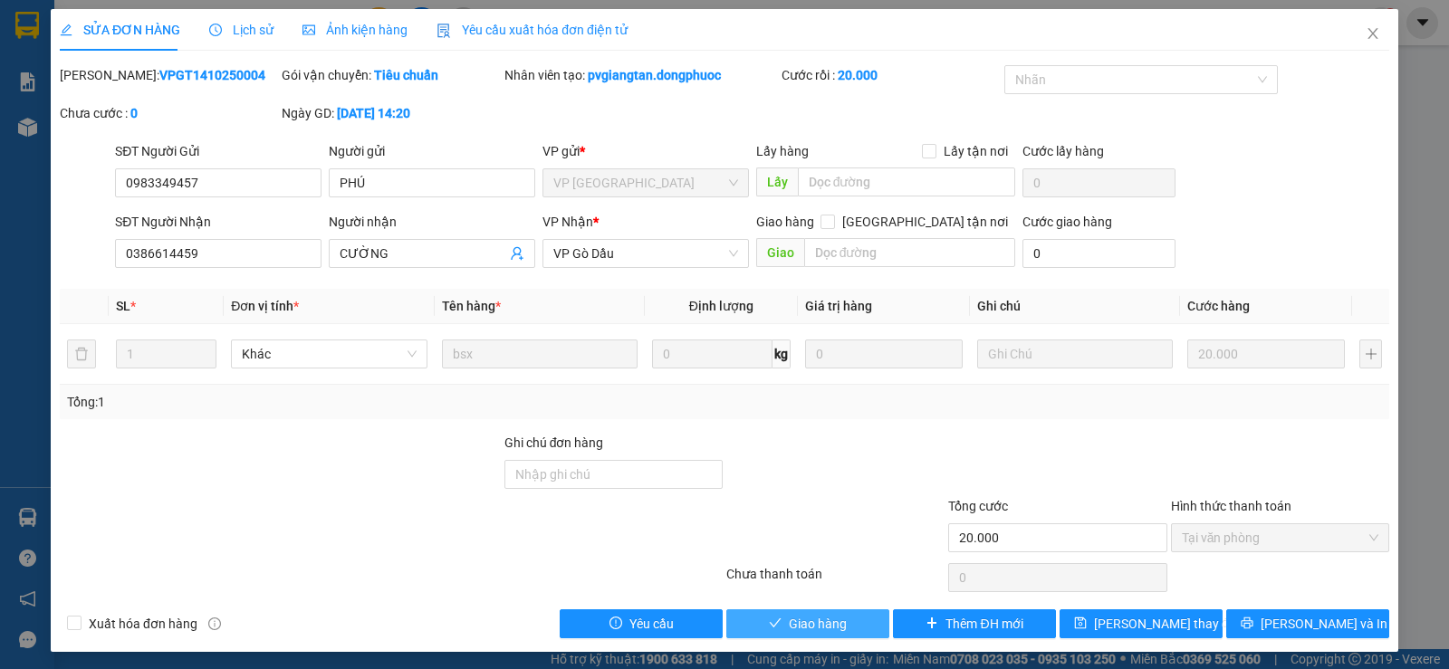
click at [814, 614] on span "Giao hàng" at bounding box center [818, 624] width 58 height 20
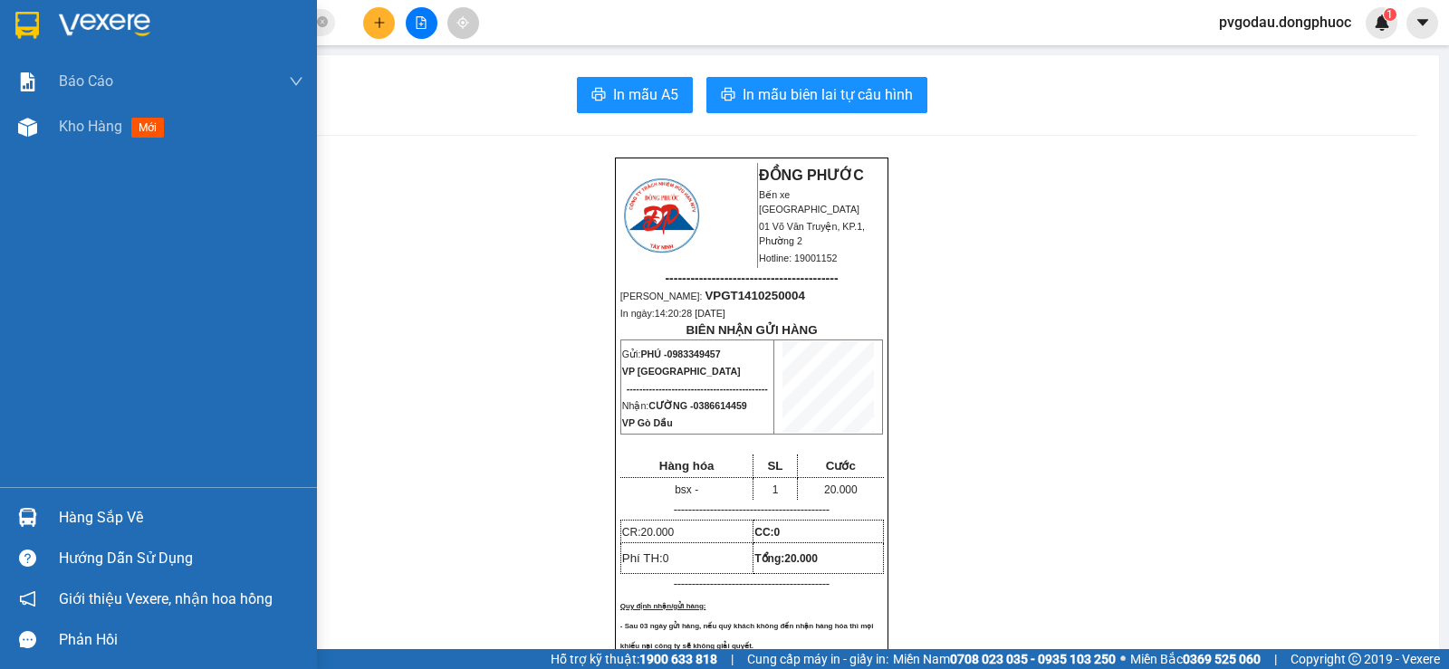
click at [43, 508] on div "Hàng sắp về" at bounding box center [158, 517] width 317 height 41
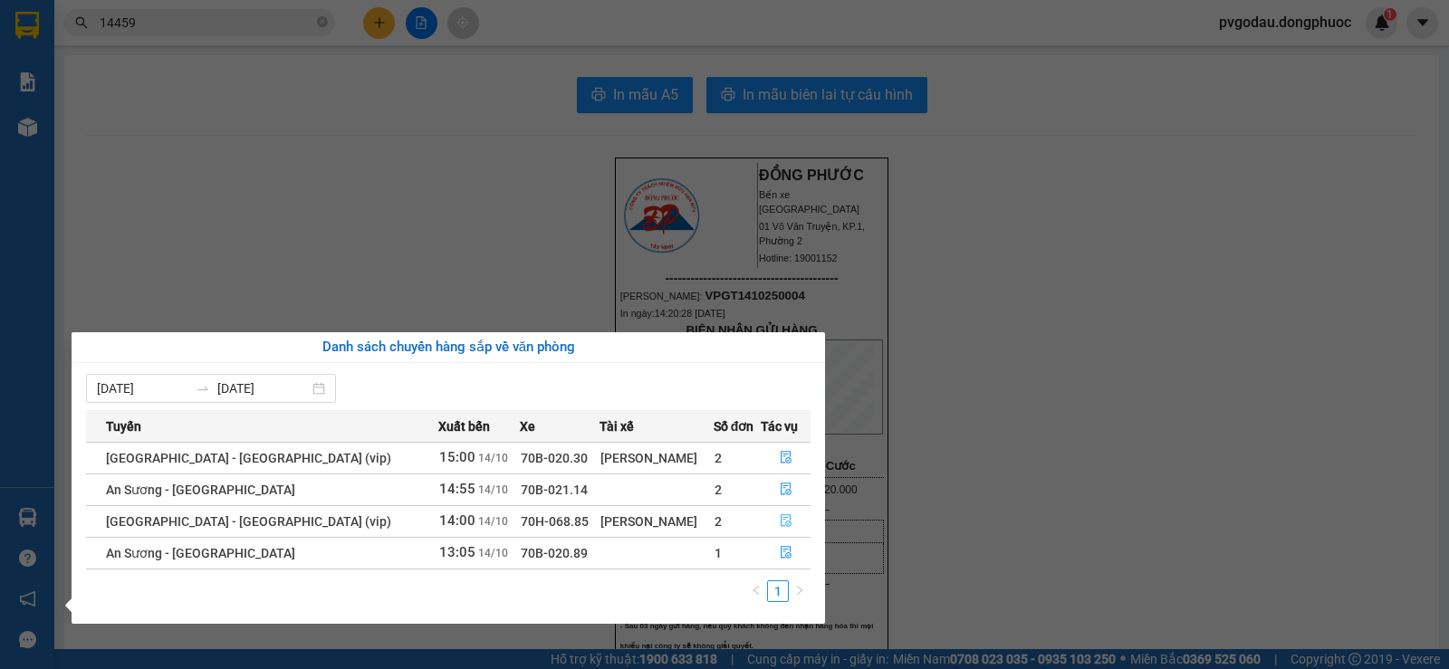
click at [762, 517] on button "button" at bounding box center [785, 521] width 48 height 29
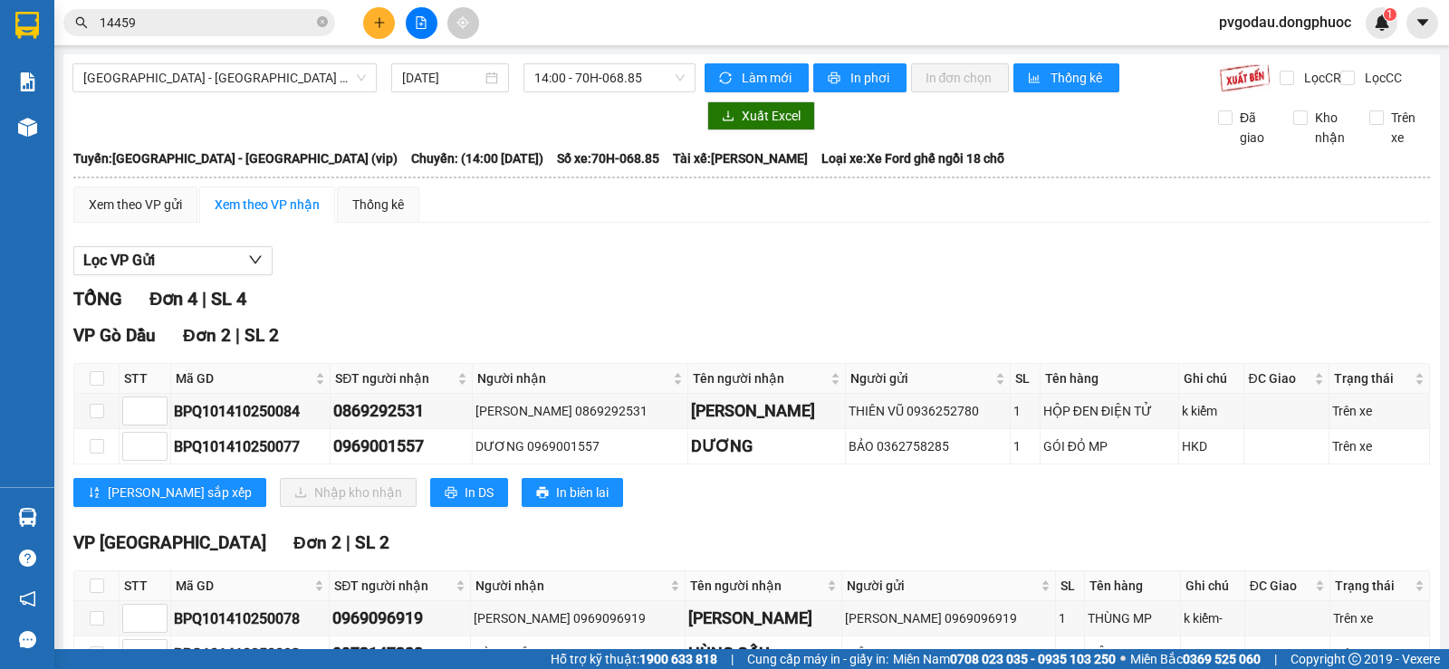
scroll to position [131, 0]
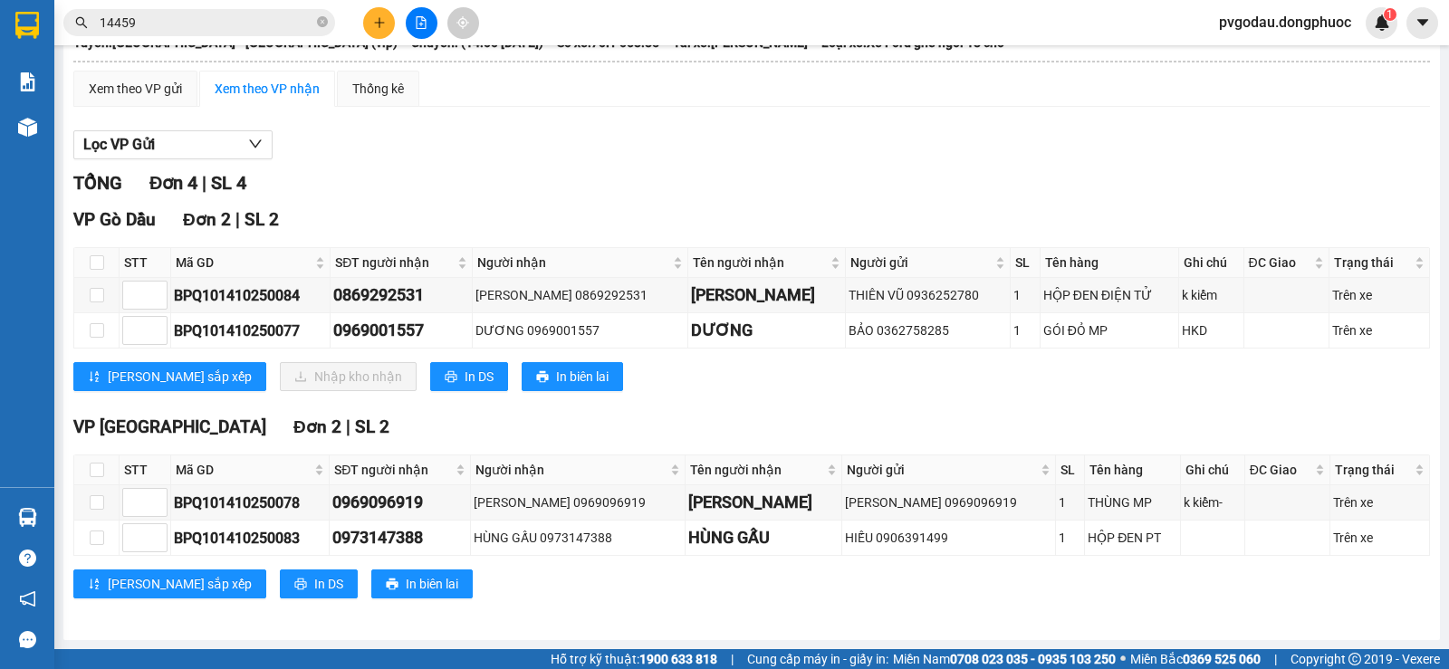
click at [626, 386] on div "[PERSON_NAME] sắp xếp Nhập kho nhận In DS In biên lai" at bounding box center [751, 376] width 1356 height 29
click at [95, 263] on input "checkbox" at bounding box center [97, 262] width 14 height 14
checkbox input "true"
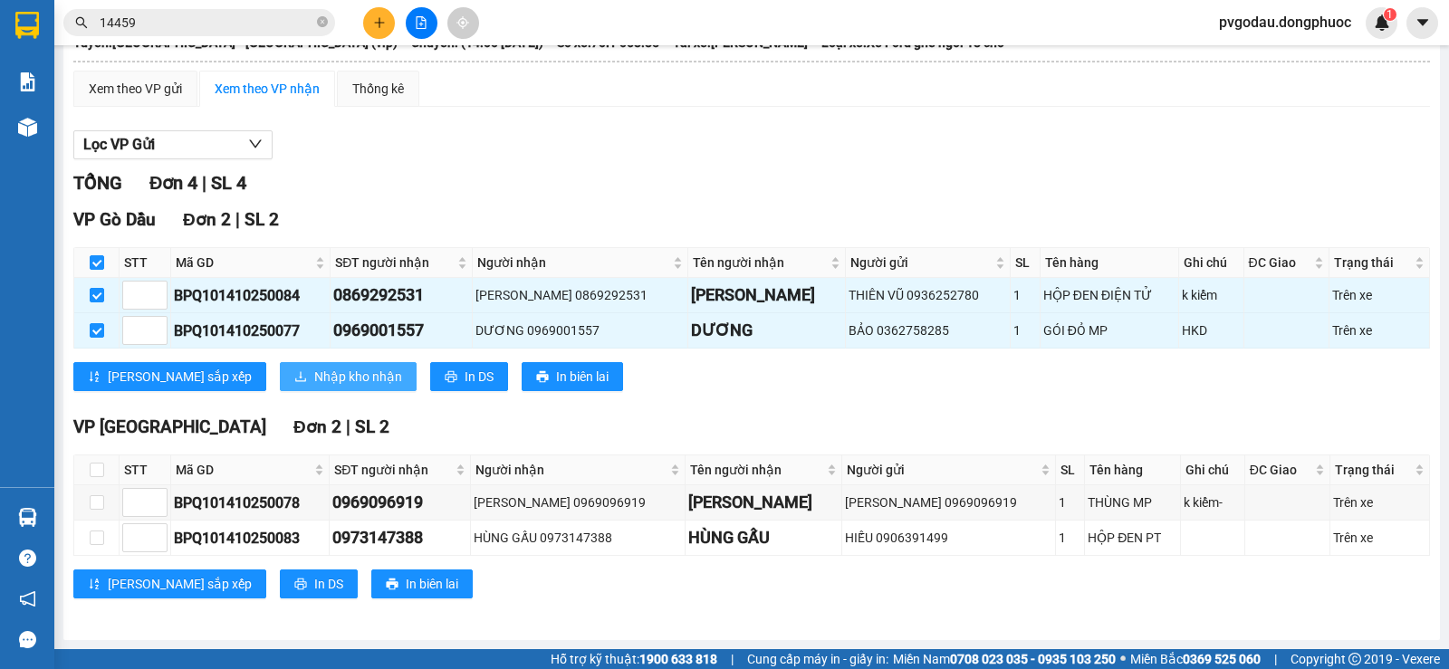
click at [314, 375] on span "Nhập kho nhận" at bounding box center [358, 377] width 88 height 20
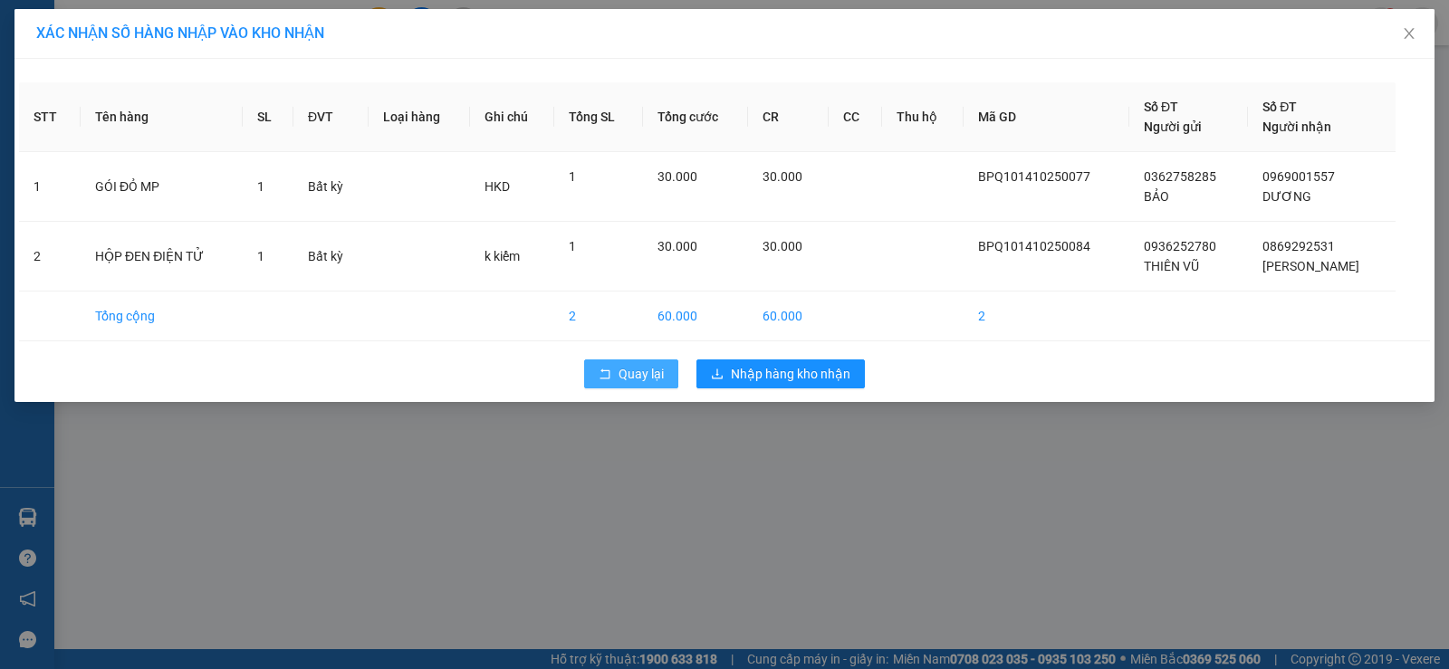
click at [620, 364] on span "Quay lại" at bounding box center [640, 374] width 45 height 20
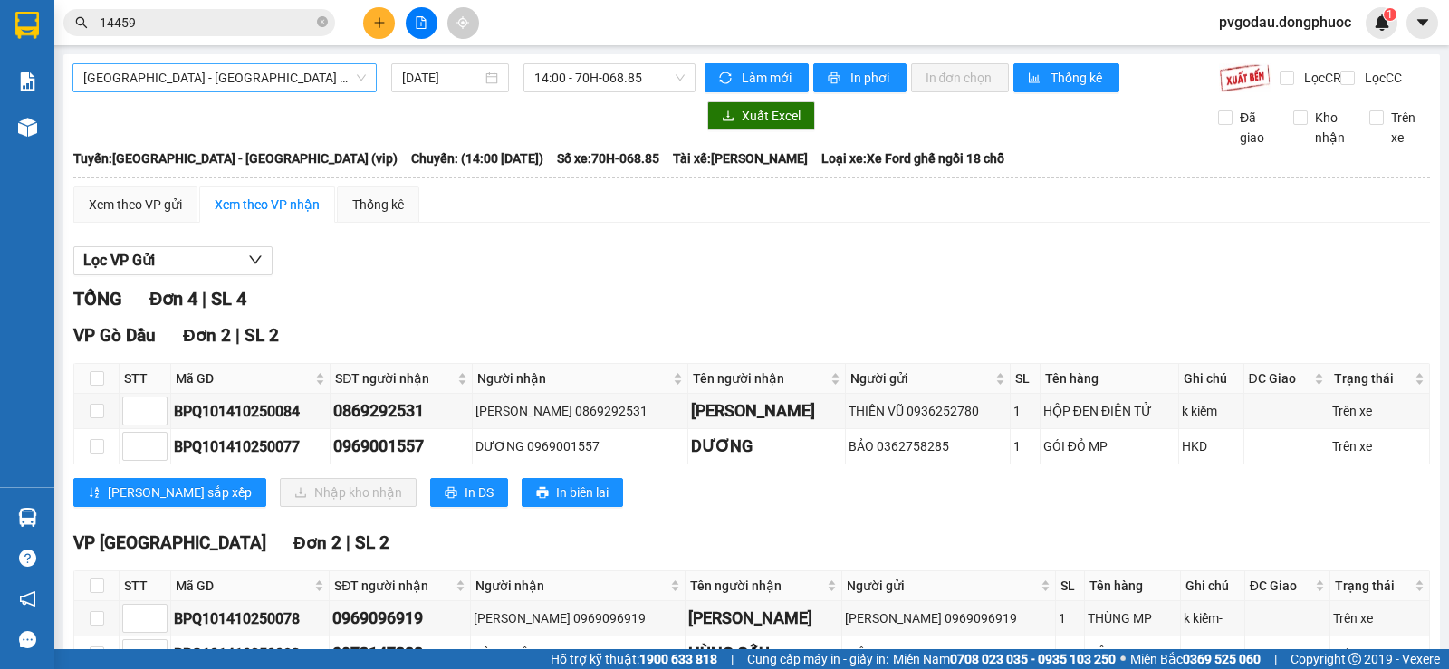
click at [312, 72] on span "[GEOGRAPHIC_DATA] - [GEOGRAPHIC_DATA] (vip)" at bounding box center [224, 77] width 283 height 27
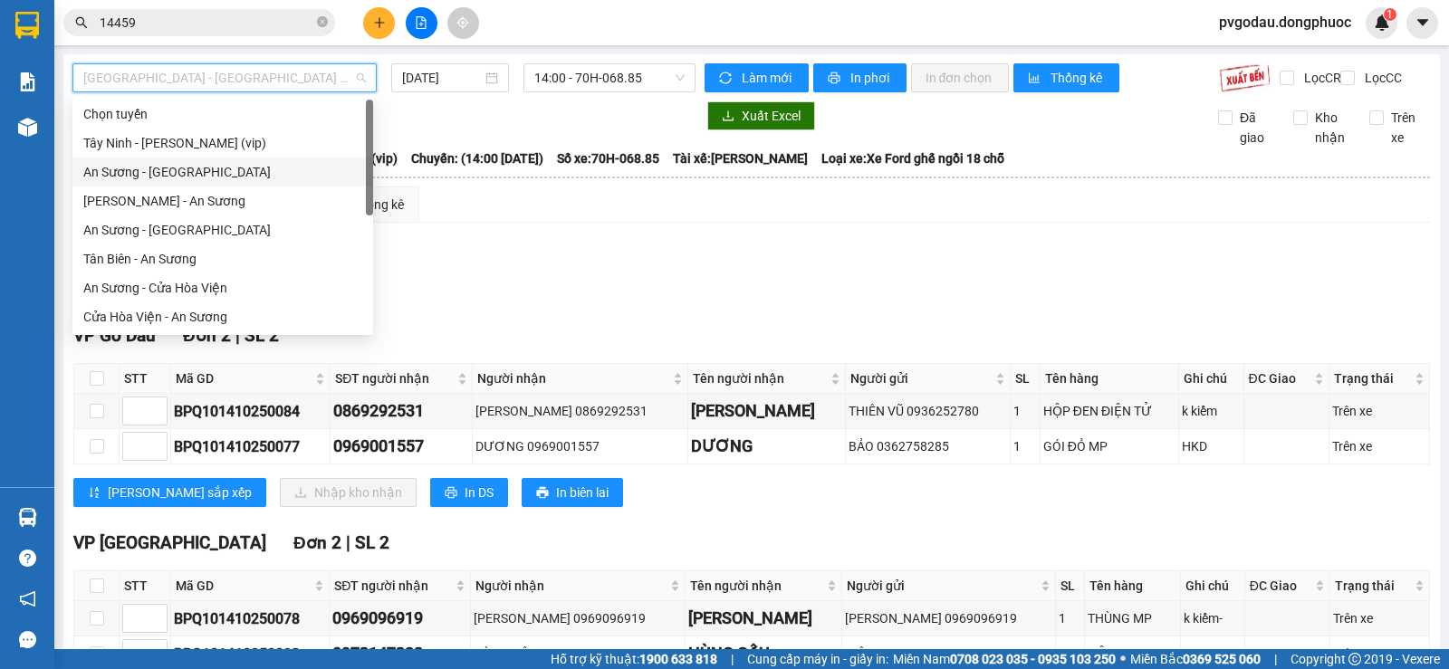
click at [230, 153] on div "Tây Ninh - [PERSON_NAME] (vip)" at bounding box center [222, 143] width 301 height 29
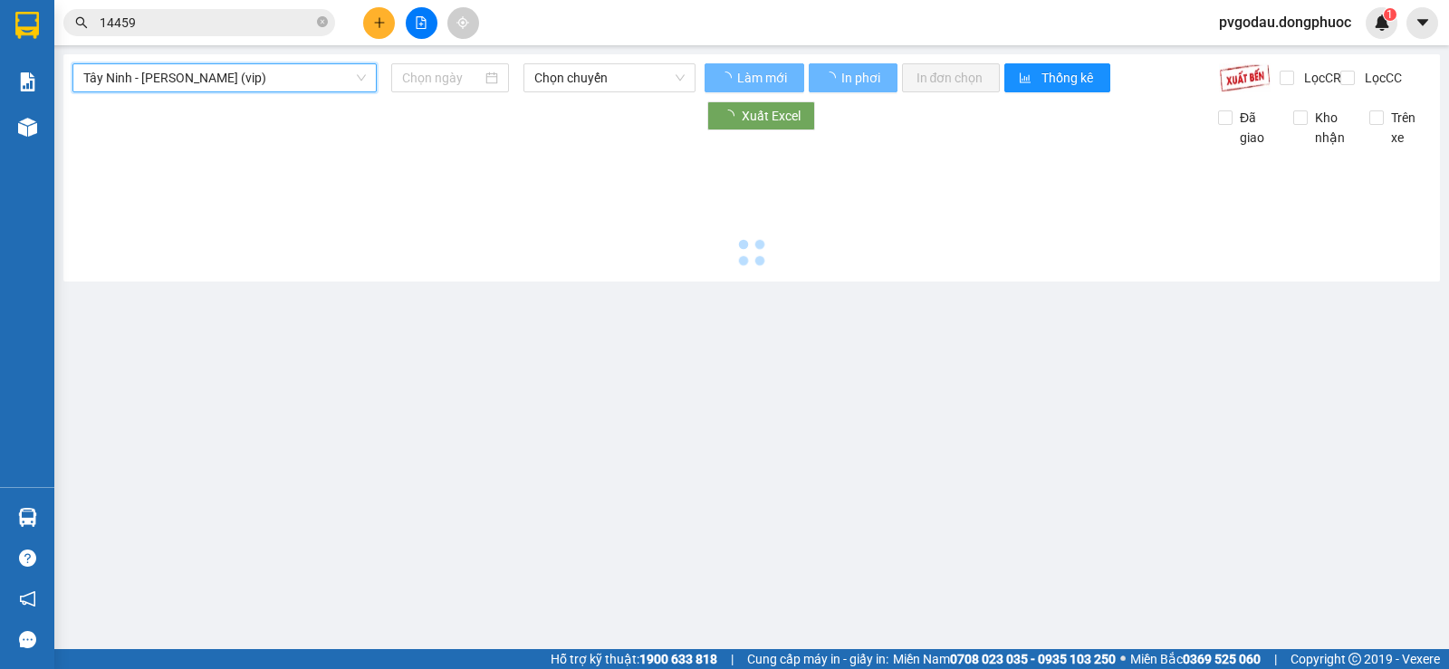
type input "[DATE]"
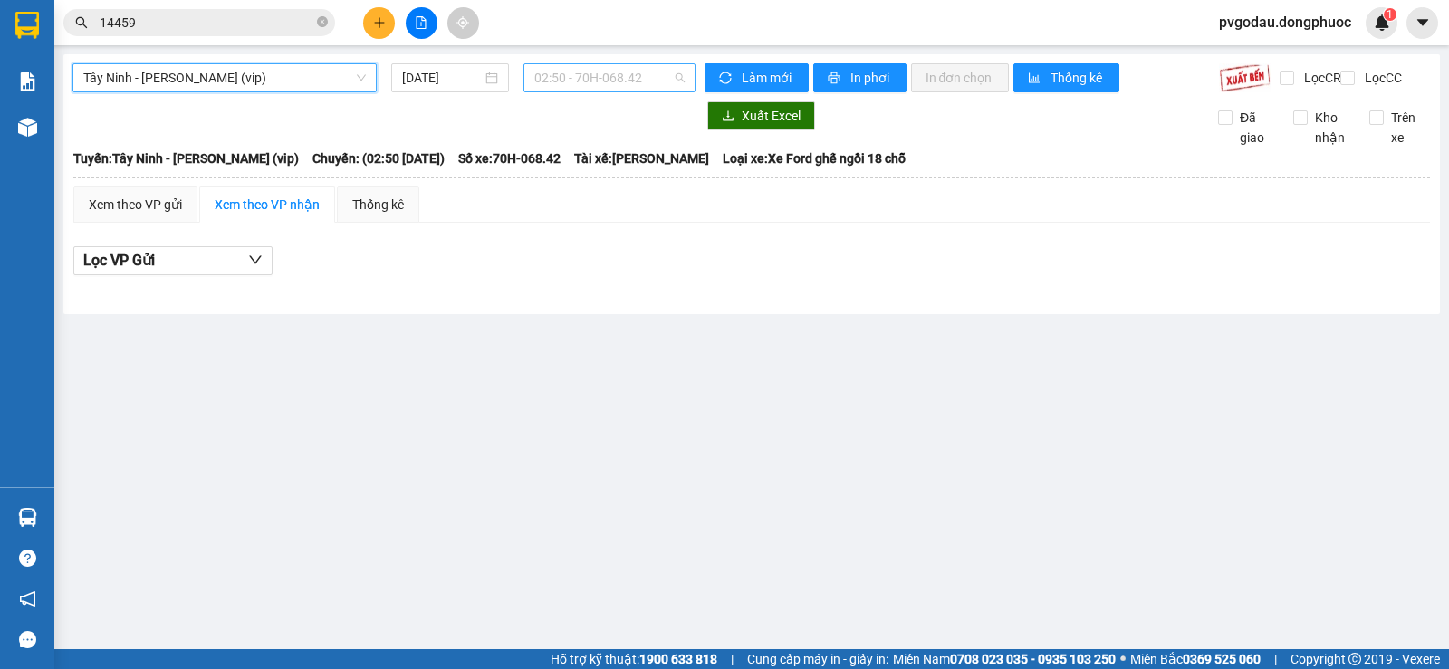
click at [573, 72] on span "02:50 - 70H-068.42" at bounding box center [608, 77] width 149 height 27
type input "1864"
click at [623, 102] on div "15:00 - 70B-018.64" at bounding box center [604, 114] width 163 height 29
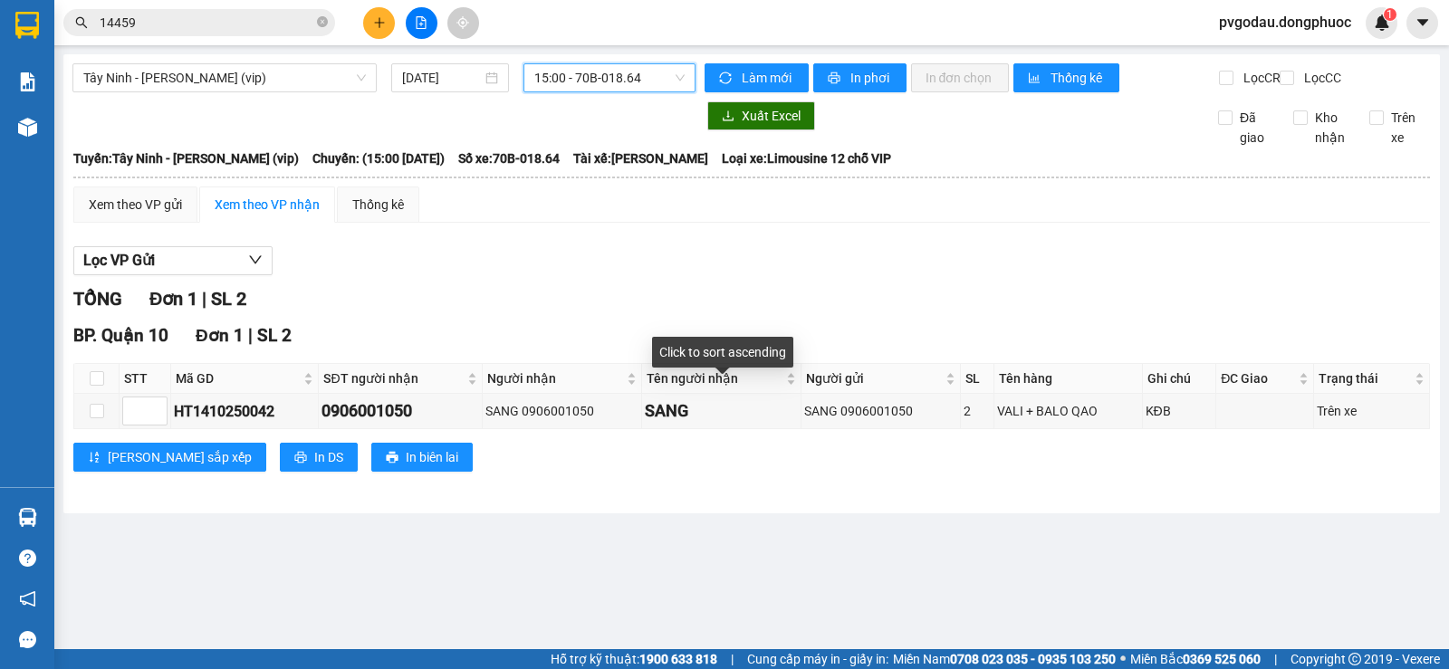
drag, startPoint x: 677, startPoint y: 293, endPoint x: 454, endPoint y: 199, distance: 242.7
click at [677, 292] on div "Lọc VP Gửi TỔNG Đơn 1 | SL 2 BP. Quận 10 Đơn 1 | SL 2 STT Mã GD SĐT người nhận…" at bounding box center [751, 365] width 1356 height 257
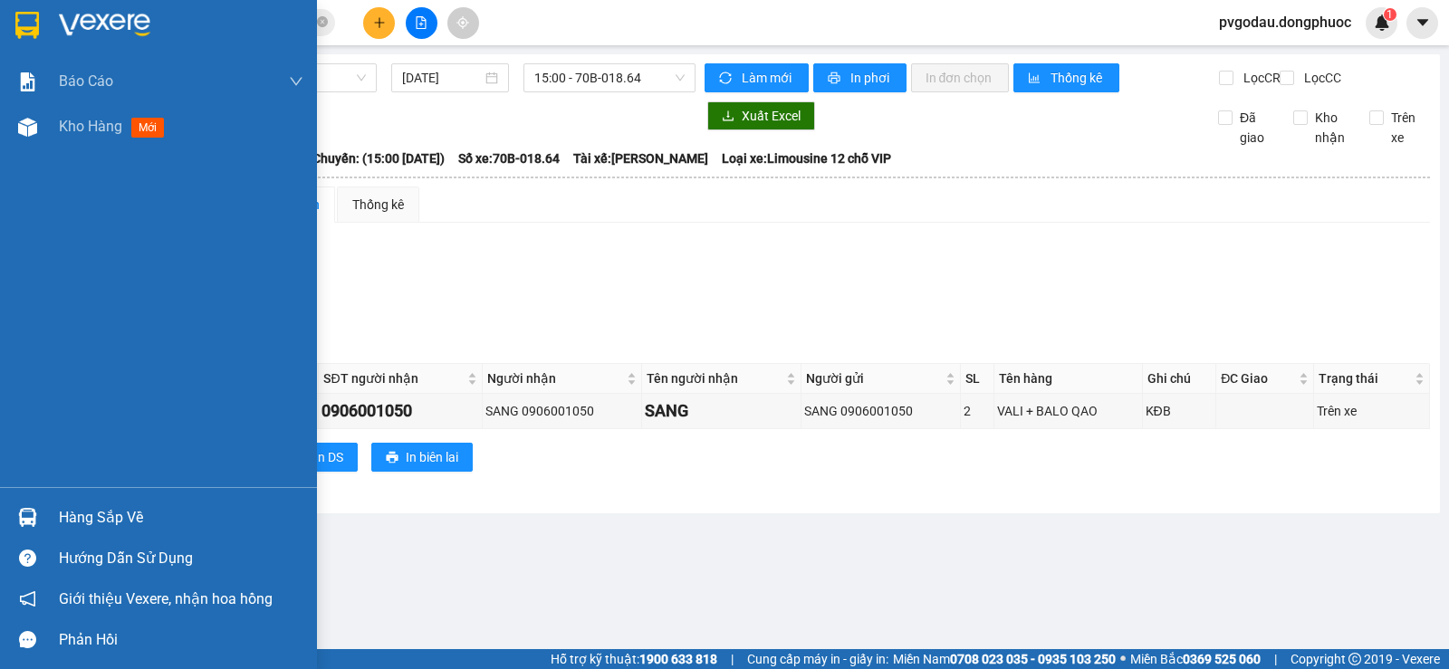
click at [34, 512] on img at bounding box center [27, 517] width 19 height 19
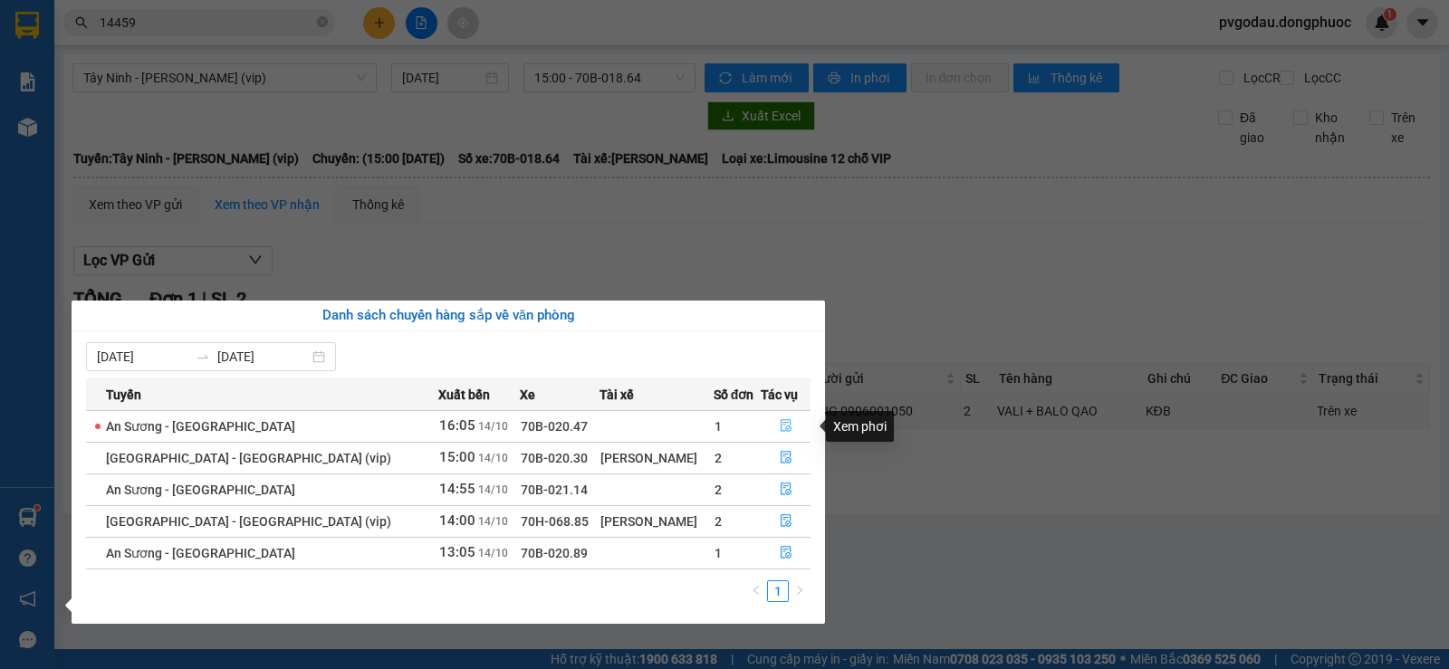
click at [780, 425] on icon "file-done" at bounding box center [786, 425] width 13 height 13
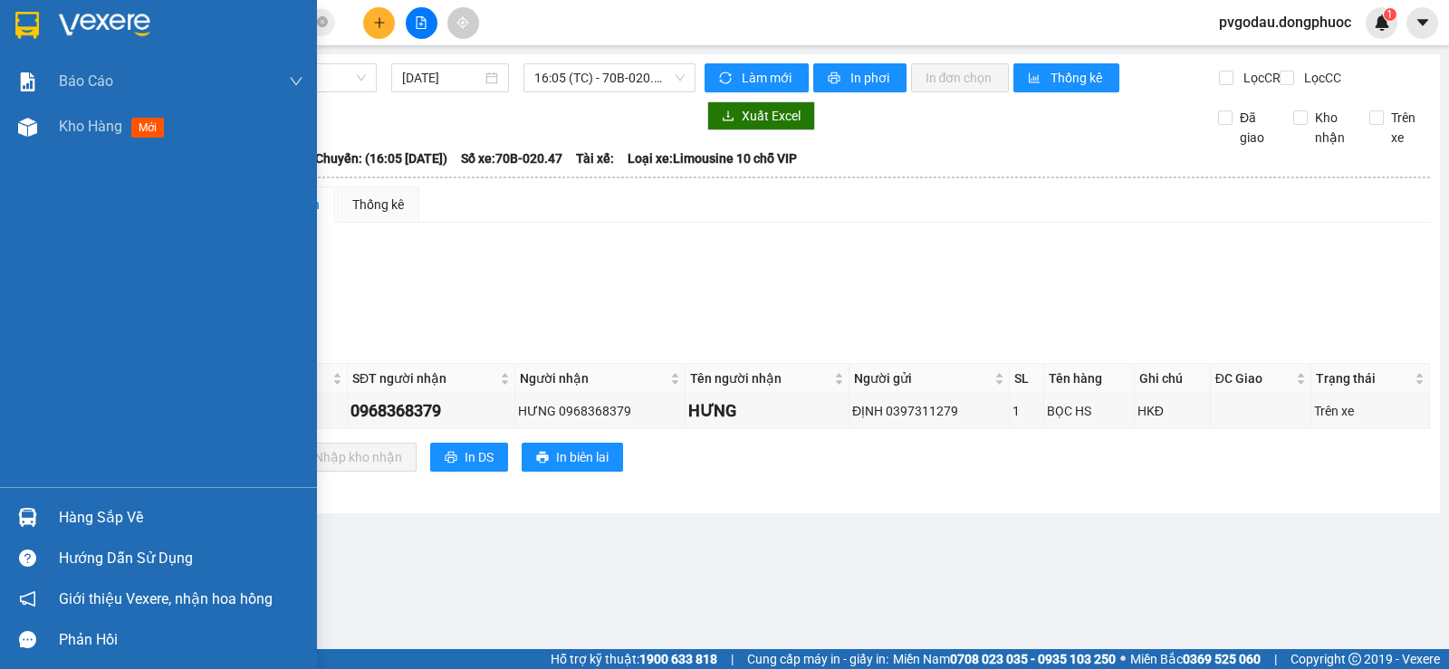
click at [32, 514] on img at bounding box center [27, 517] width 19 height 19
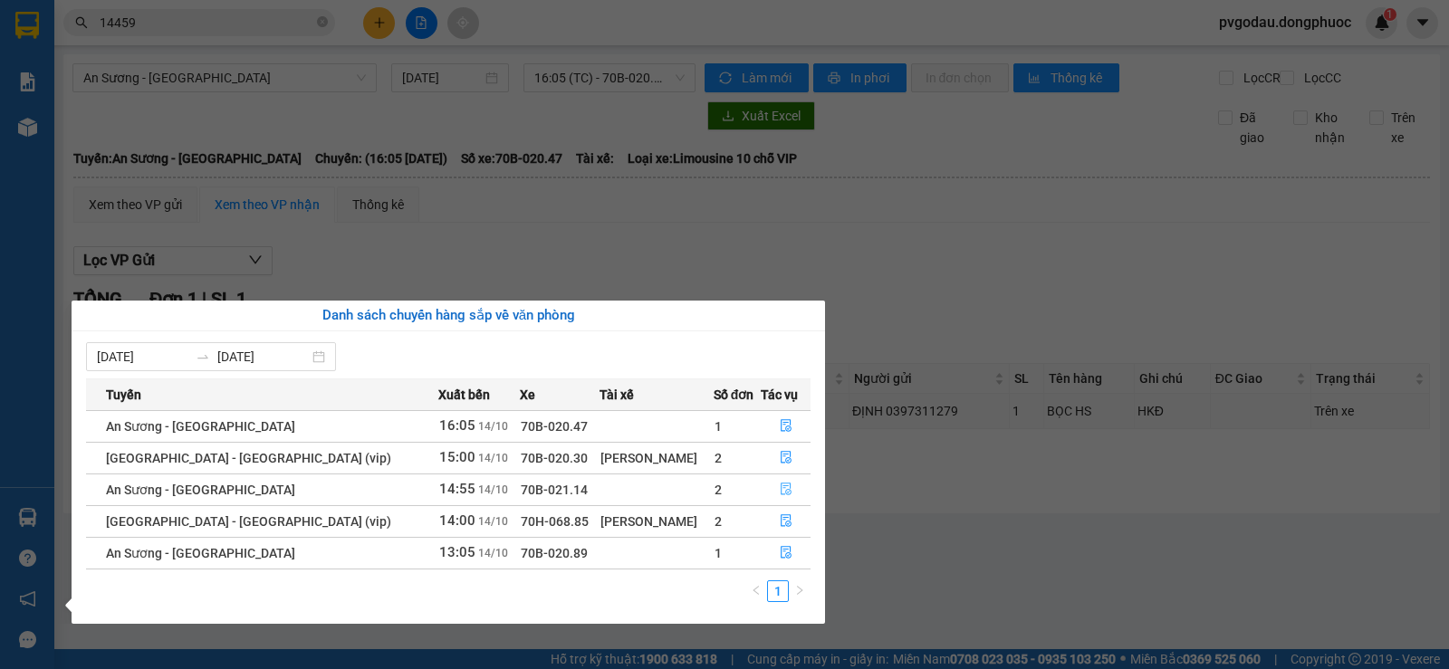
click at [782, 484] on icon "file-done" at bounding box center [786, 489] width 13 height 13
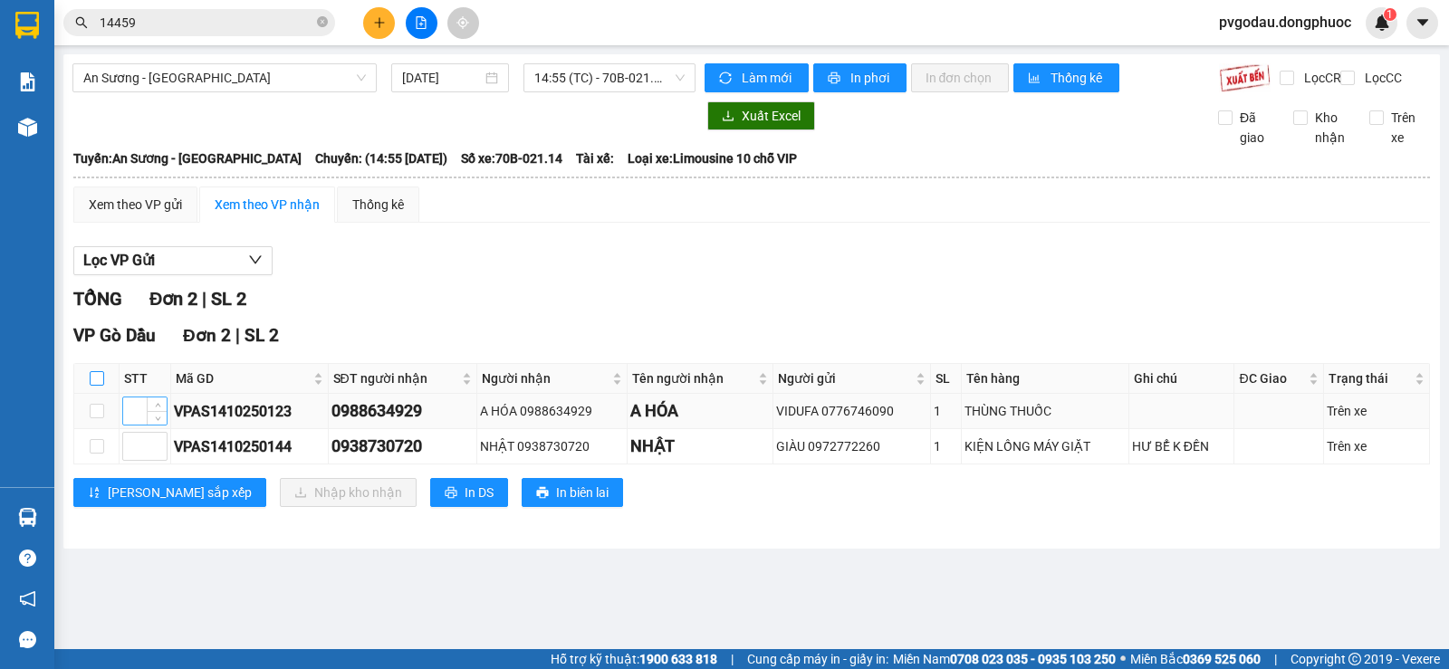
drag, startPoint x: 93, startPoint y: 394, endPoint x: 130, endPoint y: 436, distance: 56.5
click at [94, 386] on input "checkbox" at bounding box center [97, 378] width 14 height 14
checkbox input "true"
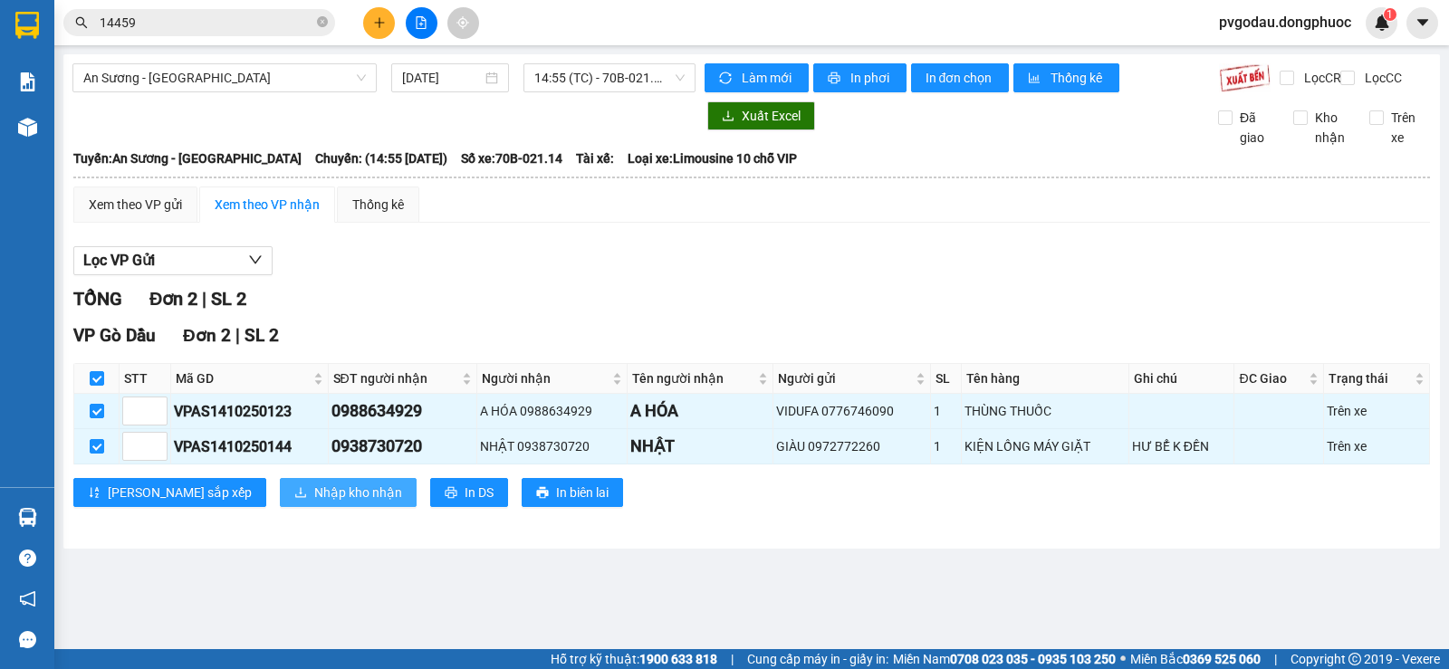
click at [280, 497] on button "Nhập kho nhận" at bounding box center [348, 492] width 137 height 29
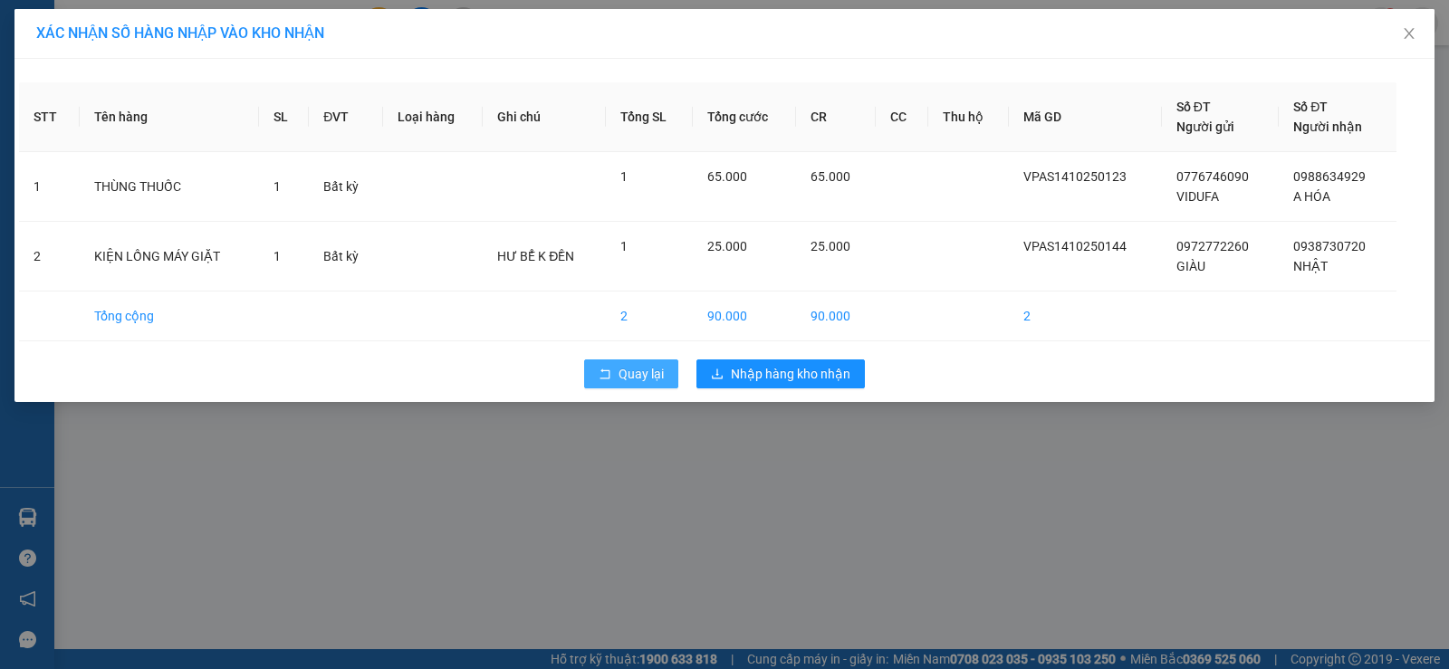
click at [599, 373] on icon "rollback" at bounding box center [605, 374] width 13 height 13
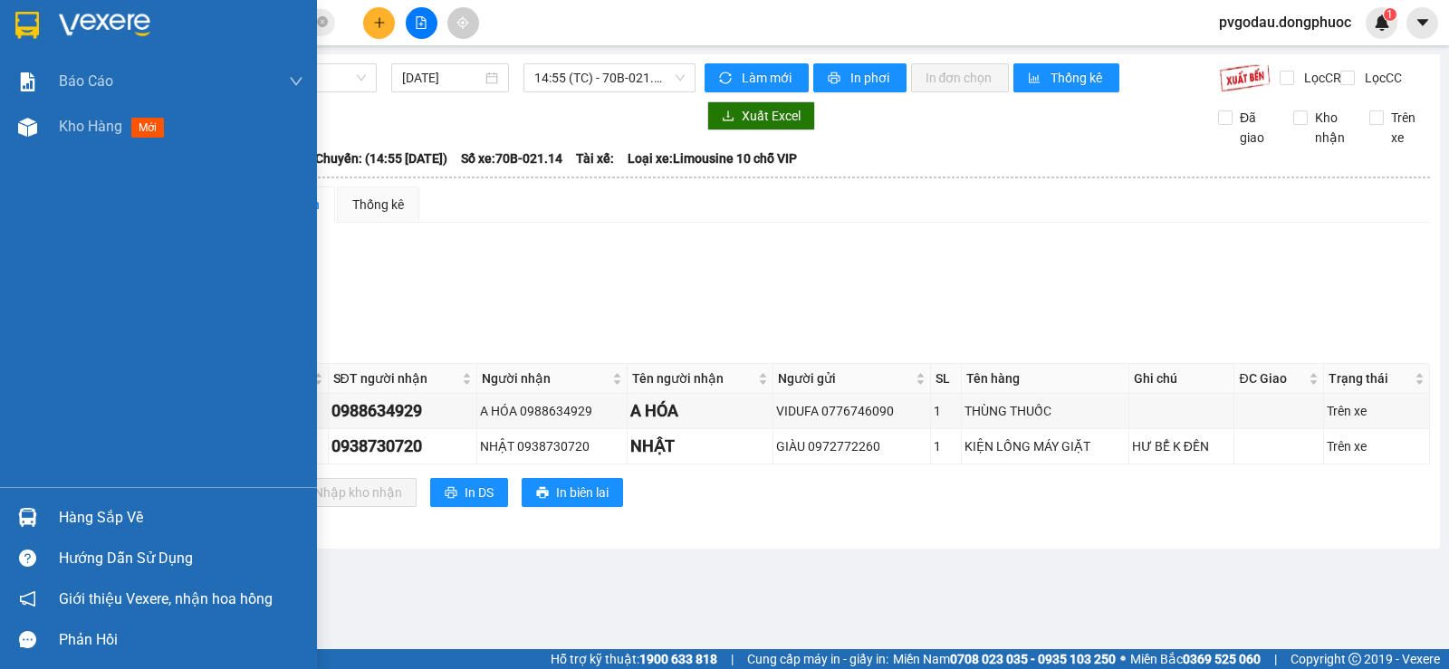
click at [77, 500] on div "Hàng sắp về" at bounding box center [158, 517] width 317 height 41
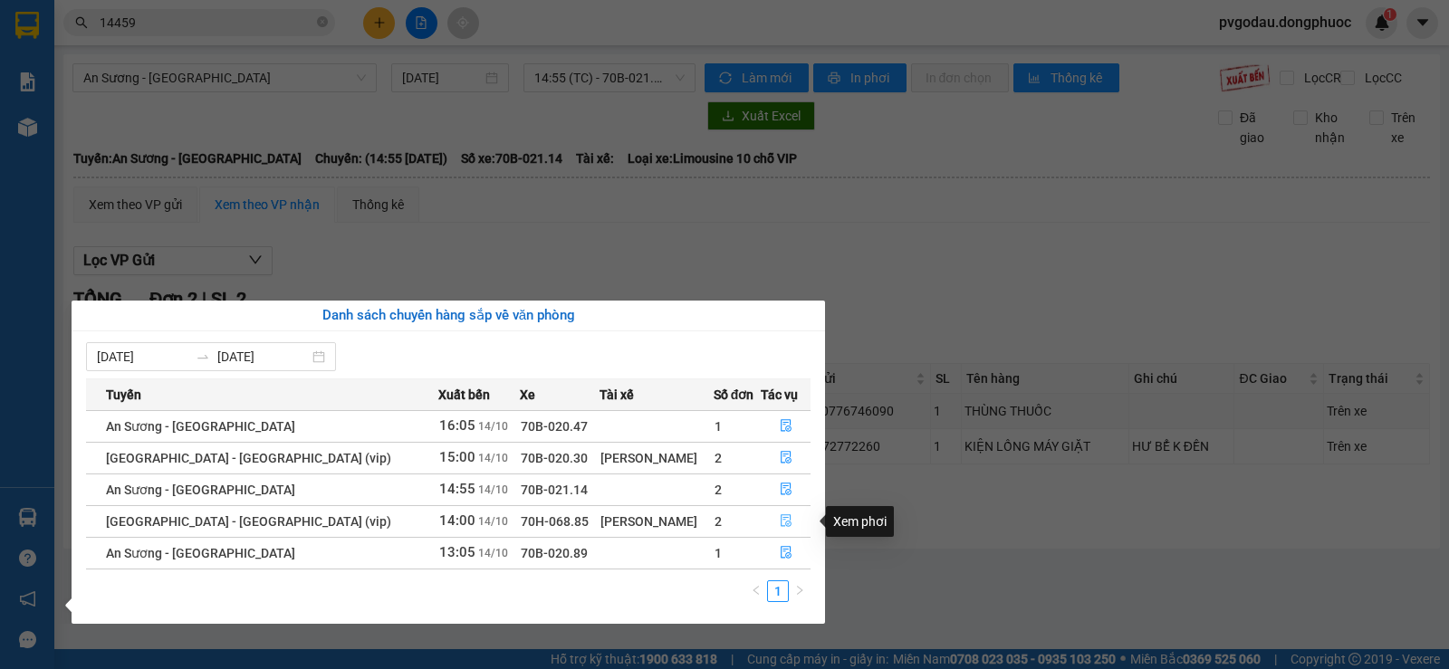
click at [781, 514] on icon "file-done" at bounding box center [786, 520] width 13 height 13
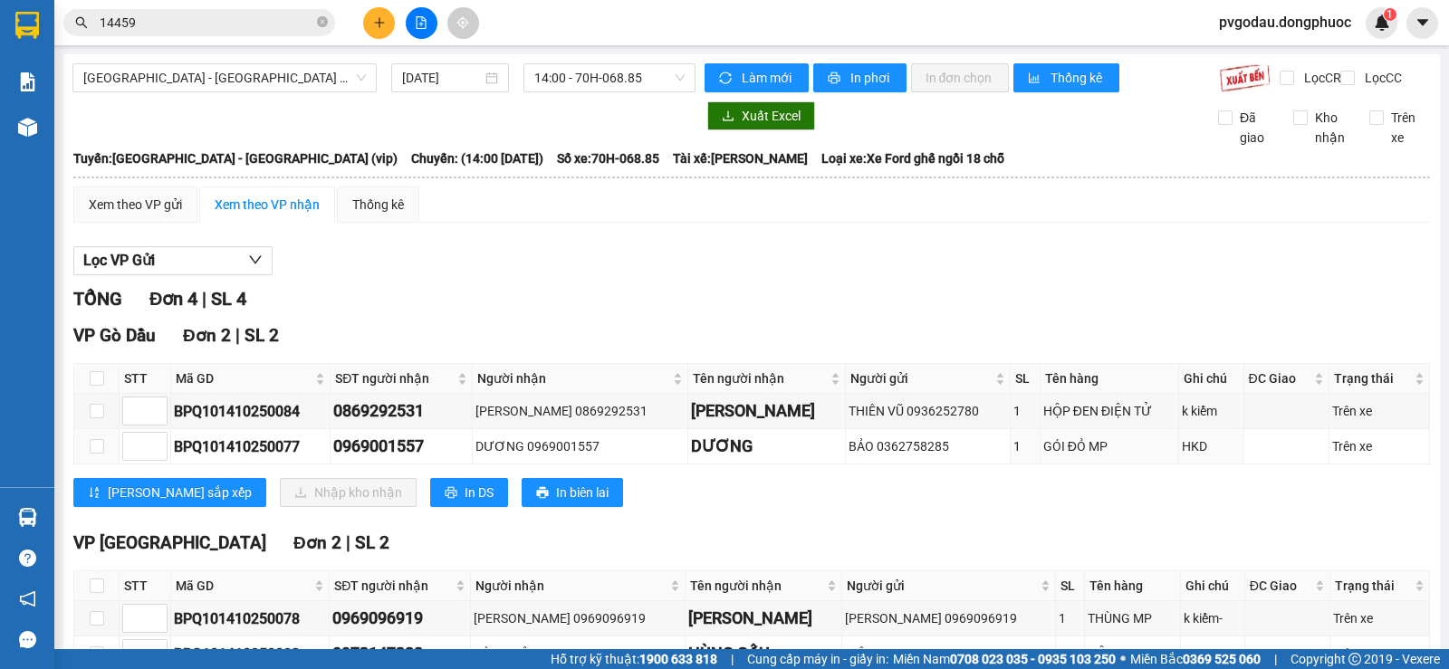
scroll to position [131, 0]
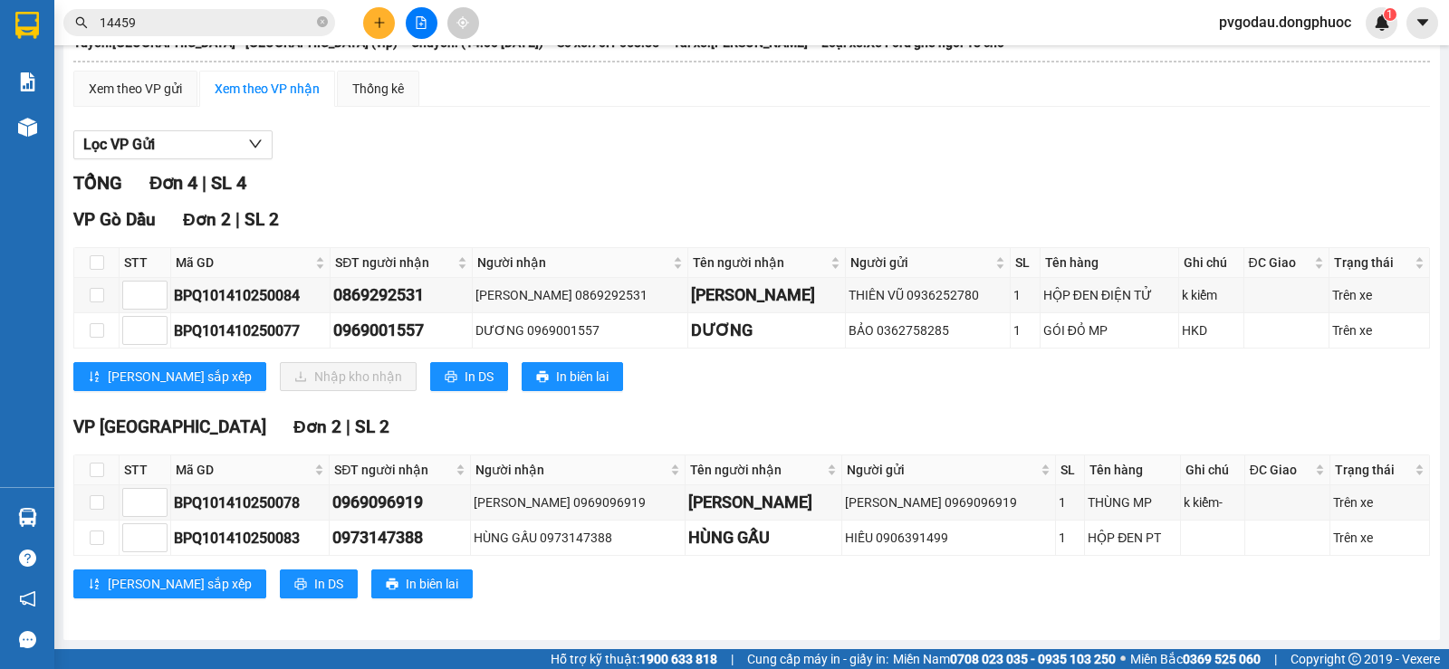
click at [273, 31] on span "14459" at bounding box center [199, 22] width 272 height 27
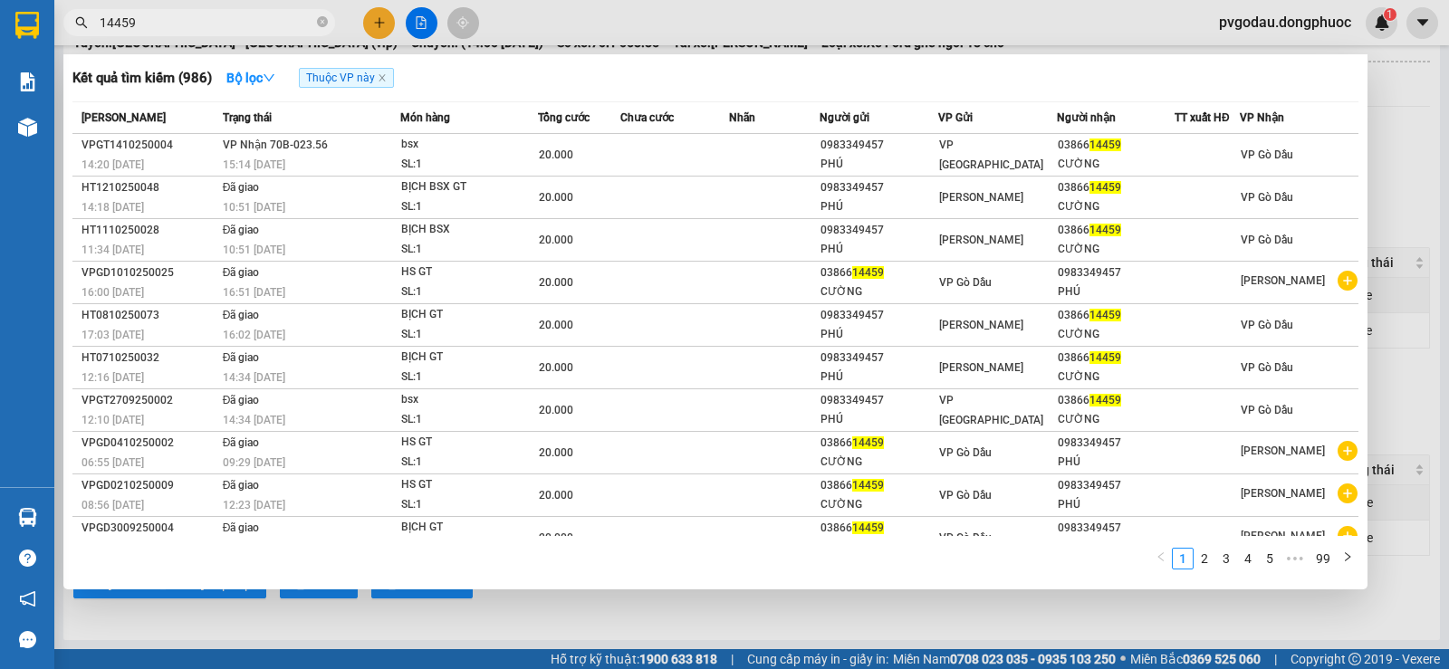
click at [266, 24] on input "14459" at bounding box center [207, 23] width 214 height 20
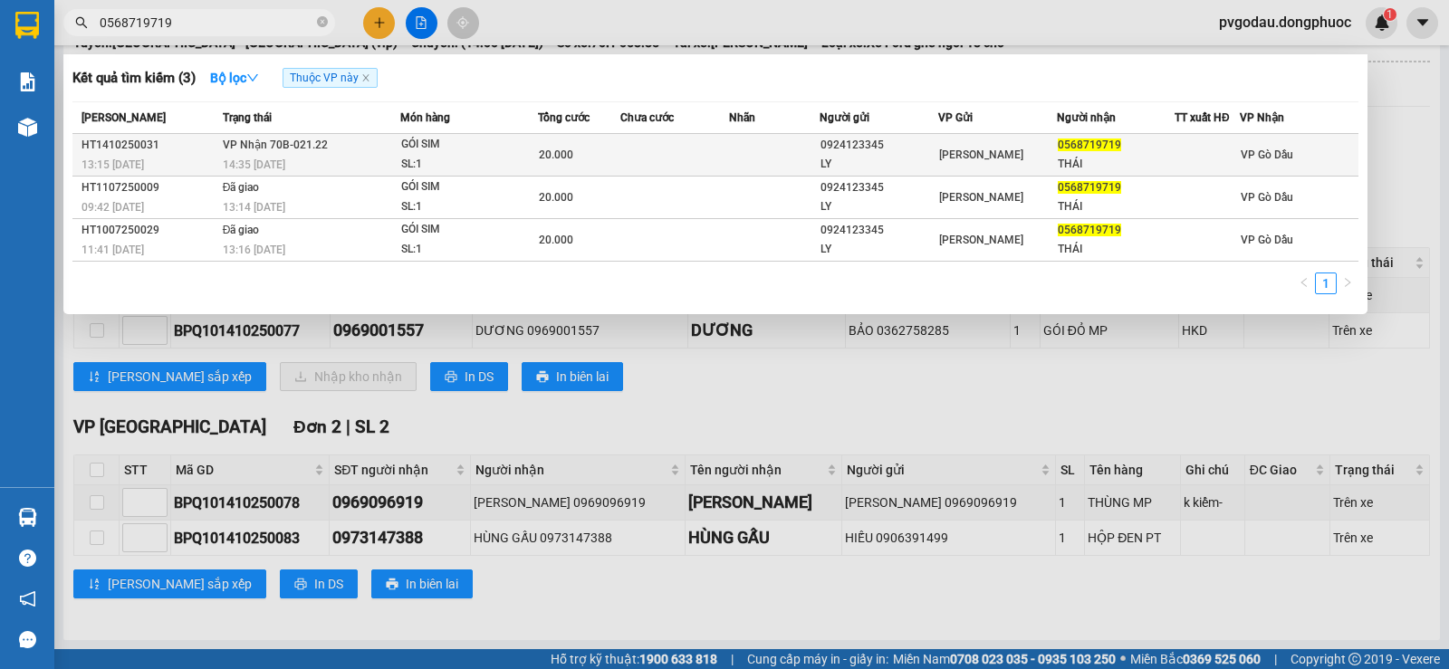
type input "0568719719"
click at [589, 156] on div "20.000" at bounding box center [579, 155] width 80 height 20
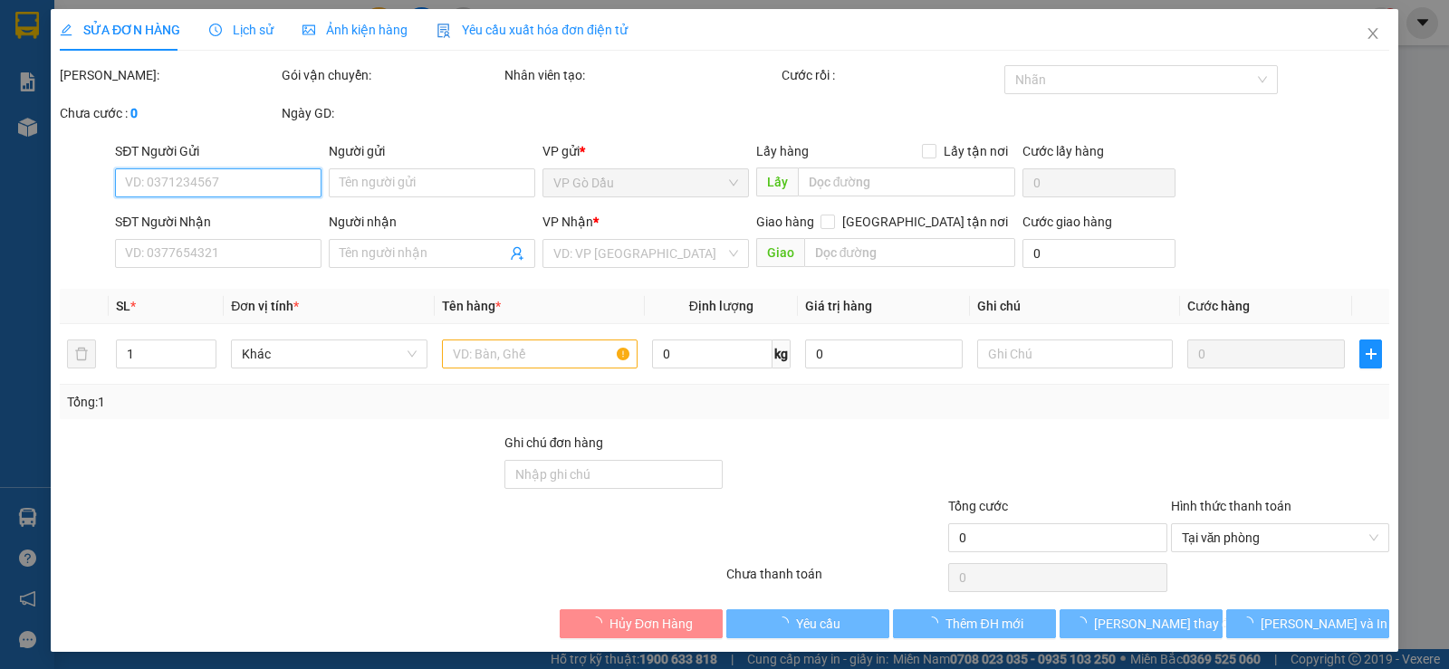
type input "0924123345"
type input "LY"
type input "0568719719"
type input "THÁI"
type input "20.000"
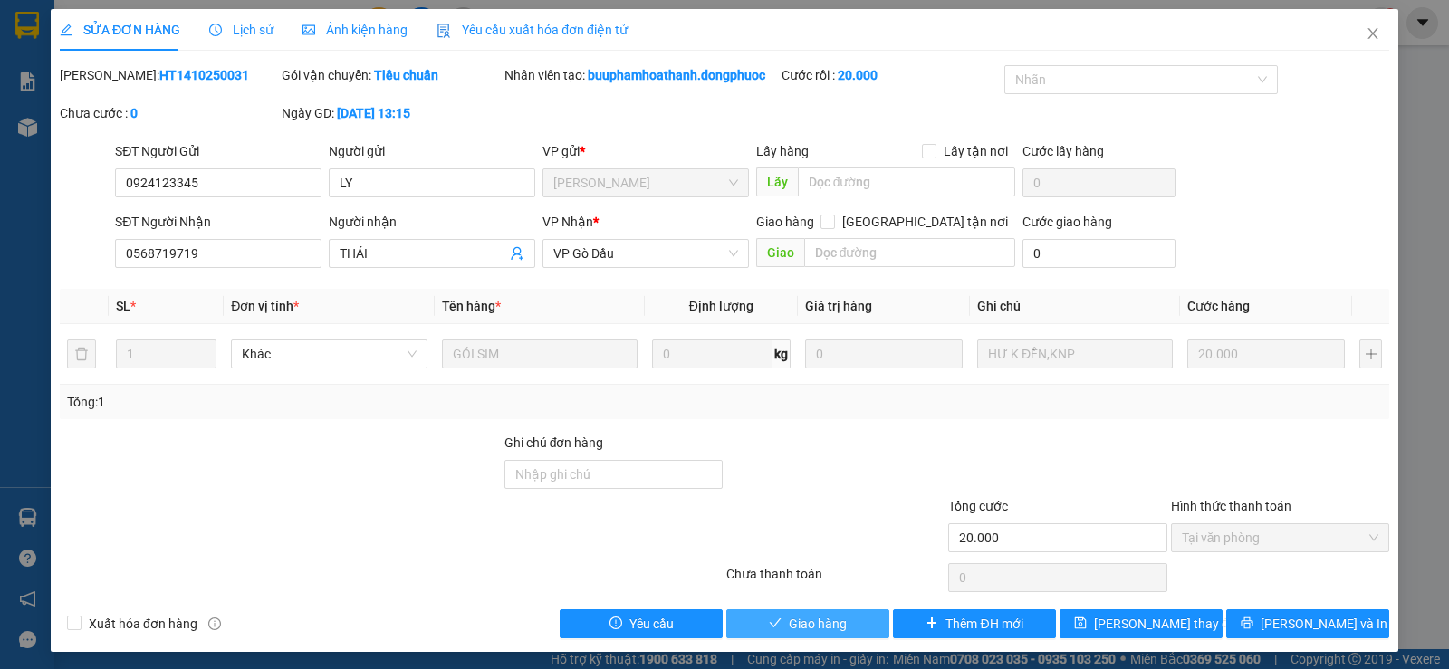
click at [789, 622] on span "Giao hàng" at bounding box center [818, 624] width 58 height 20
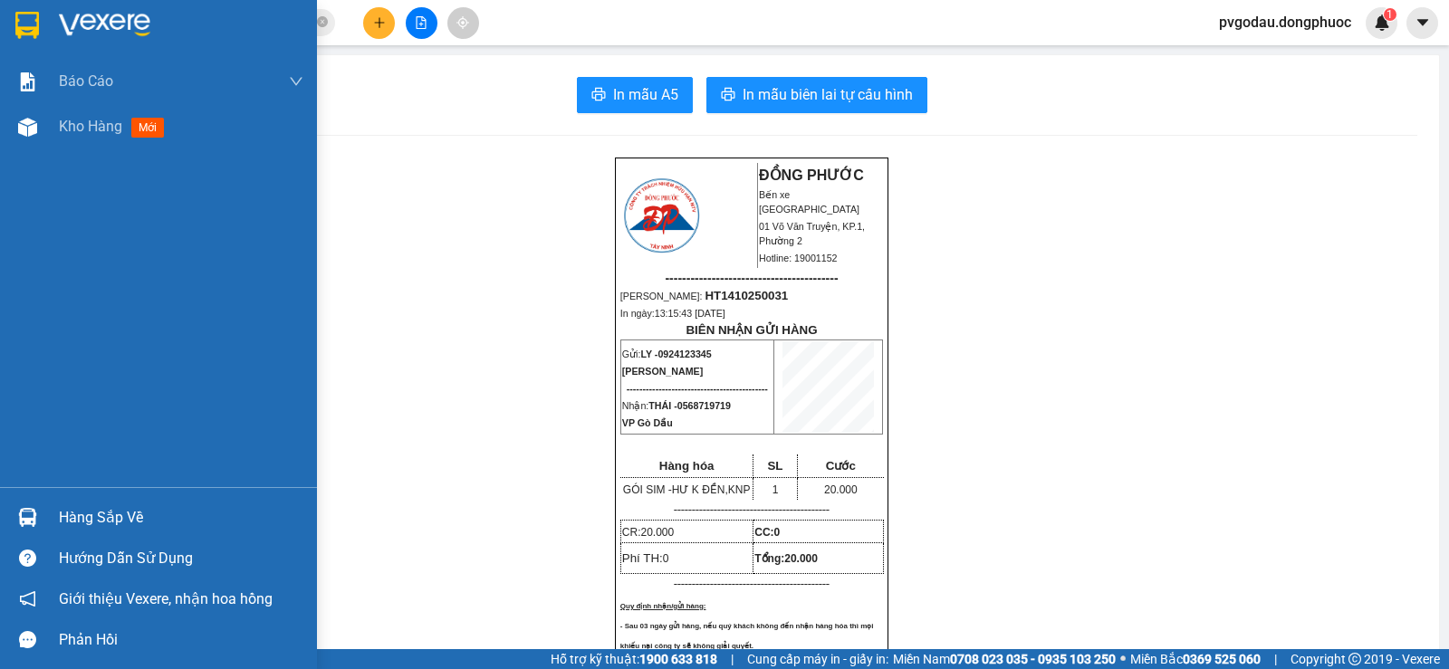
click at [75, 516] on div "Hàng sắp về" at bounding box center [181, 517] width 244 height 27
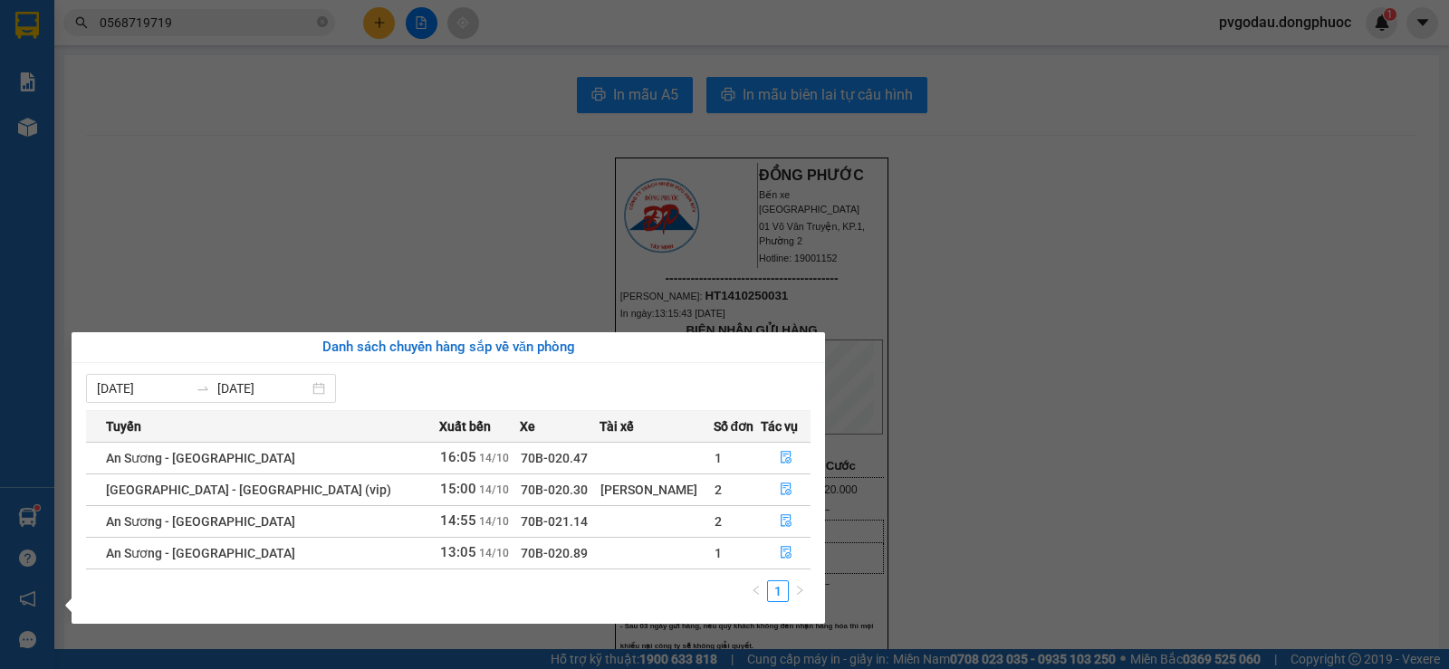
click at [417, 53] on section "Kết quả tìm kiếm ( 3 ) Bộ lọc Thuộc VP này Mã ĐH Trạng thái Món hàng Tổng cước …" at bounding box center [724, 334] width 1449 height 669
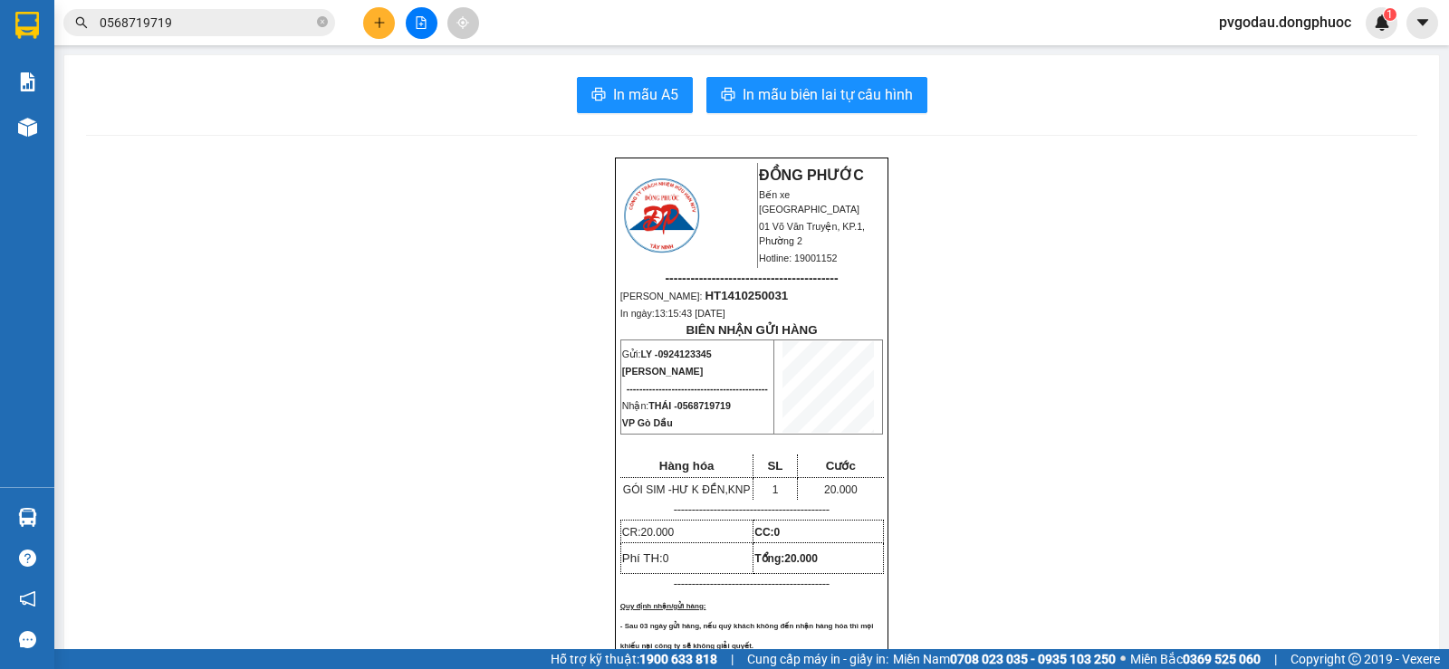
click at [425, 14] on button at bounding box center [422, 23] width 32 height 32
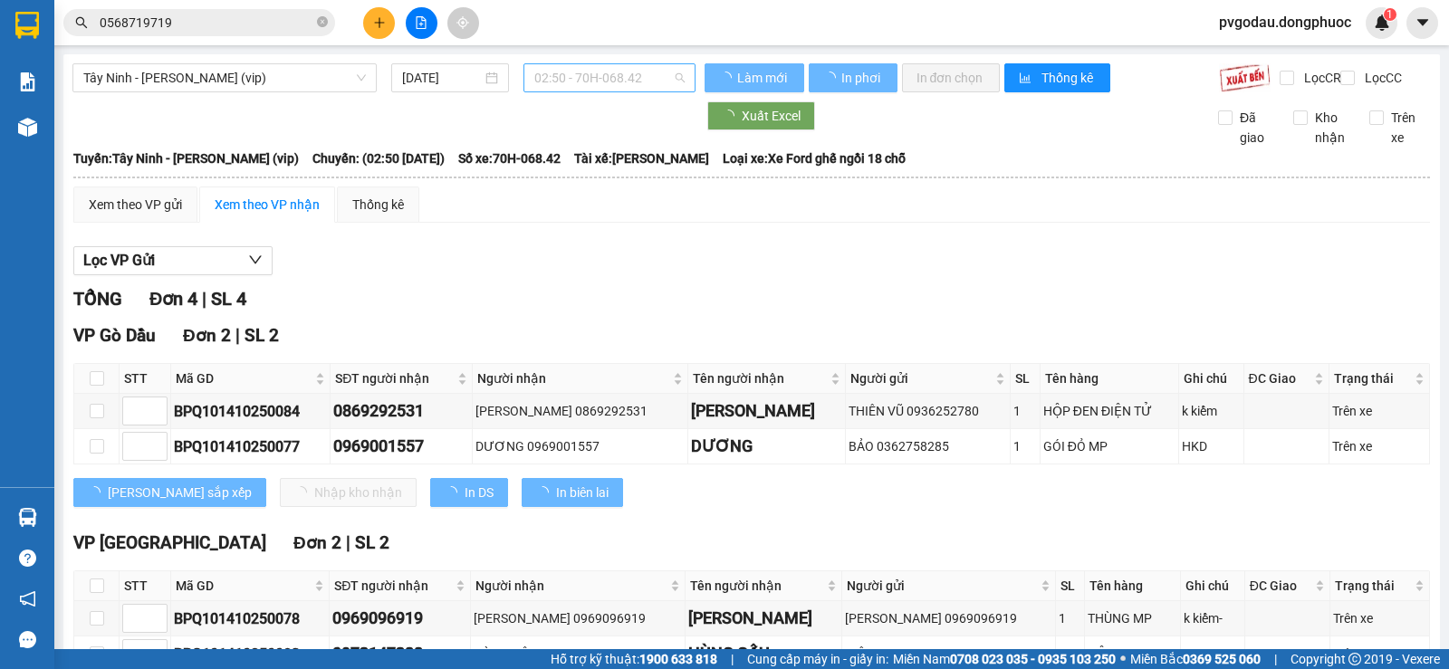
click at [633, 84] on span "02:50 - 70H-068.42" at bounding box center [608, 77] width 149 height 27
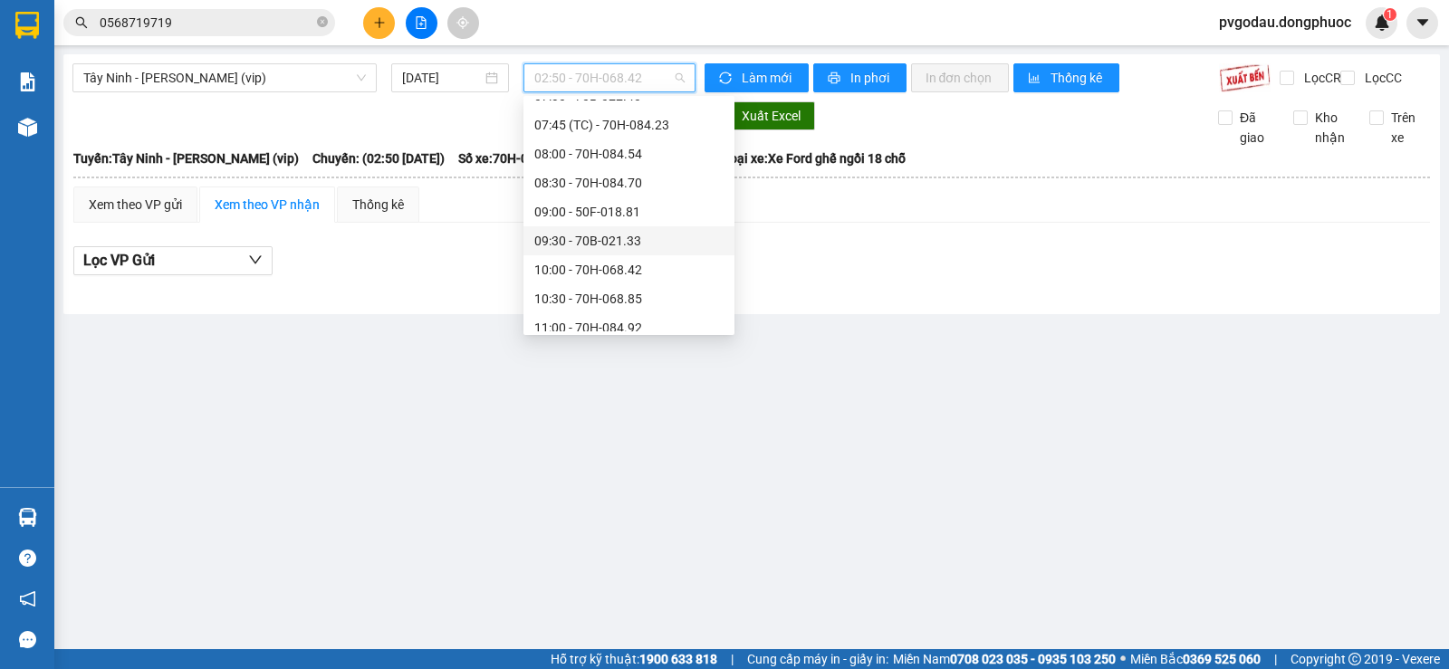
scroll to position [905, 0]
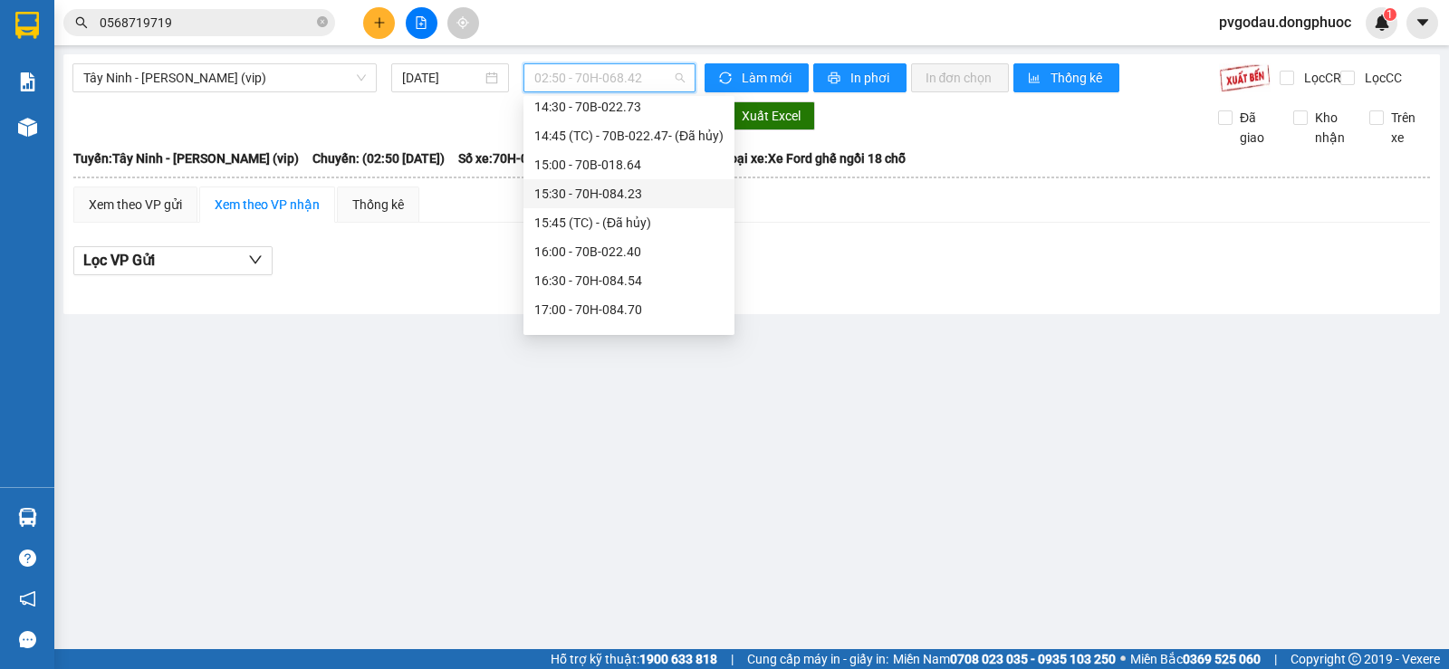
click at [578, 196] on div "15:30 - 70H-084.23" at bounding box center [628, 194] width 189 height 20
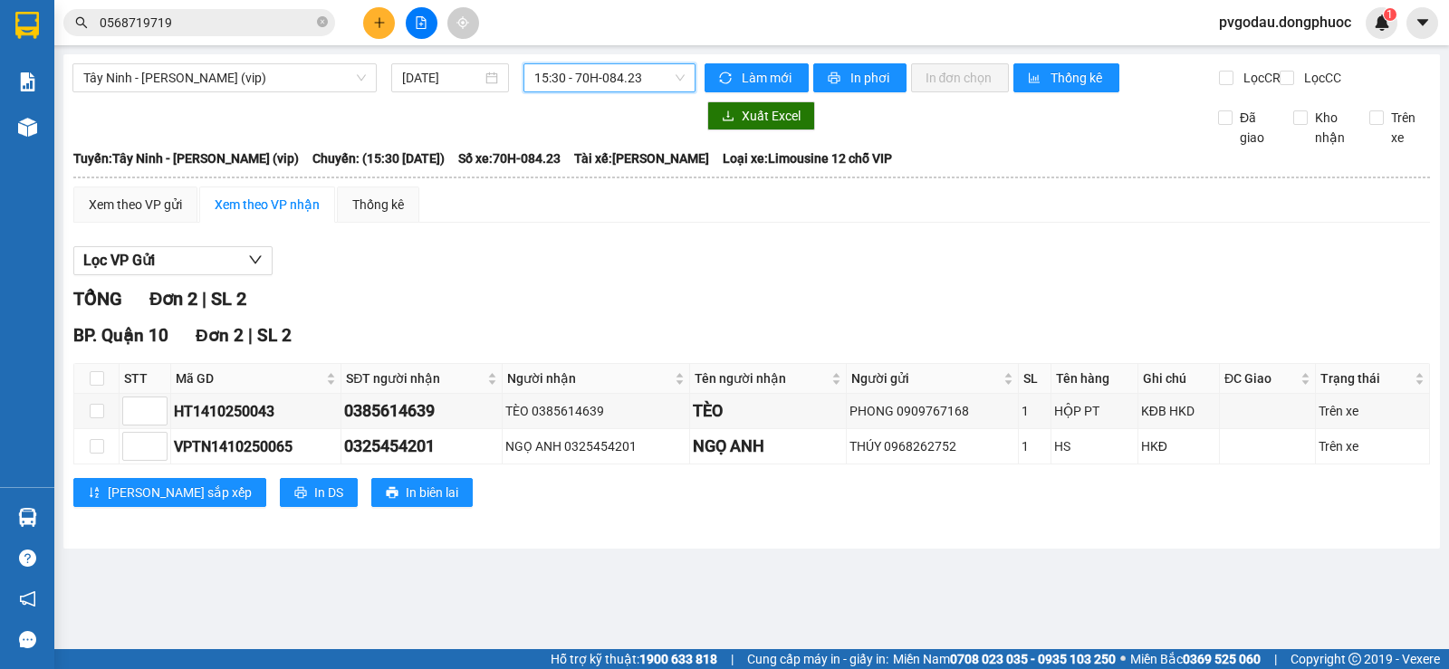
click at [166, 24] on input "0568719719" at bounding box center [207, 23] width 214 height 20
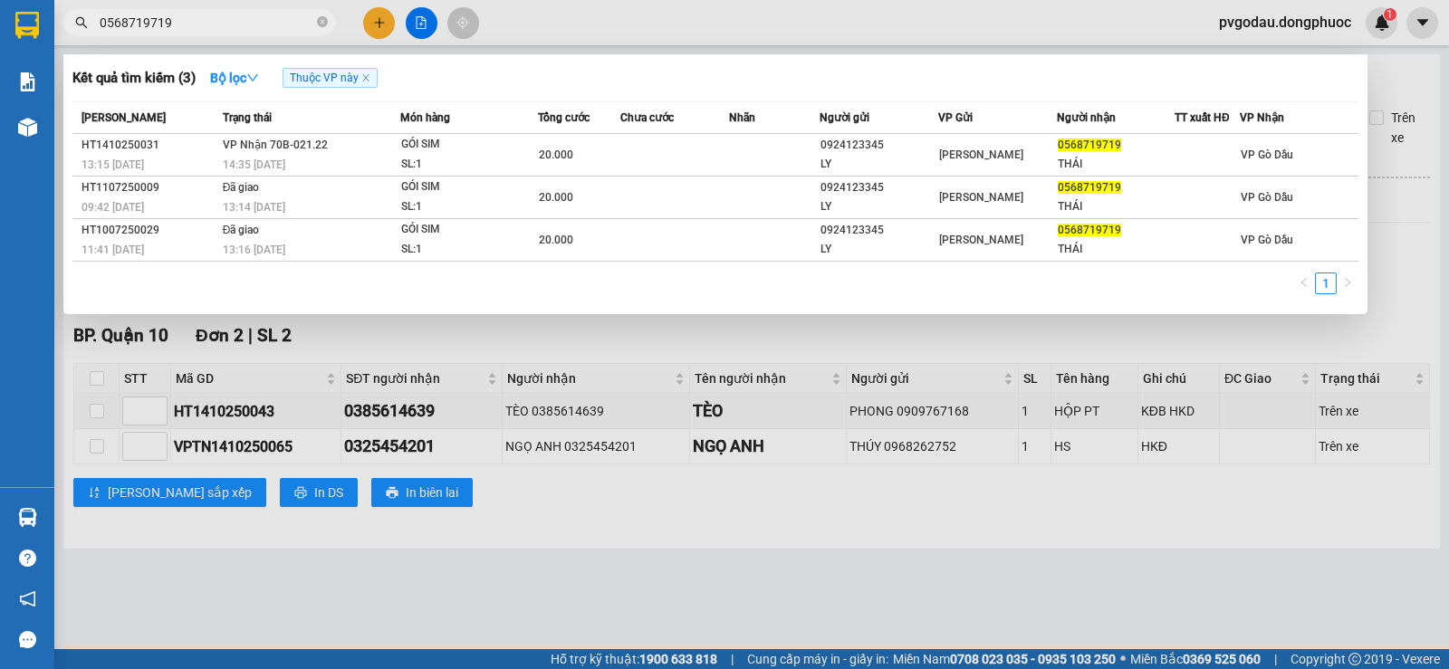
click at [166, 24] on input "0568719719" at bounding box center [207, 23] width 214 height 20
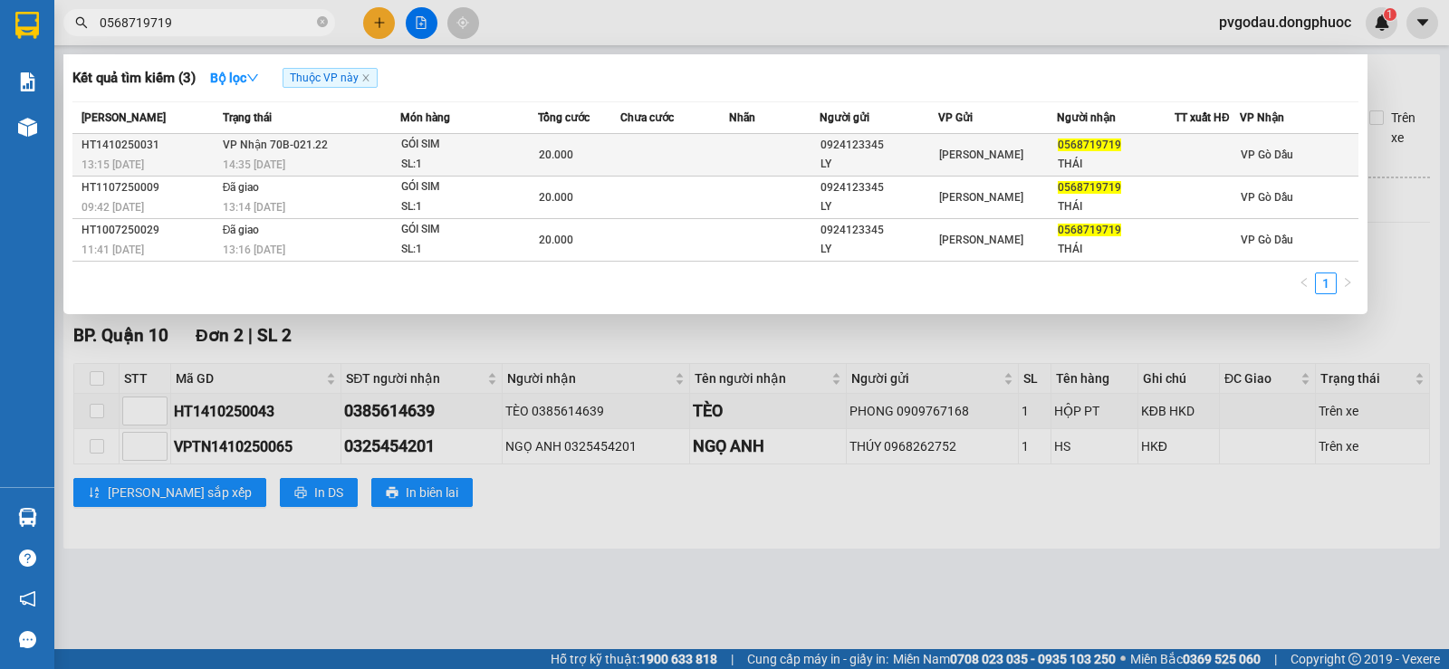
click at [369, 153] on td "VP Nhận 70B-021.22 14:35 [DATE]" at bounding box center [309, 155] width 182 height 43
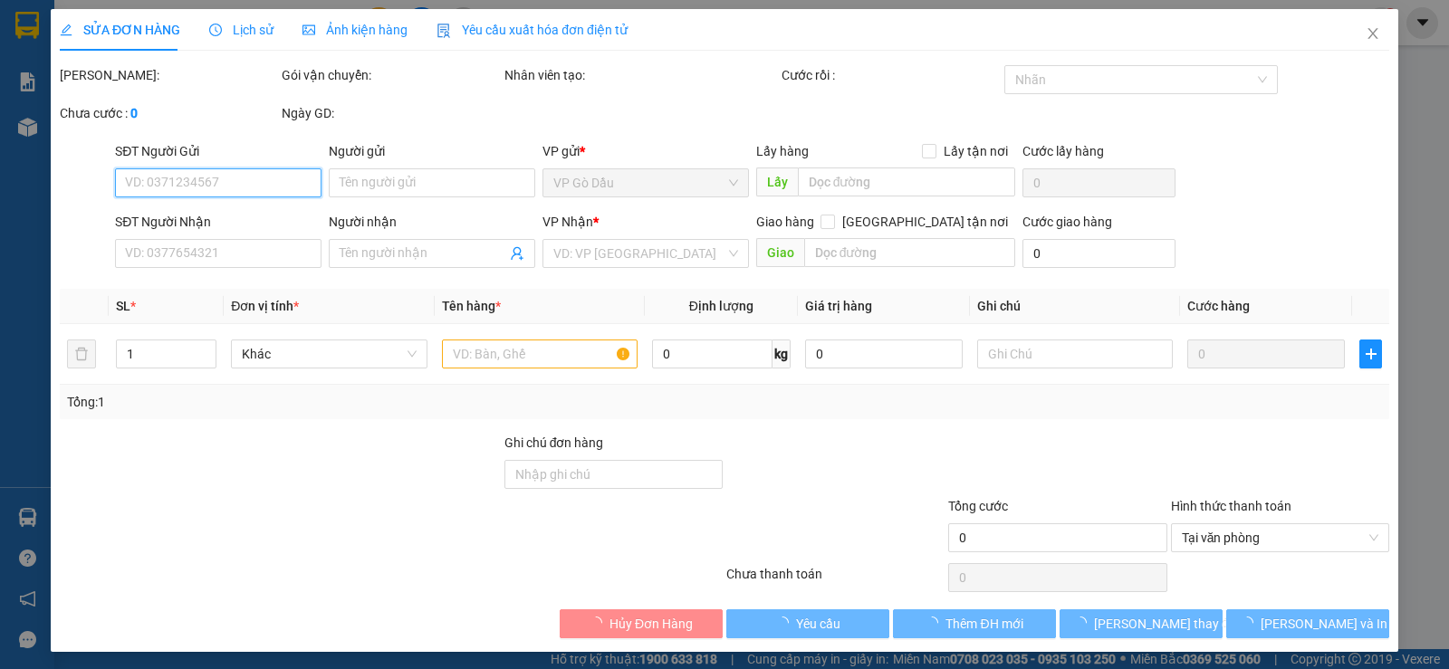
type input "0924123345"
type input "LY"
type input "0568719719"
type input "THÁI"
type input "20.000"
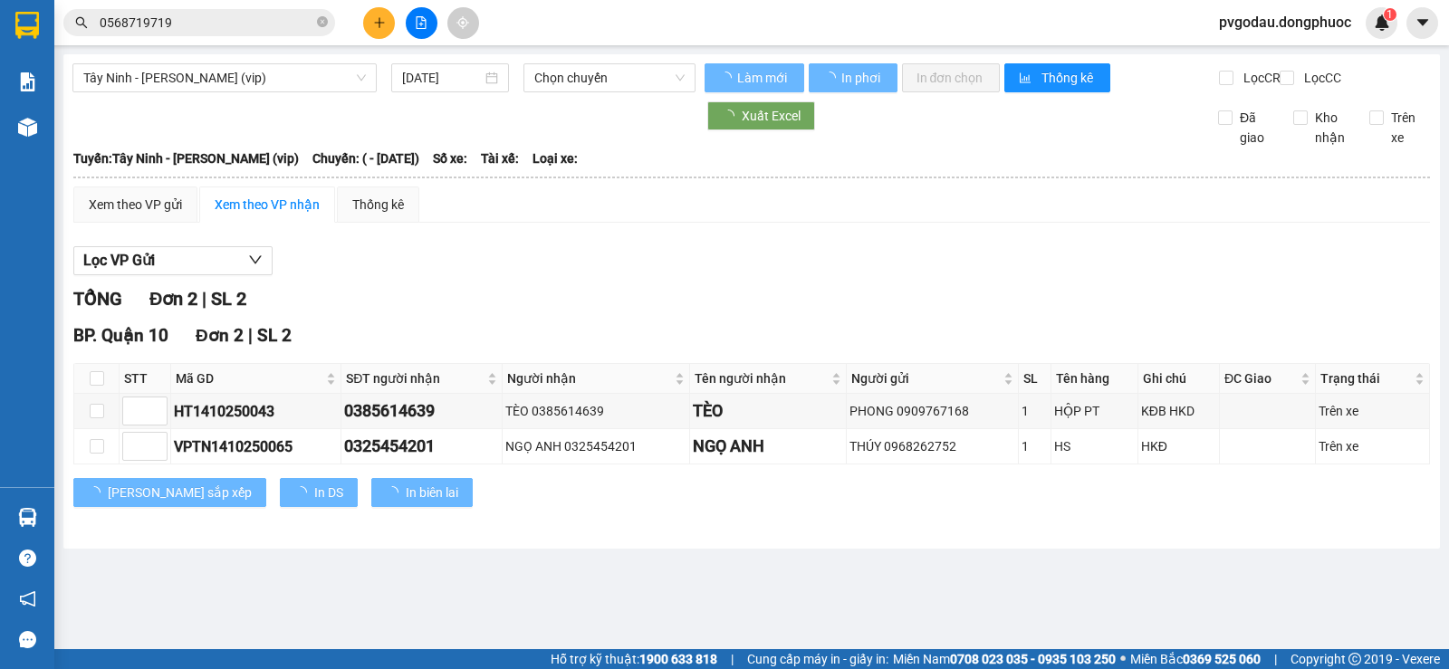
click at [169, 34] on span "0568719719" at bounding box center [199, 22] width 272 height 27
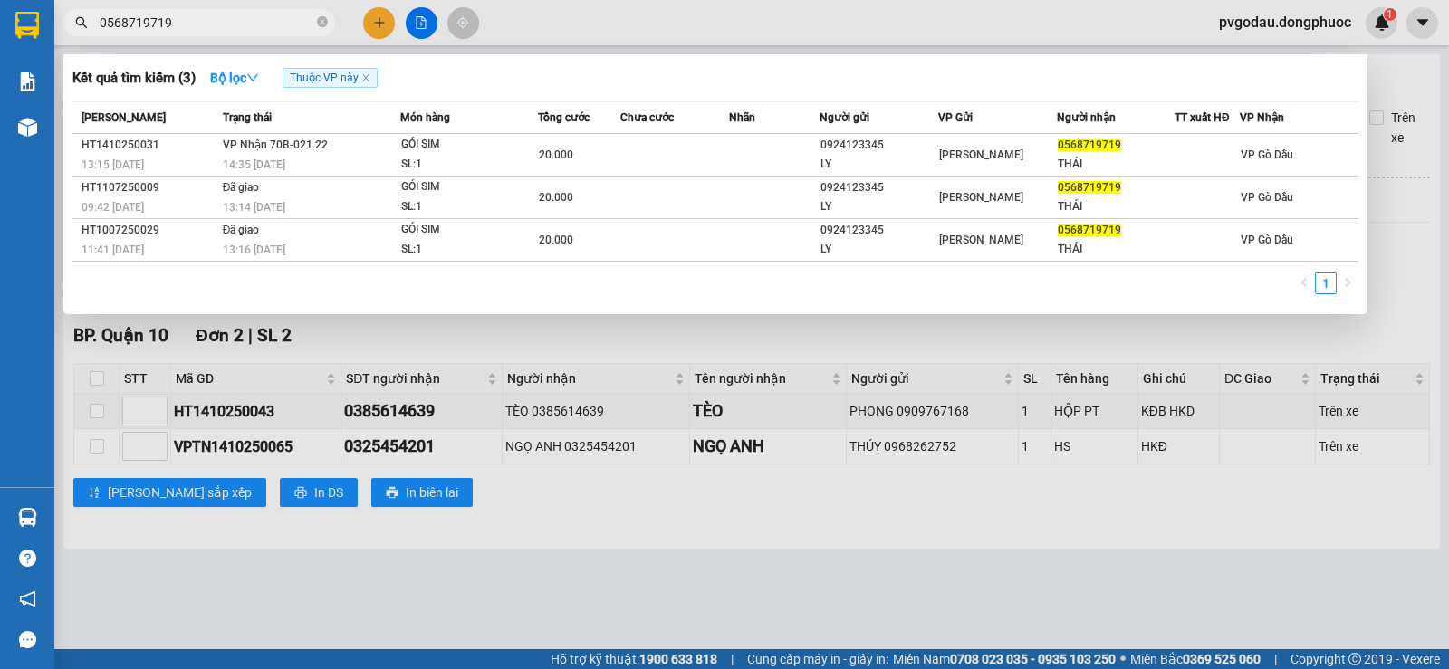
click at [174, 27] on input "0568719719" at bounding box center [207, 23] width 214 height 20
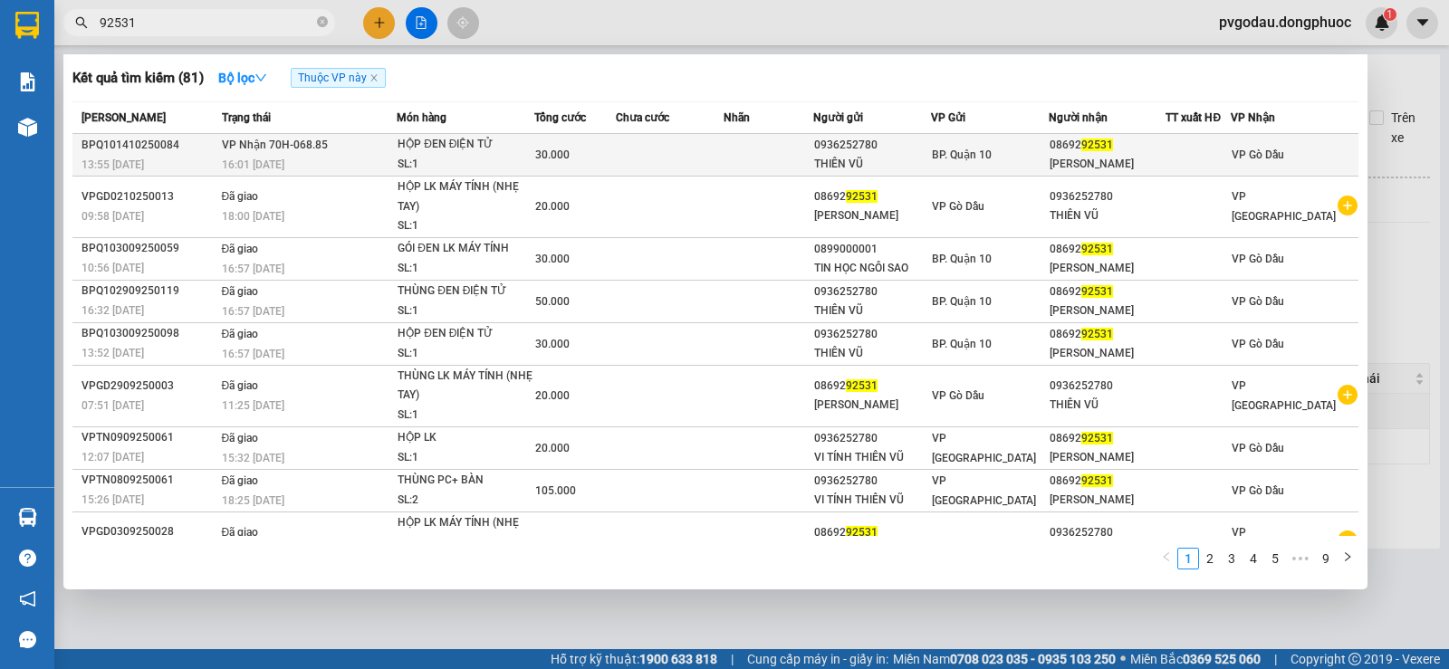
type input "92531"
click at [582, 156] on div "30.000" at bounding box center [575, 155] width 80 height 20
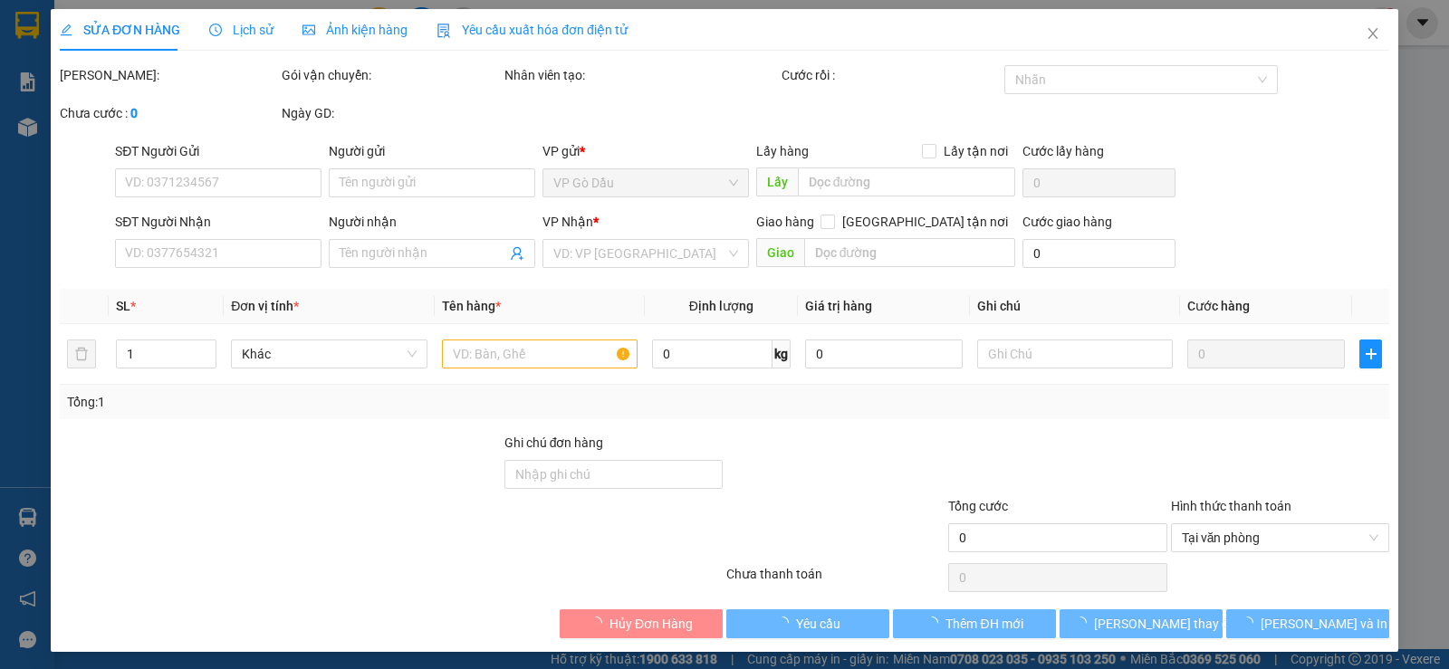
type input "0936252780"
type input "THIÊN VŨ"
type input "0869292531"
type input "[PERSON_NAME]"
type input "30.000"
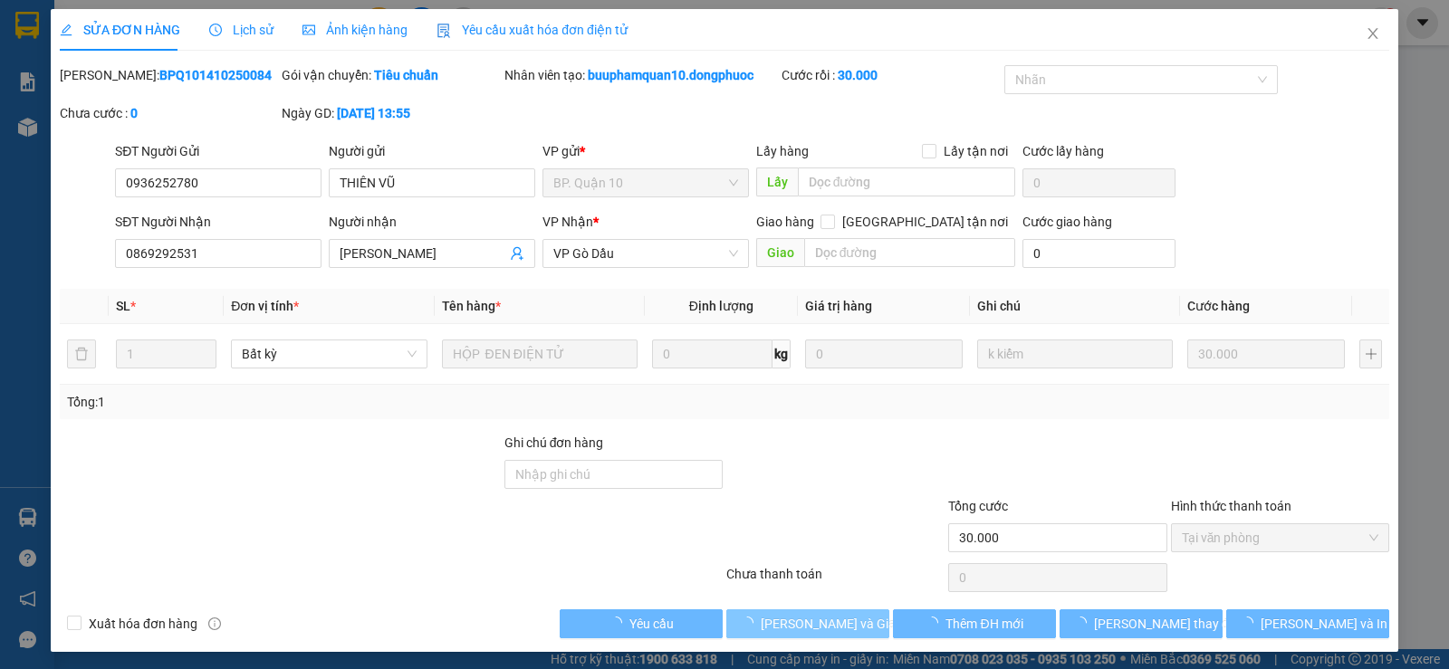
click at [784, 618] on span "[PERSON_NAME] và Giao hàng" at bounding box center [848, 624] width 174 height 20
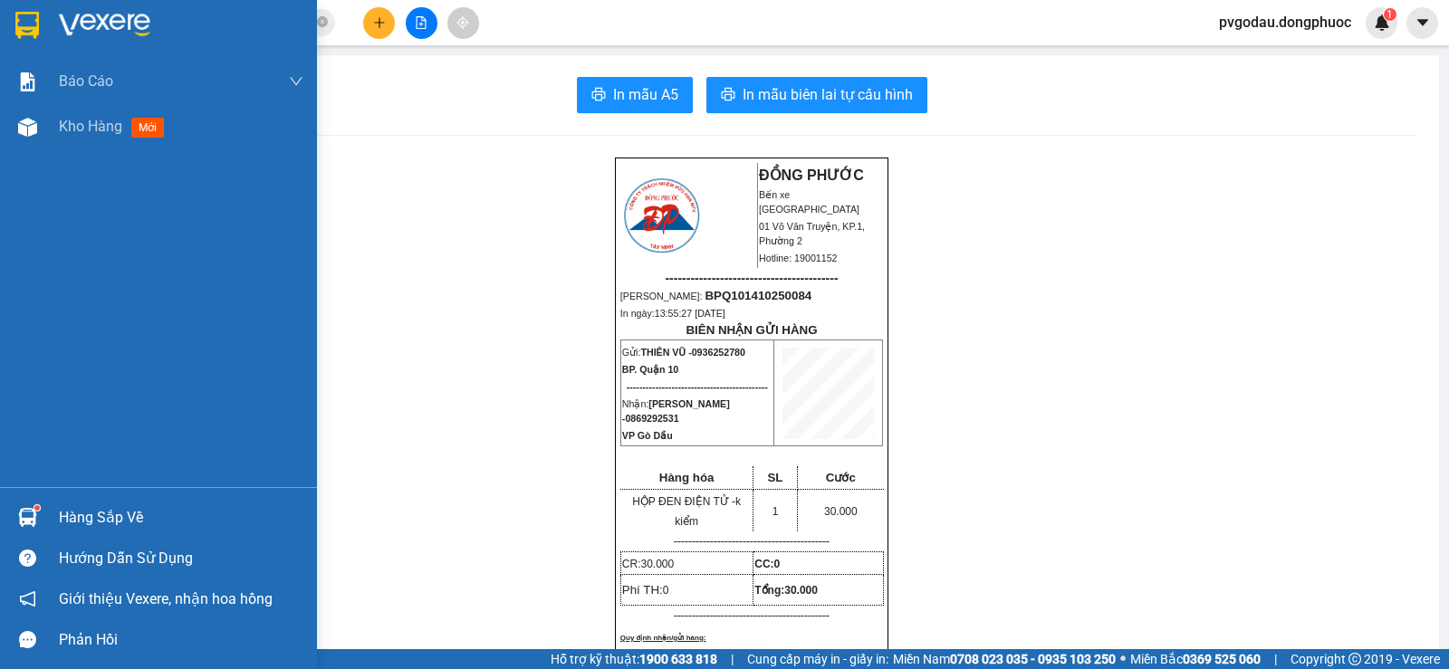
click at [23, 32] on img at bounding box center [27, 25] width 24 height 27
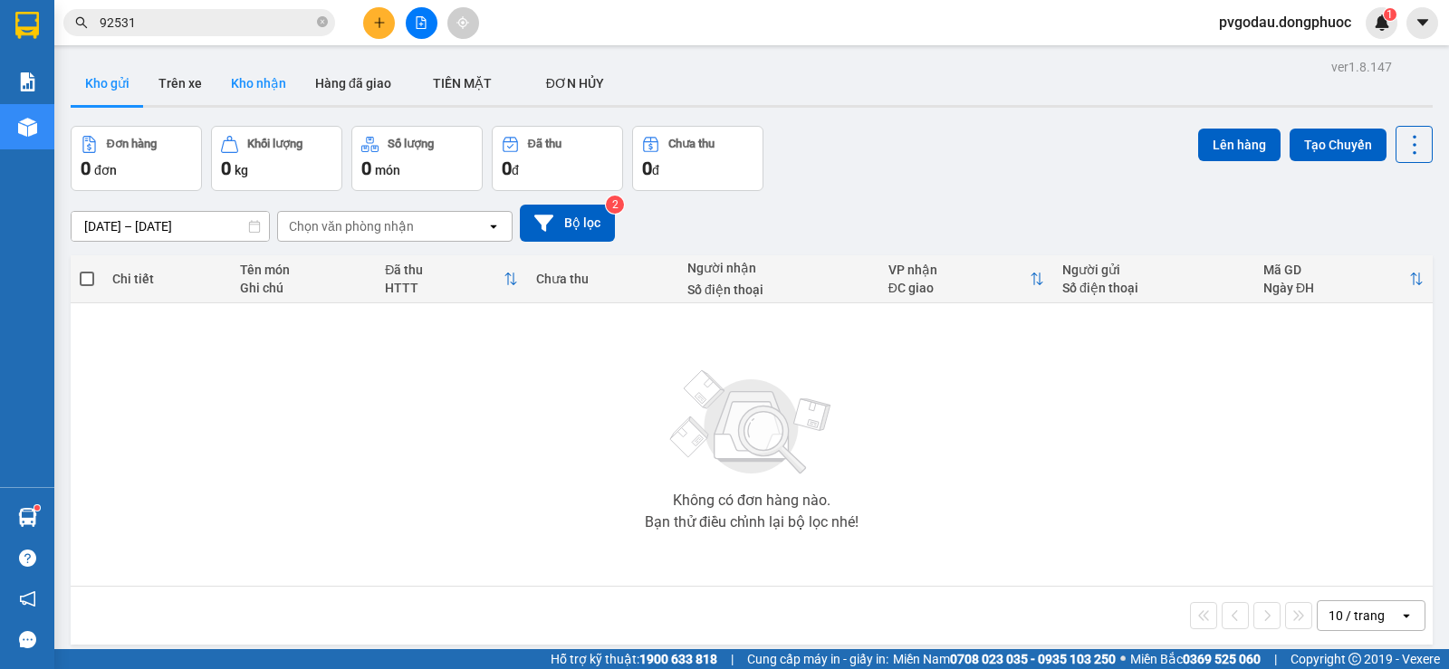
click at [269, 89] on button "Kho nhận" at bounding box center [258, 83] width 84 height 43
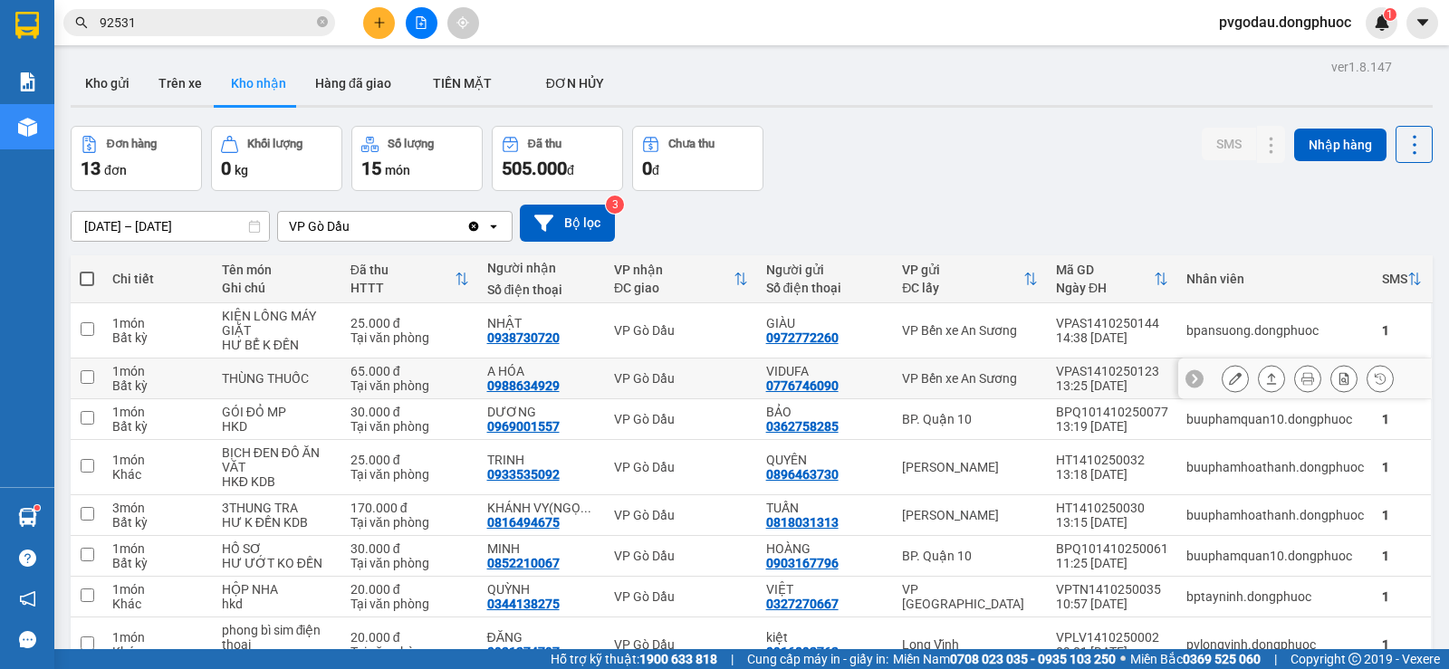
click at [1229, 377] on icon at bounding box center [1235, 378] width 13 height 13
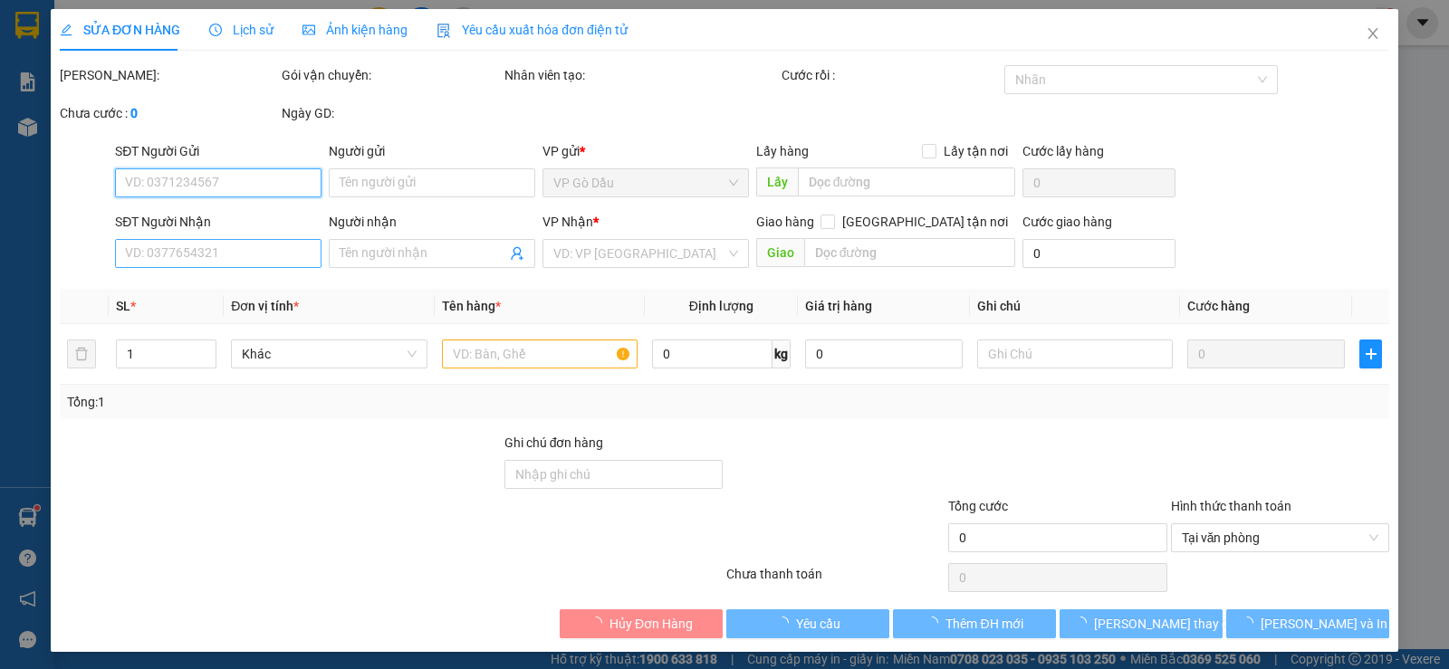
type input "0776746090"
type input "VIDUFA"
type input "0988634929"
type input "A HÓA"
type input "65.000"
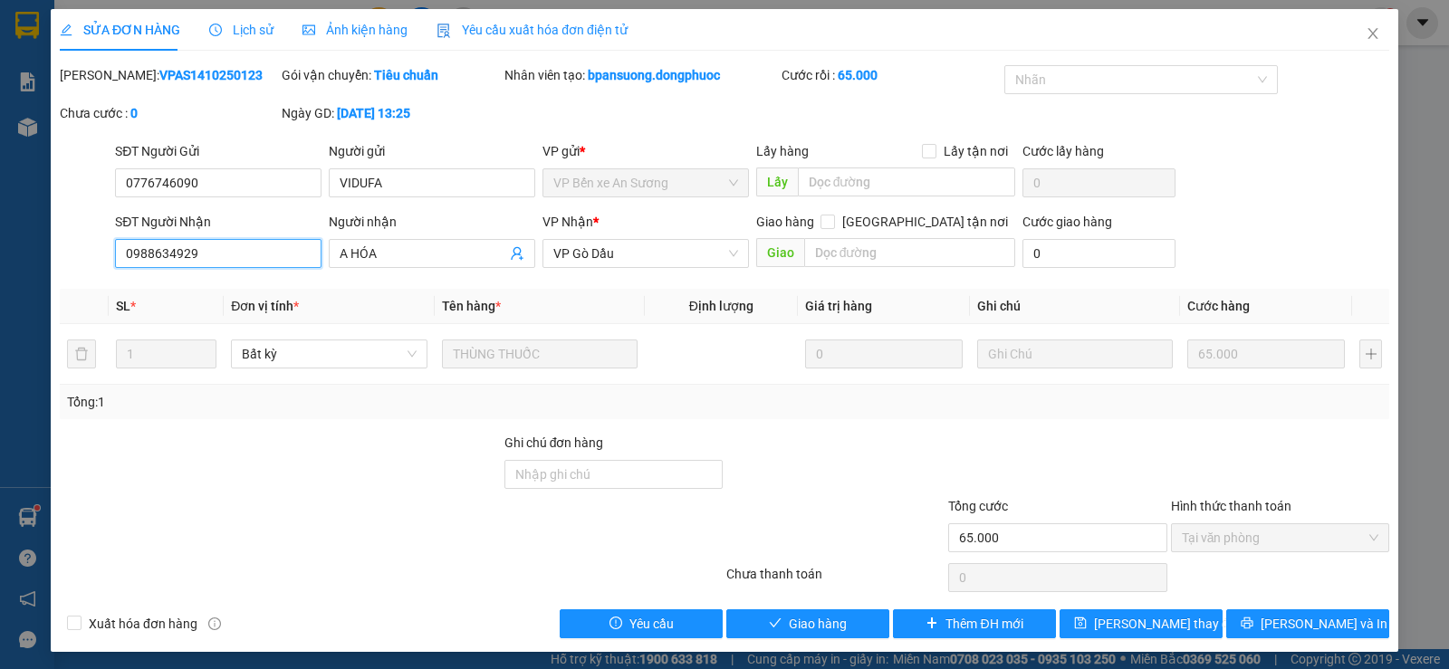
click at [195, 250] on input "0988634929" at bounding box center [218, 253] width 206 height 29
drag, startPoint x: 1360, startPoint y: 34, endPoint x: 162, endPoint y: 32, distance: 1197.9
click at [1367, 34] on icon "close" at bounding box center [1372, 33] width 10 height 11
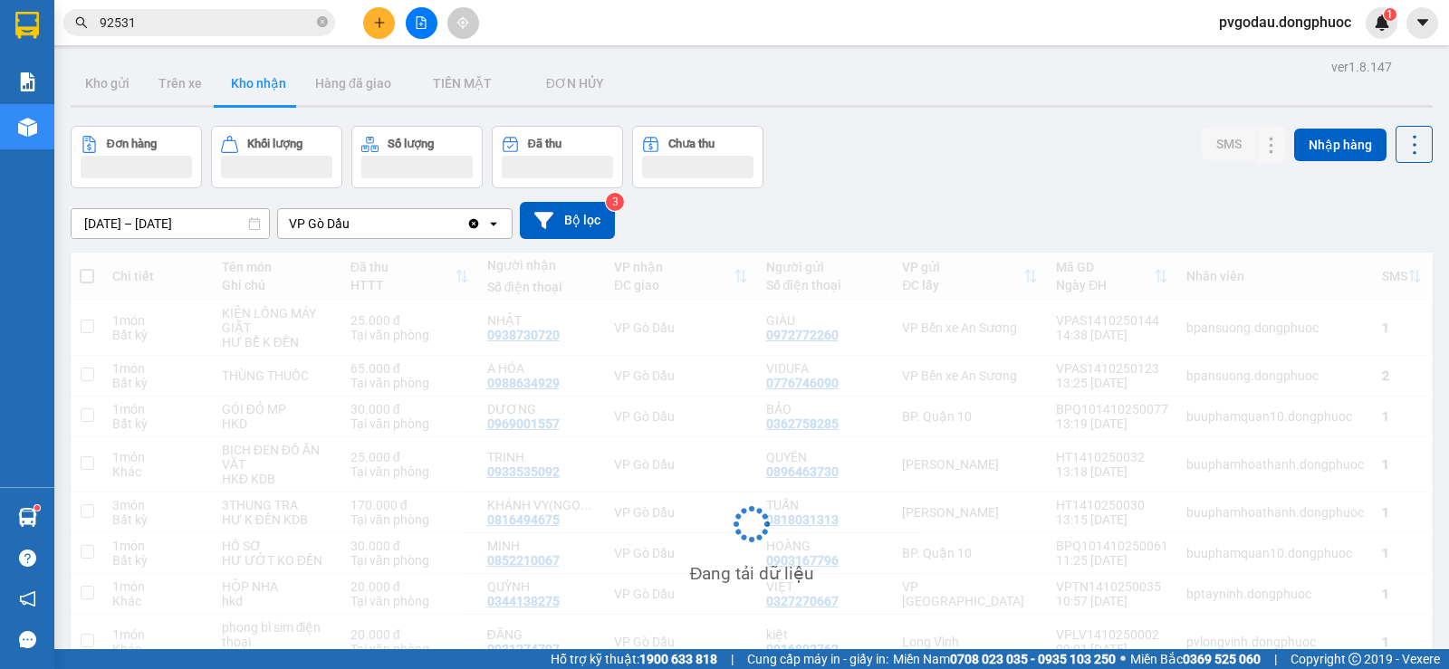
click at [183, 26] on input "92531" at bounding box center [207, 23] width 214 height 20
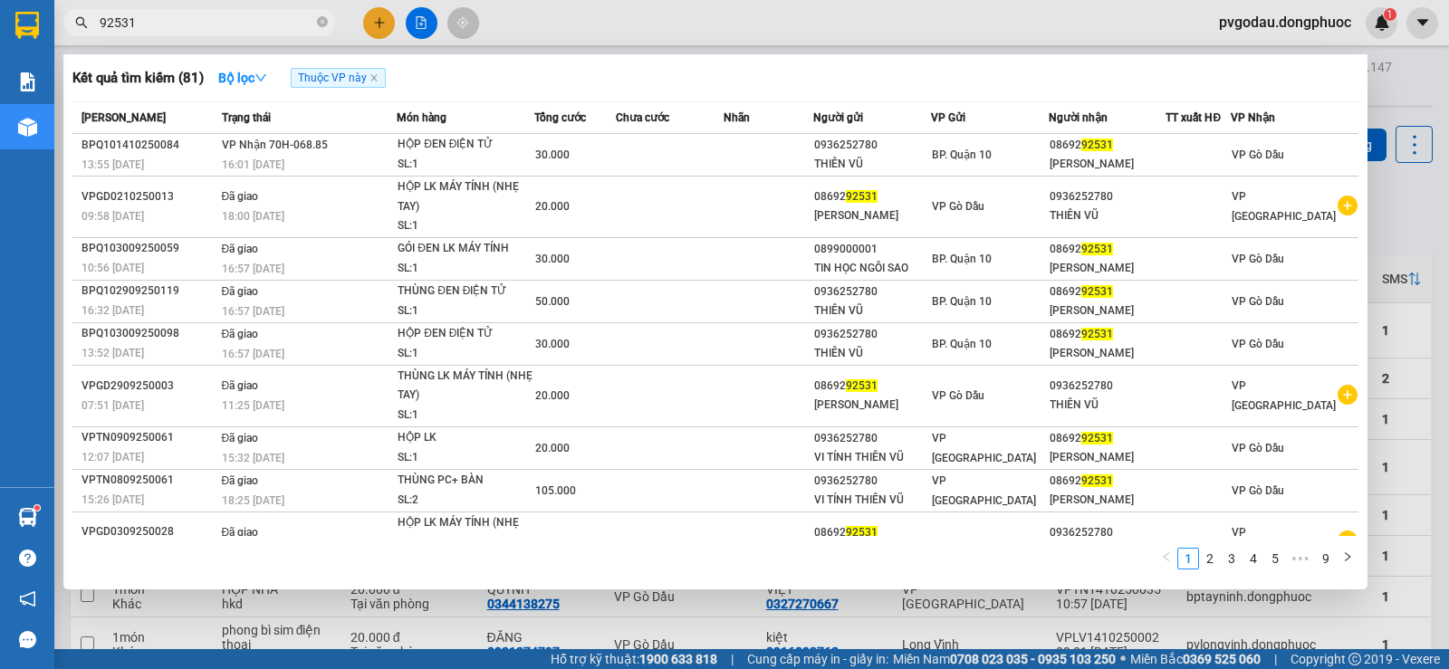
click at [183, 25] on input "92531" at bounding box center [207, 23] width 214 height 20
paste input "0988634929"
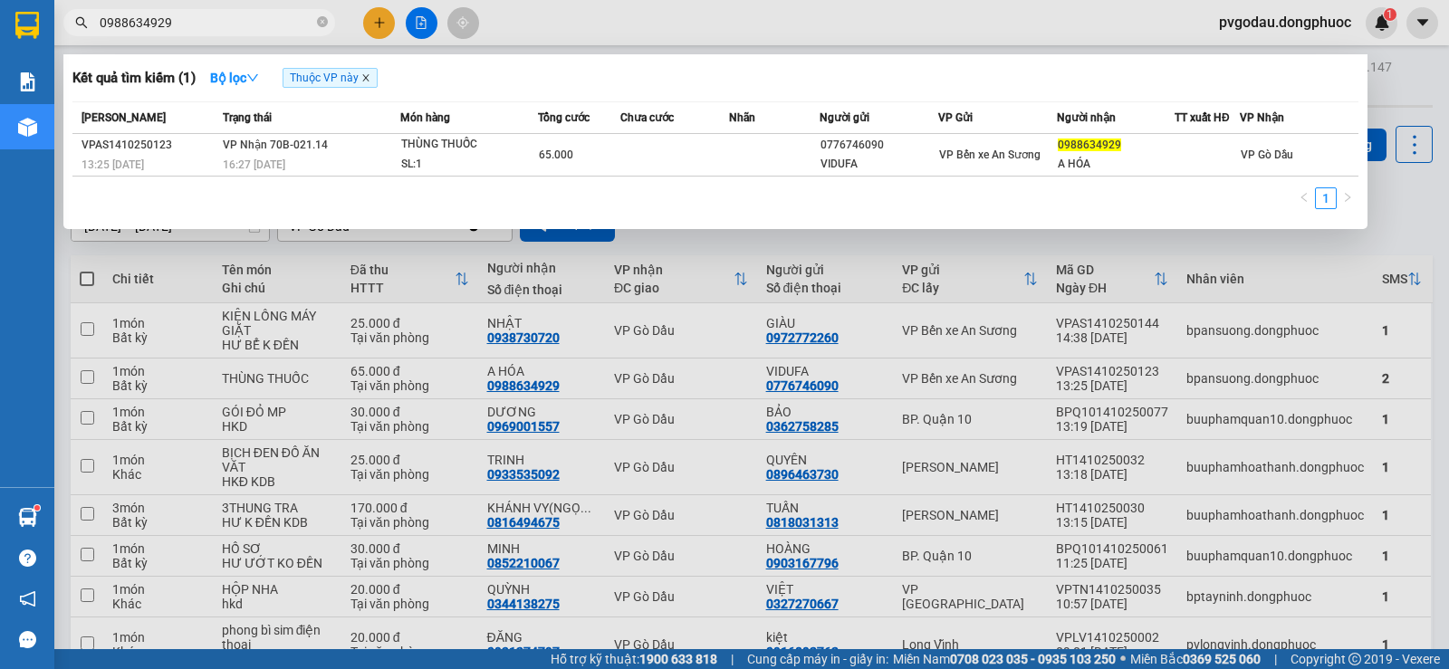
type input "0988634929"
click at [365, 79] on icon "close" at bounding box center [365, 77] width 9 height 9
click at [566, 365] on div at bounding box center [724, 334] width 1449 height 669
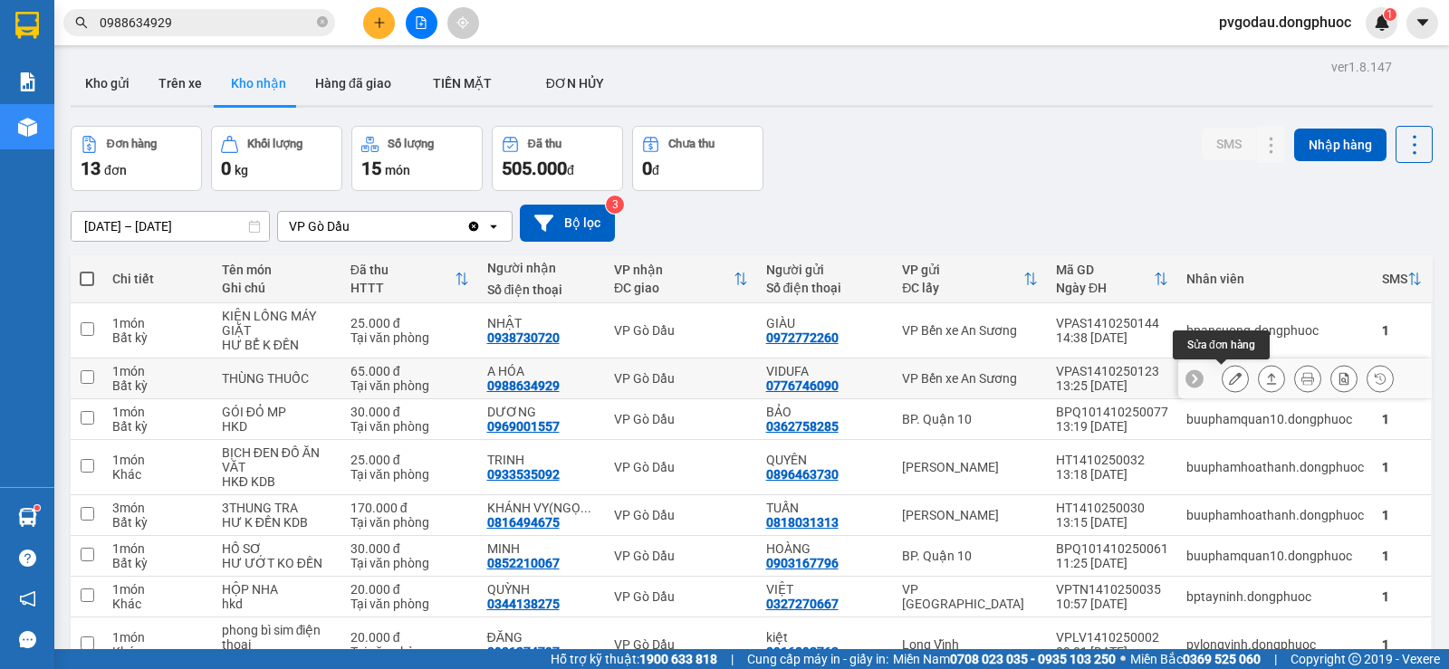
click at [1229, 372] on button at bounding box center [1234, 379] width 25 height 32
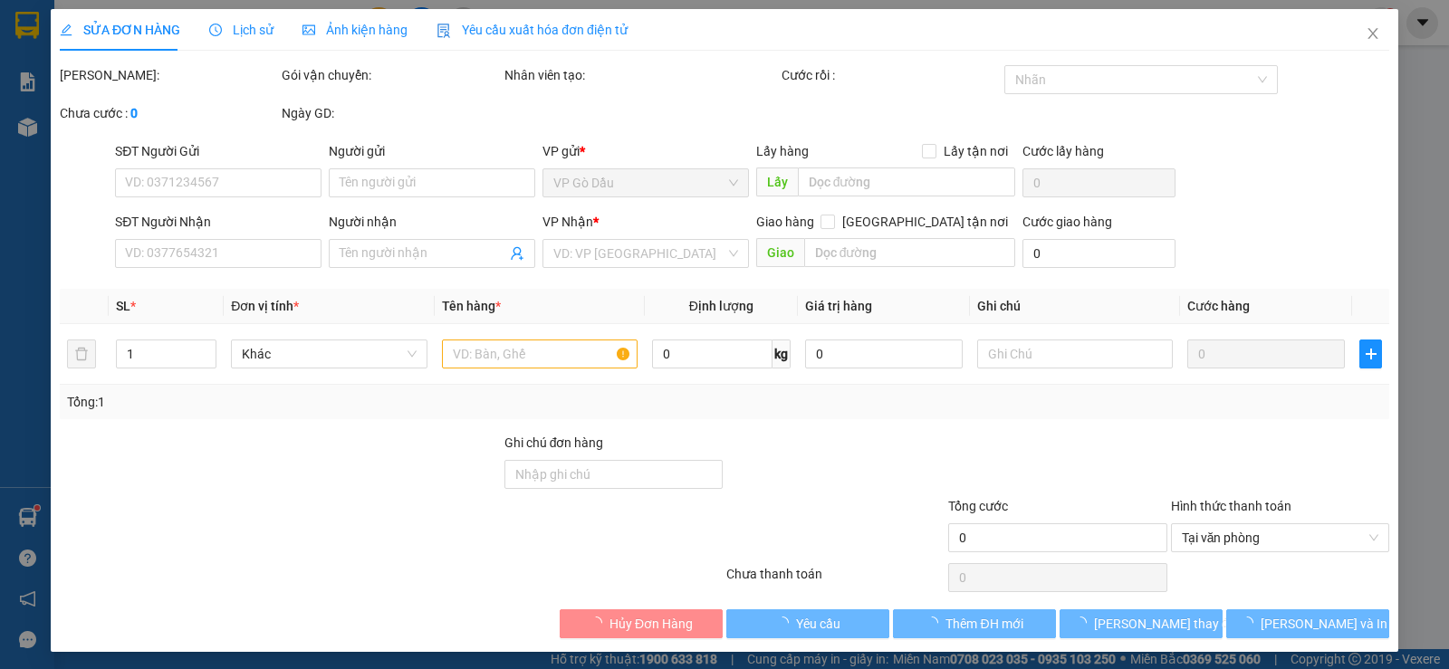
type input "0776746090"
type input "VIDUFA"
type input "0988634929"
type input "A HÓA"
type input "65.000"
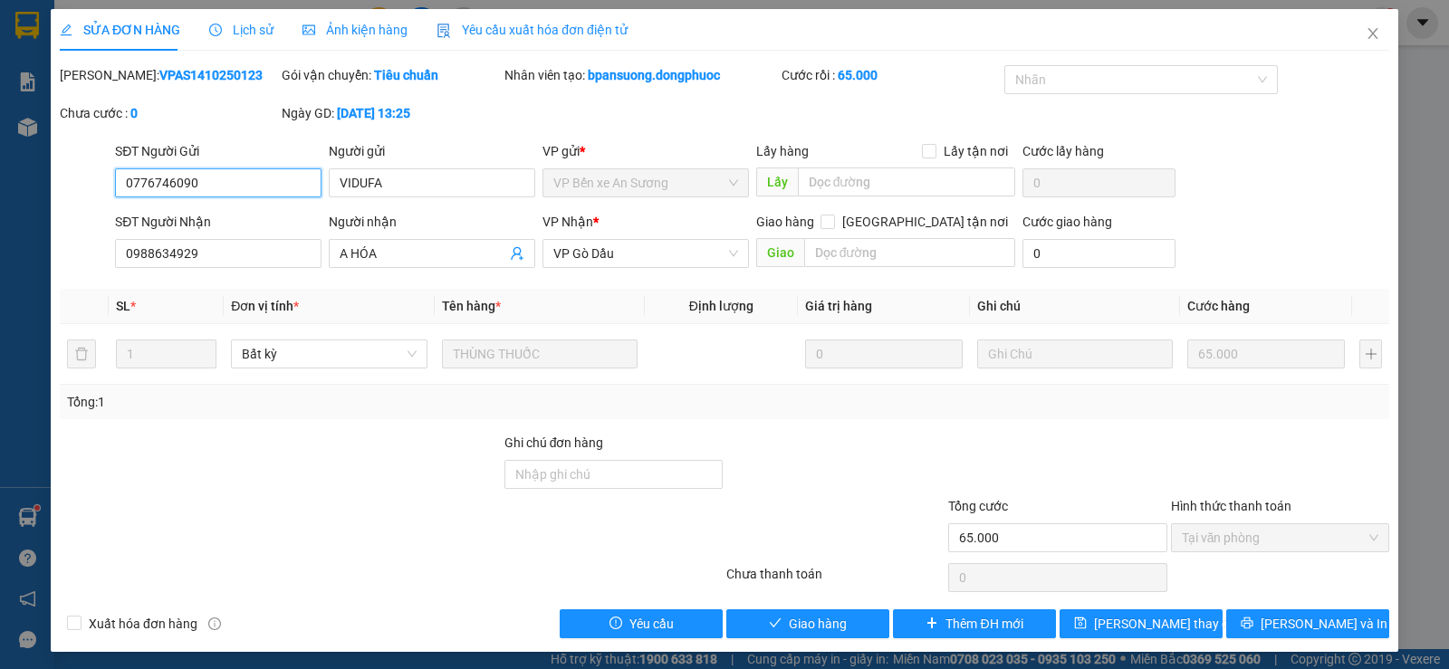
click at [167, 185] on input "0776746090" at bounding box center [218, 182] width 206 height 29
click at [167, 184] on input "0776746090" at bounding box center [218, 182] width 206 height 29
click at [1365, 34] on icon "close" at bounding box center [1372, 33] width 14 height 14
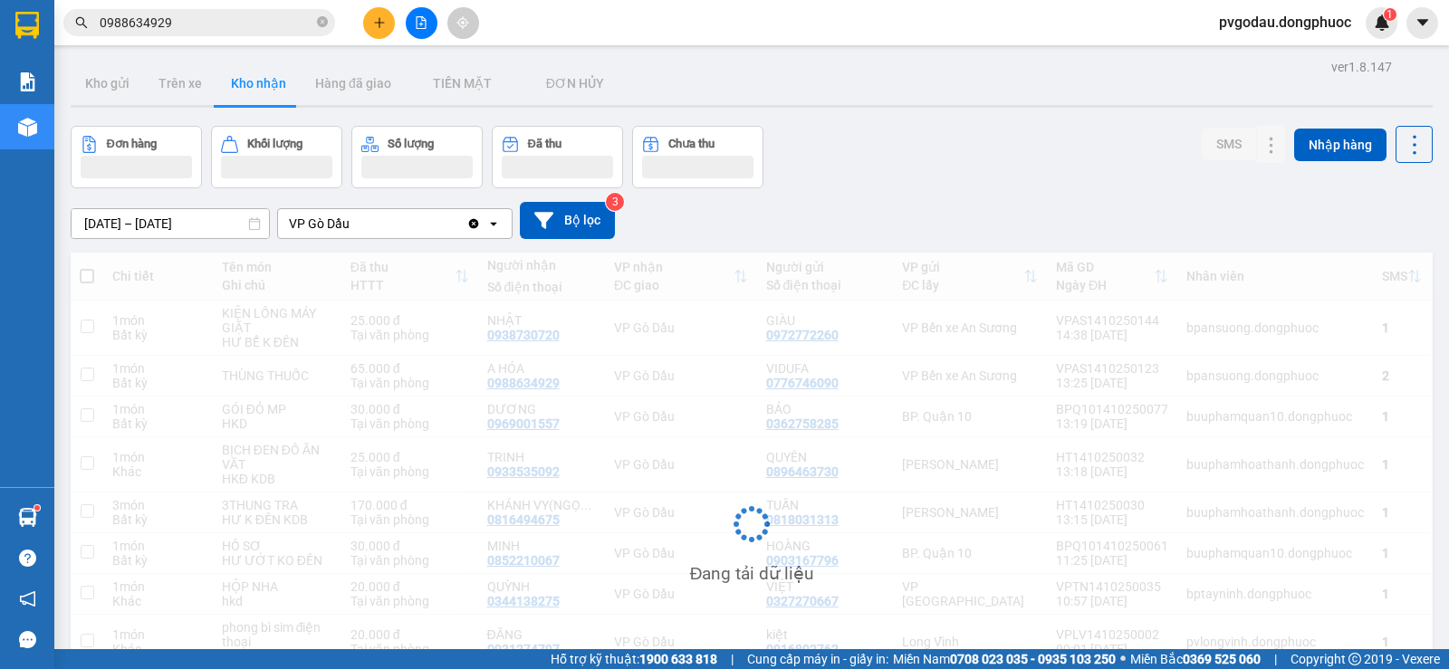
click at [208, 22] on input "0988634929" at bounding box center [207, 23] width 214 height 20
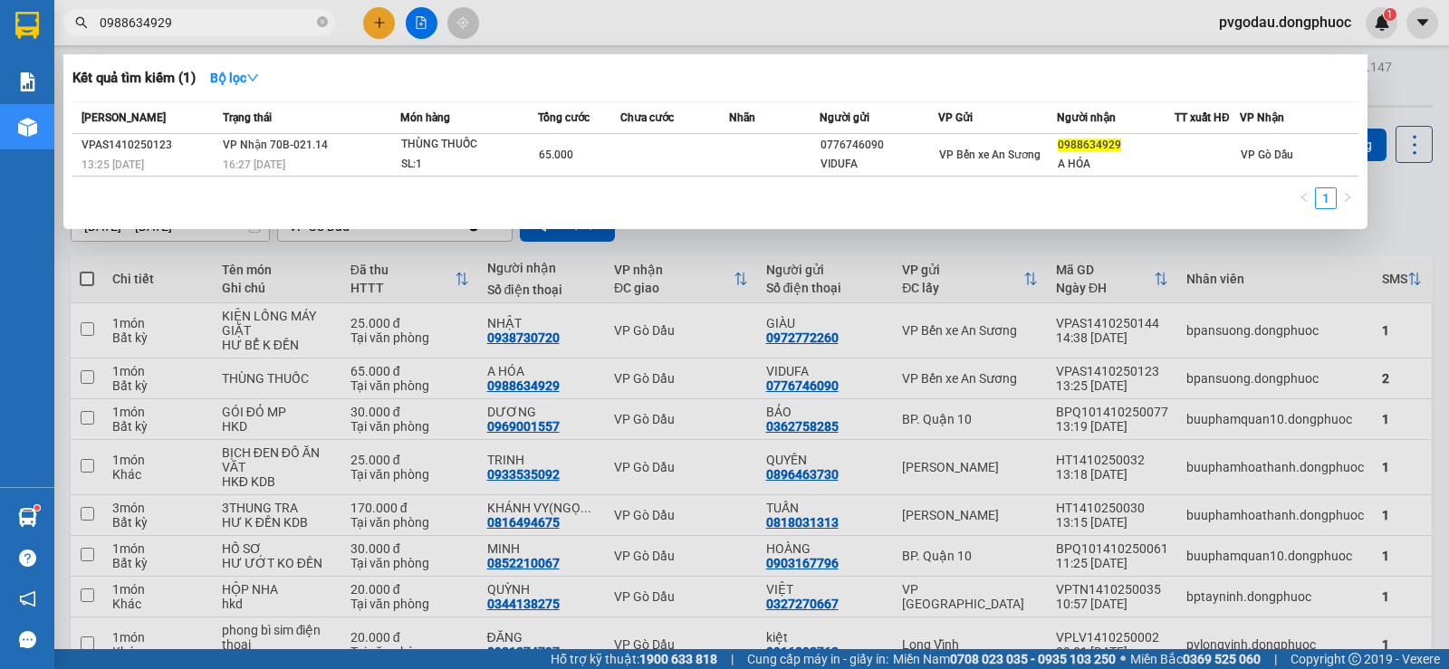
click at [208, 22] on input "0988634929" at bounding box center [207, 23] width 214 height 20
paste input "776746090"
type input "0776746090"
click at [325, 19] on icon "close-circle" at bounding box center [322, 21] width 11 height 11
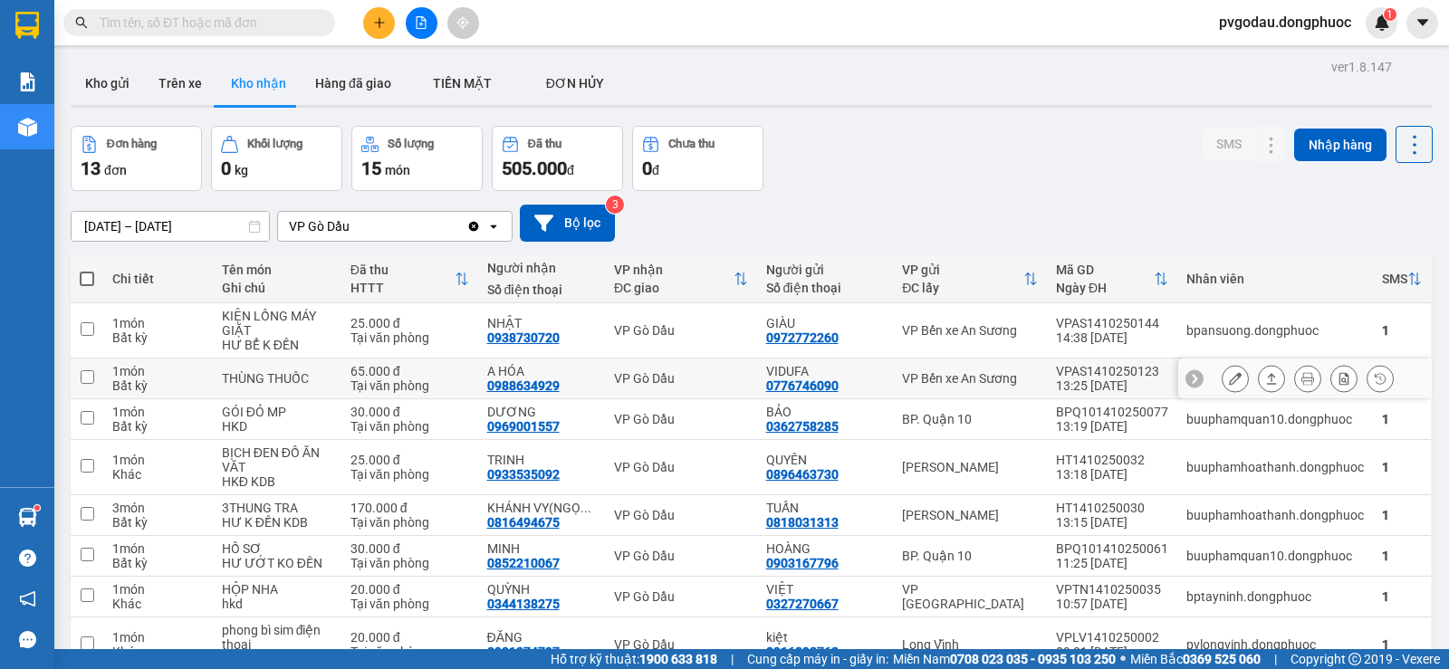
click at [1229, 374] on icon at bounding box center [1235, 378] width 13 height 13
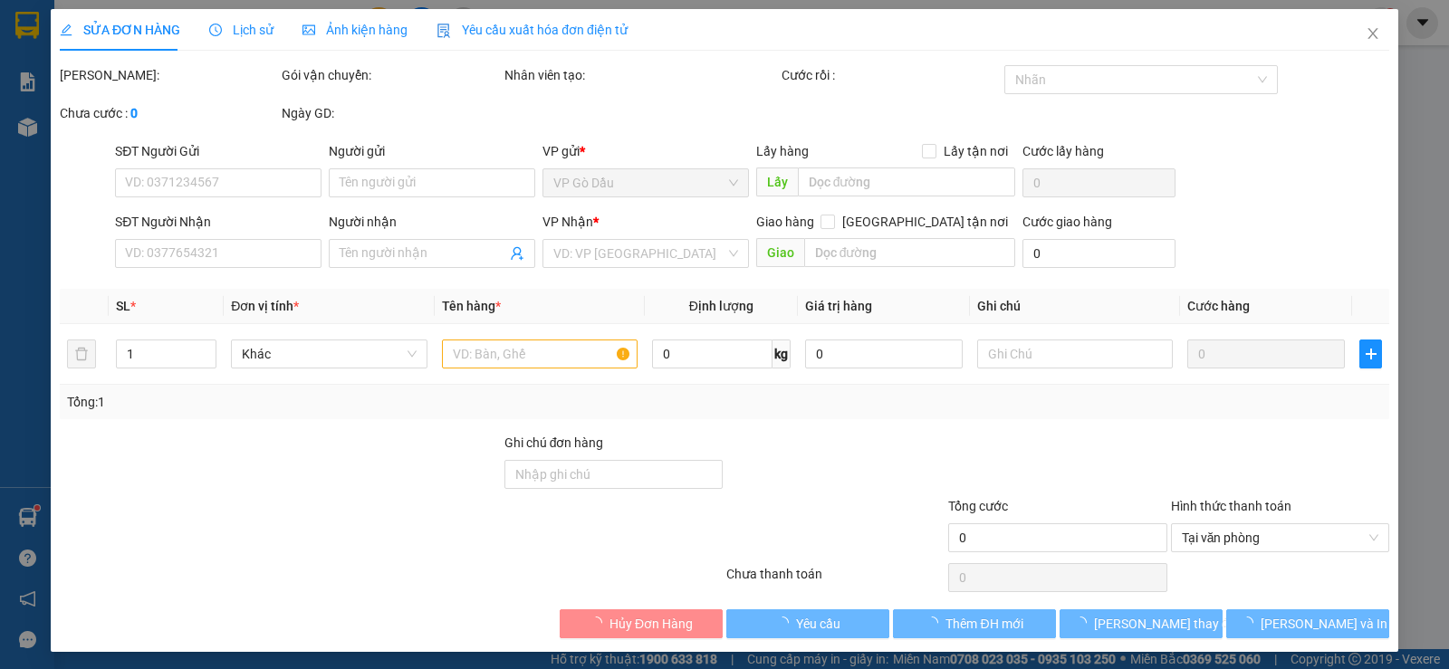
type input "0776746090"
type input "VIDUFA"
type input "0988634929"
type input "A HÓA"
type input "65.000"
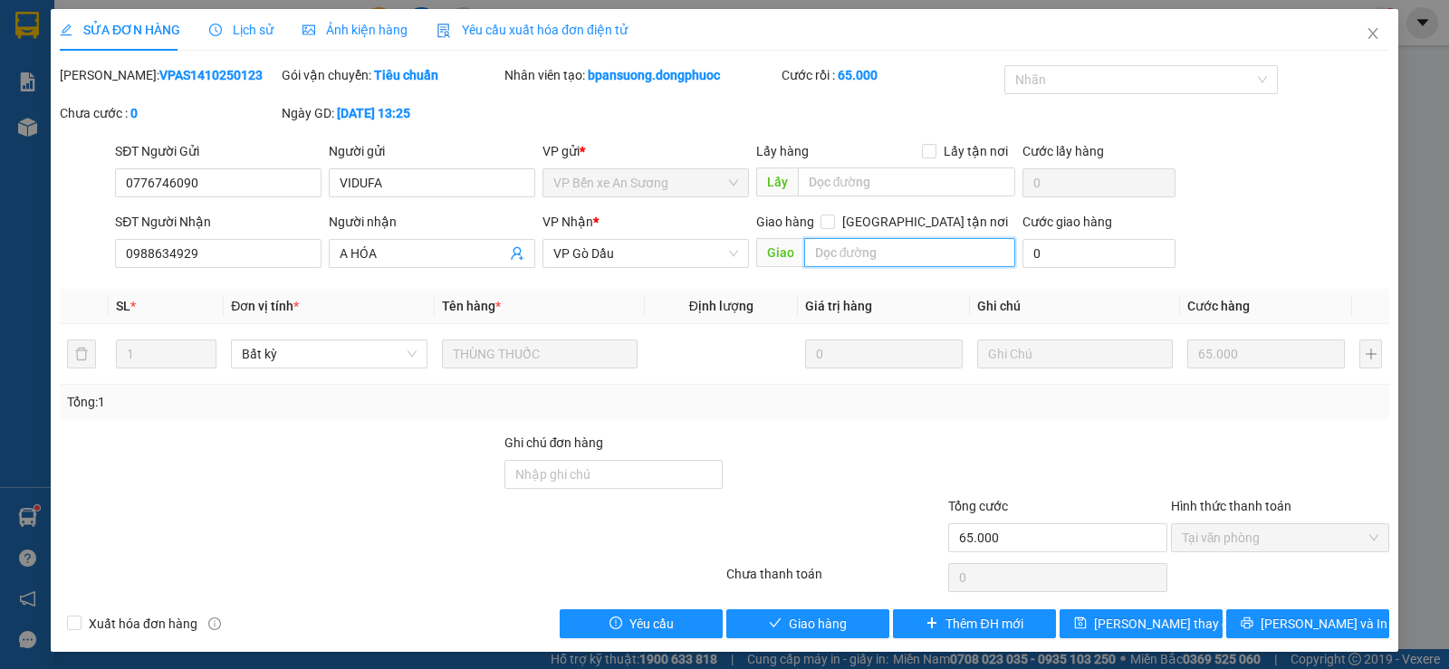
click at [857, 257] on input "text" at bounding box center [910, 252] width 212 height 29
type input "SỐ NN BÁO KO ĐÚNG, NG GỬI THUÊ BAO"
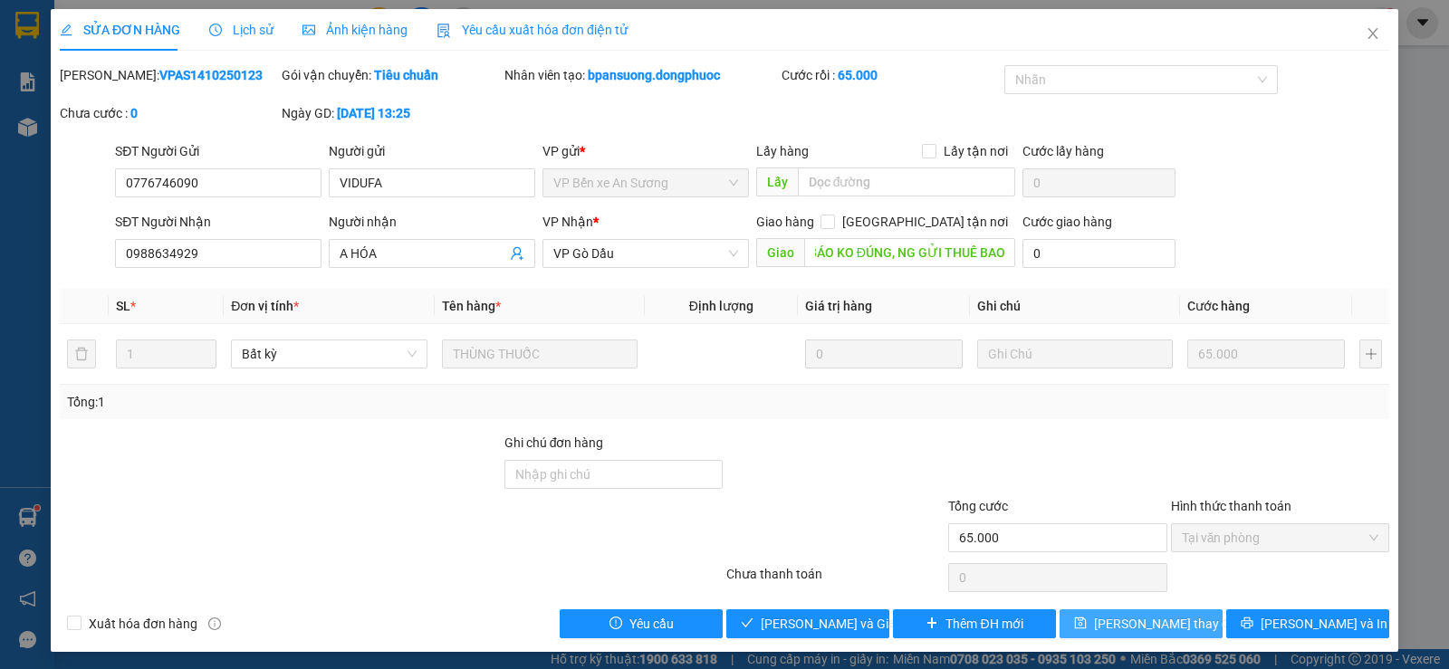
click at [1087, 622] on icon "save" at bounding box center [1080, 623] width 13 height 13
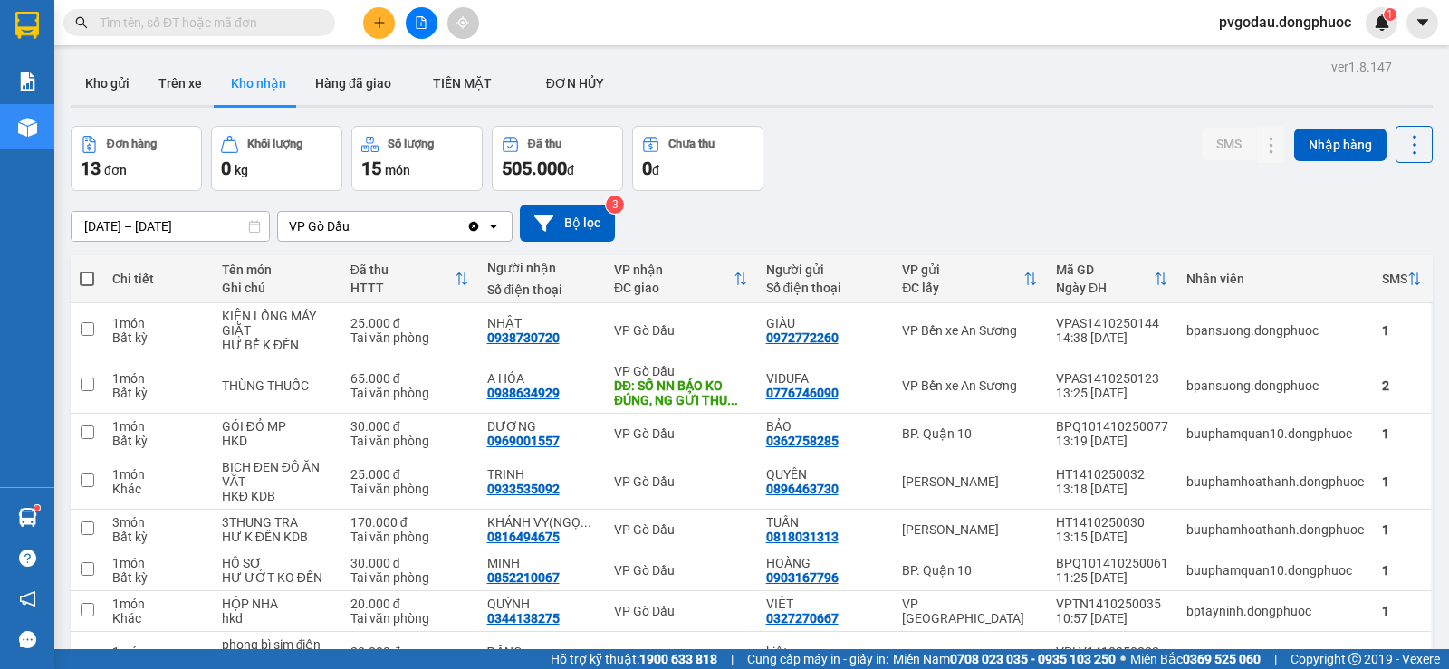
drag, startPoint x: 259, startPoint y: 24, endPoint x: 459, endPoint y: 132, distance: 227.3
click at [260, 24] on input "text" at bounding box center [207, 23] width 214 height 20
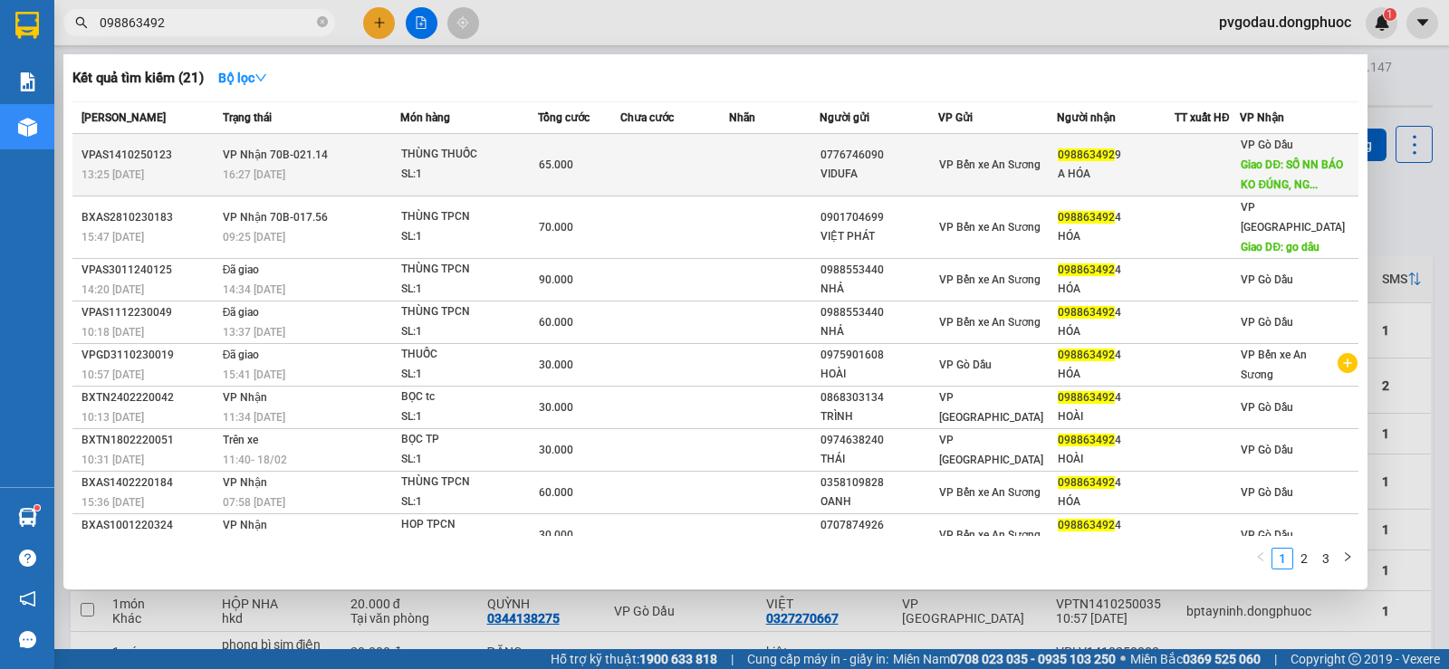
type input "098863492"
click at [684, 161] on td at bounding box center [675, 165] width 110 height 62
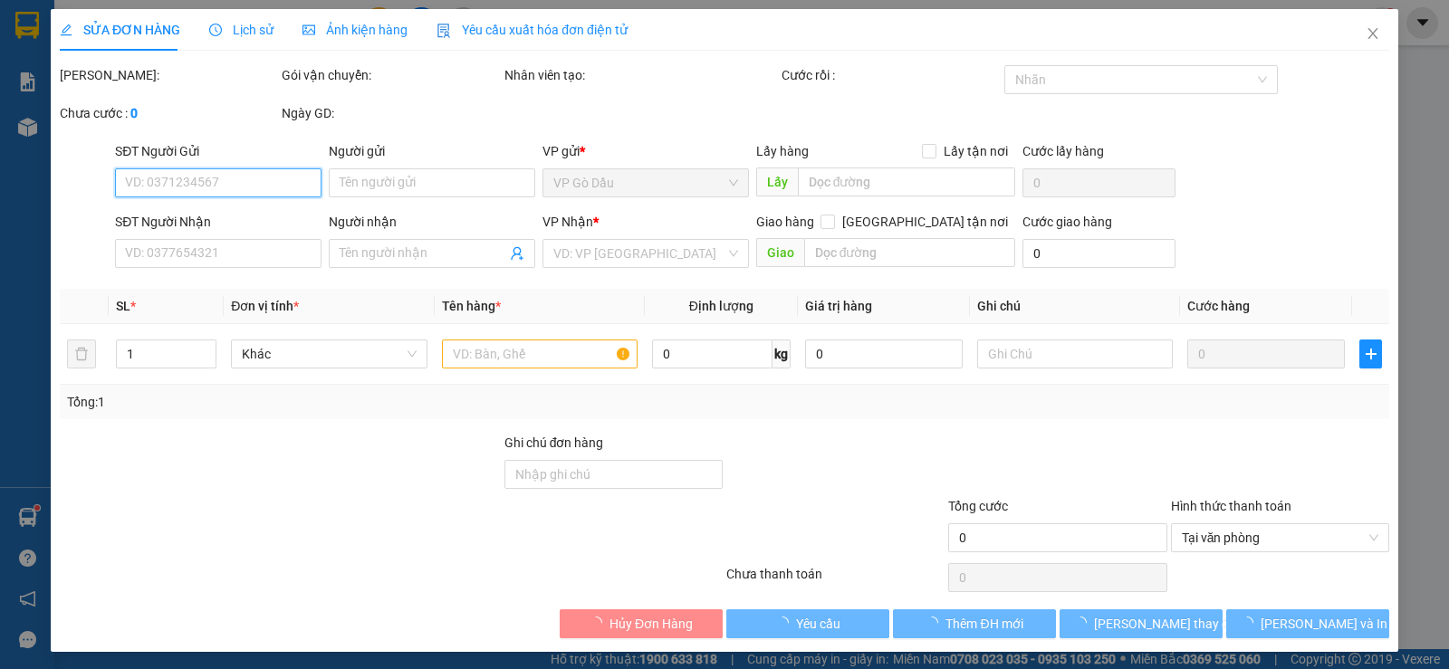
type input "0776746090"
type input "VIDUFA"
type input "0988634929"
type input "A HÓA"
type input "SỐ NN BÁO KO ĐÚNG, NG GỬI THUÊ BAO"
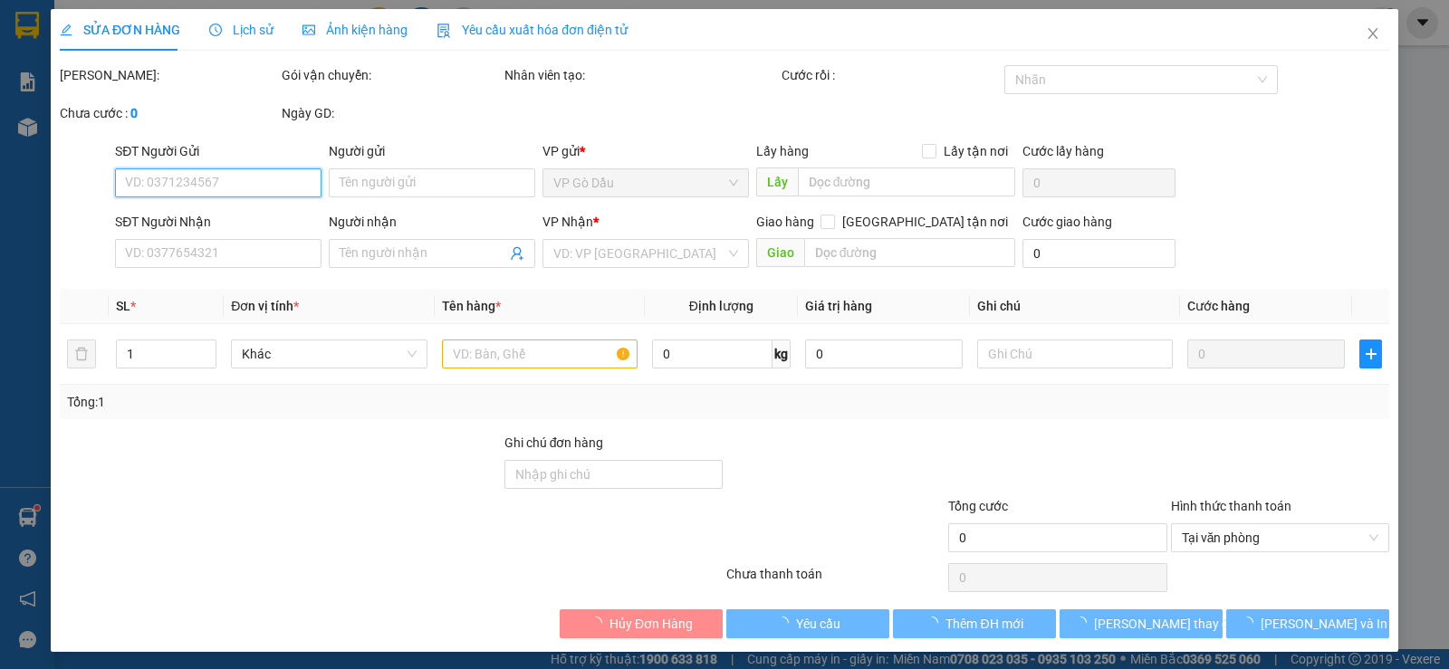
type input "65.000"
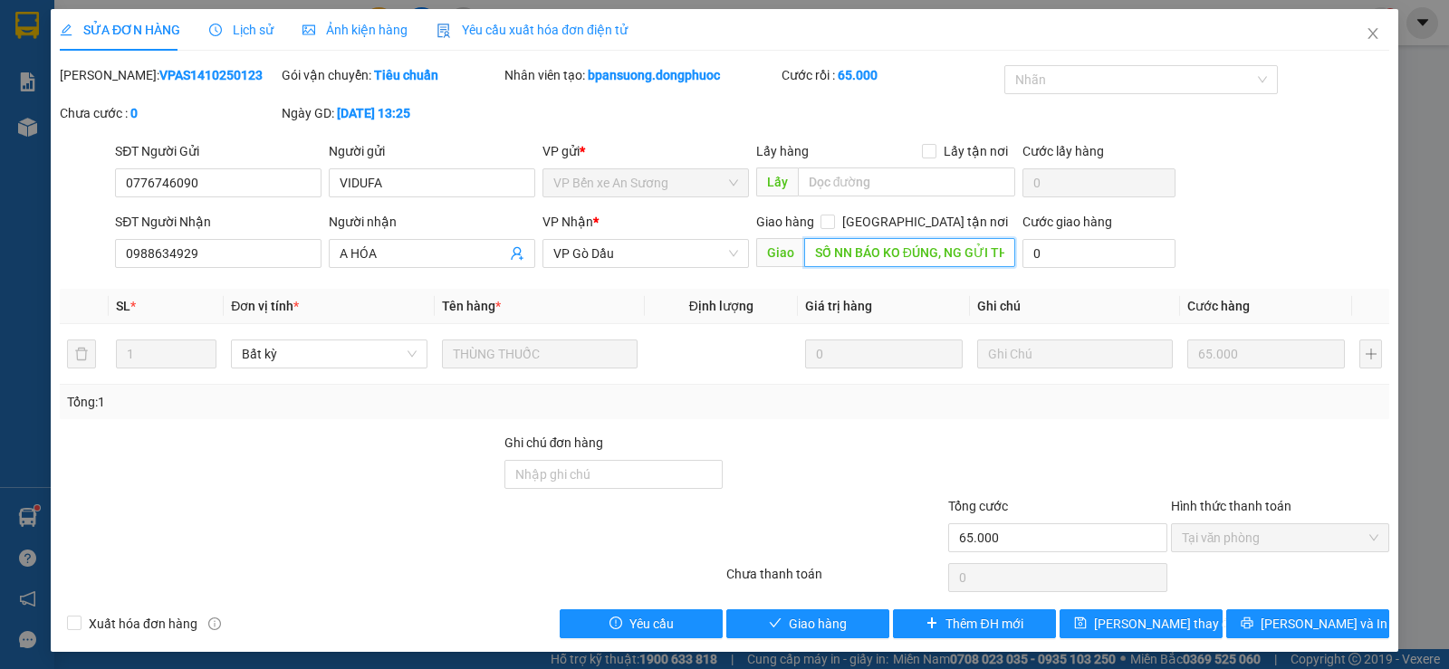
click at [839, 254] on input "SỐ NN BÁO KO ĐÚNG, NG GỬI THUÊ BAO" at bounding box center [910, 252] width 212 height 29
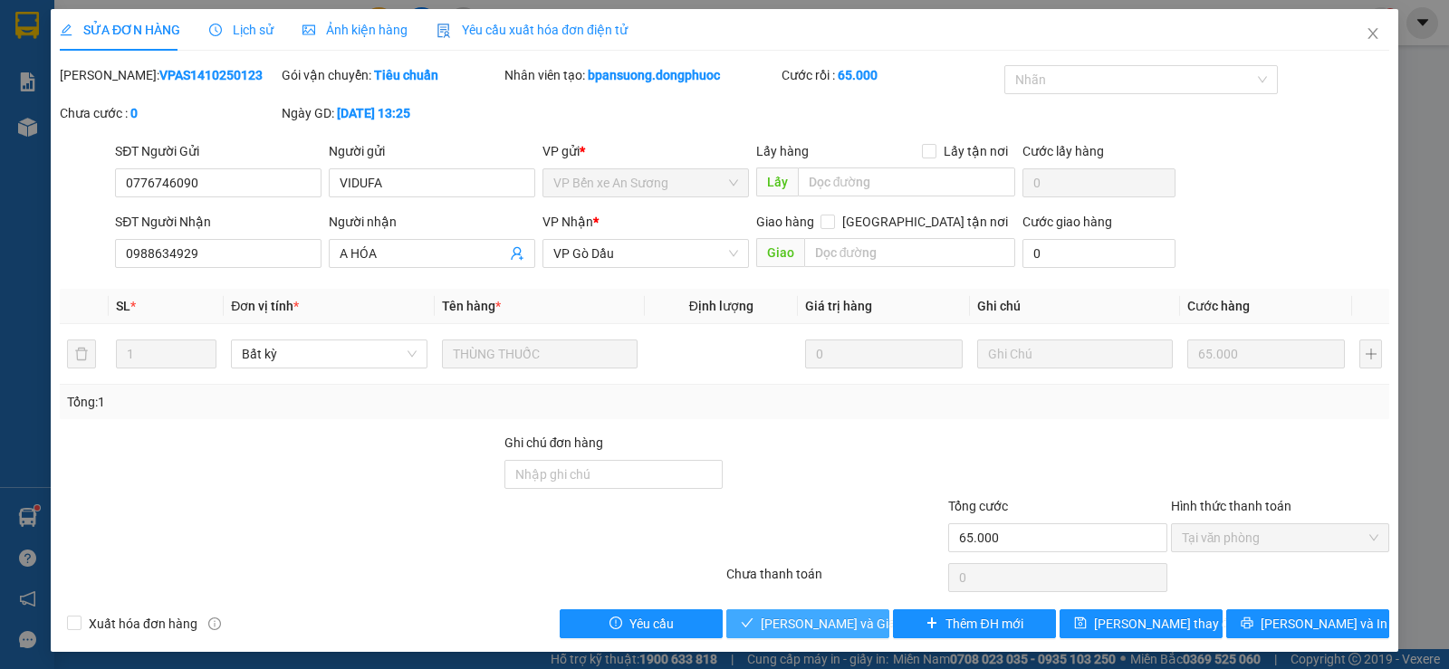
click at [828, 626] on span "[PERSON_NAME] và Giao hàng" at bounding box center [848, 624] width 174 height 20
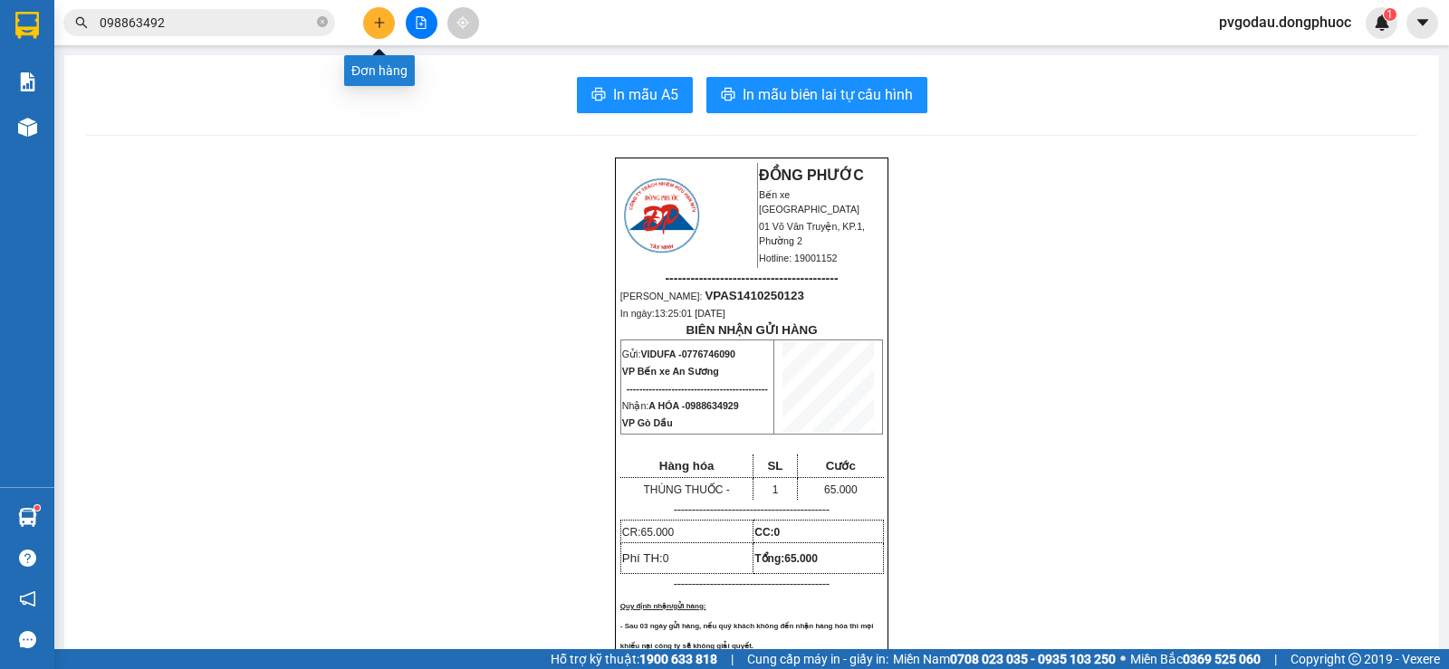
click at [381, 19] on icon "plus" at bounding box center [379, 22] width 13 height 13
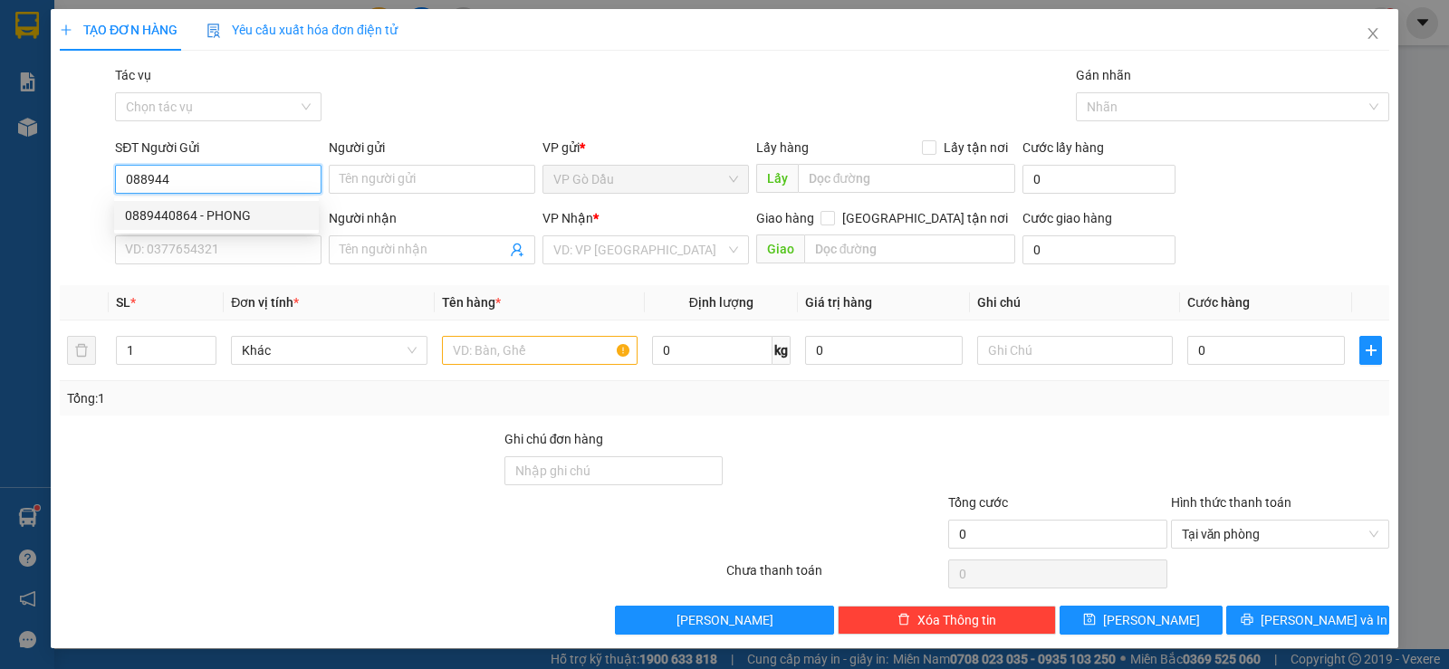
click at [253, 212] on div "0889440864 - PHONG" at bounding box center [216, 216] width 183 height 20
type input "0889440864"
type input "PHONG"
type input "0976483535"
type input "HUY ANH"
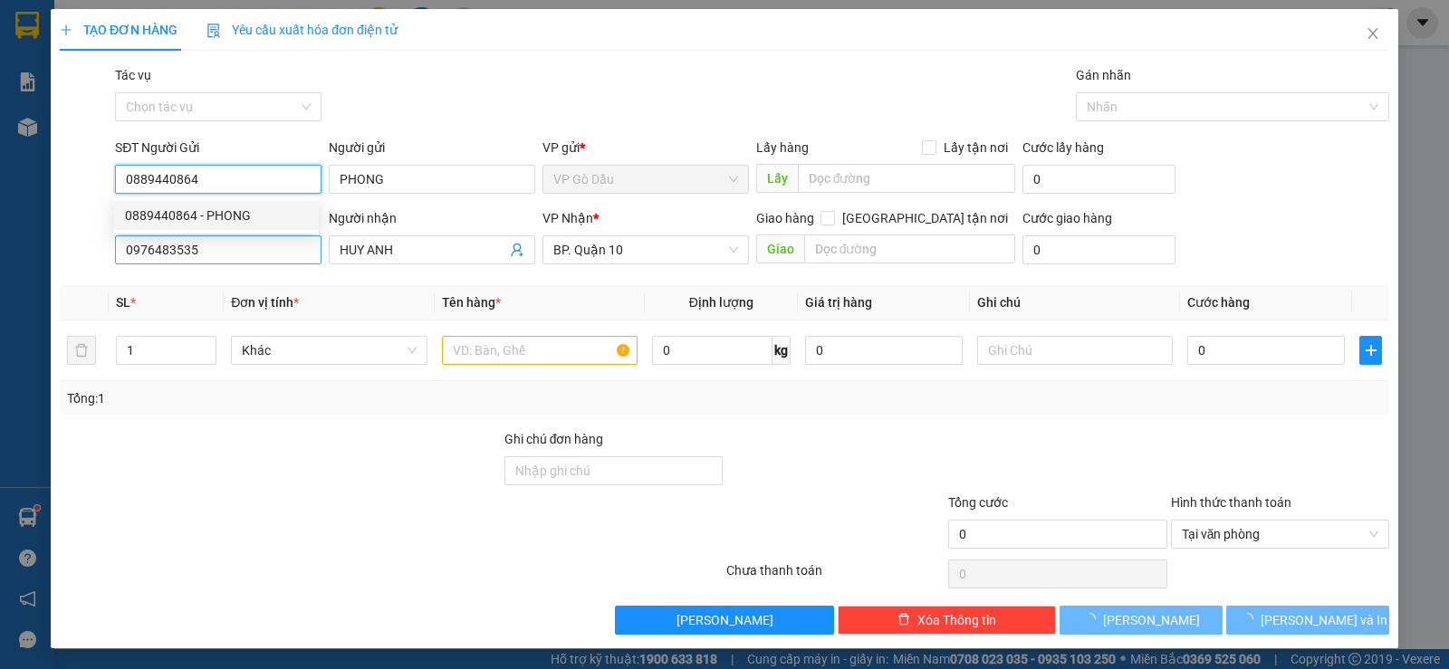
type input "30.000"
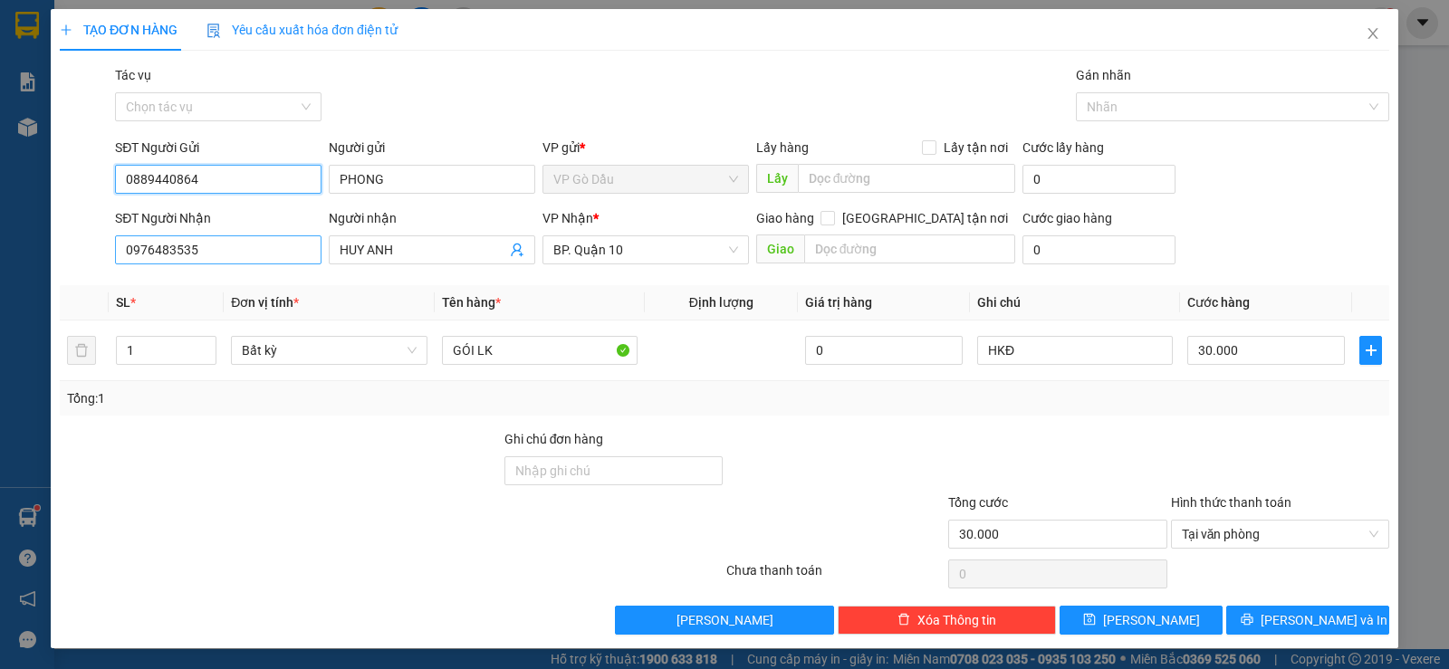
type input "0889440864"
click at [234, 244] on input "0976483535" at bounding box center [218, 249] width 206 height 29
type input "0826574444"
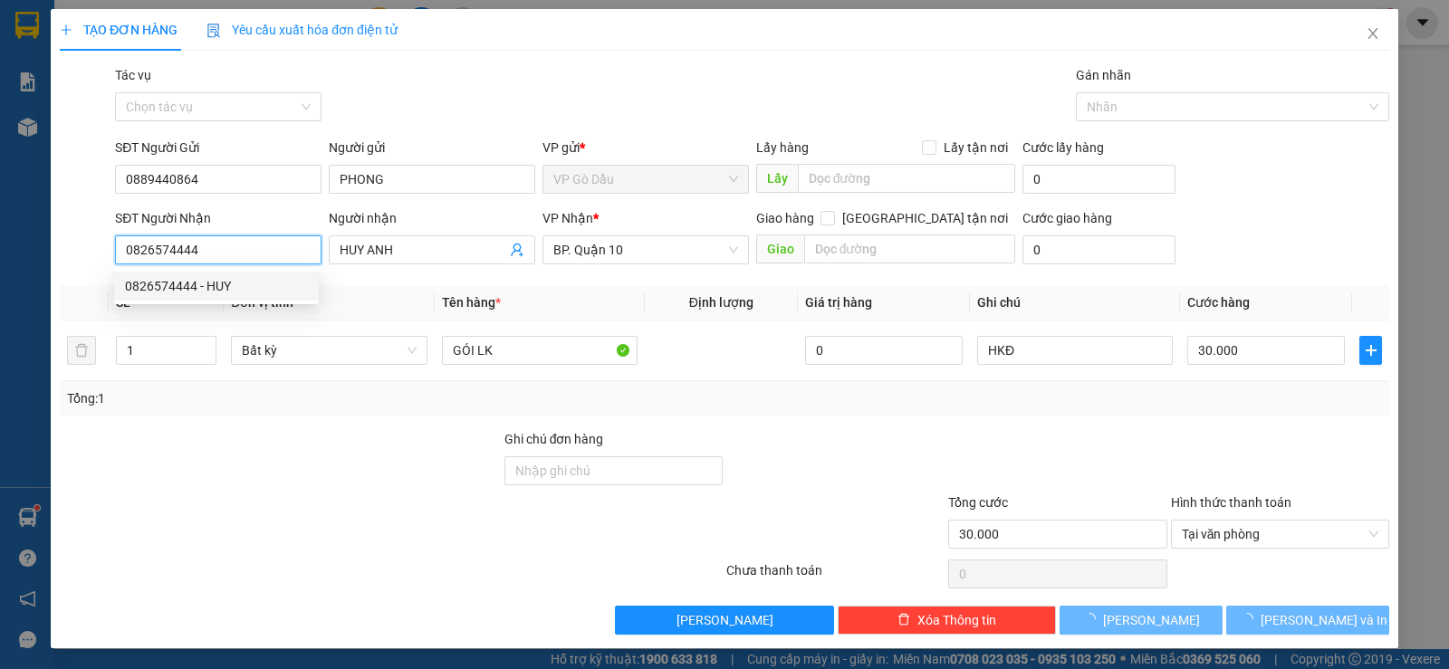
click at [229, 284] on div "0826574444 - HUY" at bounding box center [216, 286] width 183 height 20
type input "HUY"
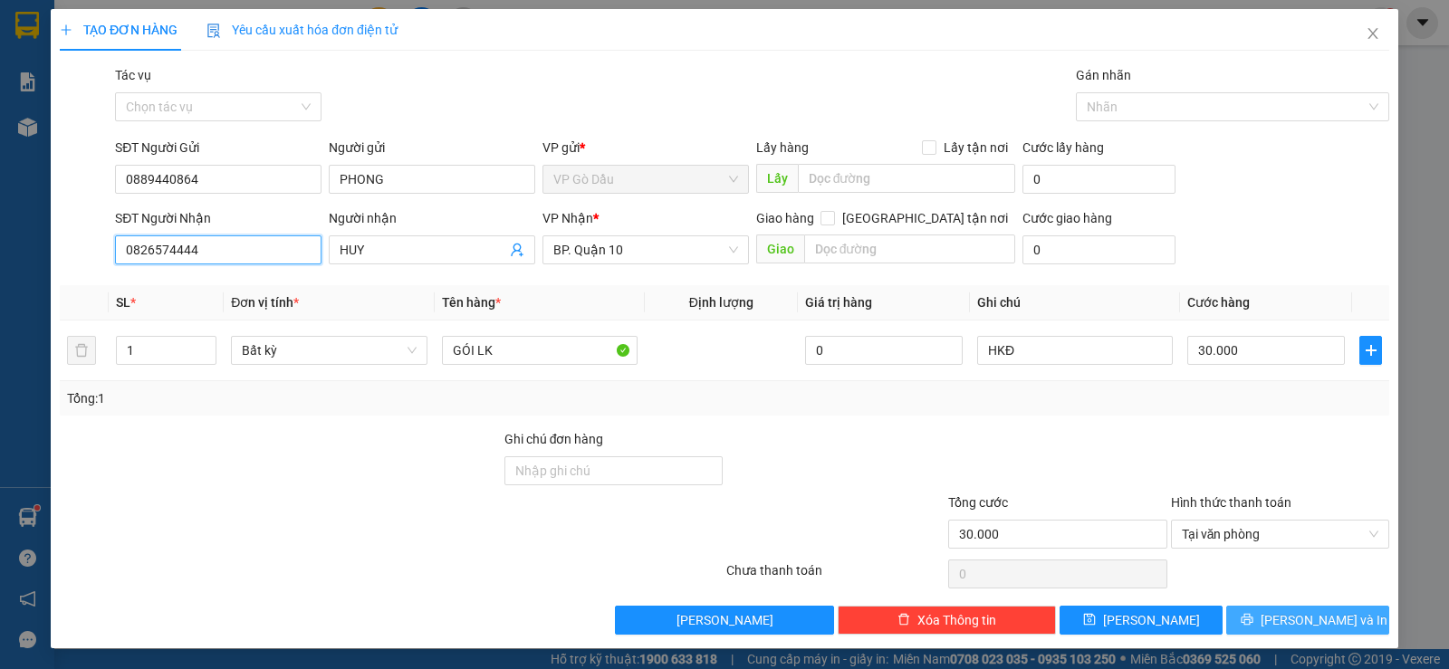
type input "0826574444"
click at [1259, 625] on button "[PERSON_NAME] và In" at bounding box center [1307, 620] width 163 height 29
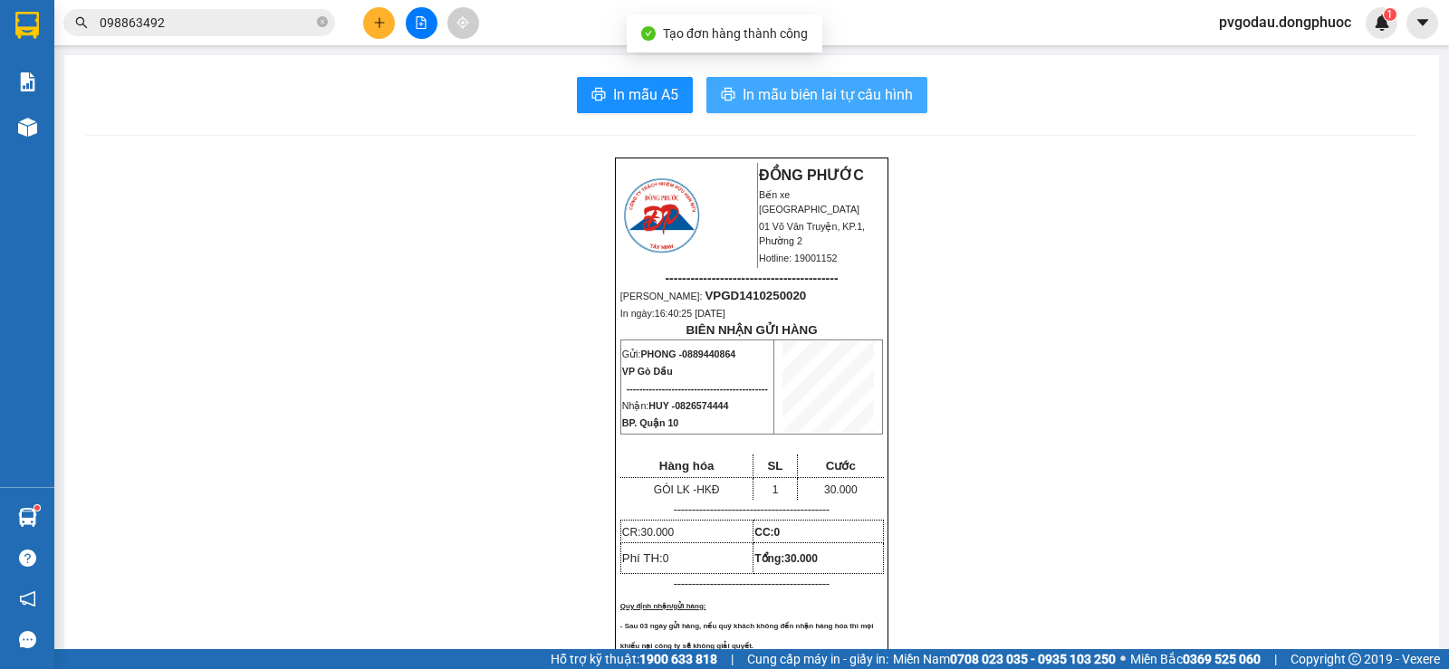
click at [792, 92] on span "In mẫu biên lai tự cấu hình" at bounding box center [827, 94] width 170 height 23
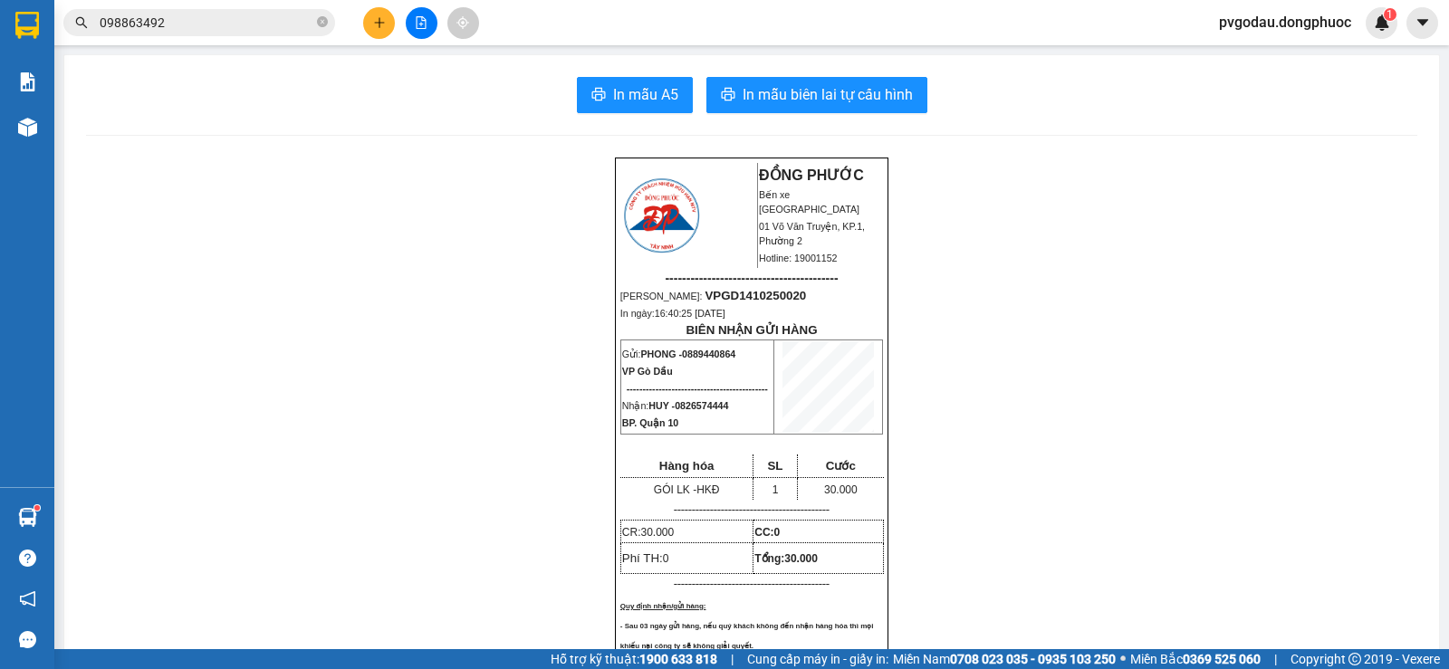
click at [424, 31] on button at bounding box center [422, 23] width 32 height 32
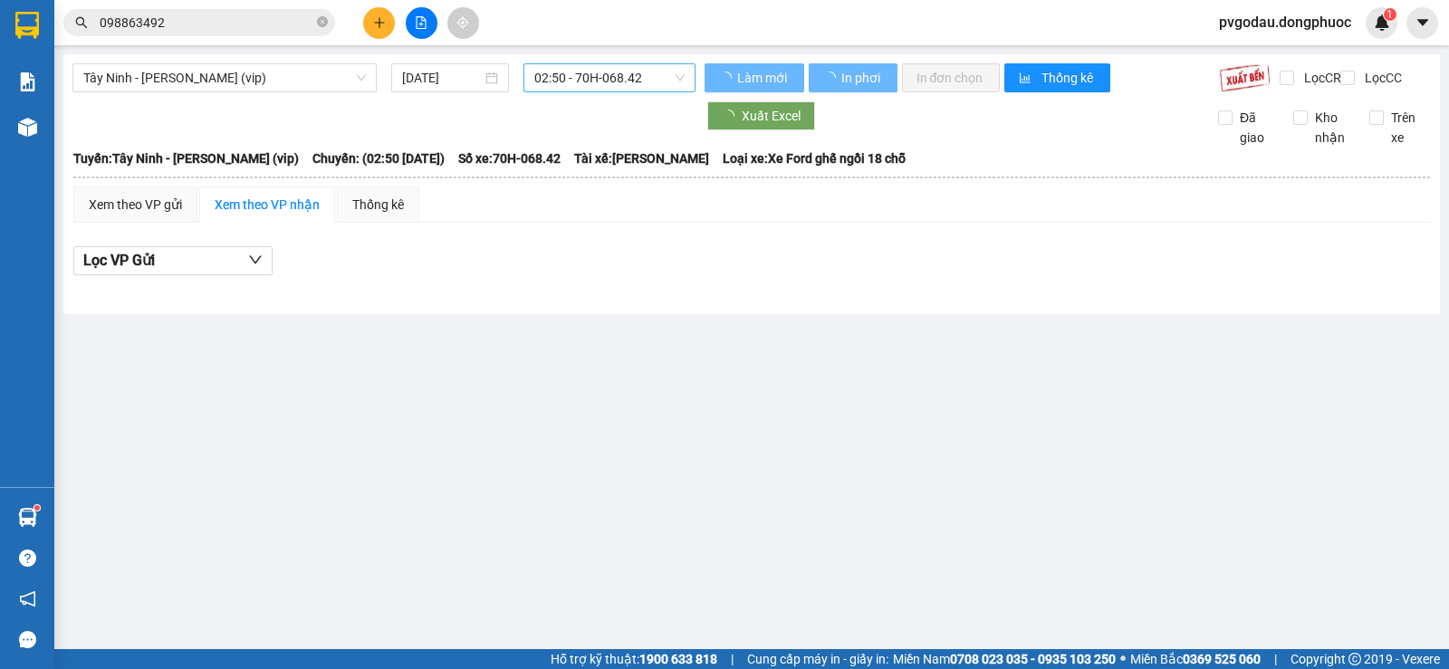
click at [612, 77] on span "02:50 - 70H-068.42" at bounding box center [608, 77] width 149 height 27
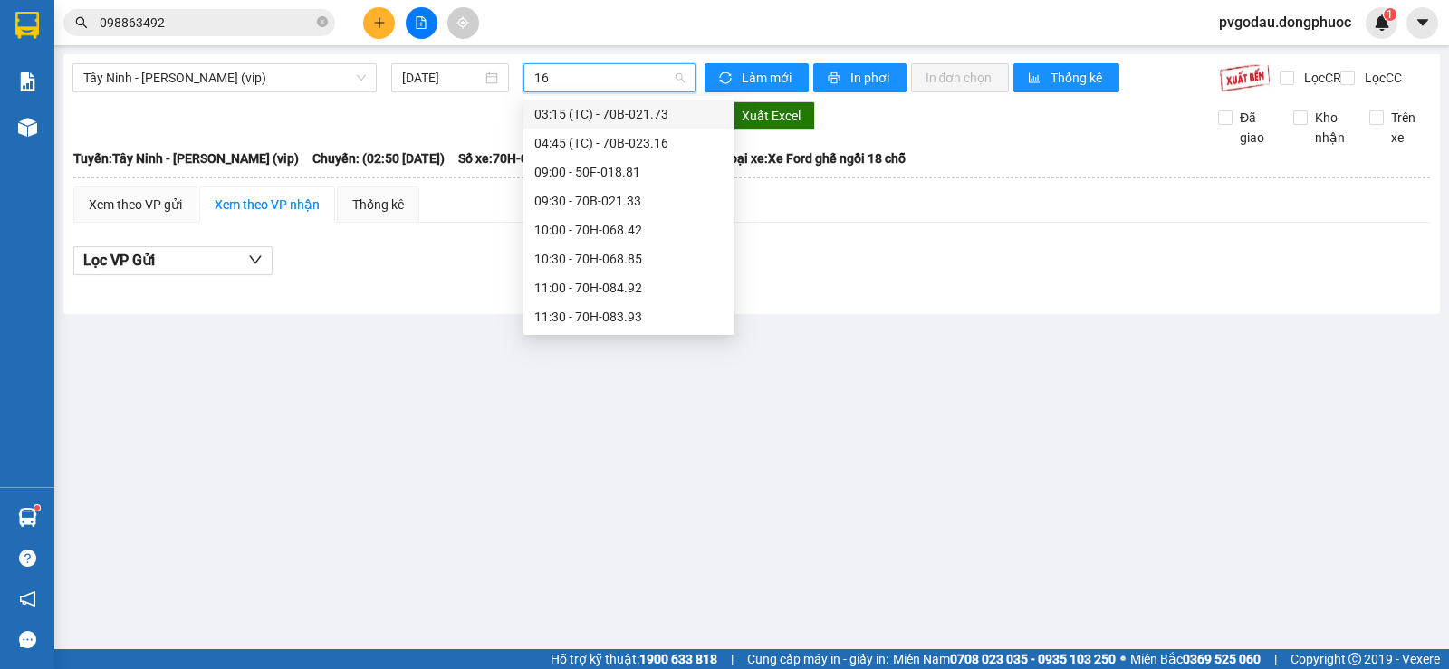
type input "160"
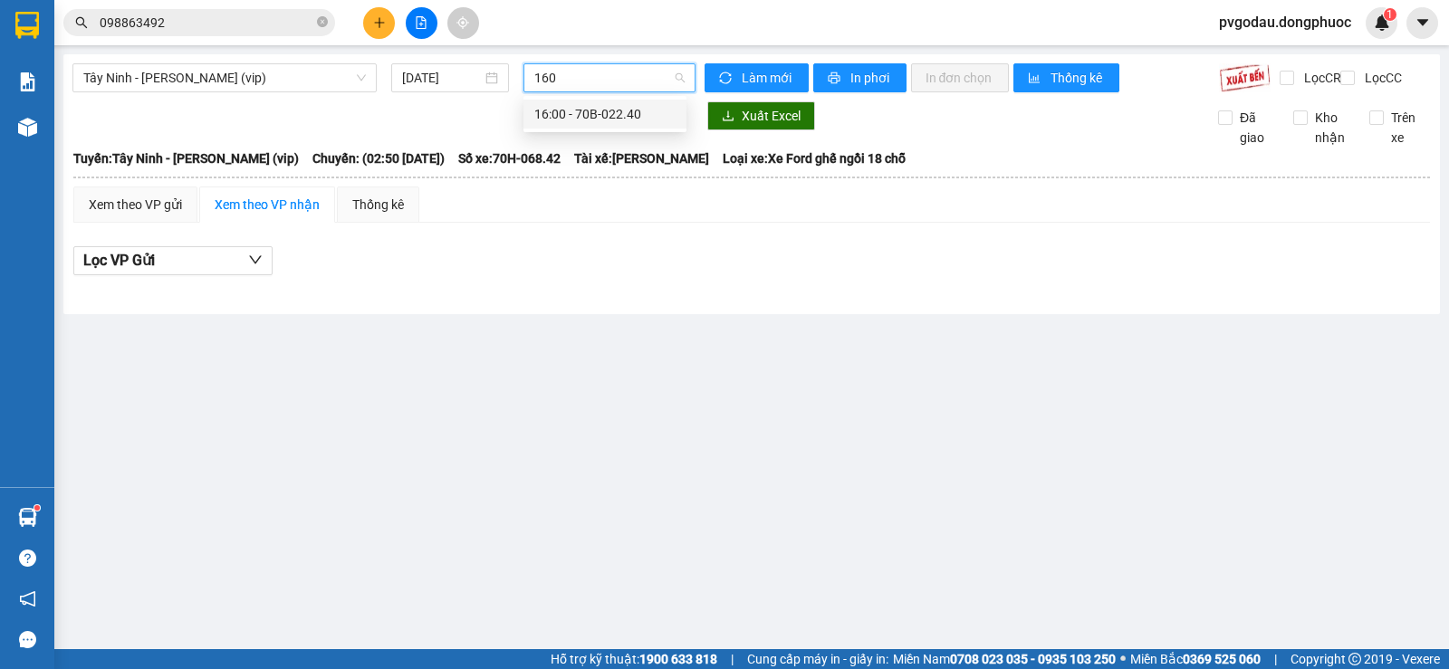
click at [559, 119] on div "16:00 - 70B-022.40" at bounding box center [604, 114] width 141 height 20
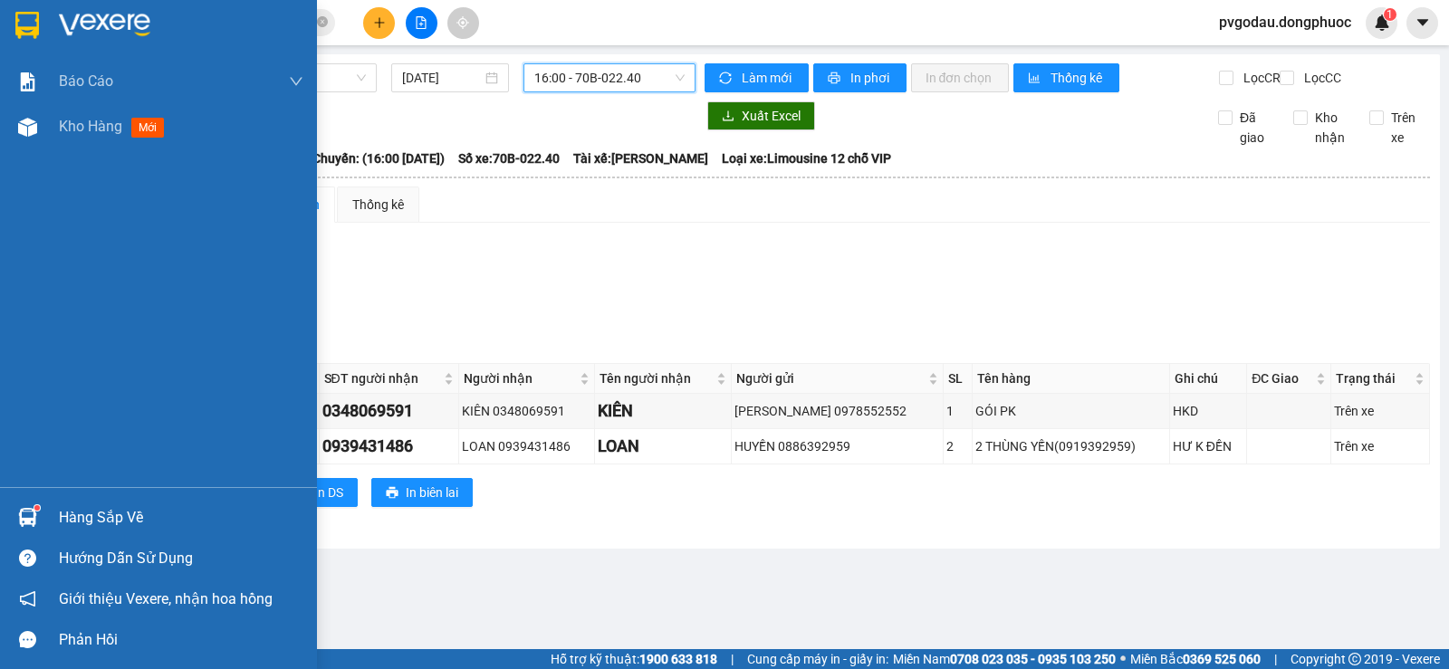
click at [47, 504] on div "Hàng sắp về" at bounding box center [158, 517] width 317 height 41
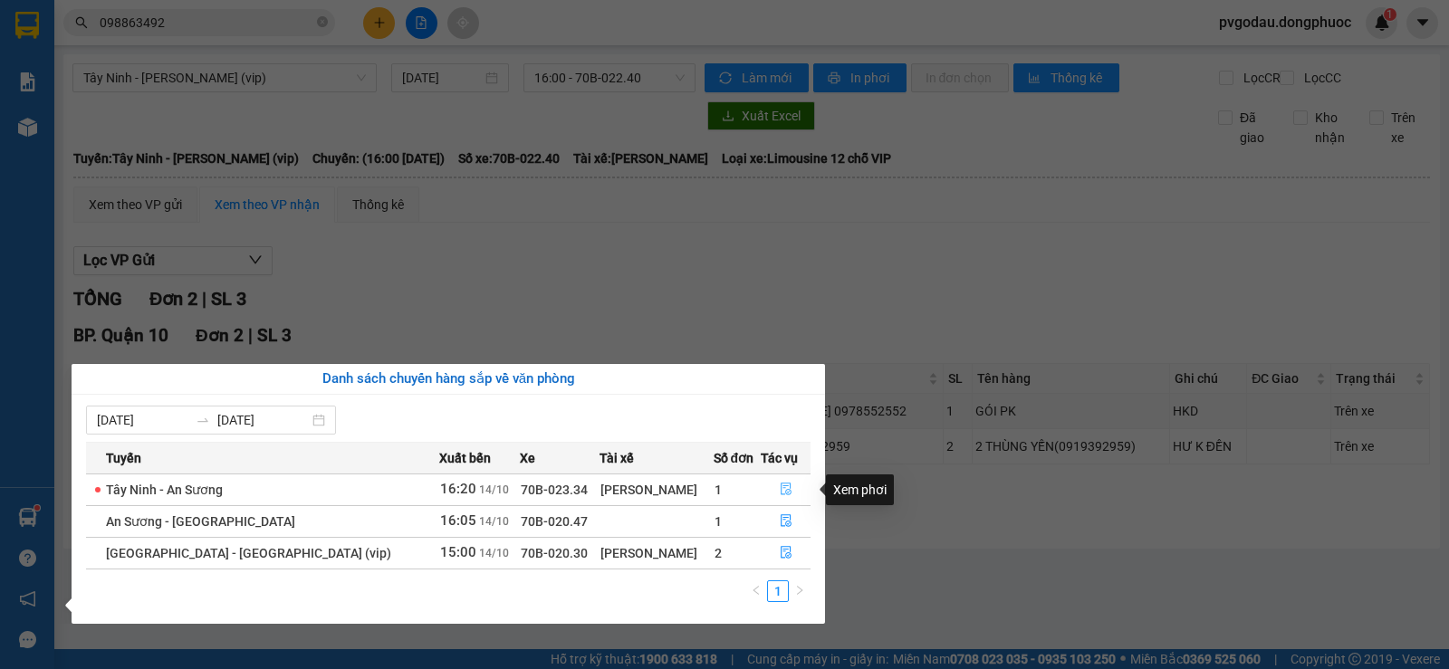
click at [781, 488] on icon "file-done" at bounding box center [786, 489] width 13 height 13
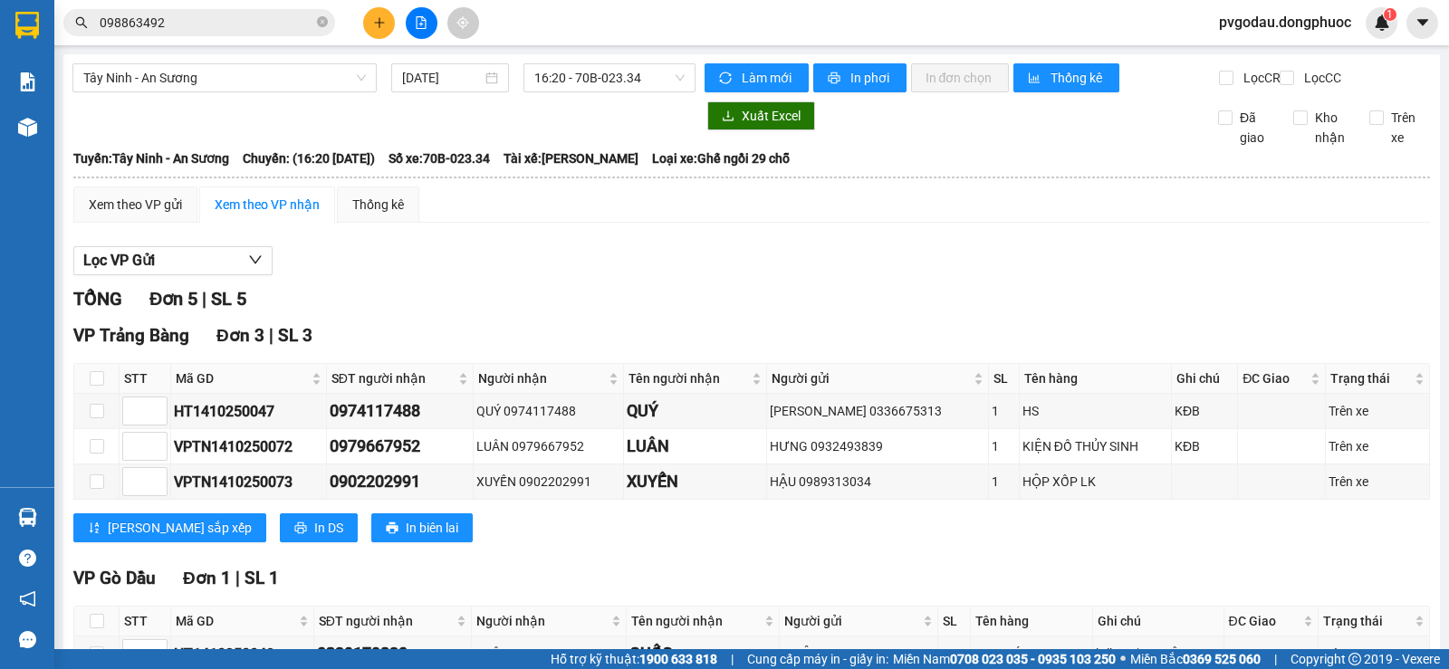
scroll to position [303, 0]
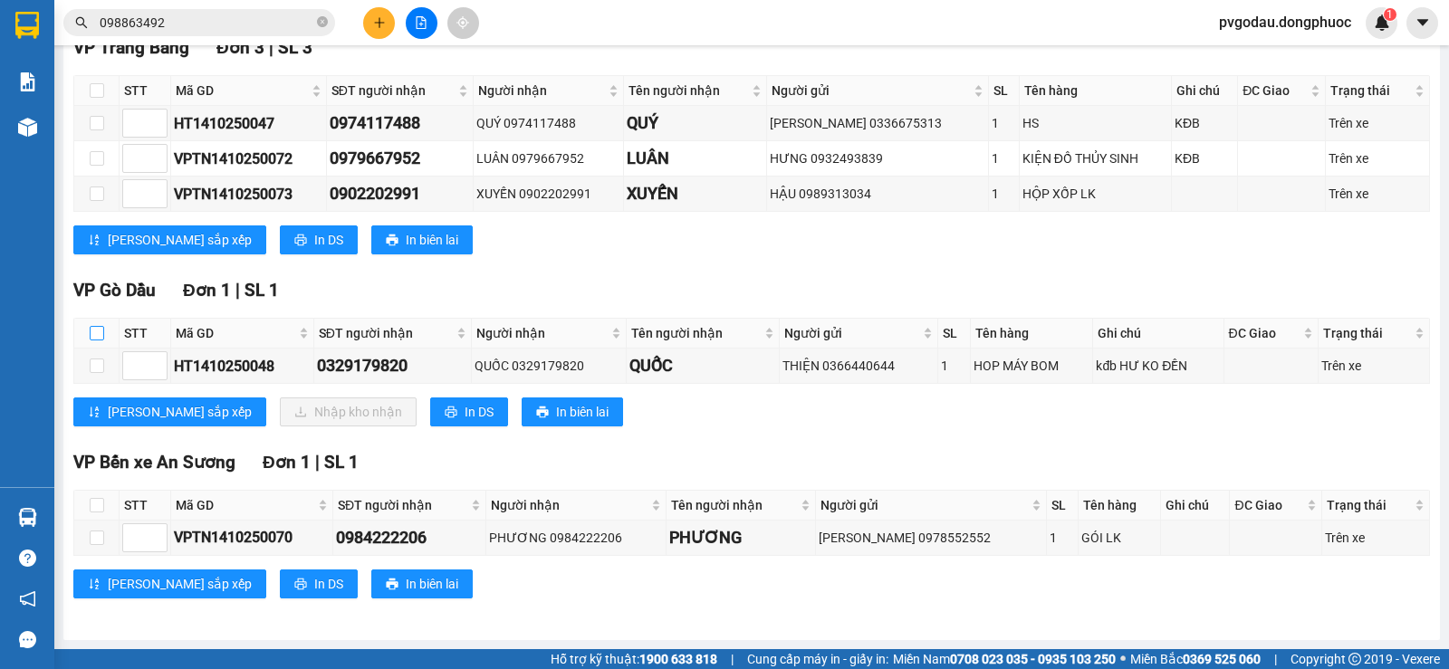
click at [101, 329] on input "checkbox" at bounding box center [97, 333] width 14 height 14
checkbox input "true"
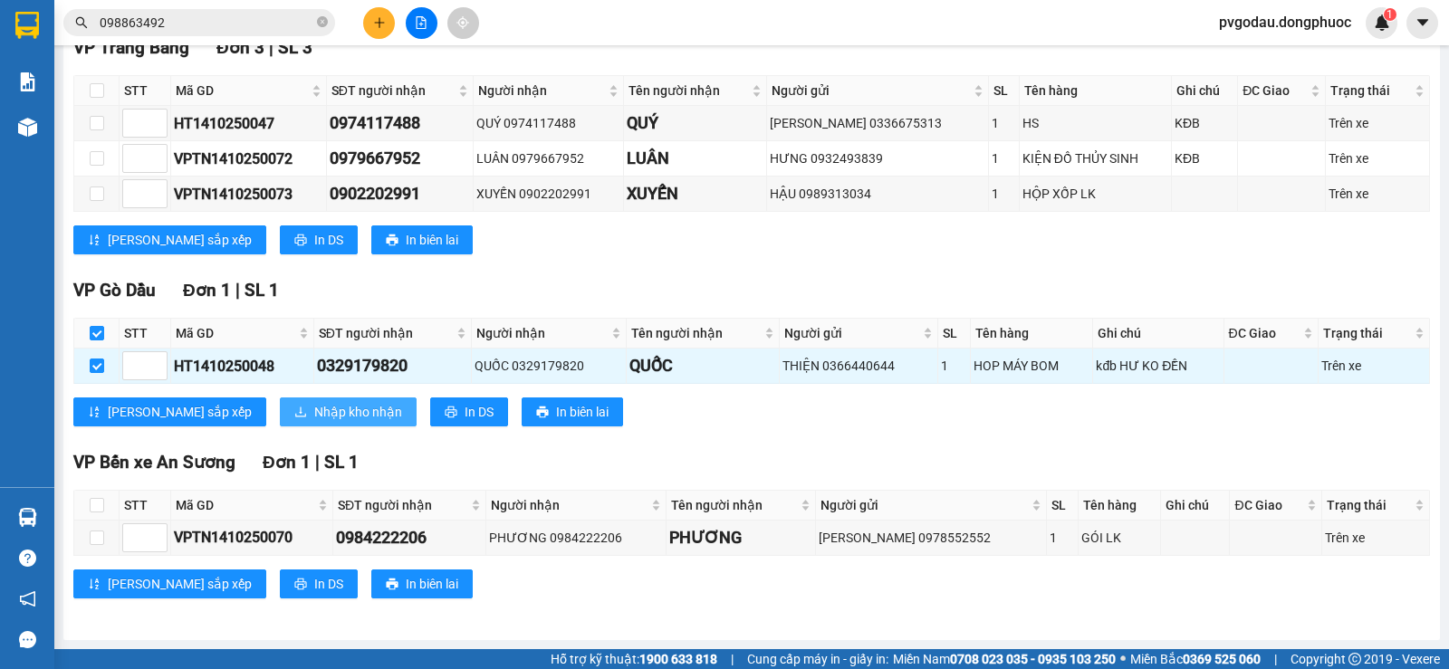
click at [314, 415] on span "Nhập kho nhận" at bounding box center [358, 412] width 88 height 20
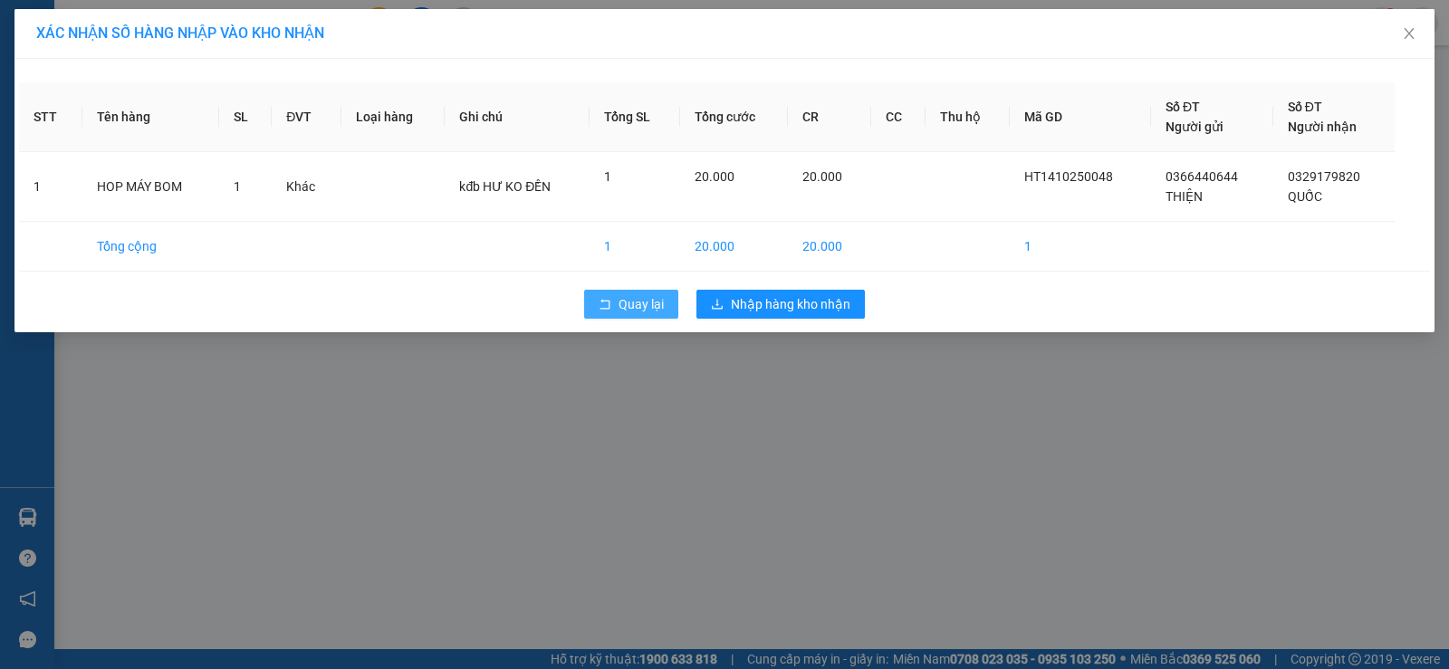
click at [651, 297] on span "Quay lại" at bounding box center [640, 304] width 45 height 20
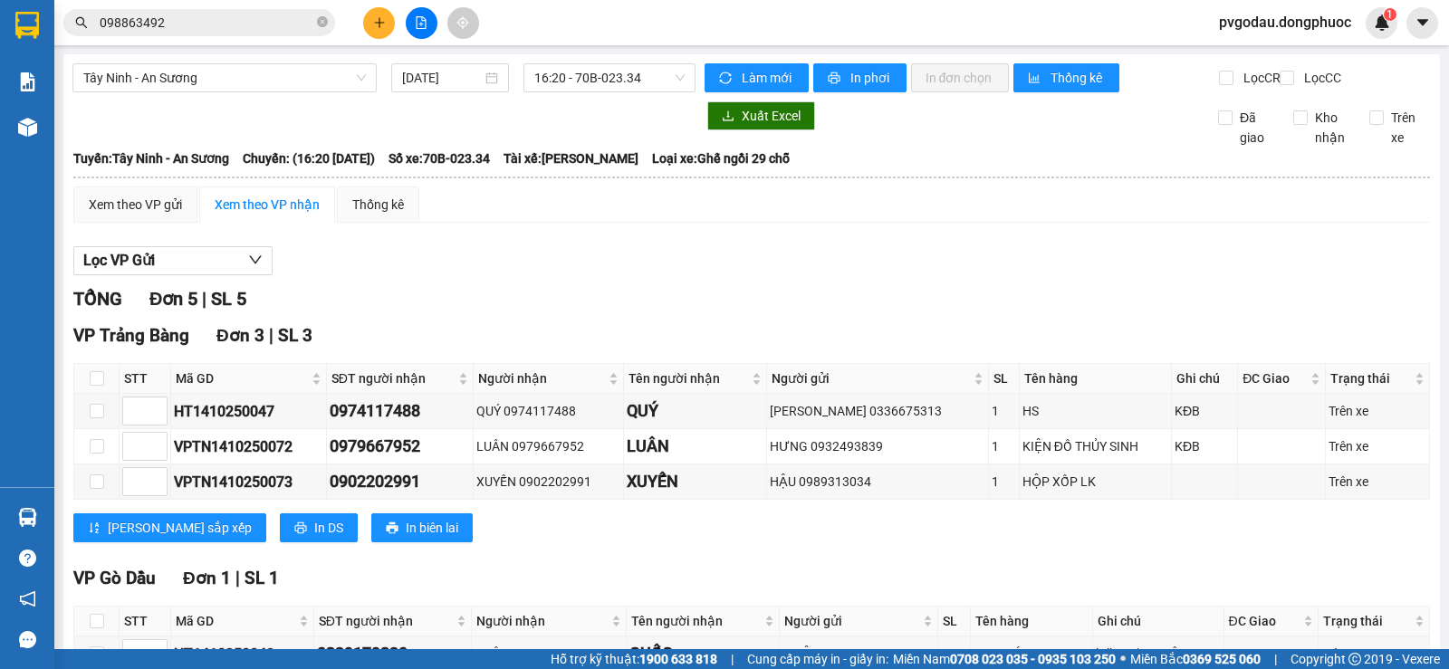
click at [200, 26] on input "098863492" at bounding box center [207, 23] width 214 height 20
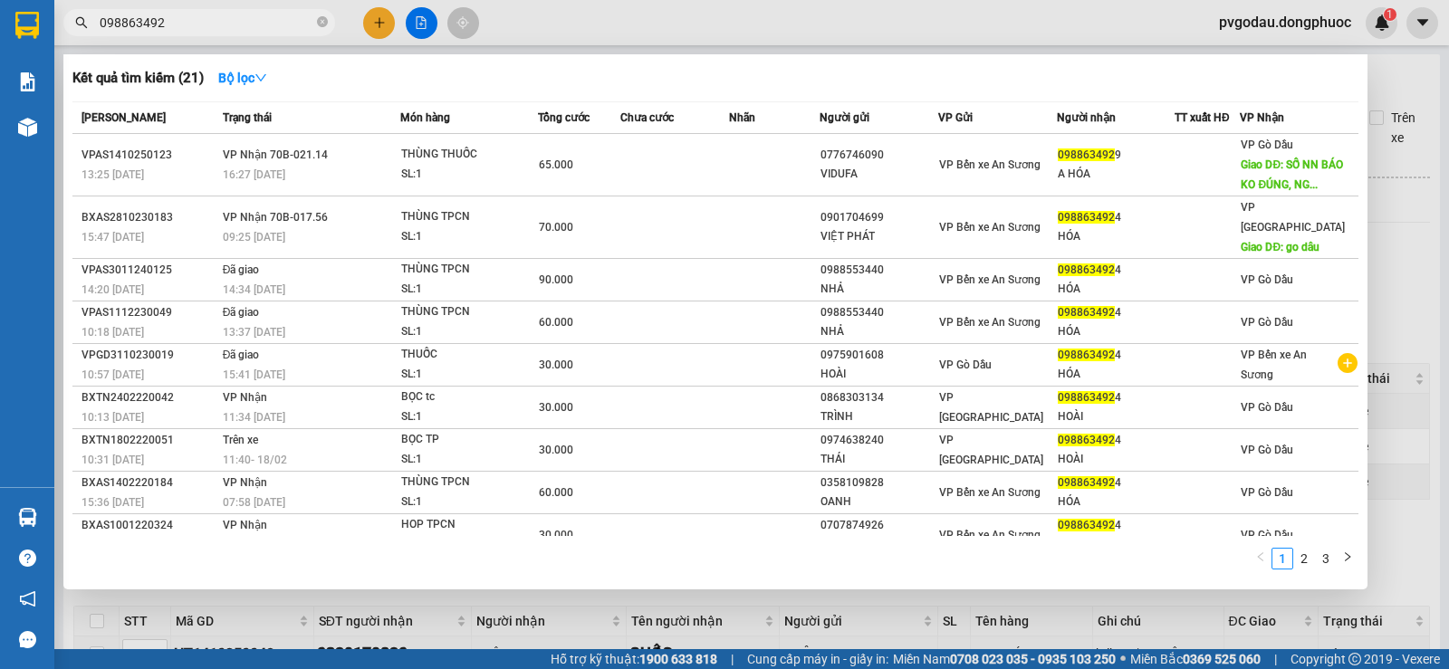
click at [200, 26] on input "098863492" at bounding box center [207, 23] width 214 height 20
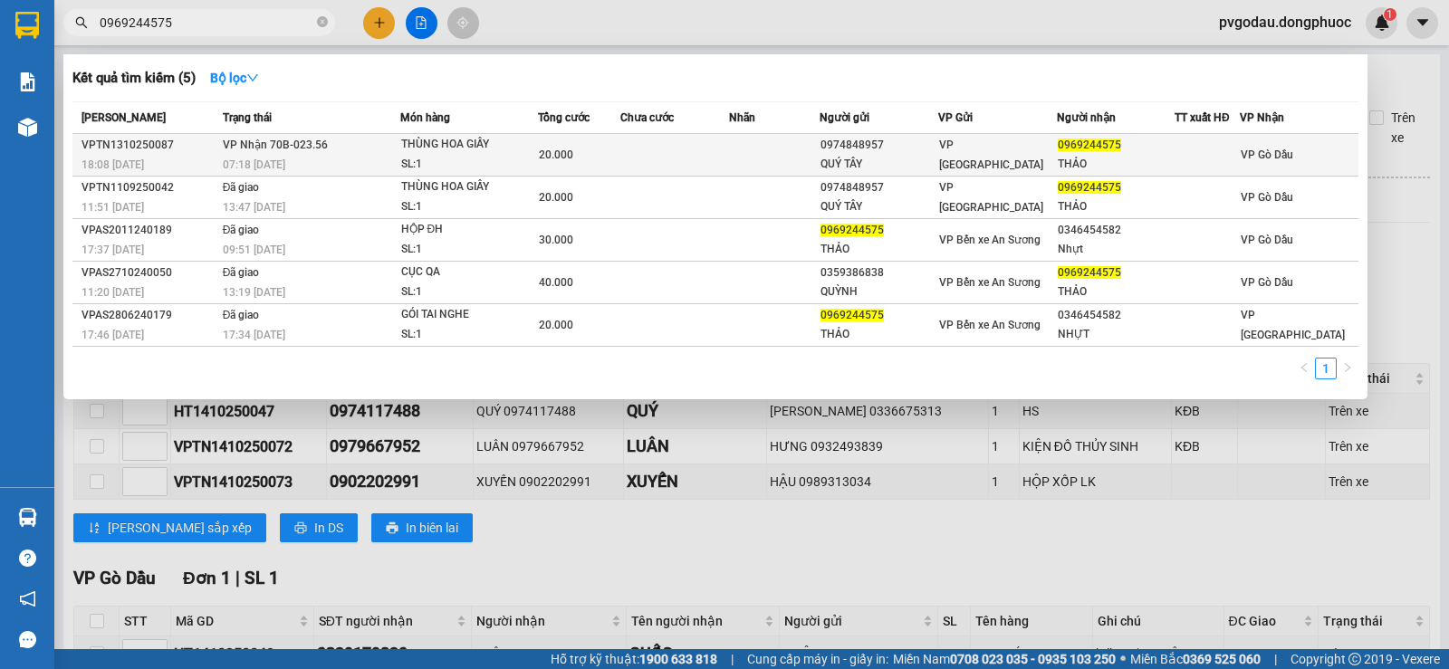
type input "0969244575"
click at [348, 157] on div "07:18 [DATE]" at bounding box center [311, 165] width 177 height 20
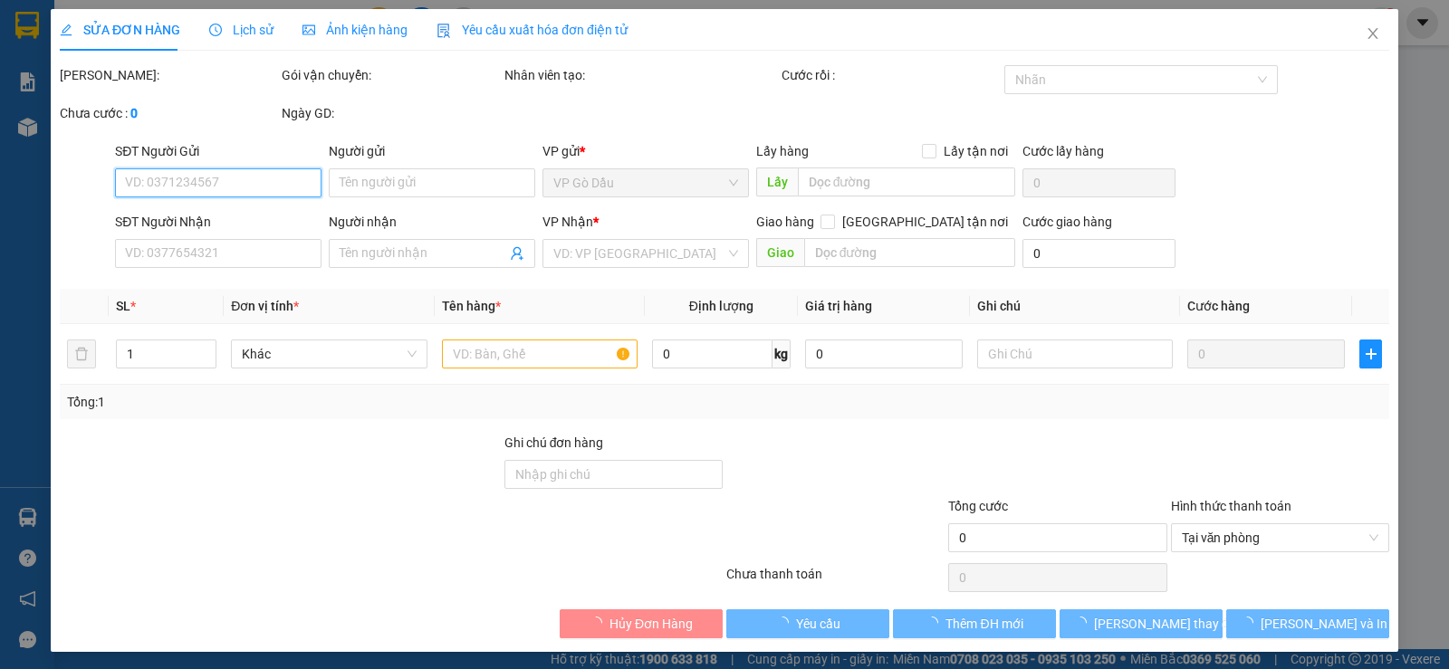
type input "0974848957"
type input "QUÝ TÂY"
type input "0969244575"
type input "THẢO"
type input "20.000"
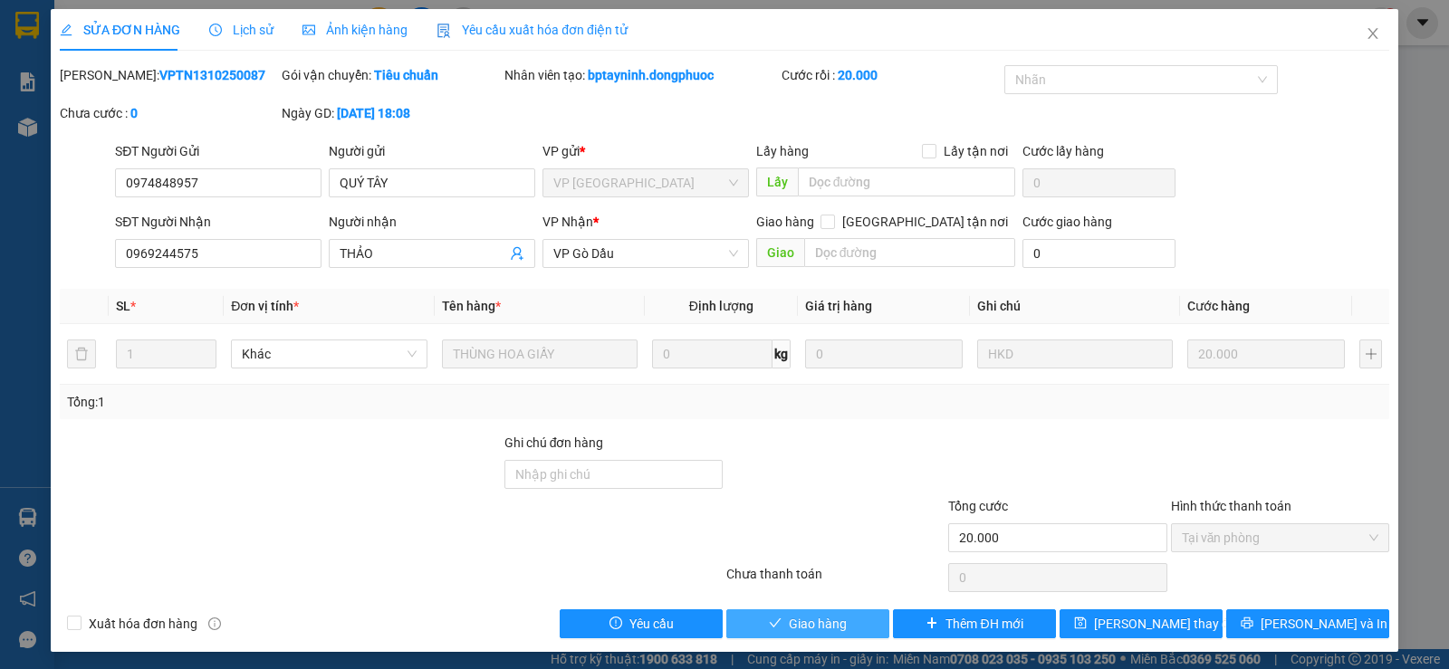
click at [834, 618] on span "Giao hàng" at bounding box center [818, 624] width 58 height 20
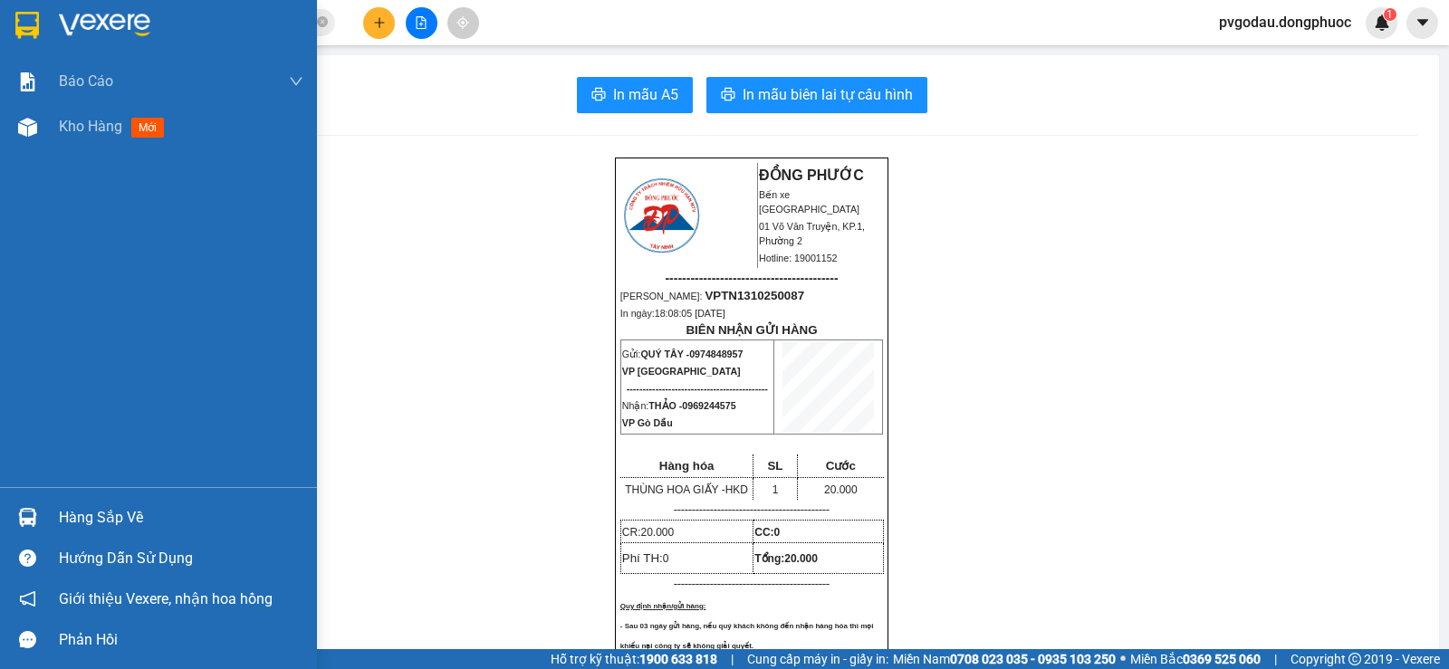
click at [47, 500] on div "Hàng sắp về" at bounding box center [158, 517] width 317 height 41
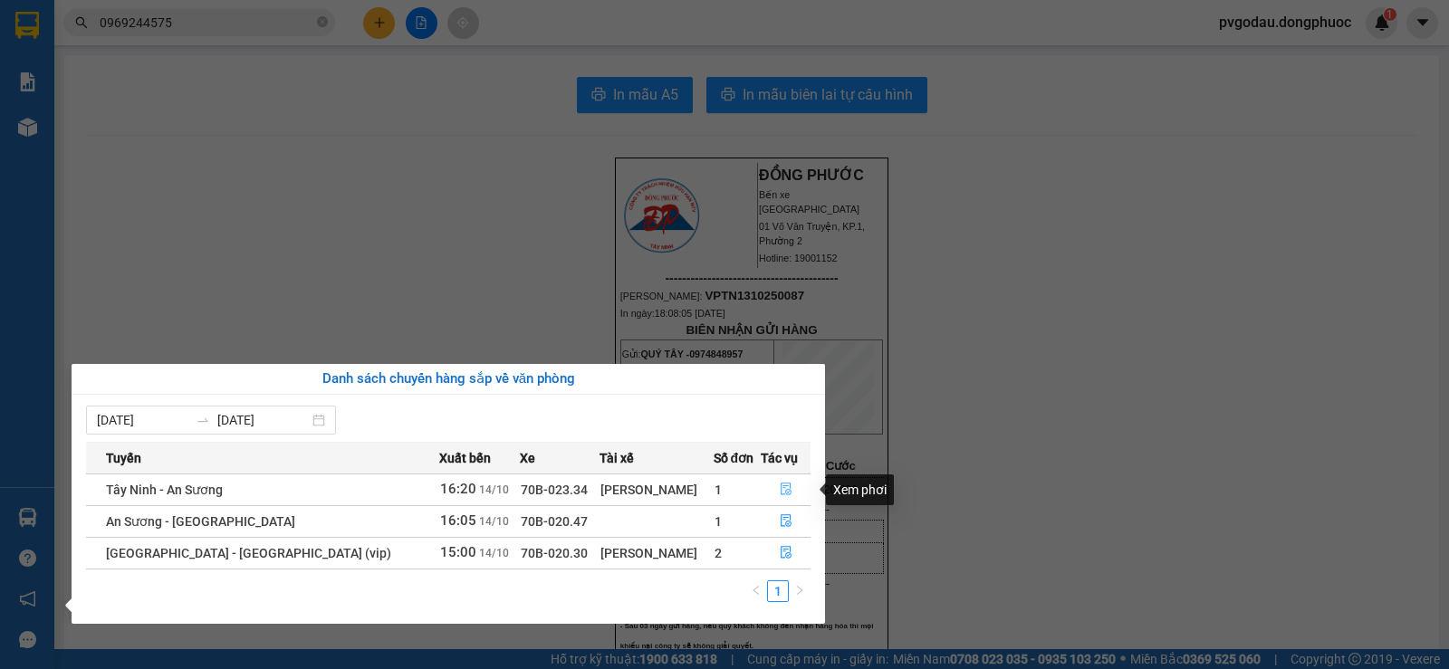
click at [780, 492] on icon "file-done" at bounding box center [786, 489] width 13 height 13
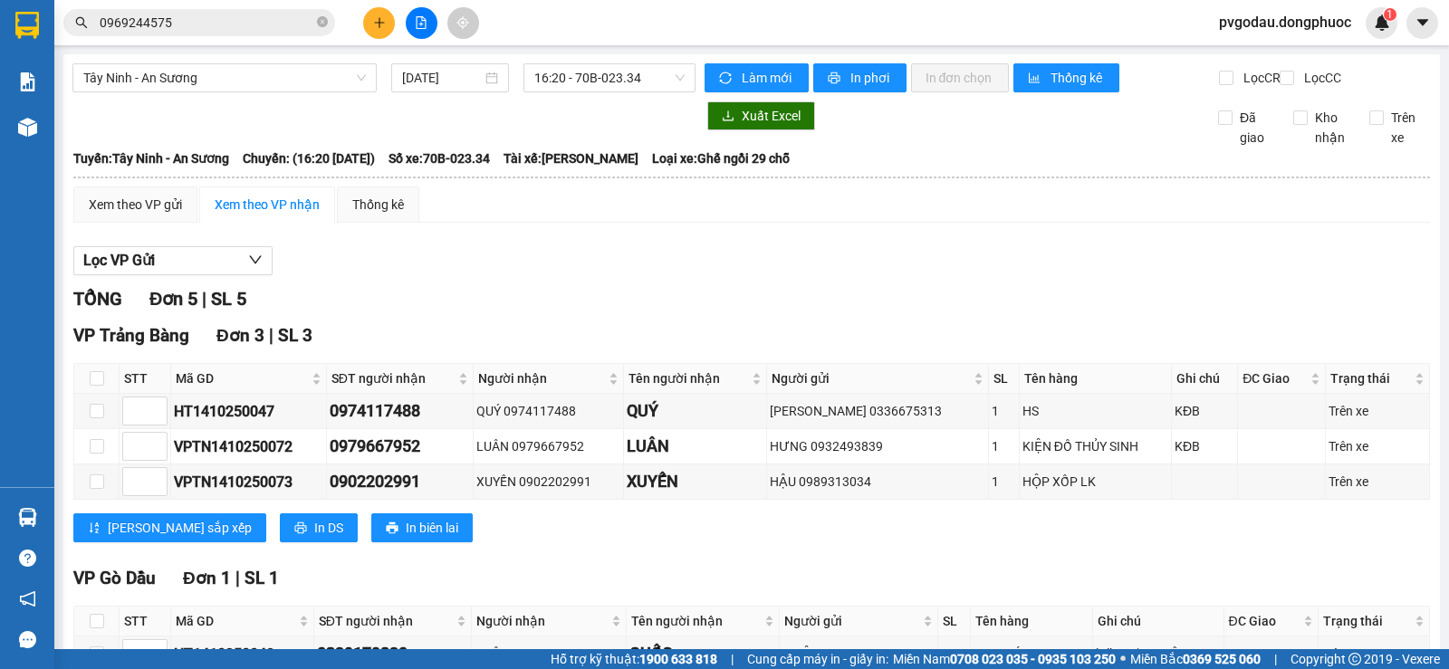
scroll to position [303, 0]
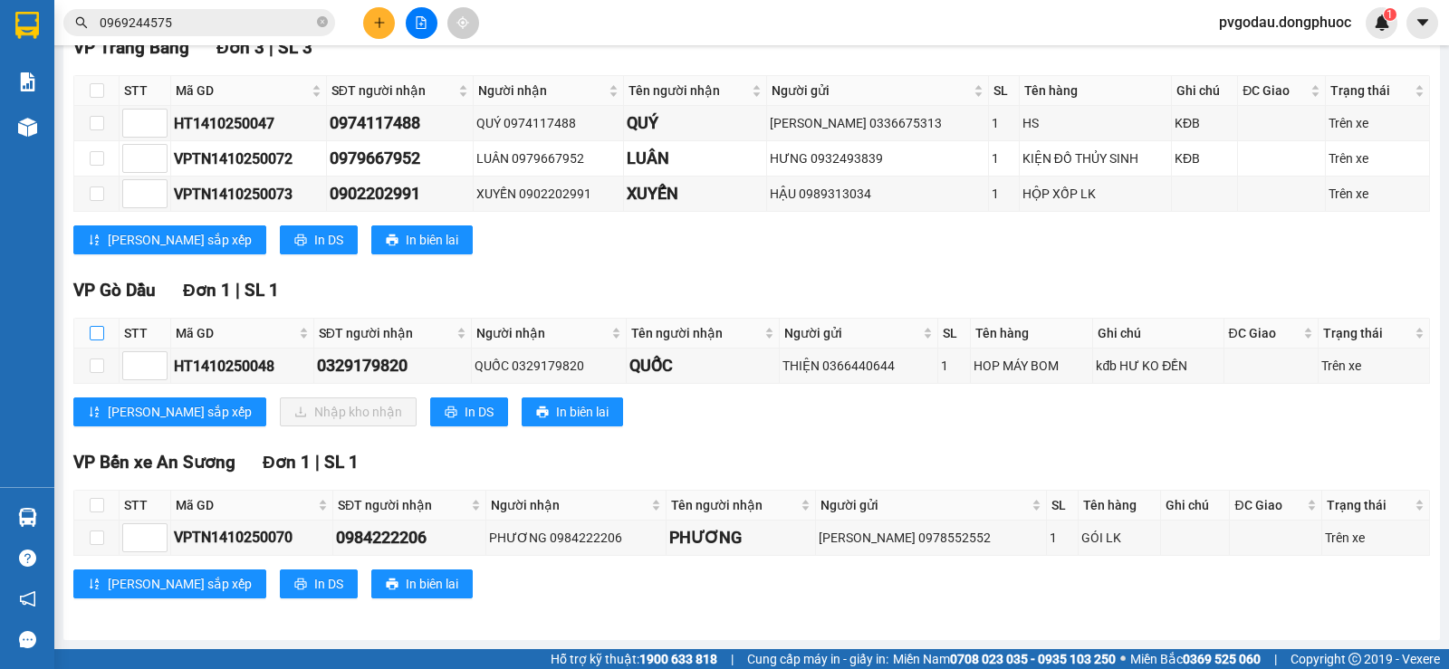
click at [101, 323] on label at bounding box center [97, 333] width 14 height 20
click at [101, 326] on input "checkbox" at bounding box center [97, 333] width 14 height 14
checkbox input "true"
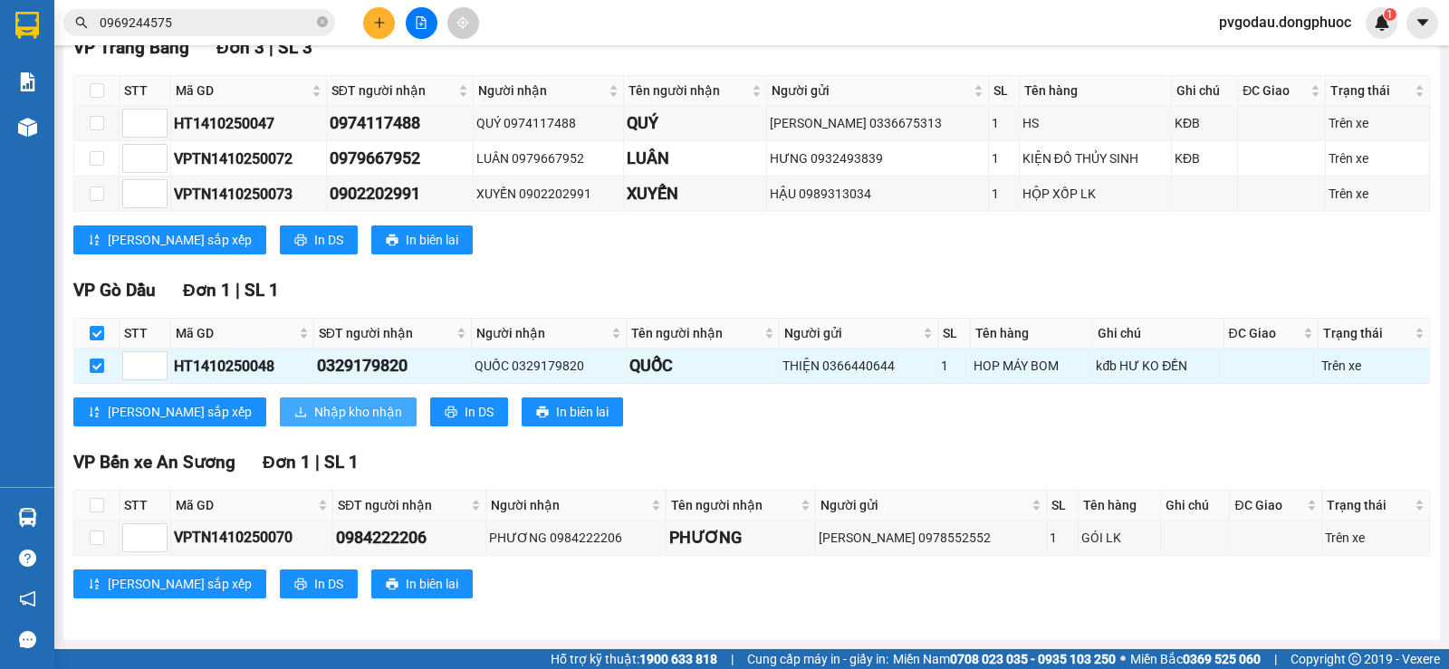
click at [280, 399] on button "Nhập kho nhận" at bounding box center [348, 411] width 137 height 29
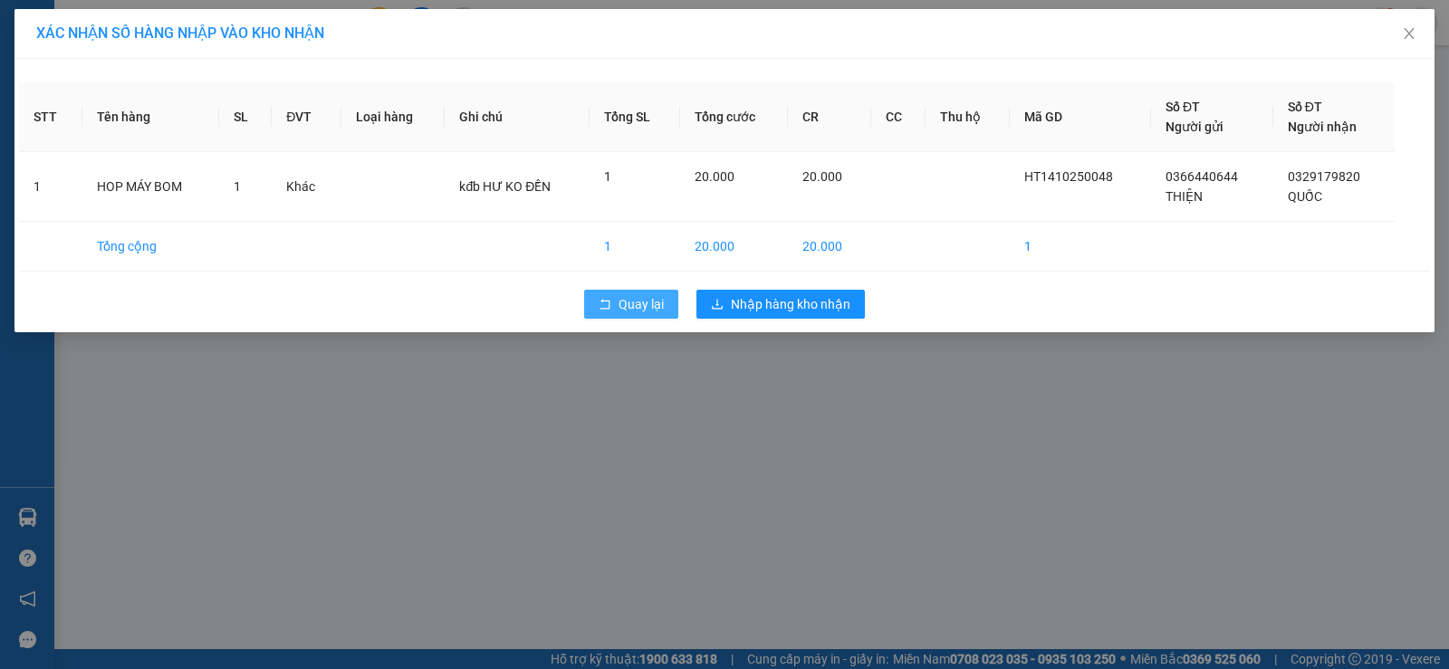
click at [615, 295] on button "Quay lại" at bounding box center [631, 304] width 94 height 29
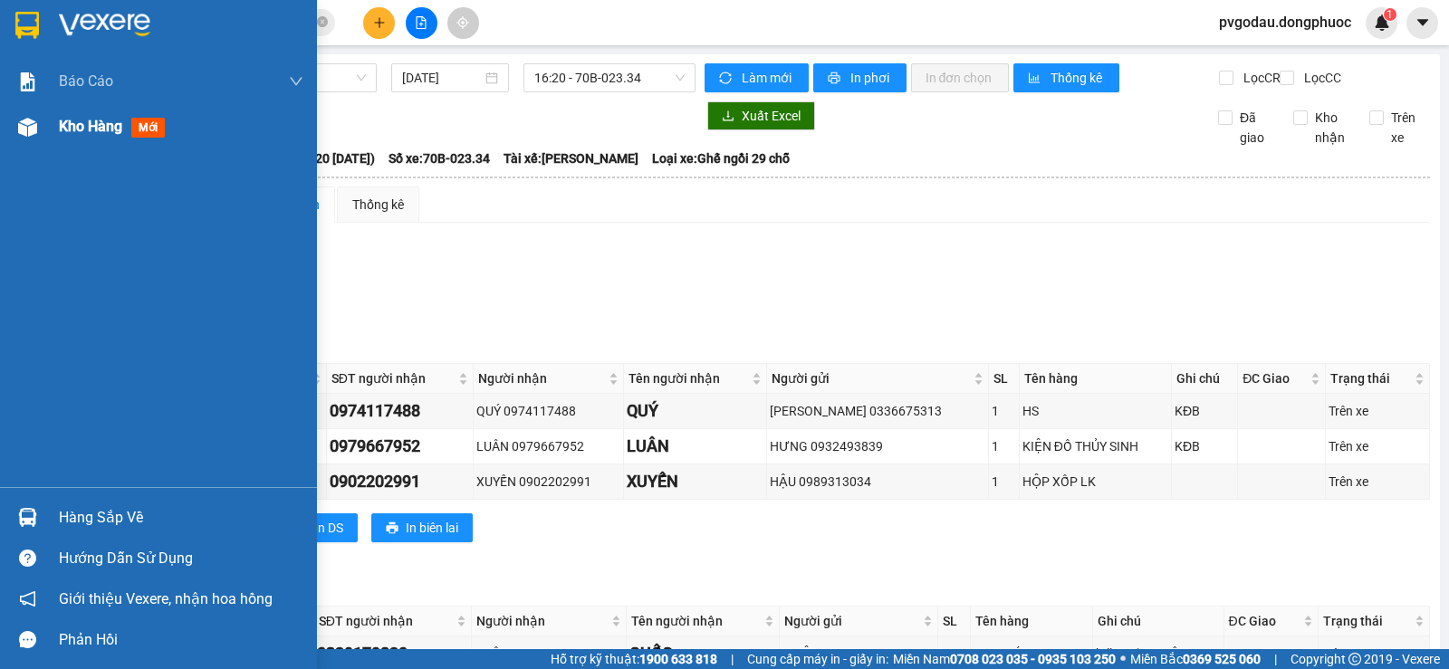
click at [42, 134] on div at bounding box center [28, 127] width 32 height 32
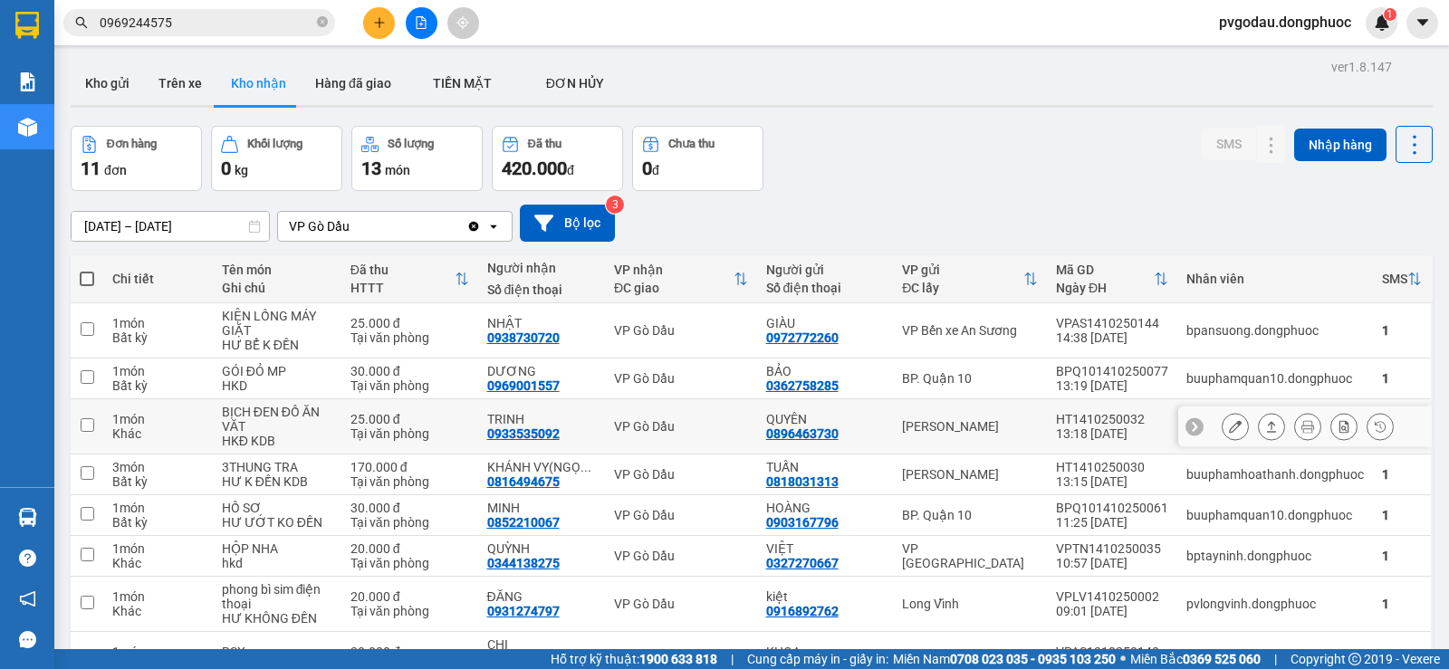
scroll to position [179, 0]
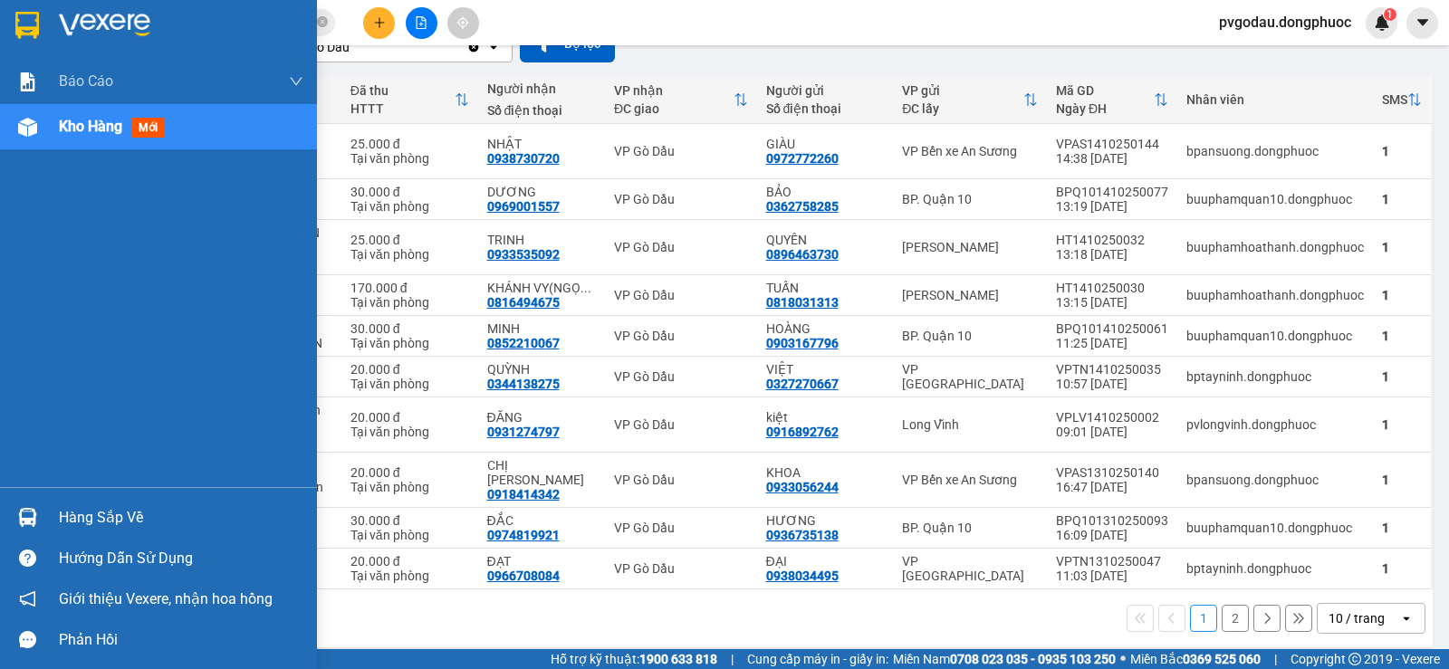
click at [33, 506] on div at bounding box center [28, 518] width 32 height 32
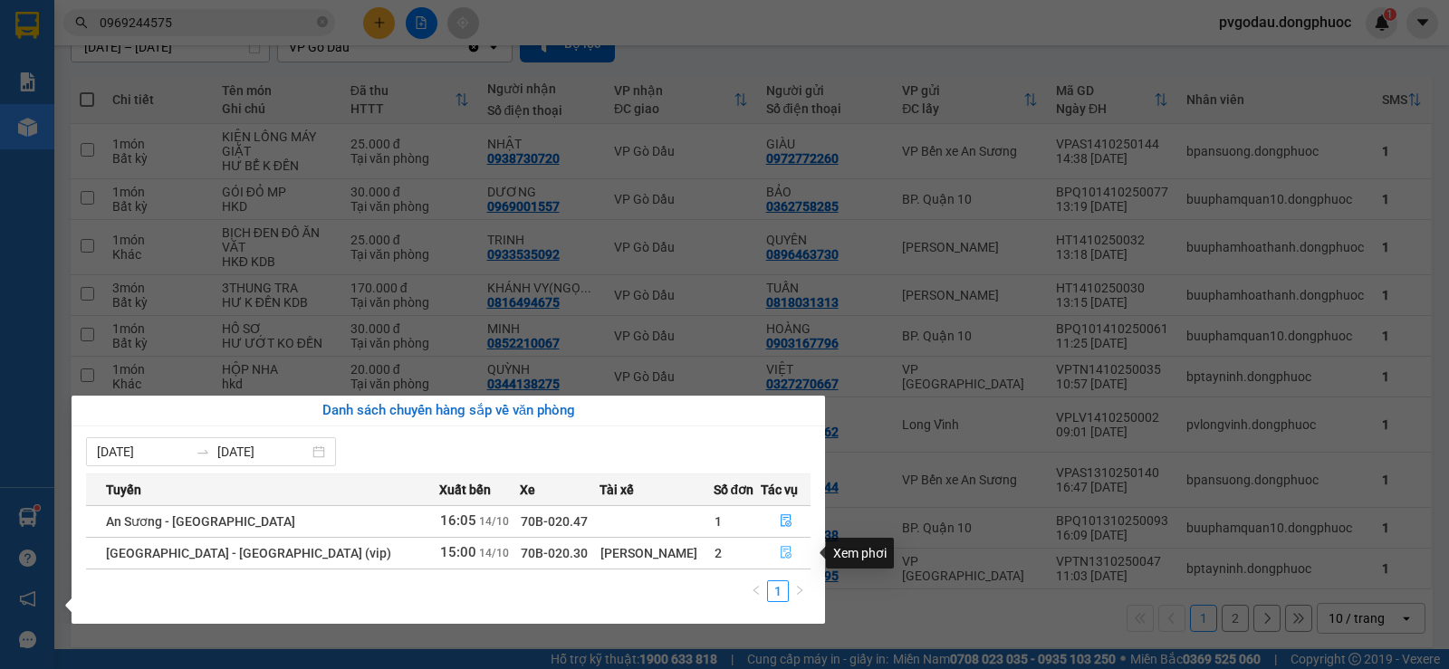
click at [785, 557] on button "button" at bounding box center [785, 553] width 48 height 29
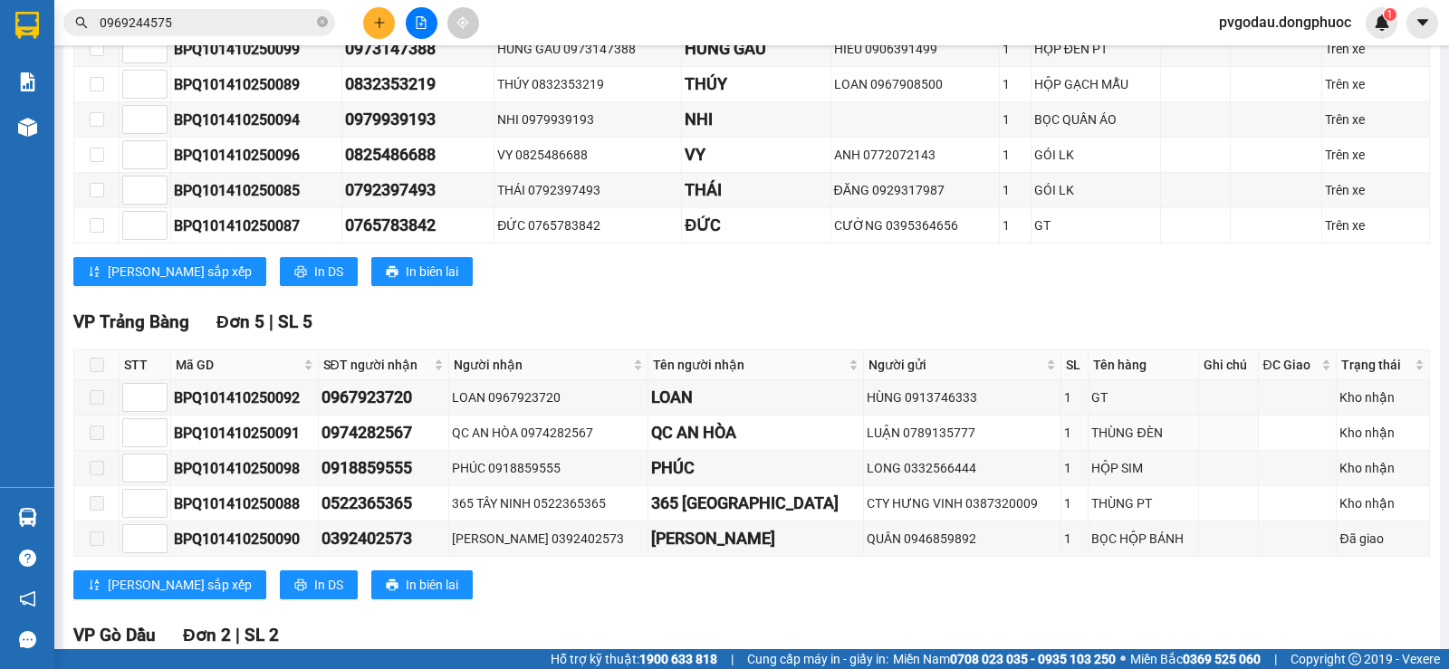
scroll to position [586, 0]
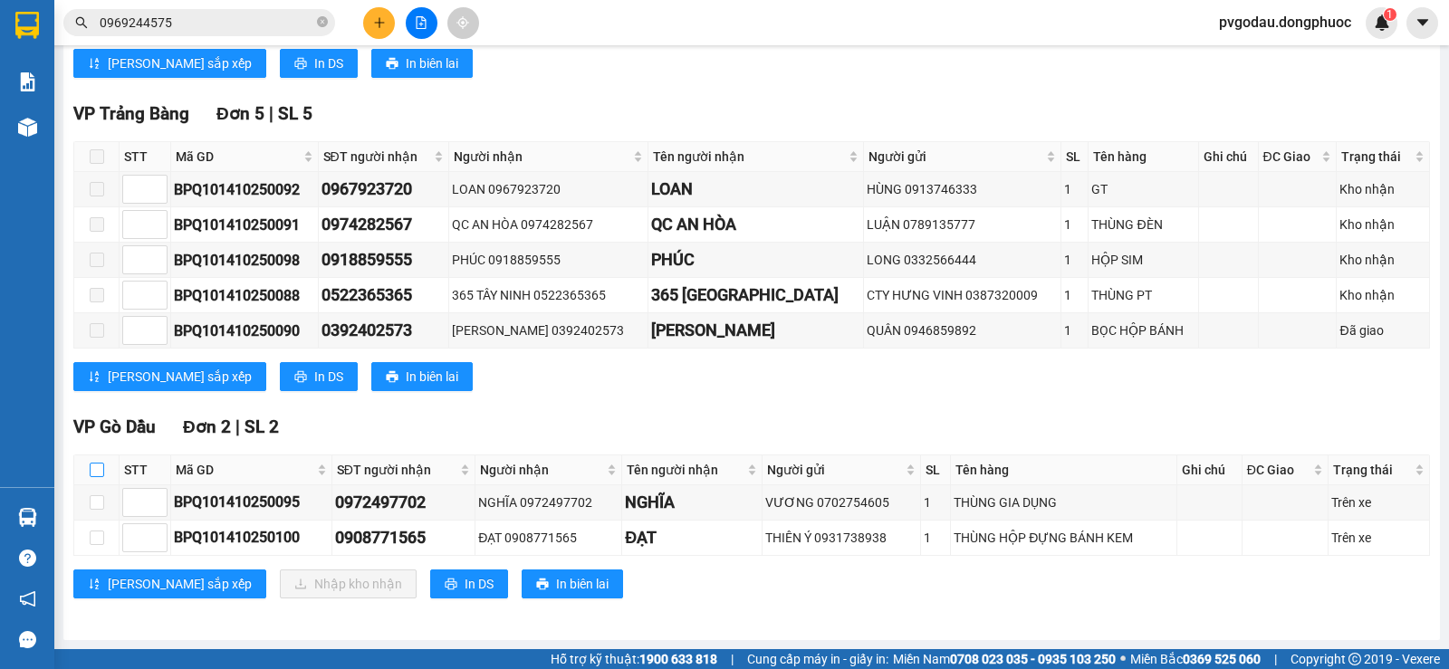
click at [99, 465] on input "checkbox" at bounding box center [97, 470] width 14 height 14
checkbox input "true"
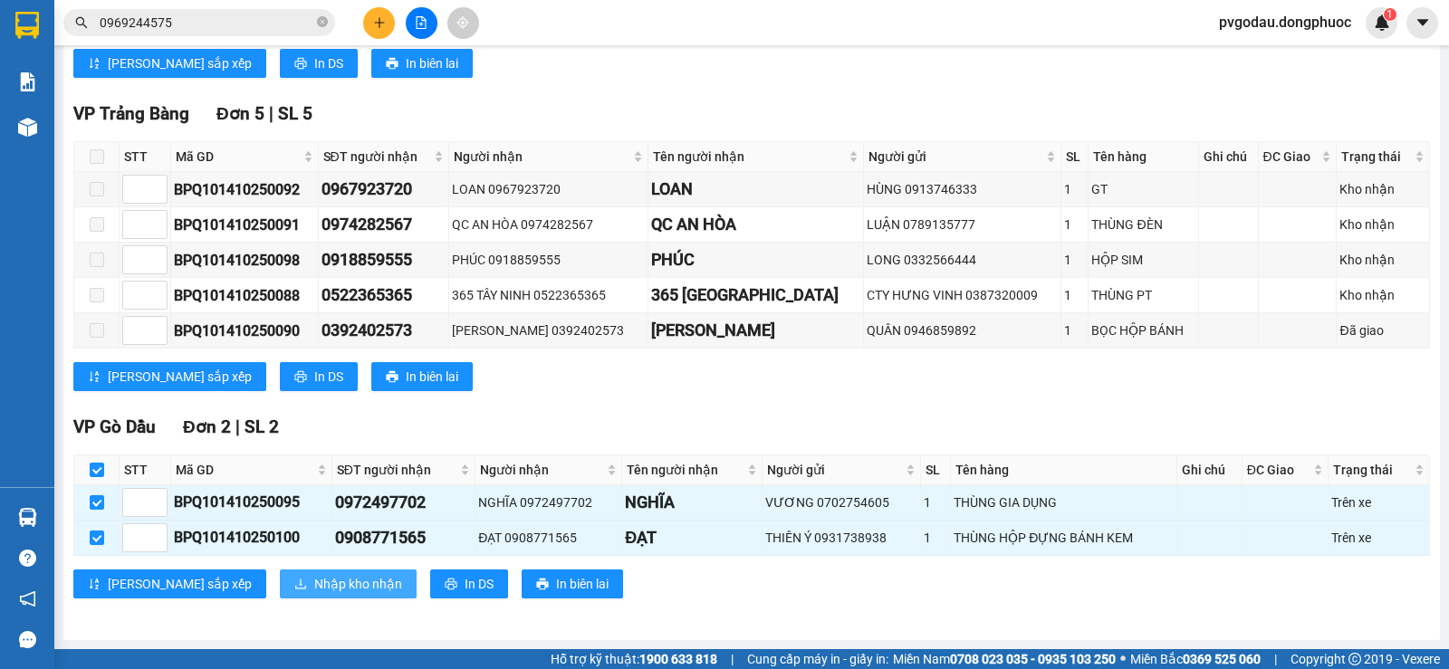
click at [280, 596] on button "Nhập kho nhận" at bounding box center [348, 584] width 137 height 29
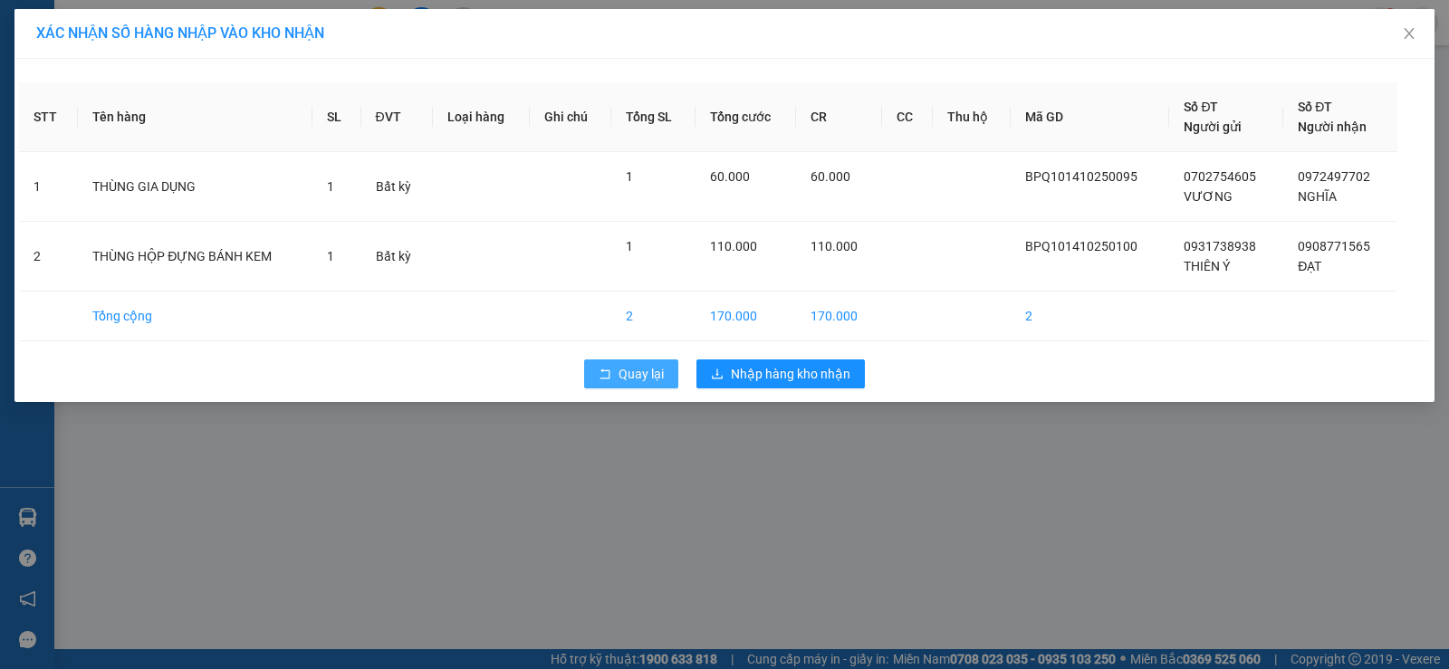
click at [642, 373] on span "Quay lại" at bounding box center [640, 374] width 45 height 20
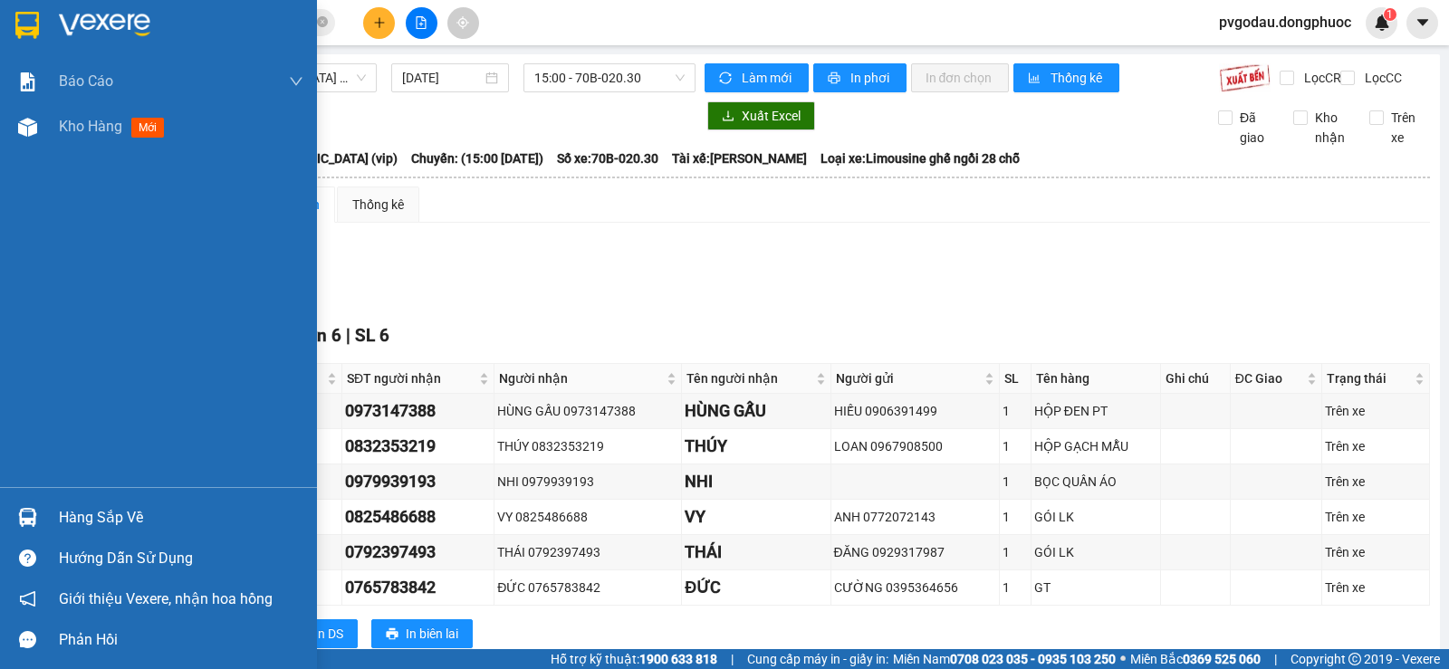
click at [54, 518] on div "Hàng sắp về" at bounding box center [158, 517] width 317 height 41
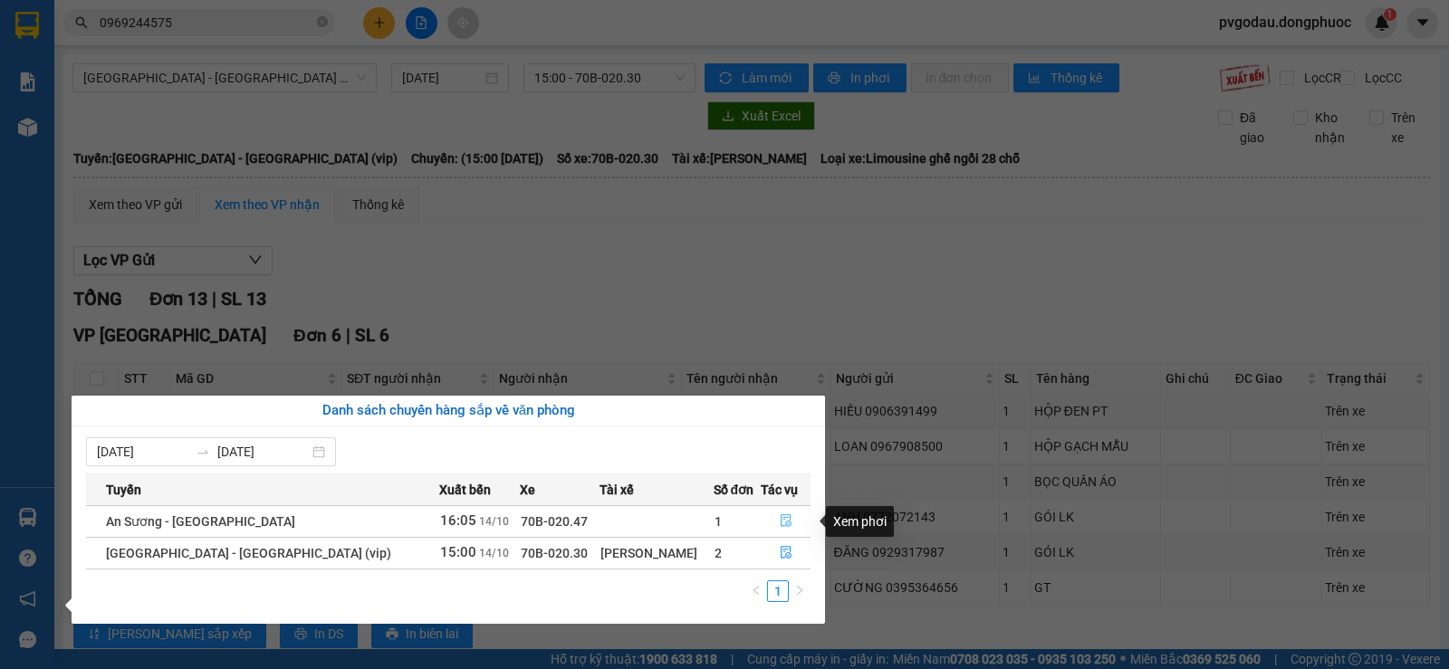
drag, startPoint x: 796, startPoint y: 515, endPoint x: 781, endPoint y: 512, distance: 14.7
click at [795, 515] on button "button" at bounding box center [785, 521] width 48 height 29
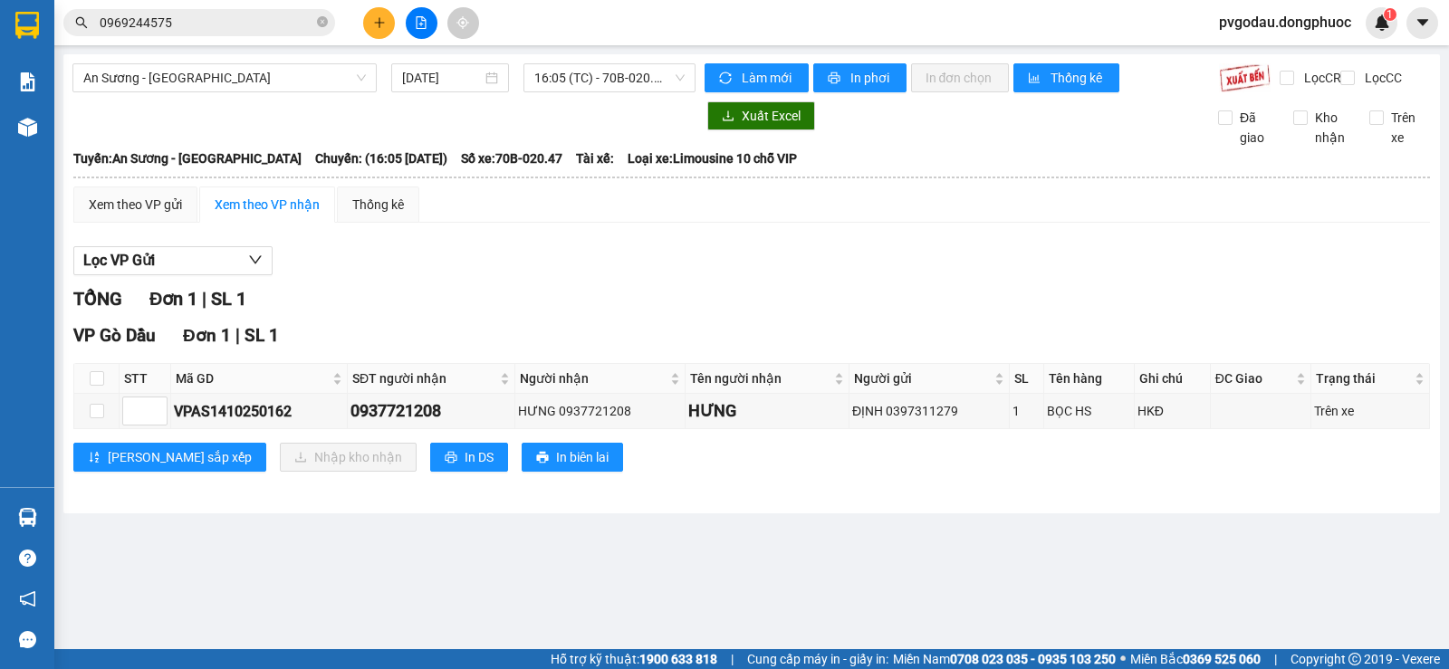
click at [249, 17] on input "0969244575" at bounding box center [207, 23] width 214 height 20
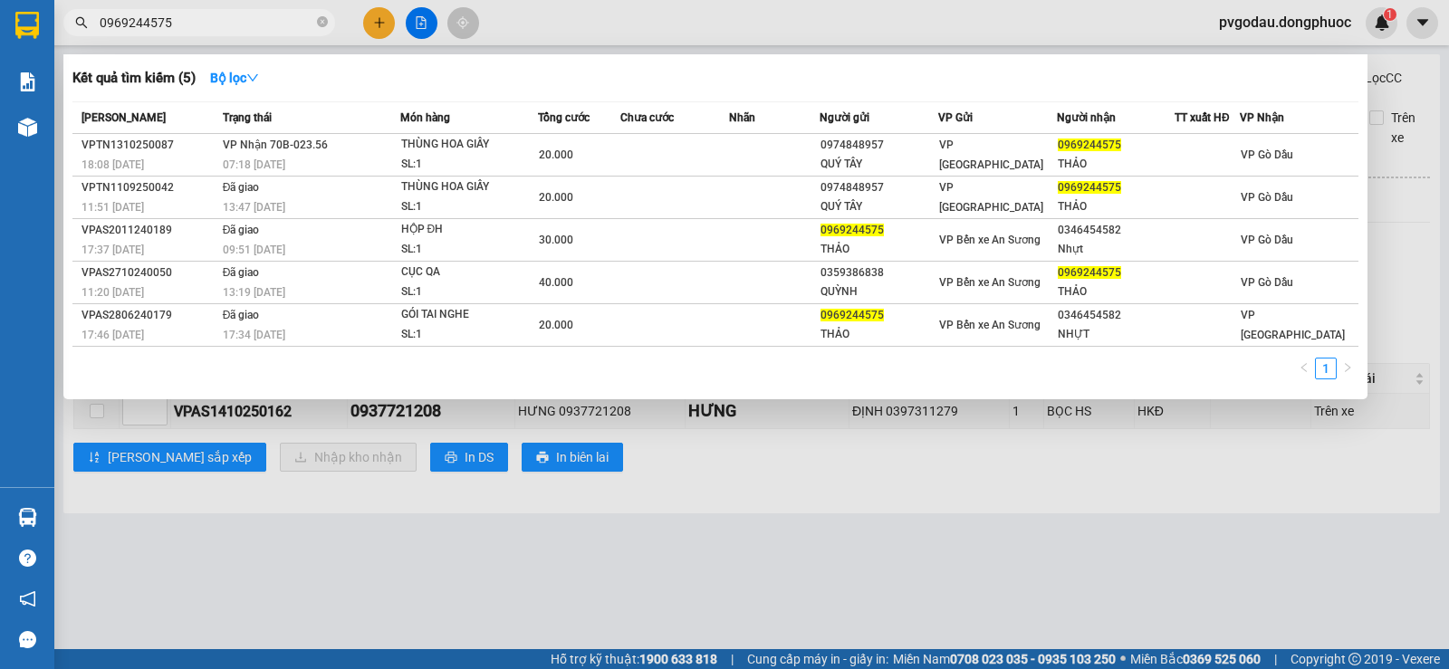
click at [249, 17] on input "0969244575" at bounding box center [207, 23] width 214 height 20
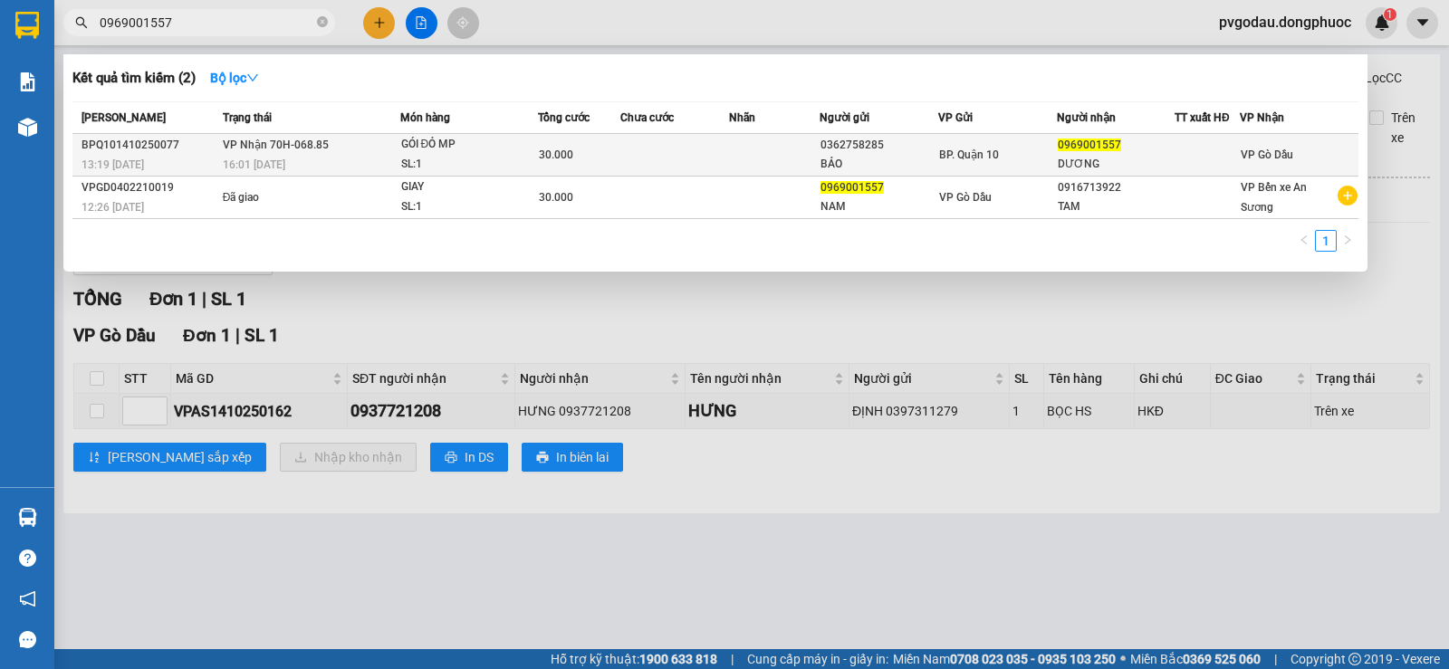
type input "0969001557"
click at [342, 152] on td "VP Nhận 70H-068.85 16:01 - 14/10" at bounding box center [309, 155] width 182 height 43
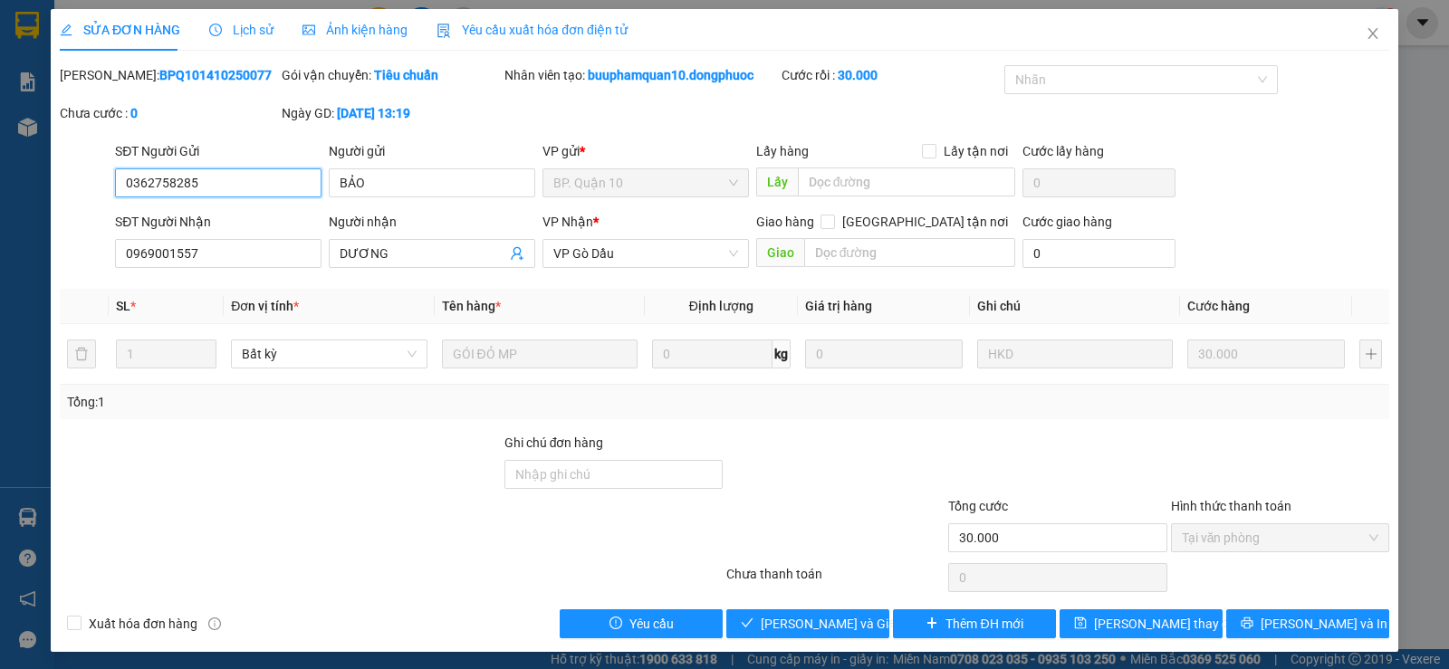
type input "0362758285"
type input "BẢO"
type input "0969001557"
type input "DƯƠNG"
type input "30.000"
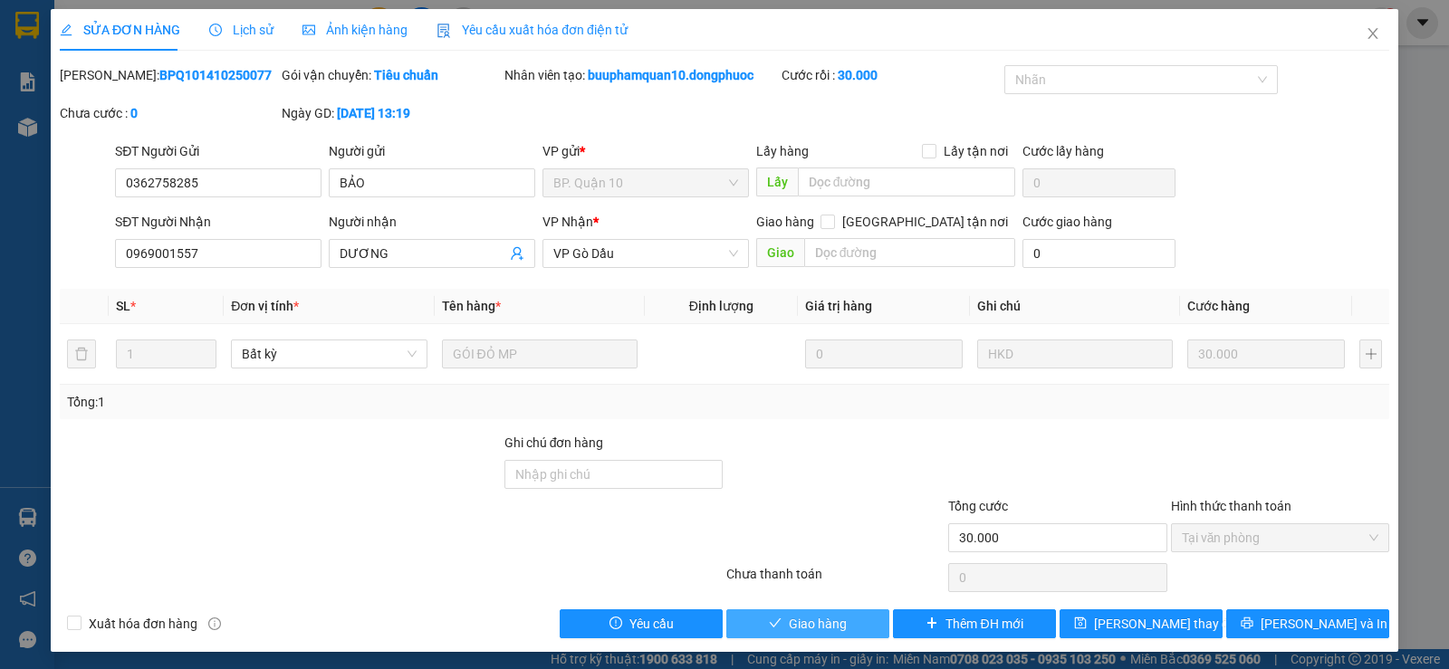
click at [822, 621] on span "Giao hàng" at bounding box center [818, 624] width 58 height 20
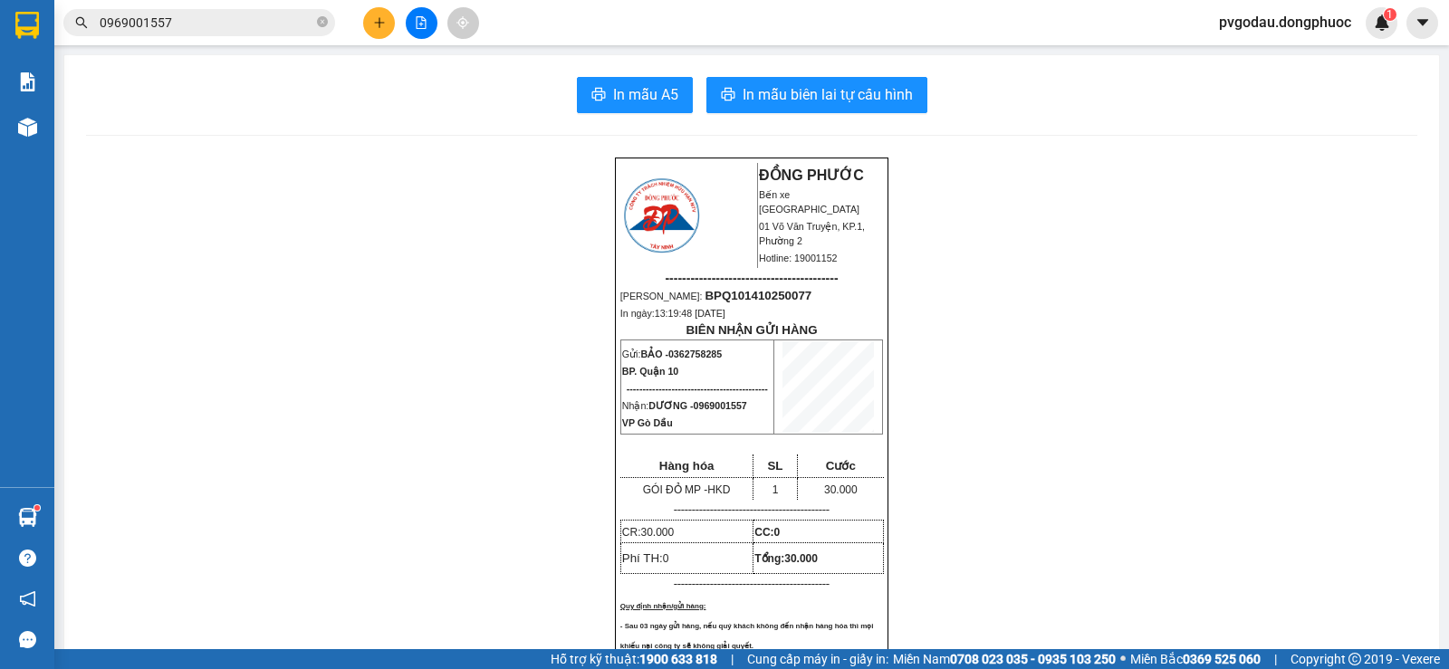
click at [412, 27] on button at bounding box center [422, 23] width 32 height 32
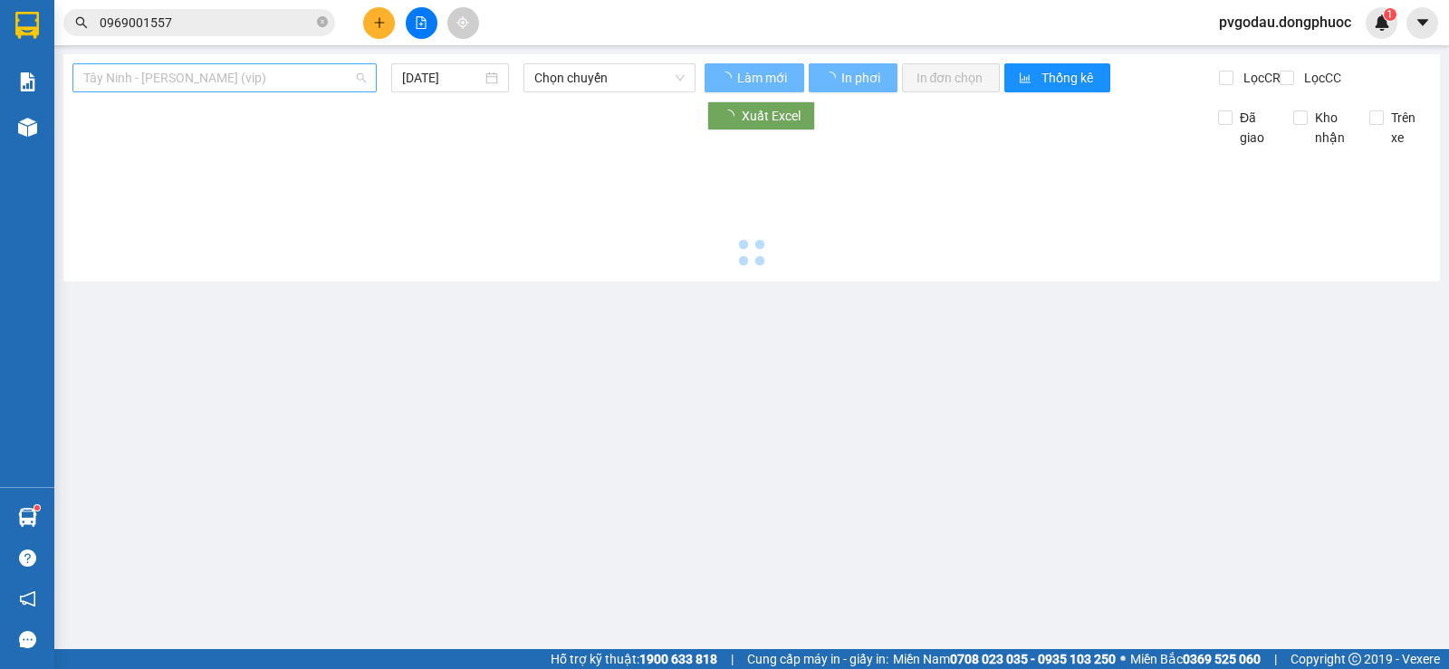
click at [244, 77] on span "Tây Ninh - [PERSON_NAME] (vip)" at bounding box center [224, 77] width 283 height 27
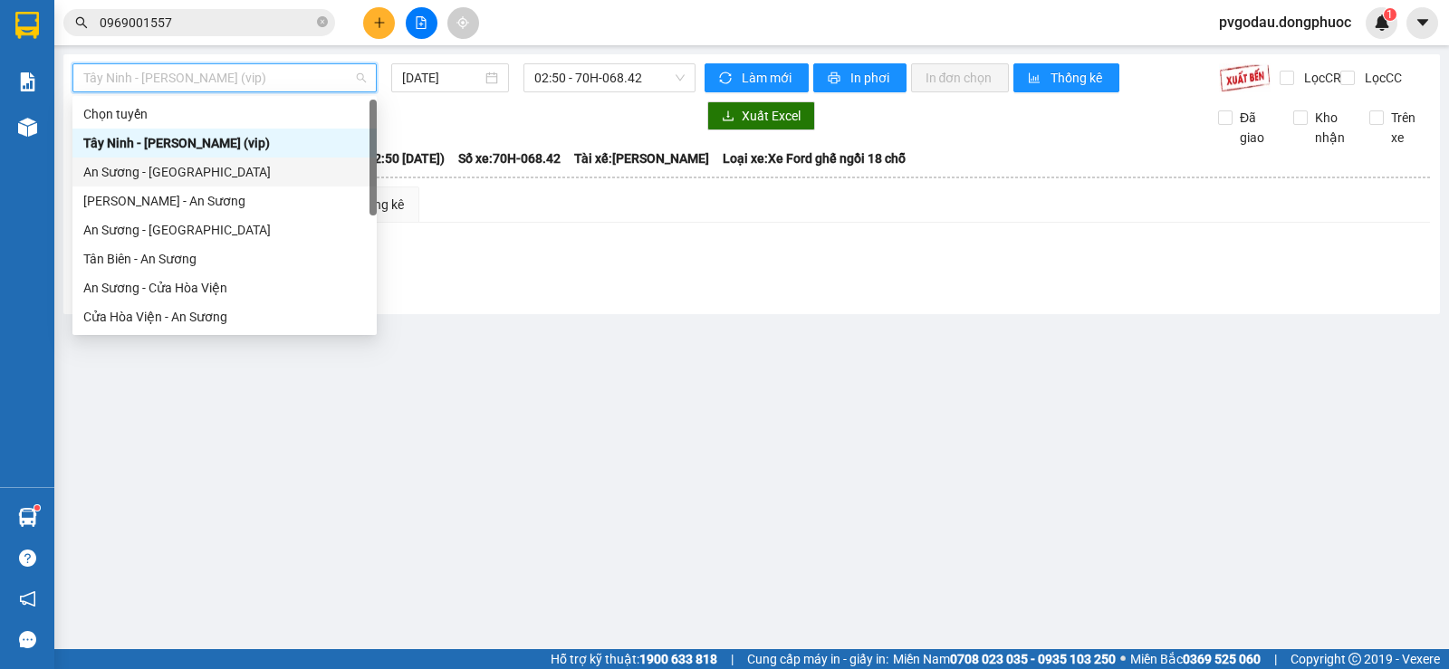
scroll to position [203, 0]
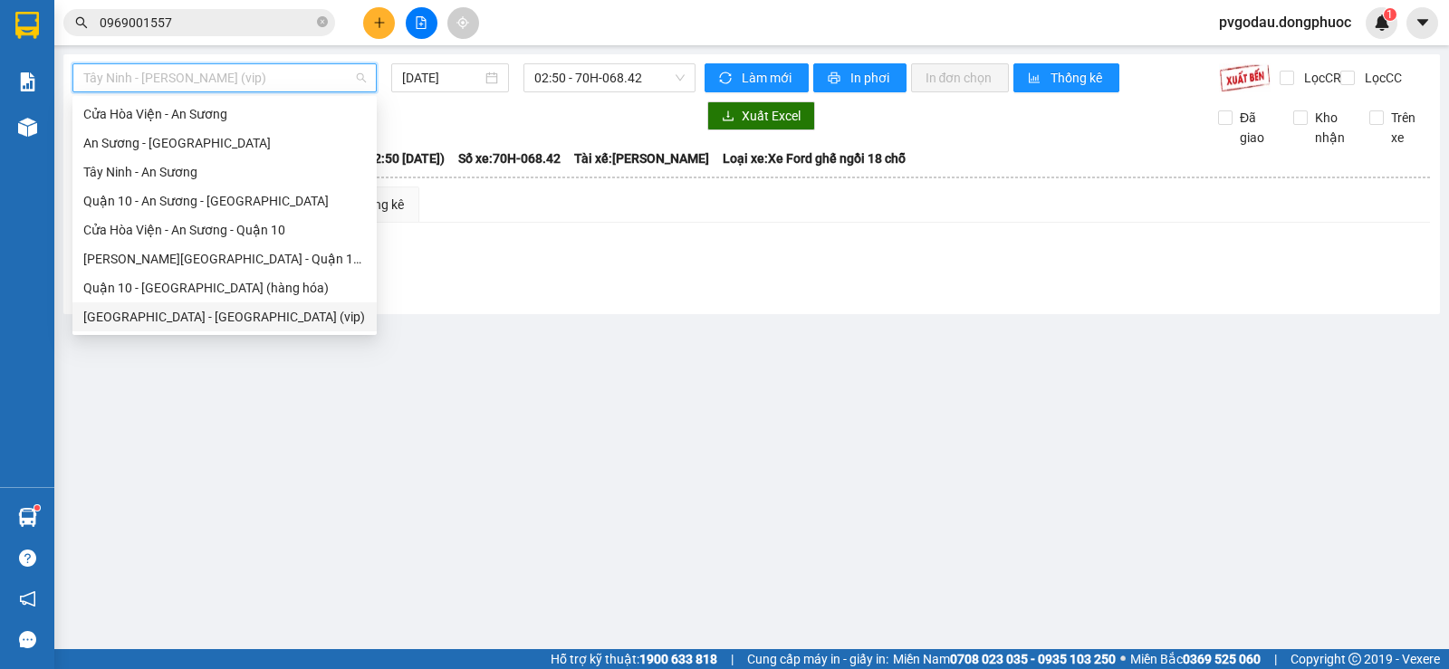
click at [206, 311] on div "[GEOGRAPHIC_DATA] - [GEOGRAPHIC_DATA] (vip)" at bounding box center [224, 317] width 283 height 20
type input "[DATE]"
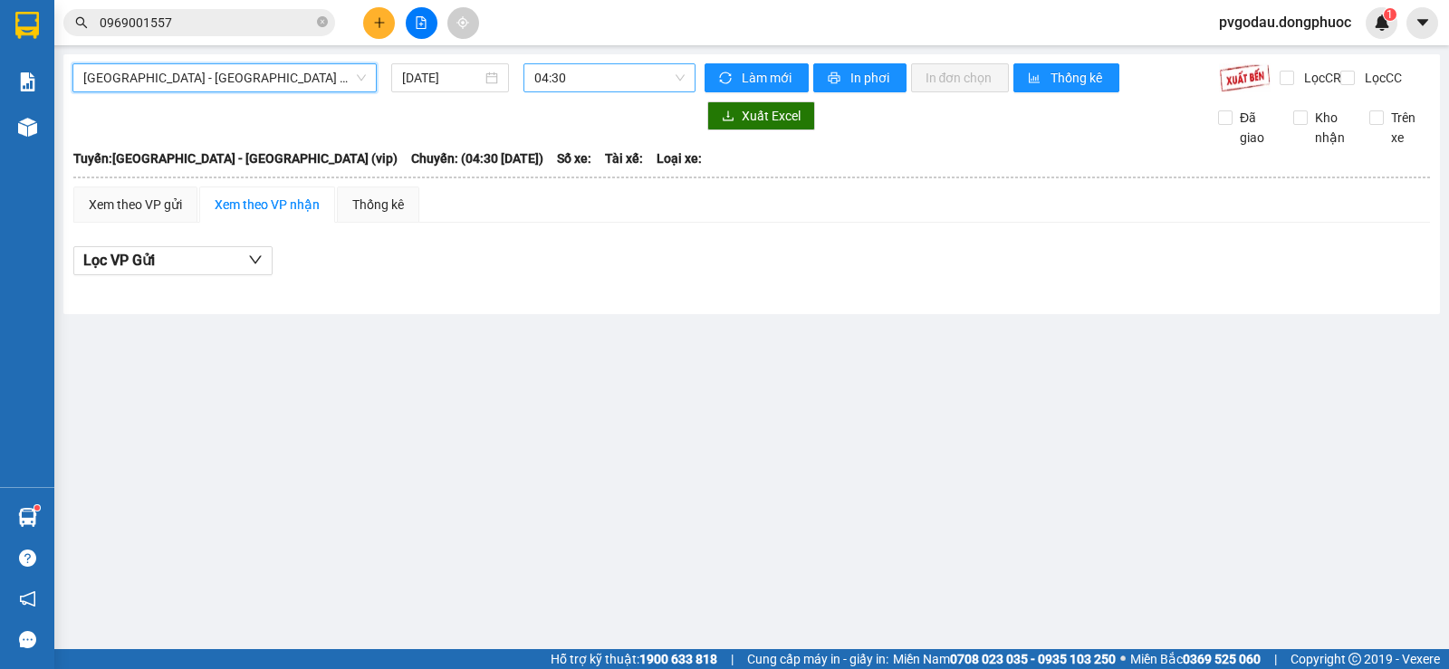
click at [599, 83] on span "04:30" at bounding box center [608, 77] width 149 height 27
type input "2388"
click at [597, 150] on div "16:00 - 70B-023.88" at bounding box center [604, 143] width 141 height 20
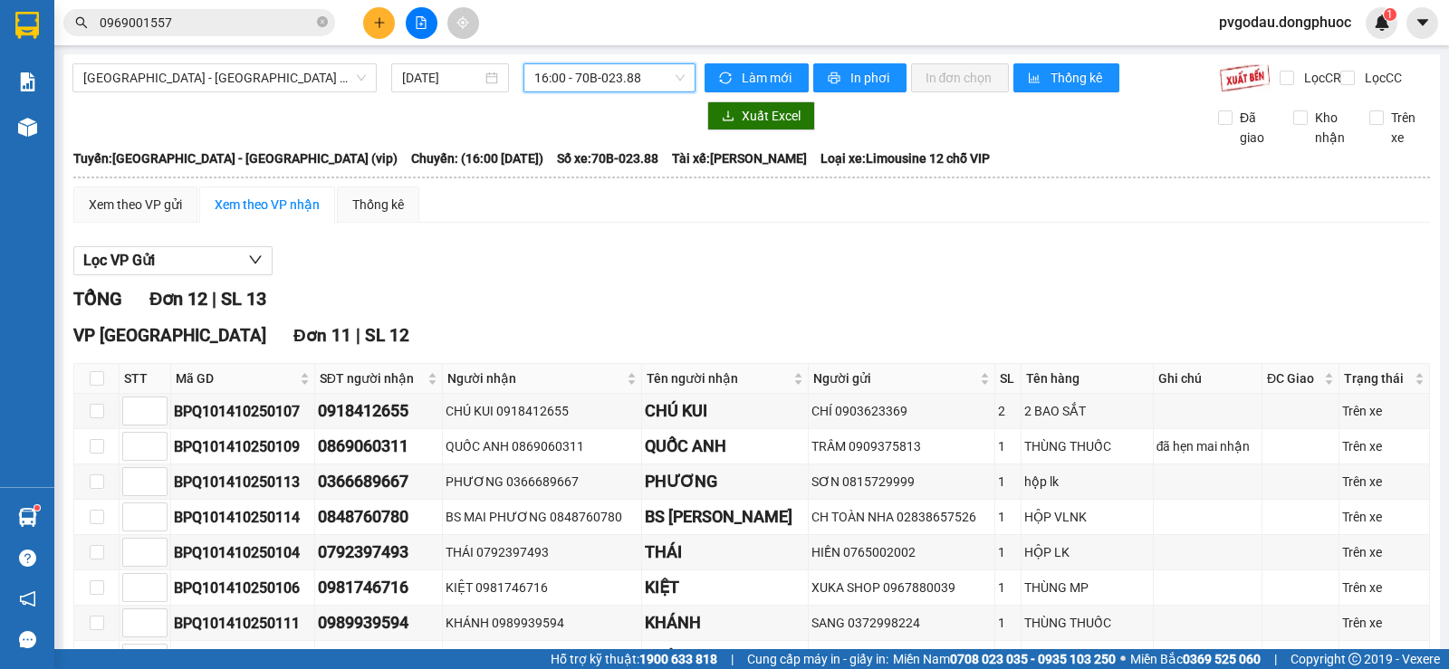
scroll to position [414, 0]
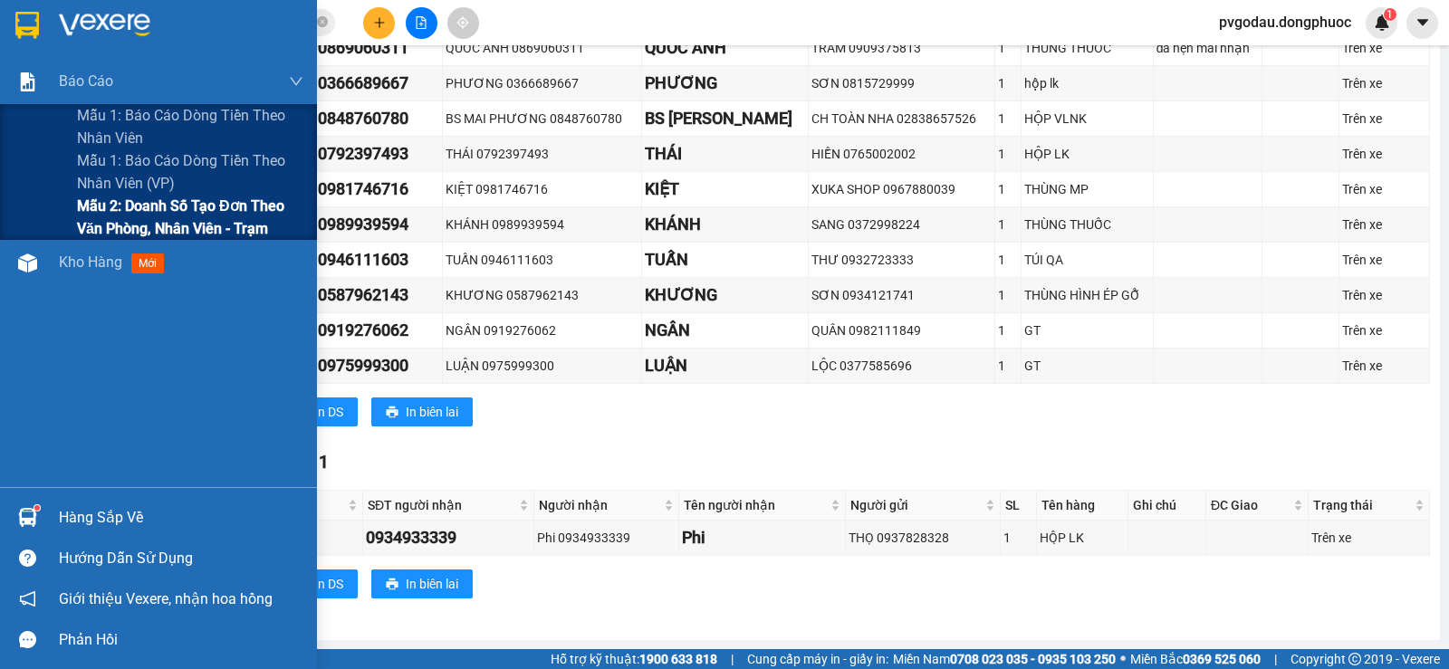
click at [164, 221] on span "Mẫu 2: Doanh số tạo đơn theo Văn phòng, nhân viên - Trạm" at bounding box center [190, 217] width 226 height 45
